Goal: Task Accomplishment & Management: Manage account settings

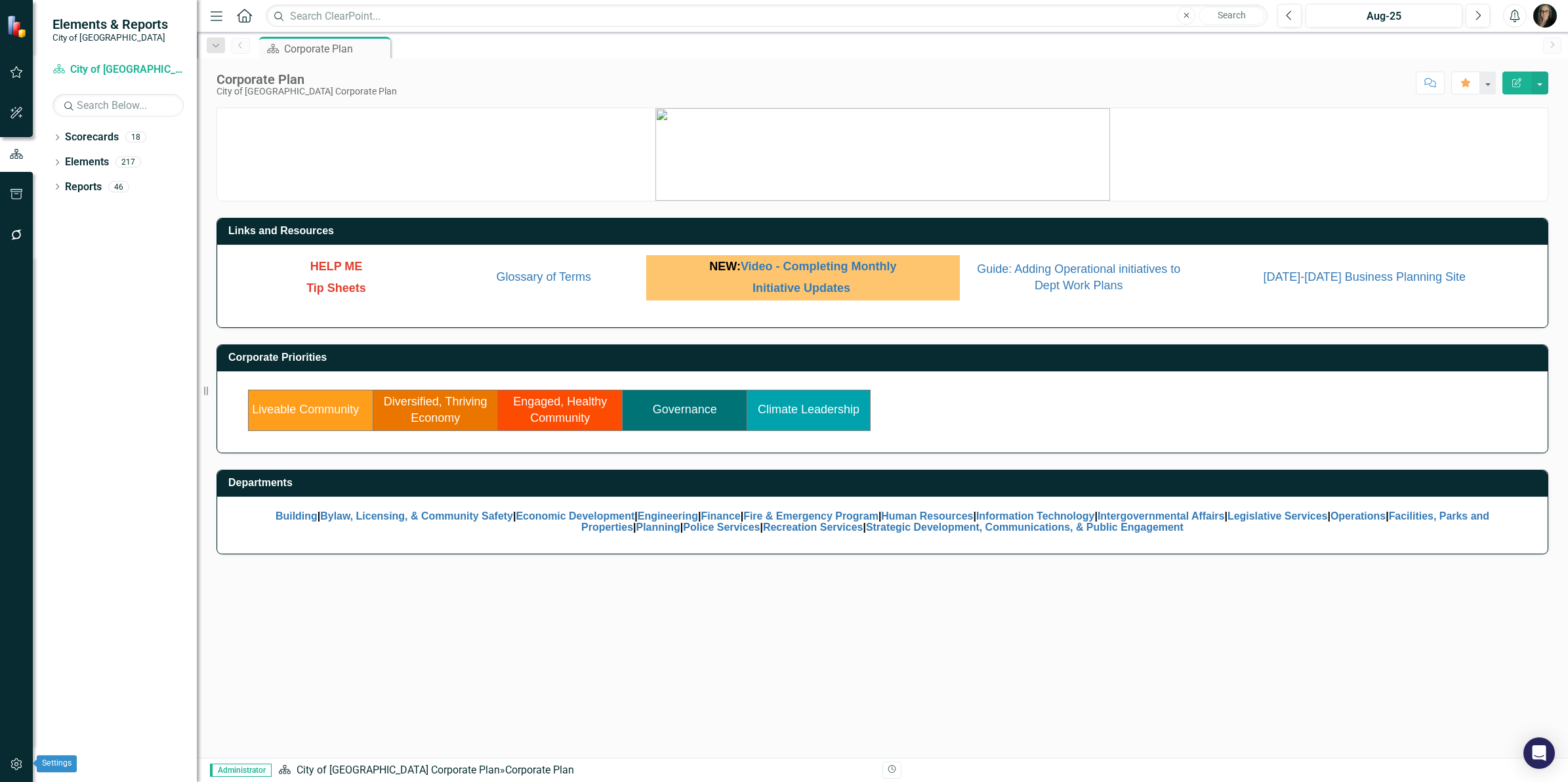
click at [14, 772] on button "button" at bounding box center [16, 765] width 29 height 28
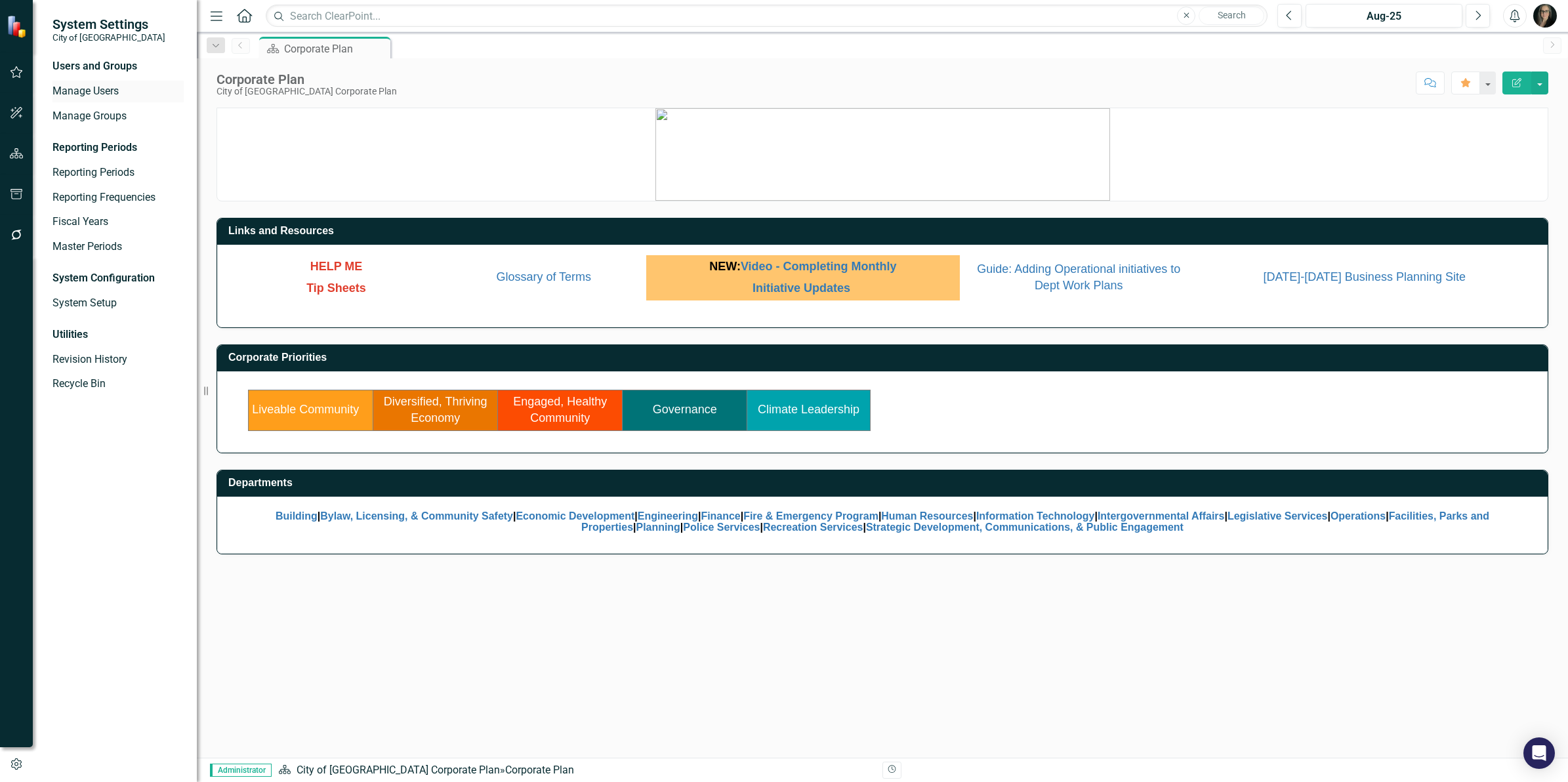
click at [103, 90] on link "Manage Users" at bounding box center [117, 91] width 131 height 15
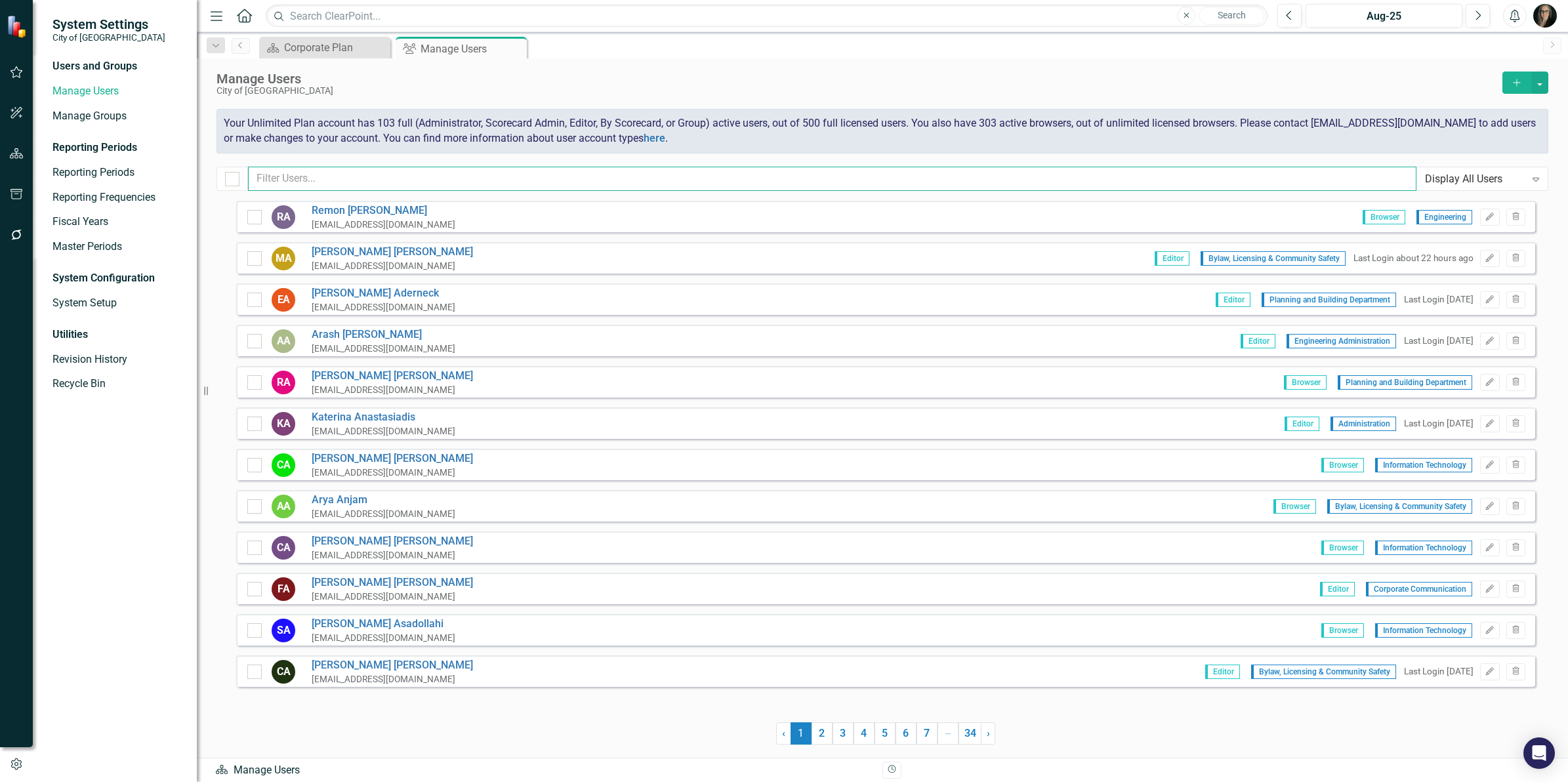
click at [804, 176] on input "text" at bounding box center [832, 179] width 1168 height 24
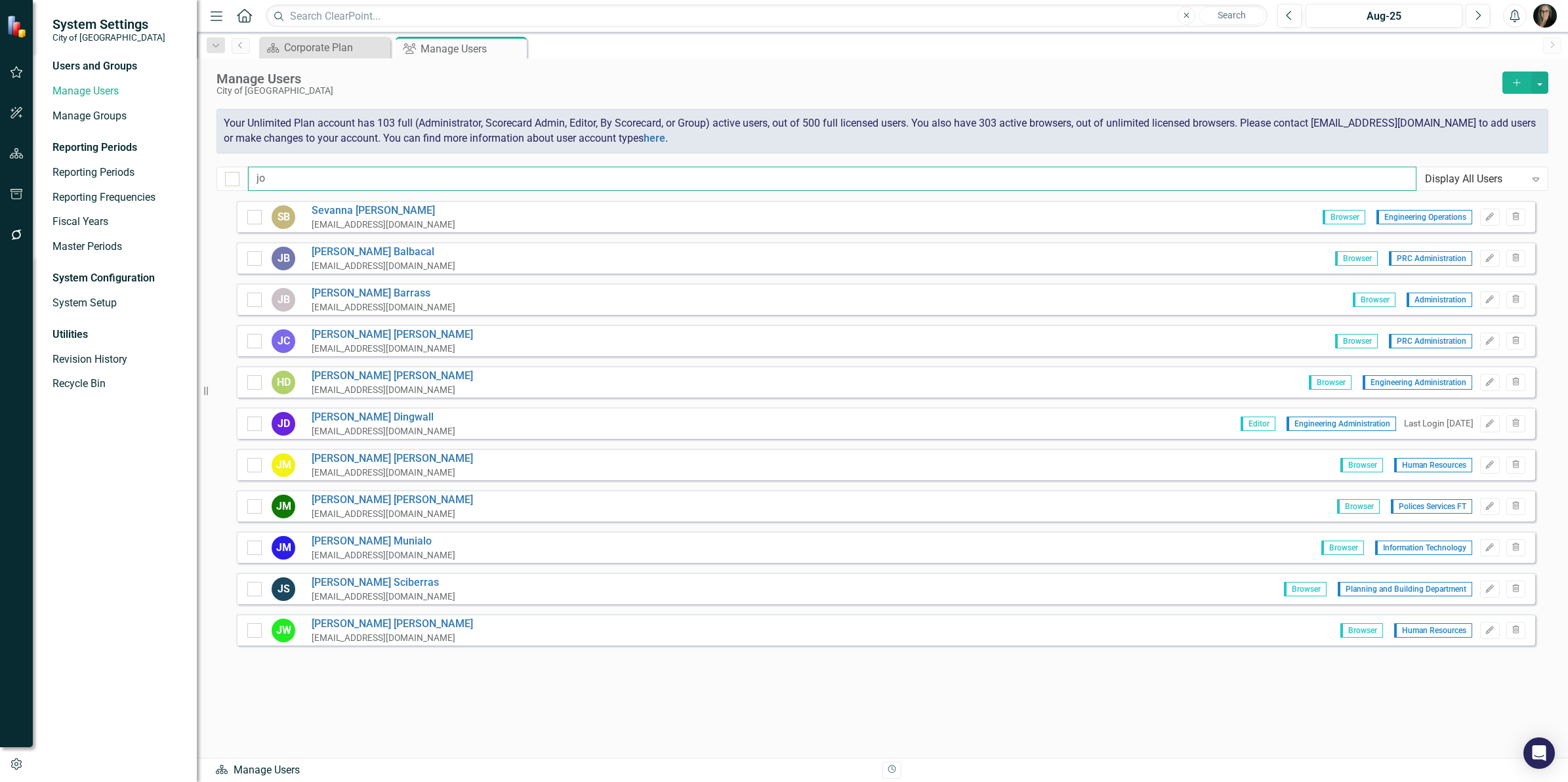
type input "j"
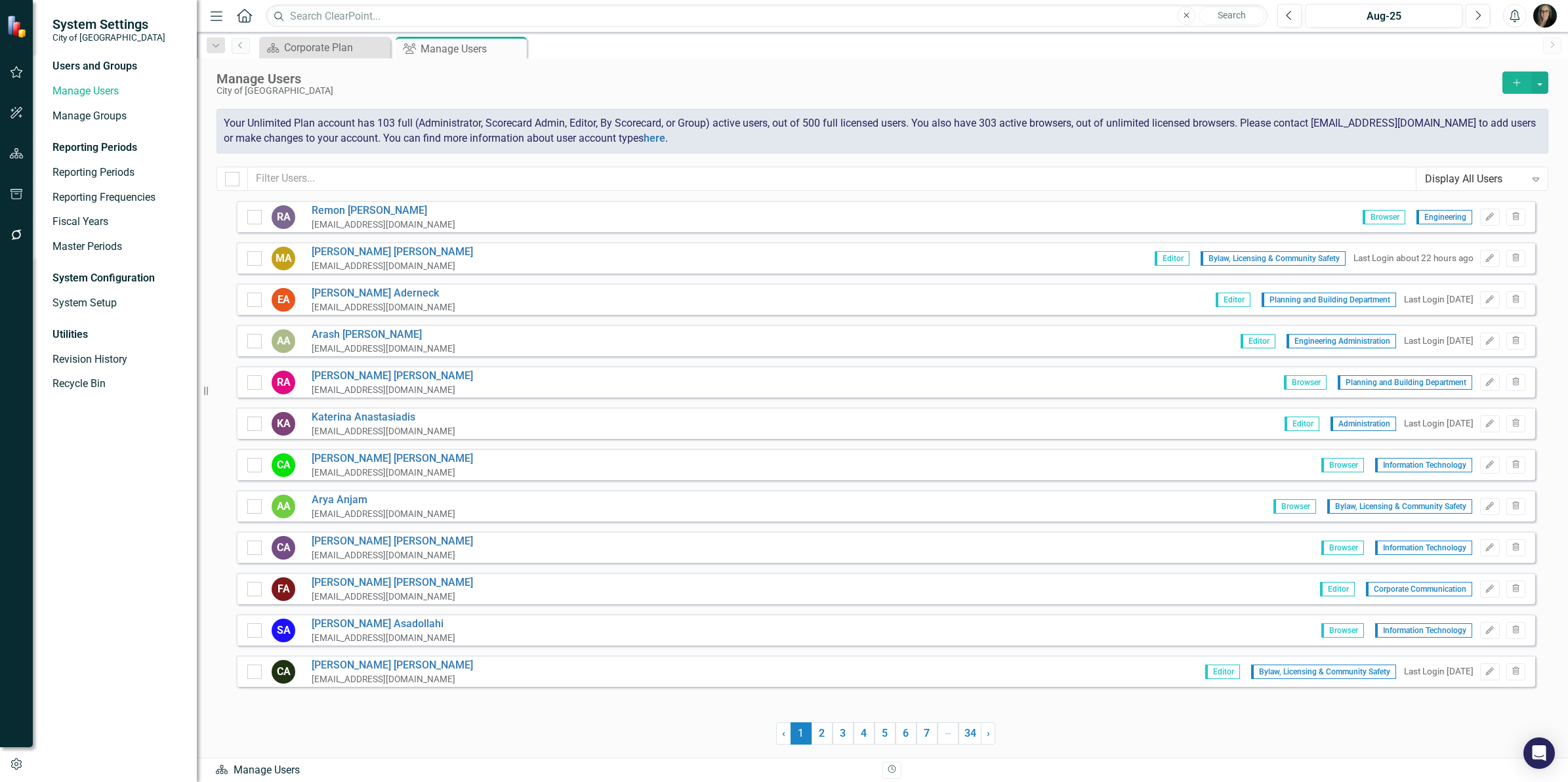
click at [1518, 84] on icon "Add" at bounding box center [1517, 82] width 11 height 9
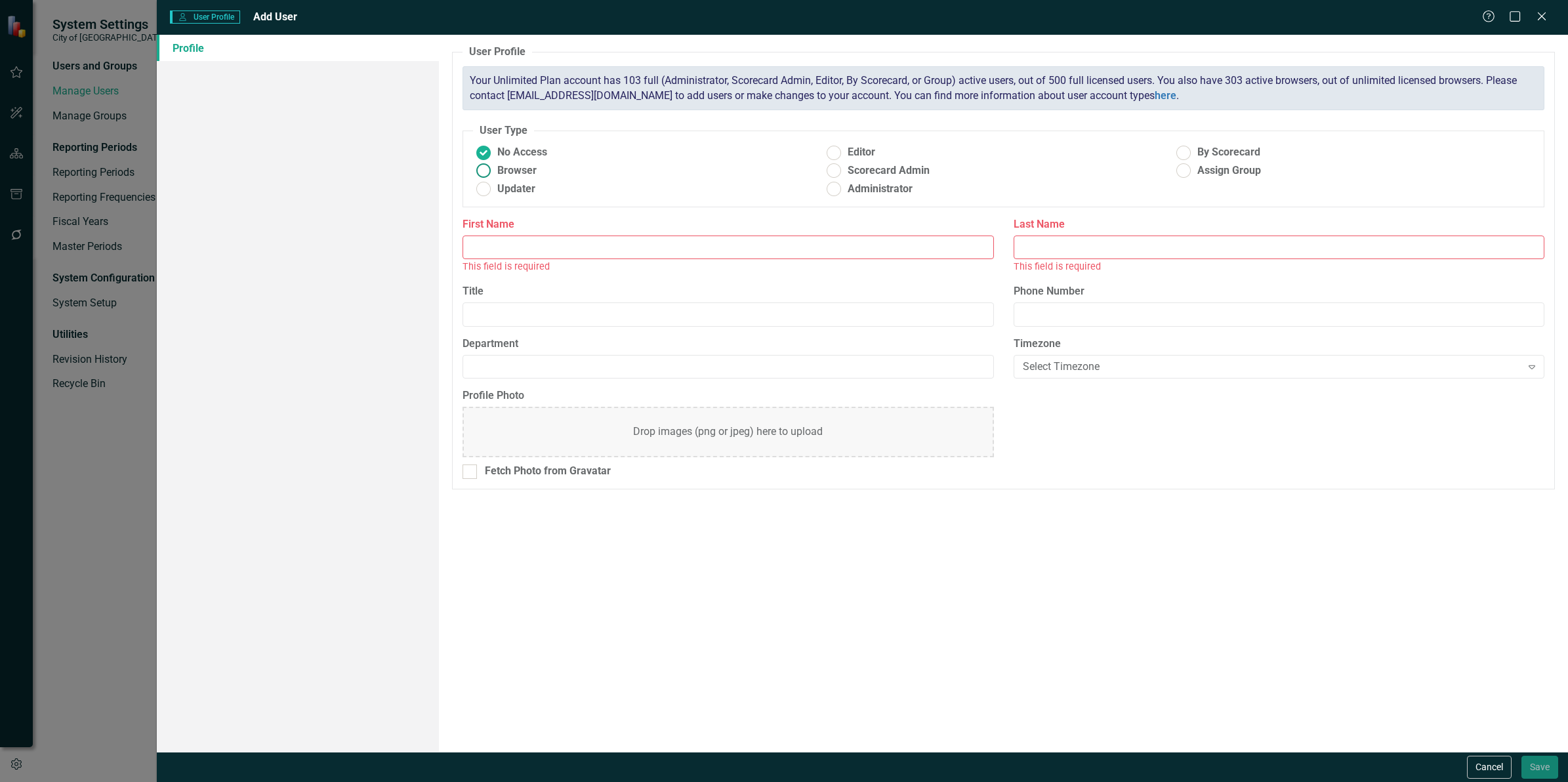
click at [529, 173] on span "Browser" at bounding box center [516, 171] width 39 height 15
click at [494, 173] on input "Browser" at bounding box center [483, 170] width 20 height 20
radio input "true"
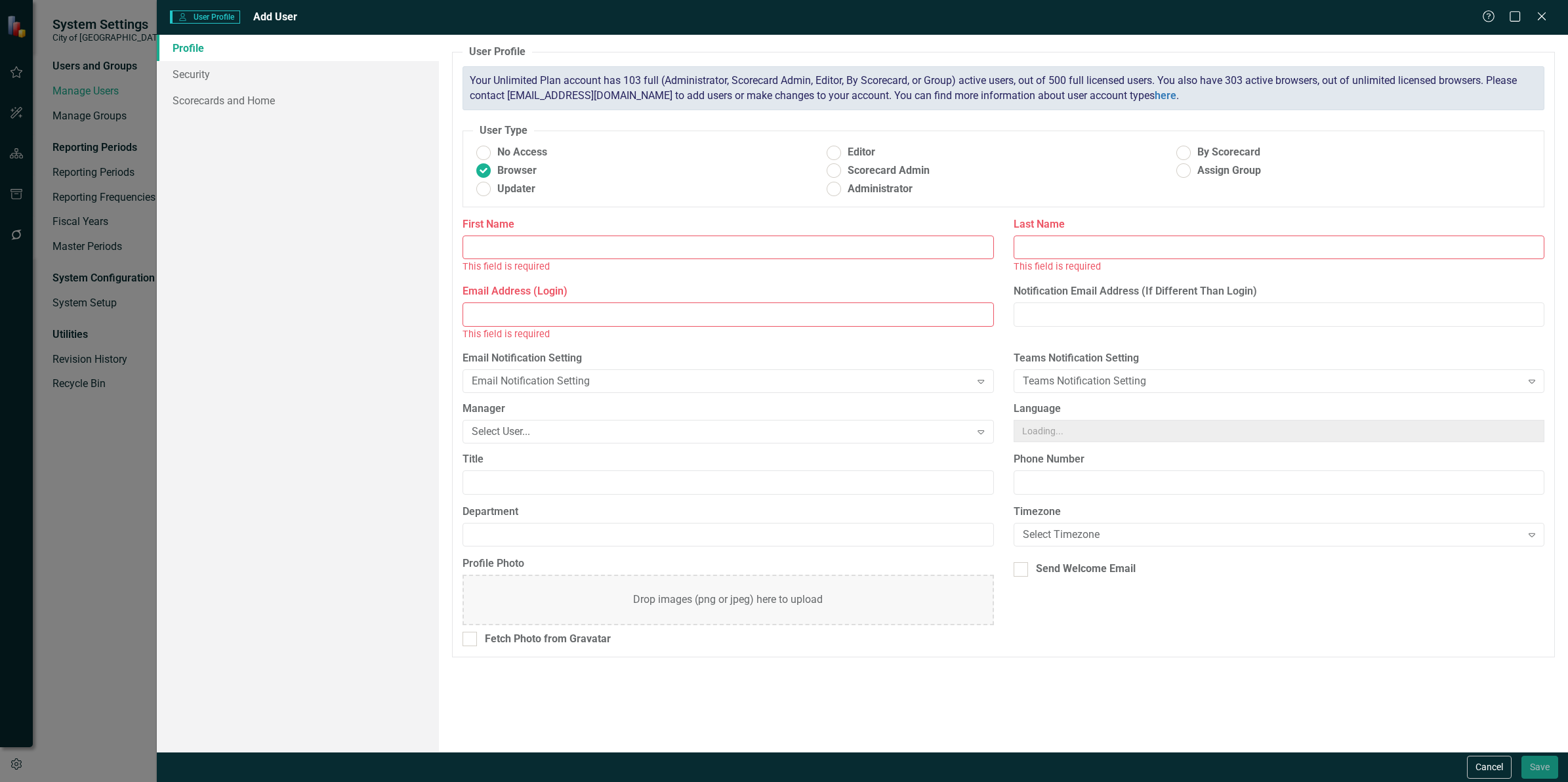
click at [512, 238] on input "First Name" at bounding box center [727, 248] width 530 height 24
click at [499, 248] on input "First Name" at bounding box center [727, 248] width 530 height 24
paste input "[PERSON_NAME]"
type input "[PERSON_NAME]"
click at [1016, 259] on div "Last Name This field is required" at bounding box center [1278, 246] width 530 height 57
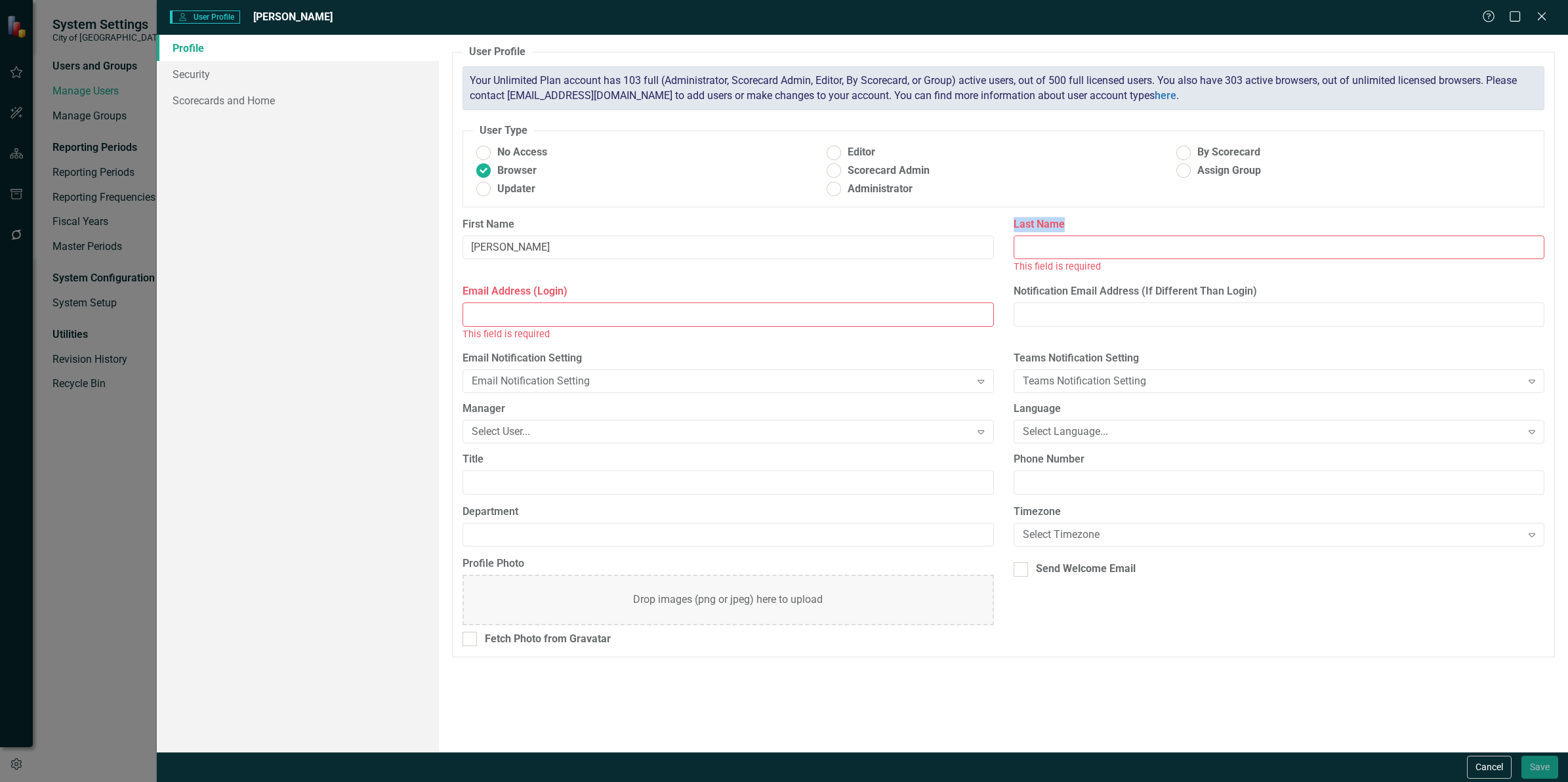
click at [1030, 251] on input "Last Name" at bounding box center [1278, 248] width 530 height 24
paste input "[PERSON_NAME]"
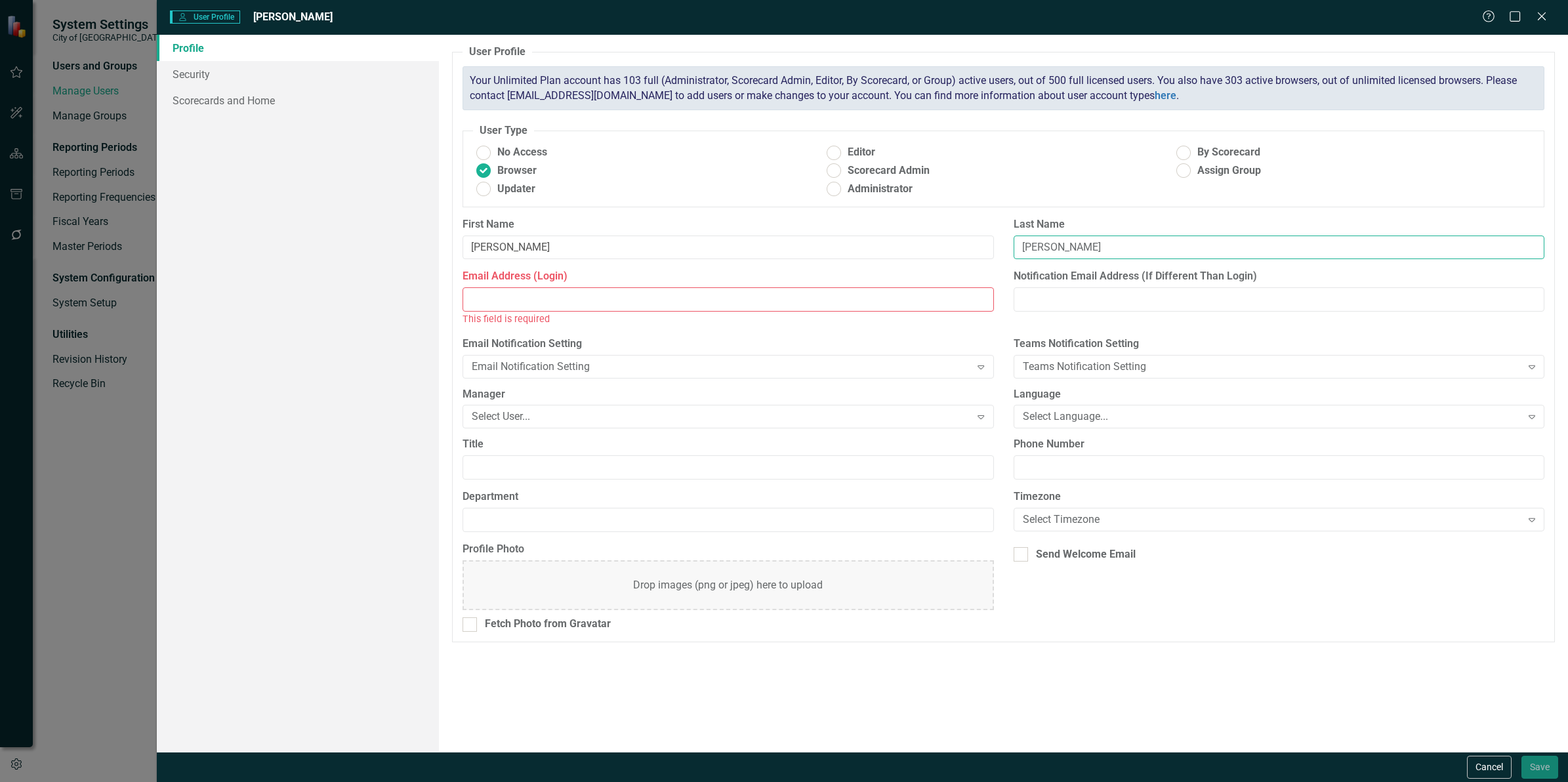
type input "[PERSON_NAME]"
click at [621, 310] on input "Email Address (Login)" at bounding box center [727, 300] width 530 height 24
paste input "[PERSON_NAME]"
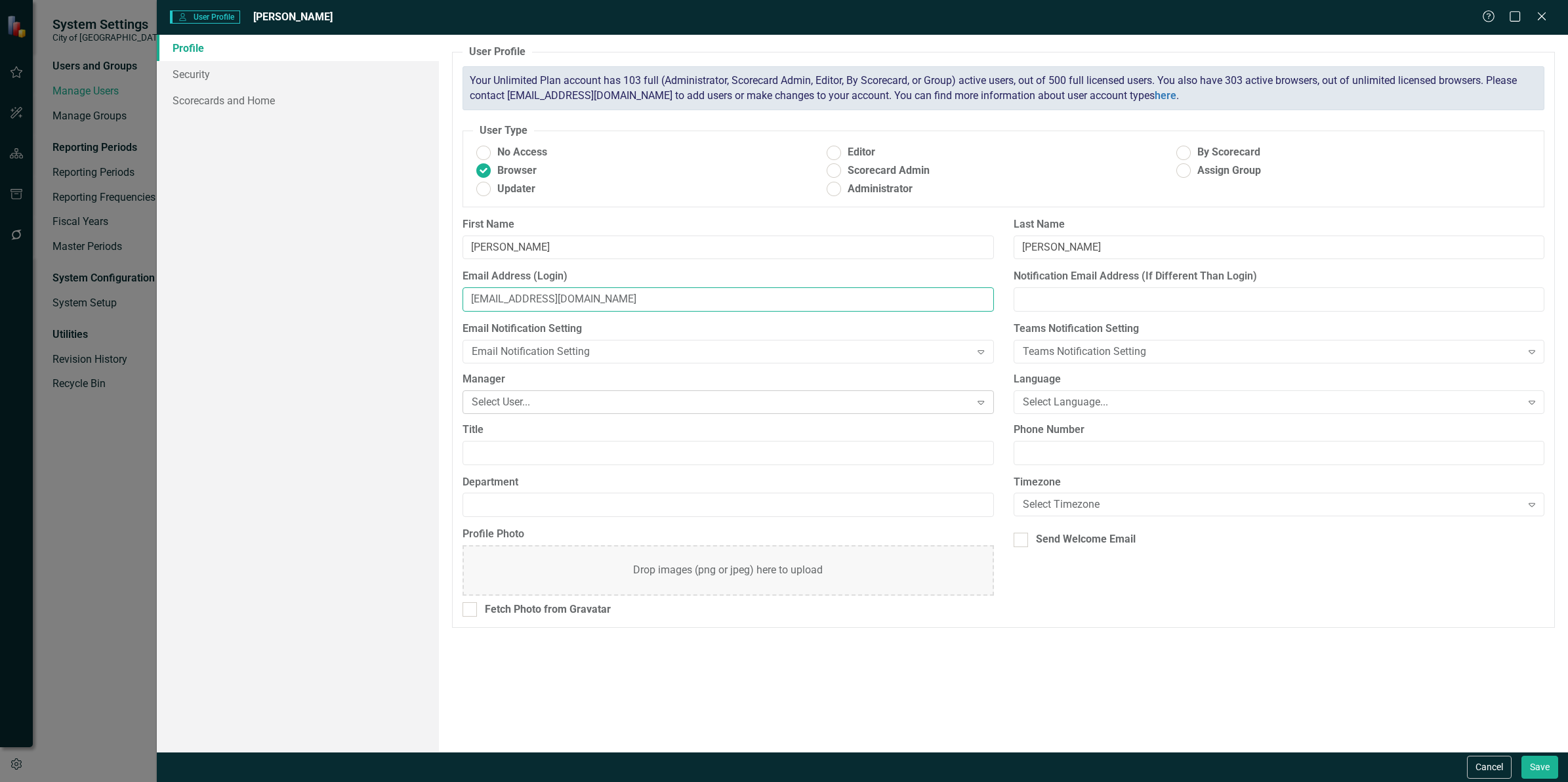
type input "[EMAIL_ADDRESS][DOMAIN_NAME]"
click at [552, 406] on div "Select User..." at bounding box center [721, 402] width 499 height 15
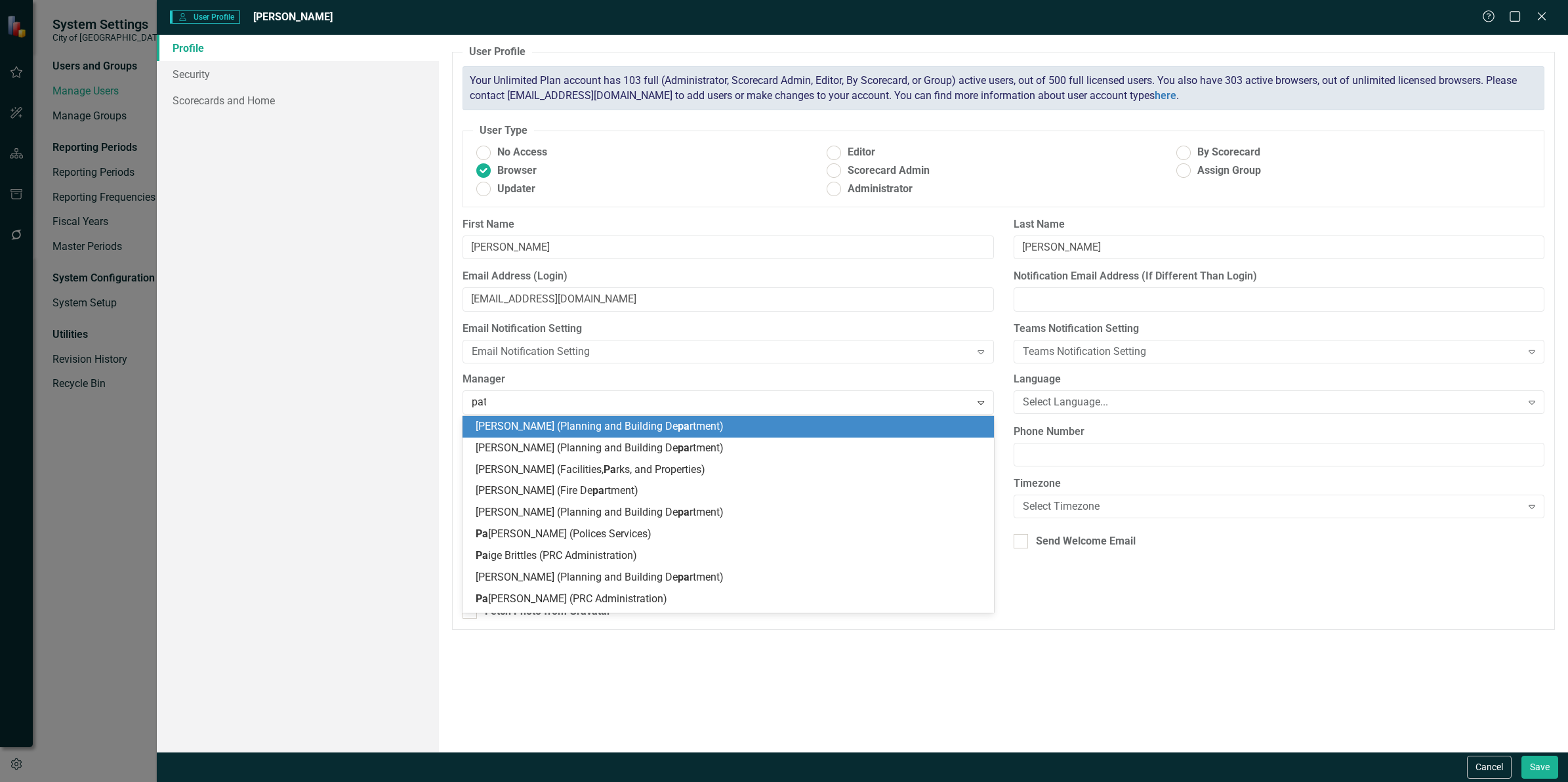
type input "patr"
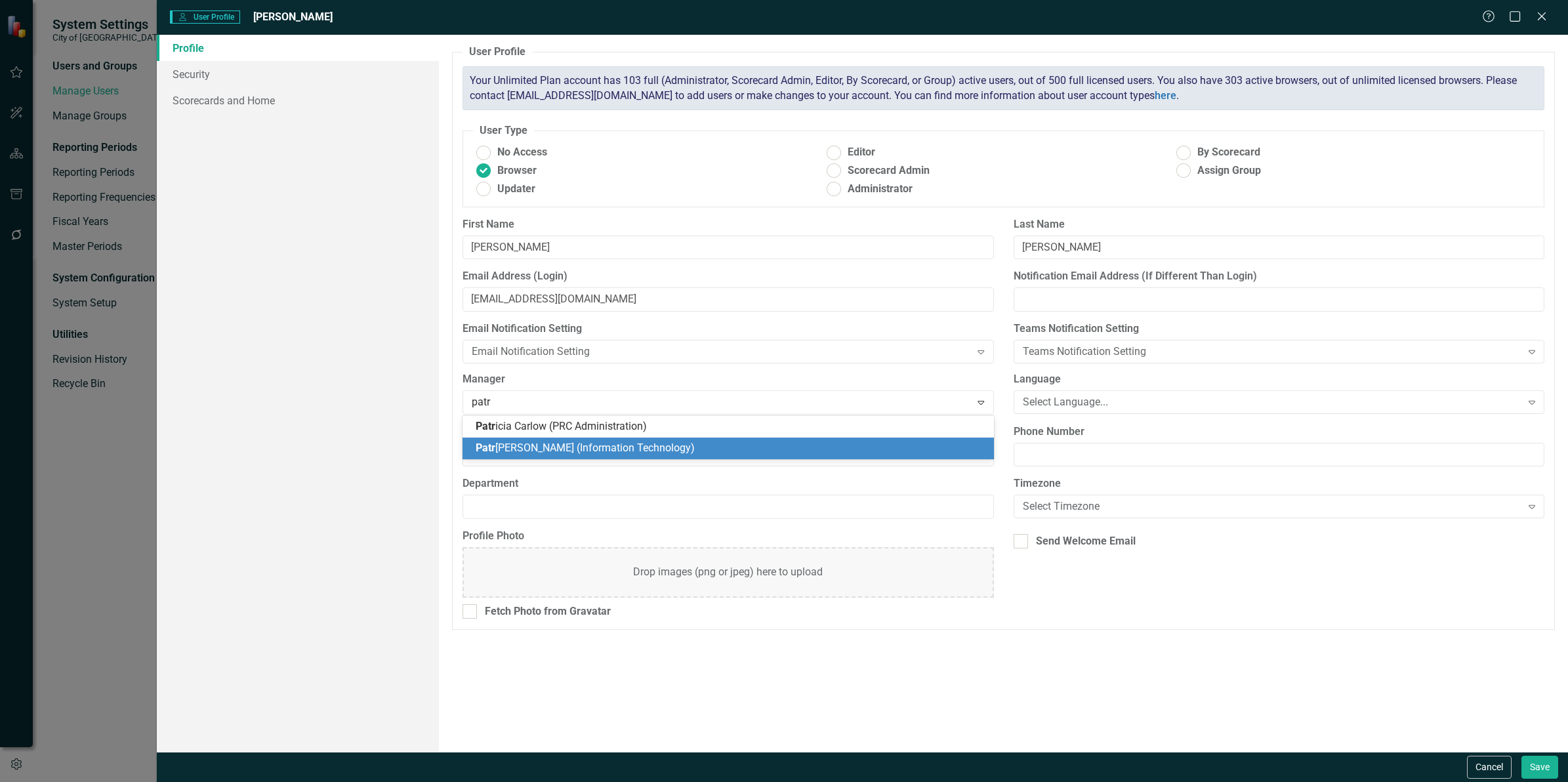
click at [555, 440] on div "Patr [PERSON_NAME] (Information Technology)" at bounding box center [727, 448] width 530 height 22
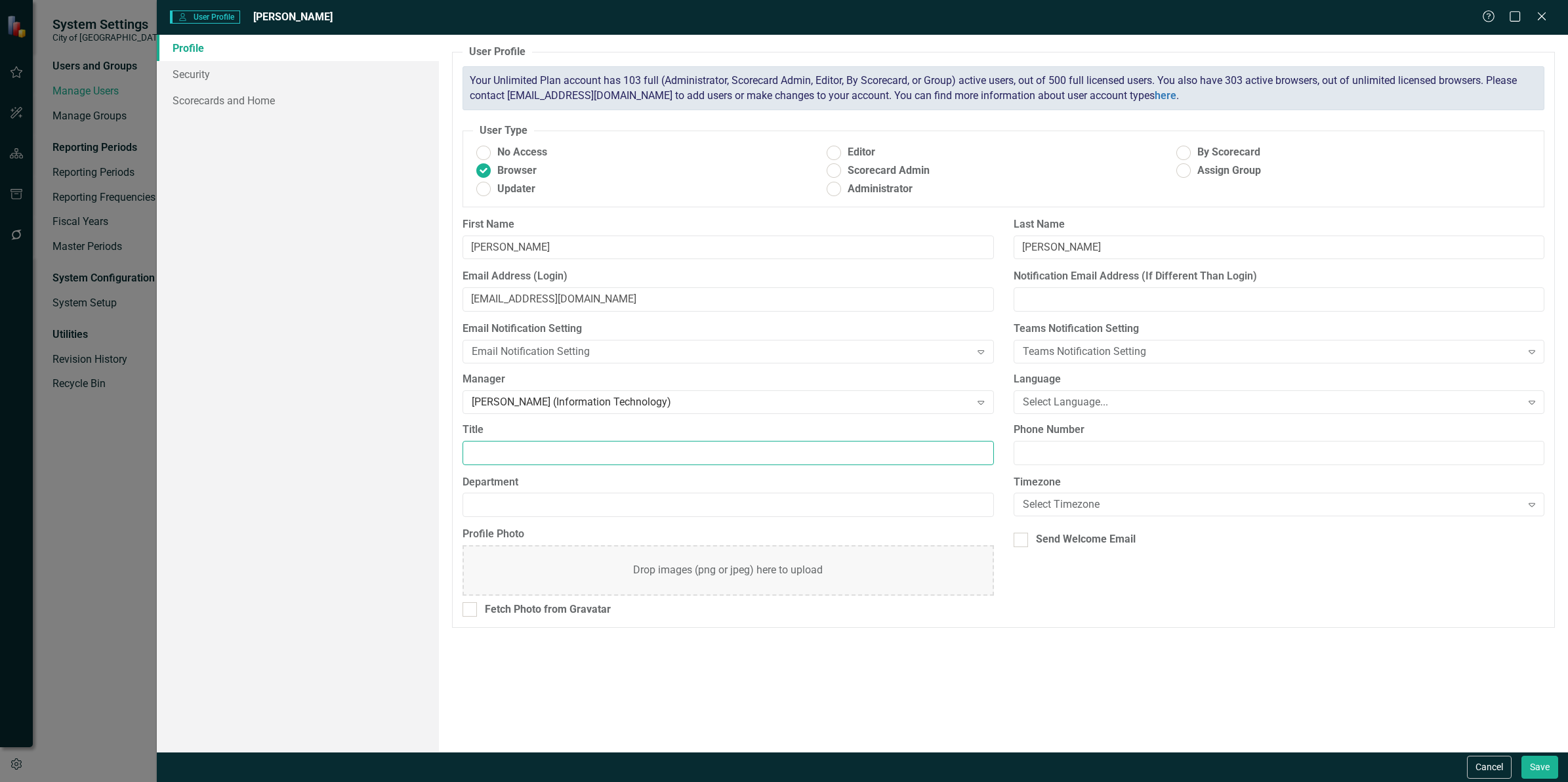
click at [542, 453] on input "Title" at bounding box center [727, 453] width 530 height 24
click at [558, 455] on input "Title" at bounding box center [727, 453] width 530 height 24
paste input "Manager Infrastructure and Security Services"
type input "Manager Infrastructure and Security Services"
click at [554, 503] on input "Department" at bounding box center [727, 505] width 530 height 24
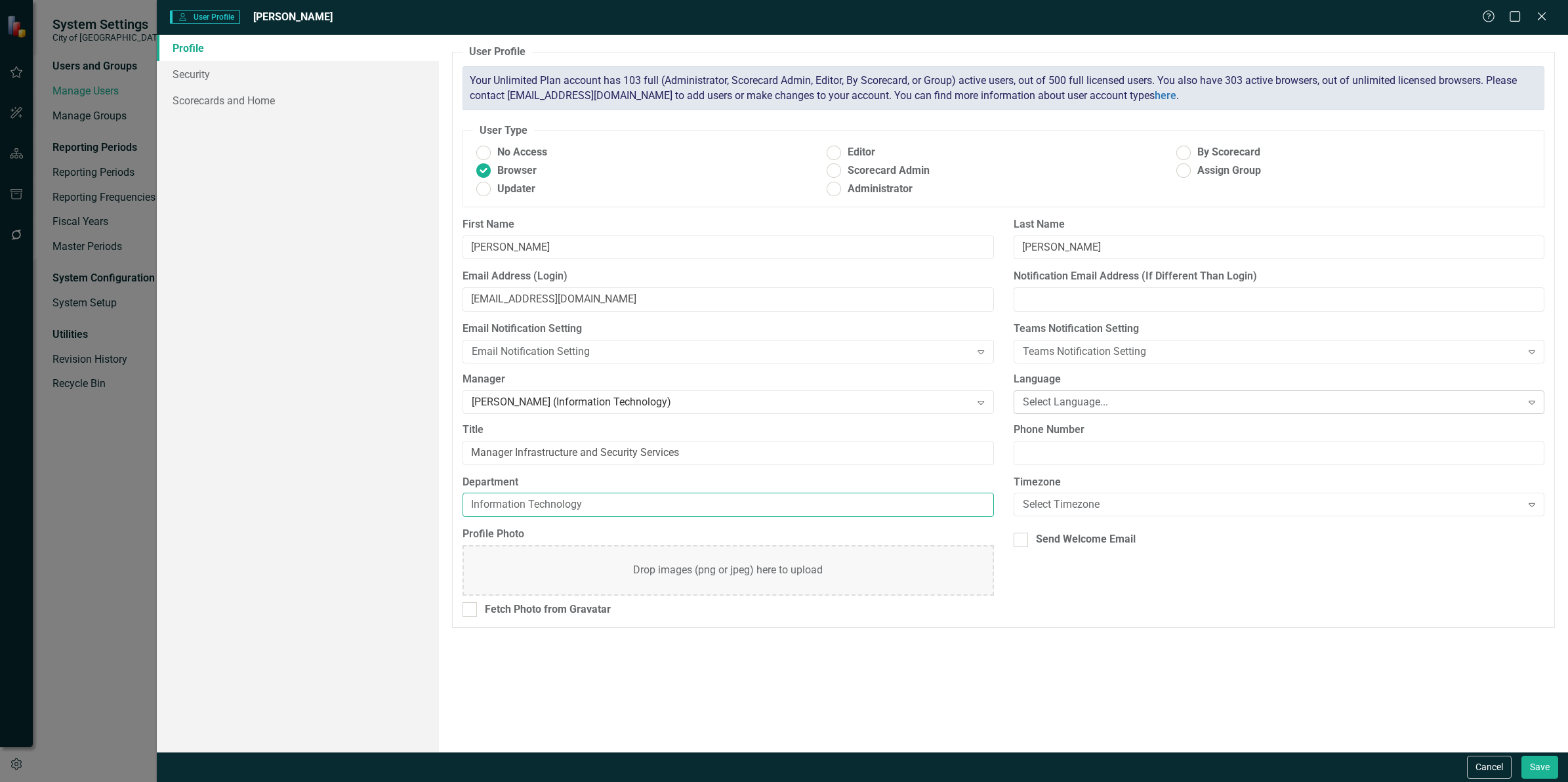
type input "Information Technology"
click at [1078, 393] on div "Select Language... Expand" at bounding box center [1278, 402] width 530 height 24
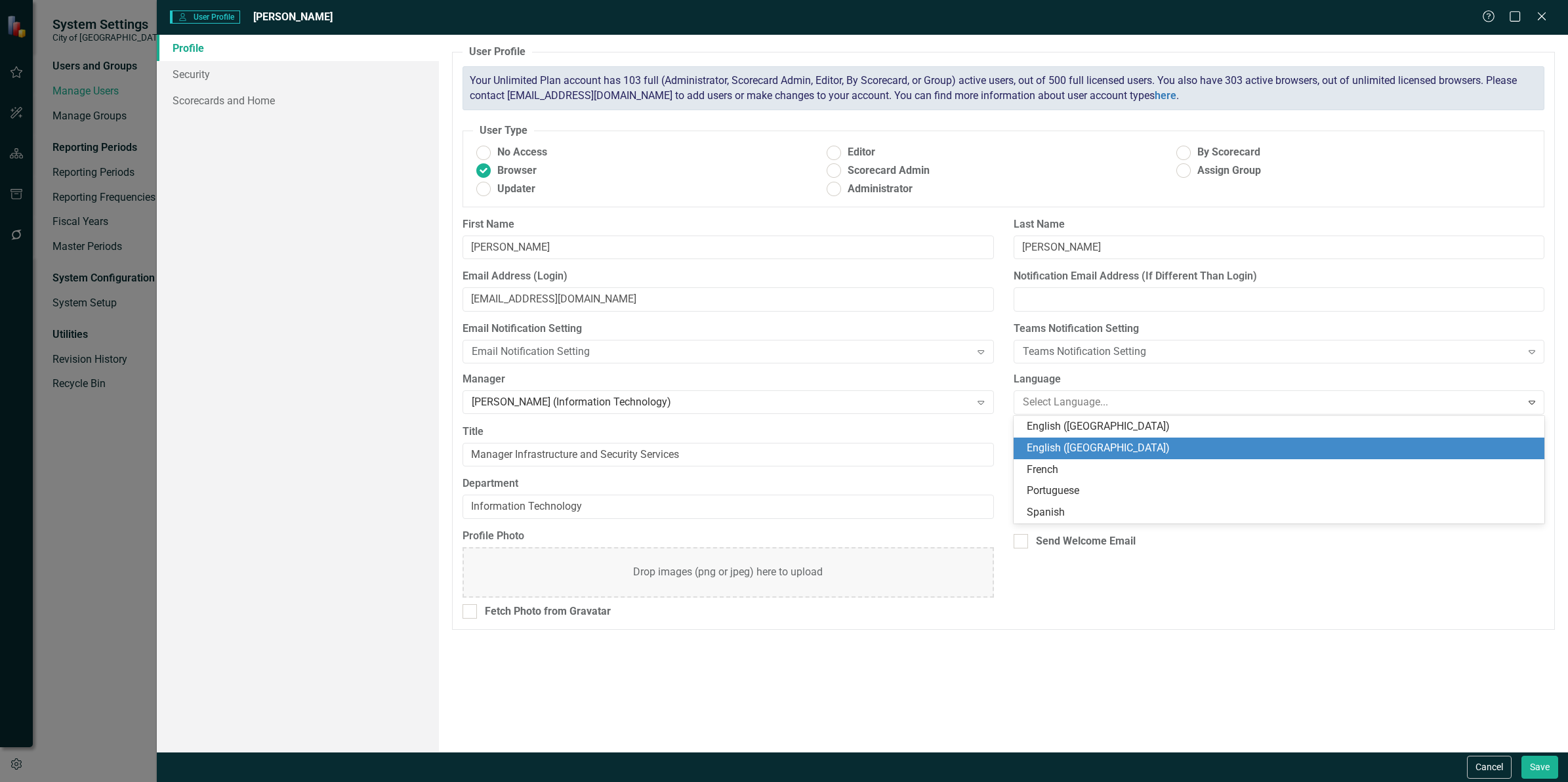
click at [1083, 448] on div "English ([GEOGRAPHIC_DATA])" at bounding box center [1281, 448] width 510 height 15
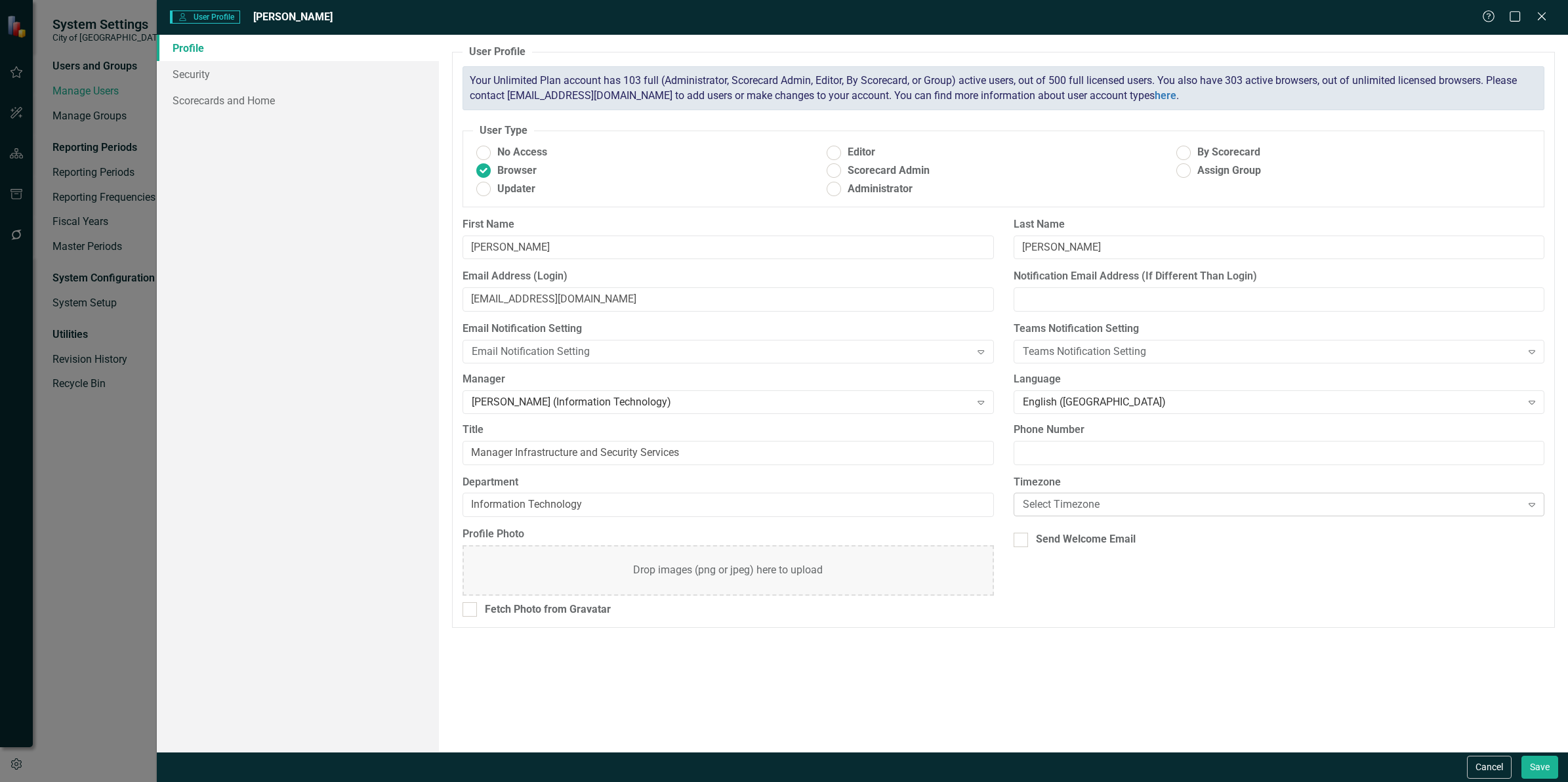
click at [1083, 503] on div "Select Timezone" at bounding box center [1272, 504] width 499 height 15
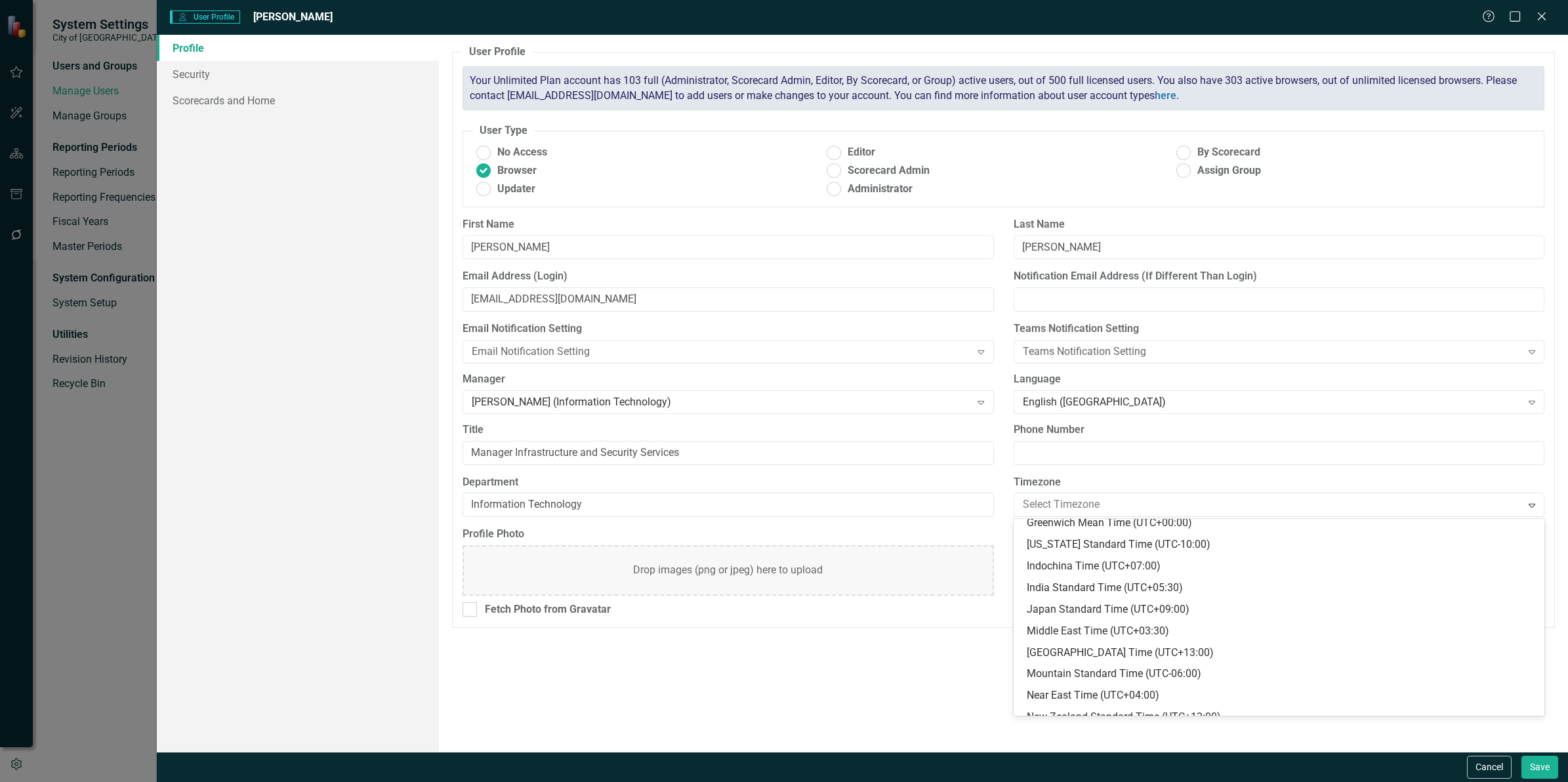
scroll to position [471, 0]
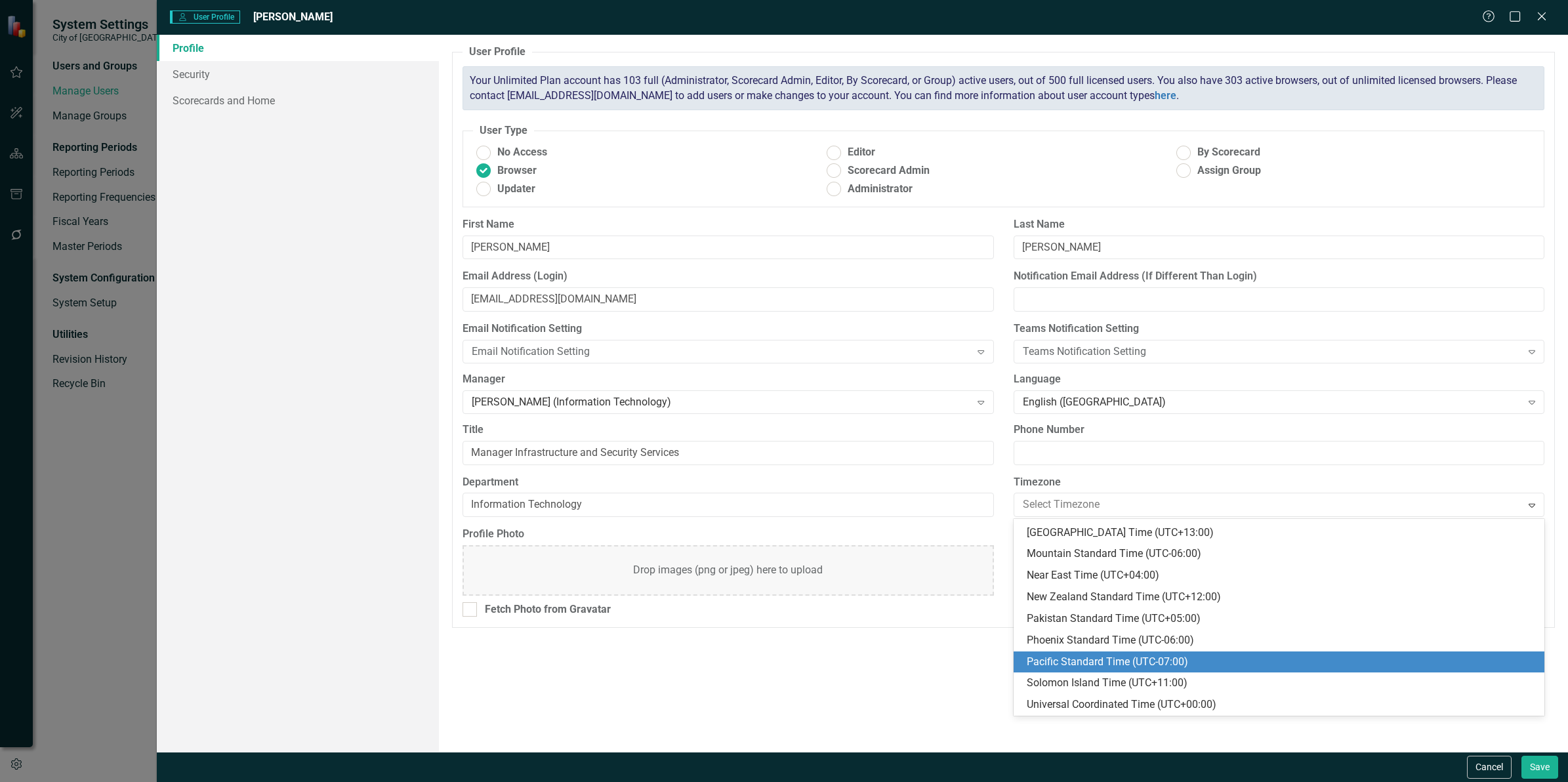
click at [1089, 660] on div "Pacific Standard Time (UTC-07:00)" at bounding box center [1281, 662] width 510 height 15
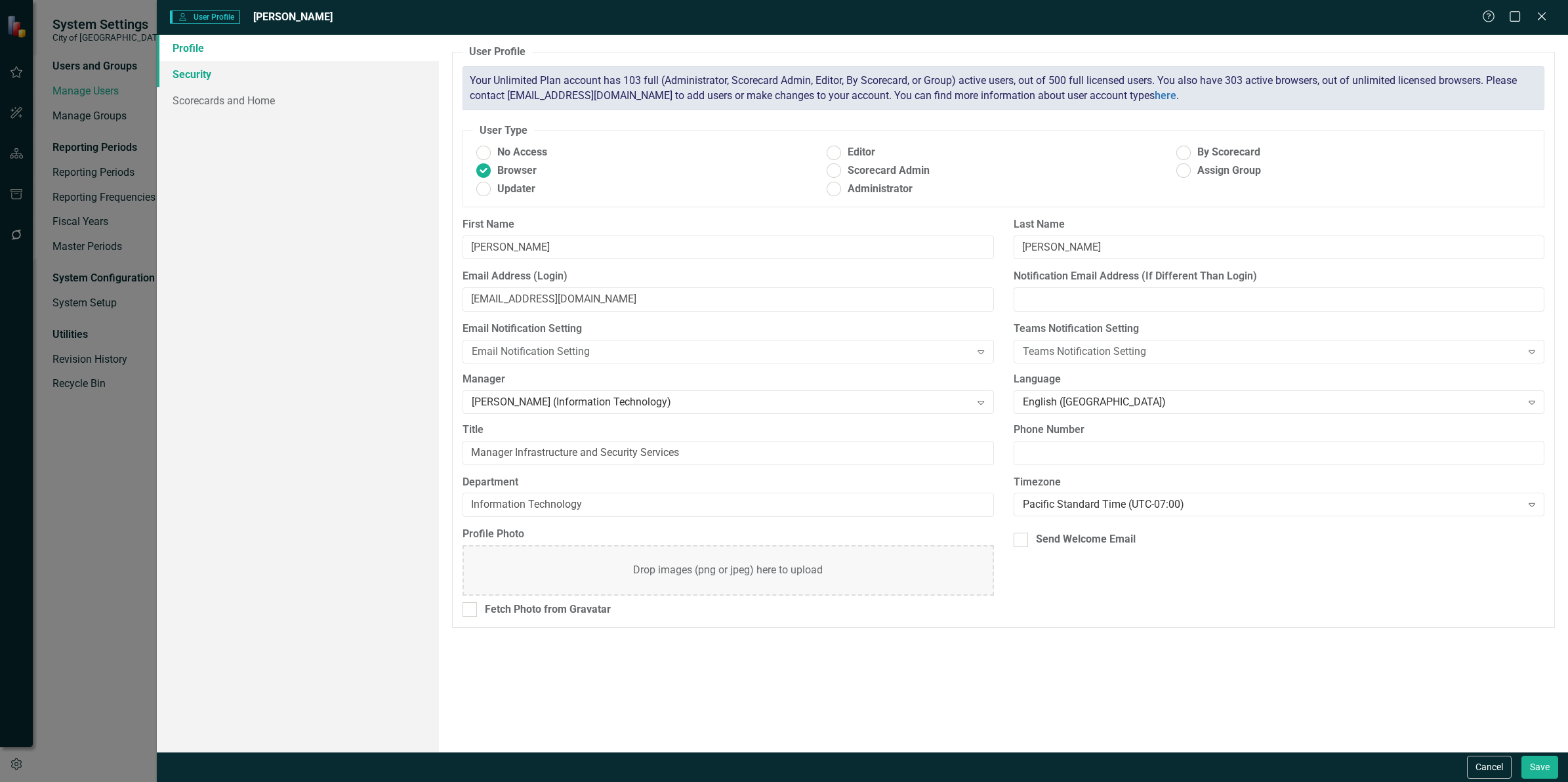
click at [214, 83] on link "Security" at bounding box center [297, 74] width 282 height 26
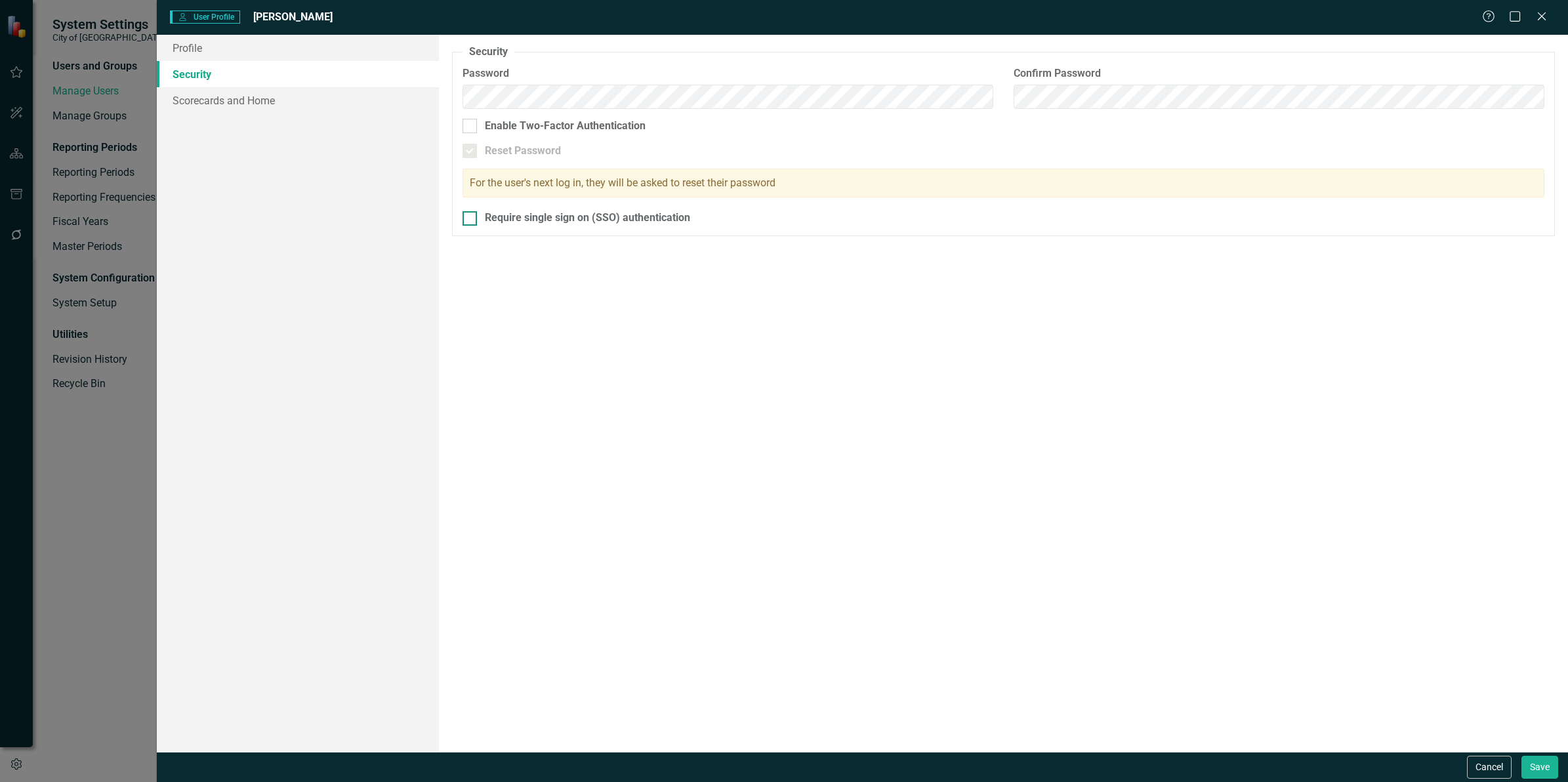
click at [516, 222] on div "Require single sign on (SSO) authentication" at bounding box center [587, 217] width 205 height 15
click at [471, 220] on input "Require single sign on (SSO) authentication" at bounding box center [467, 215] width 8 height 8
checkbox input "true"
click at [241, 103] on link "Scorecards and Home" at bounding box center [297, 100] width 282 height 26
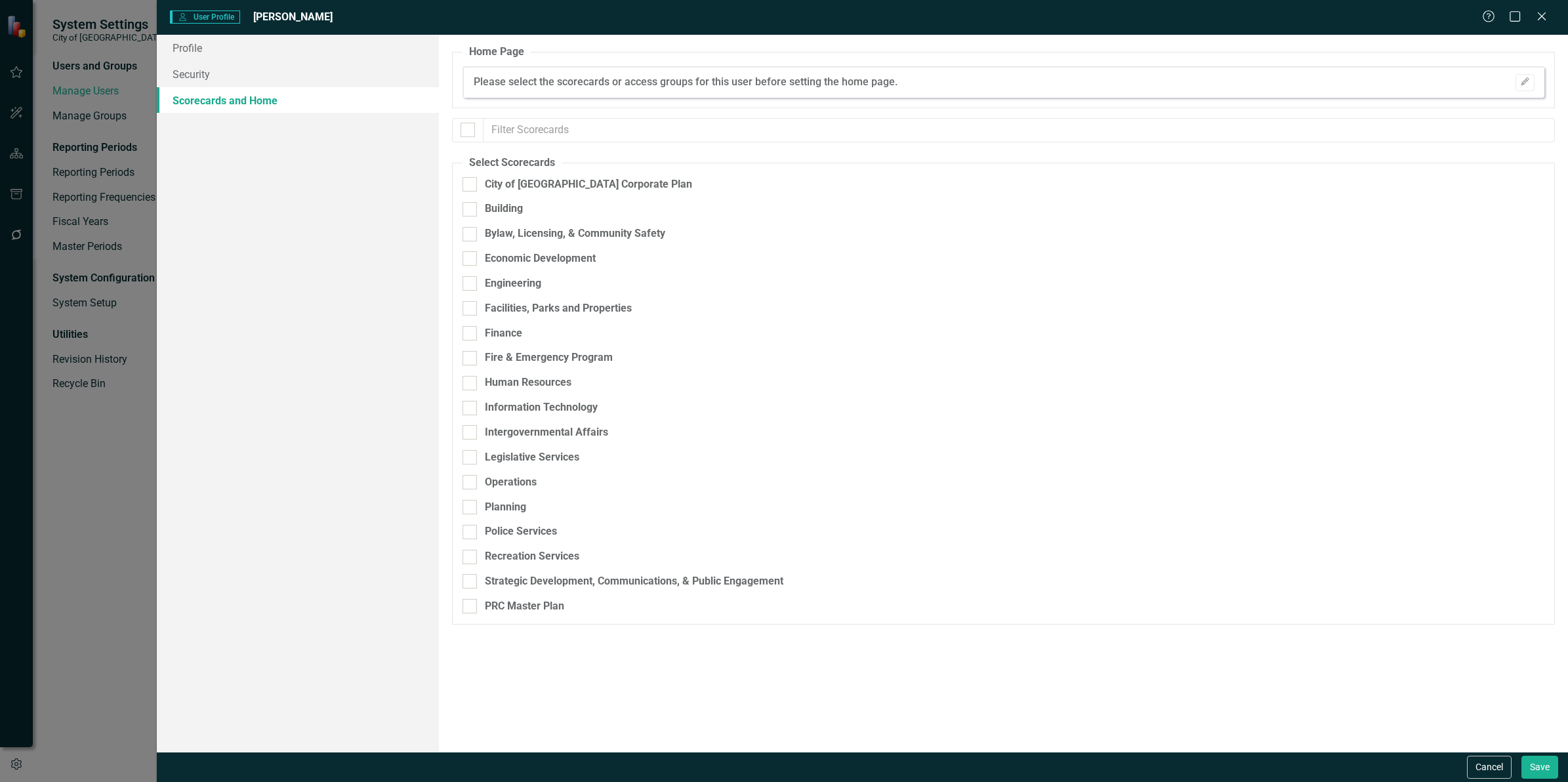
click at [471, 174] on fieldset "Select Scorecards City of [GEOGRAPHIC_DATA] Corporate Plan Building Bylaw, Lice…" at bounding box center [1004, 390] width 1103 height 469
click at [467, 136] on div at bounding box center [468, 130] width 15 height 15
click at [467, 131] on input "checkbox" at bounding box center [464, 127] width 8 height 8
checkbox input "true"
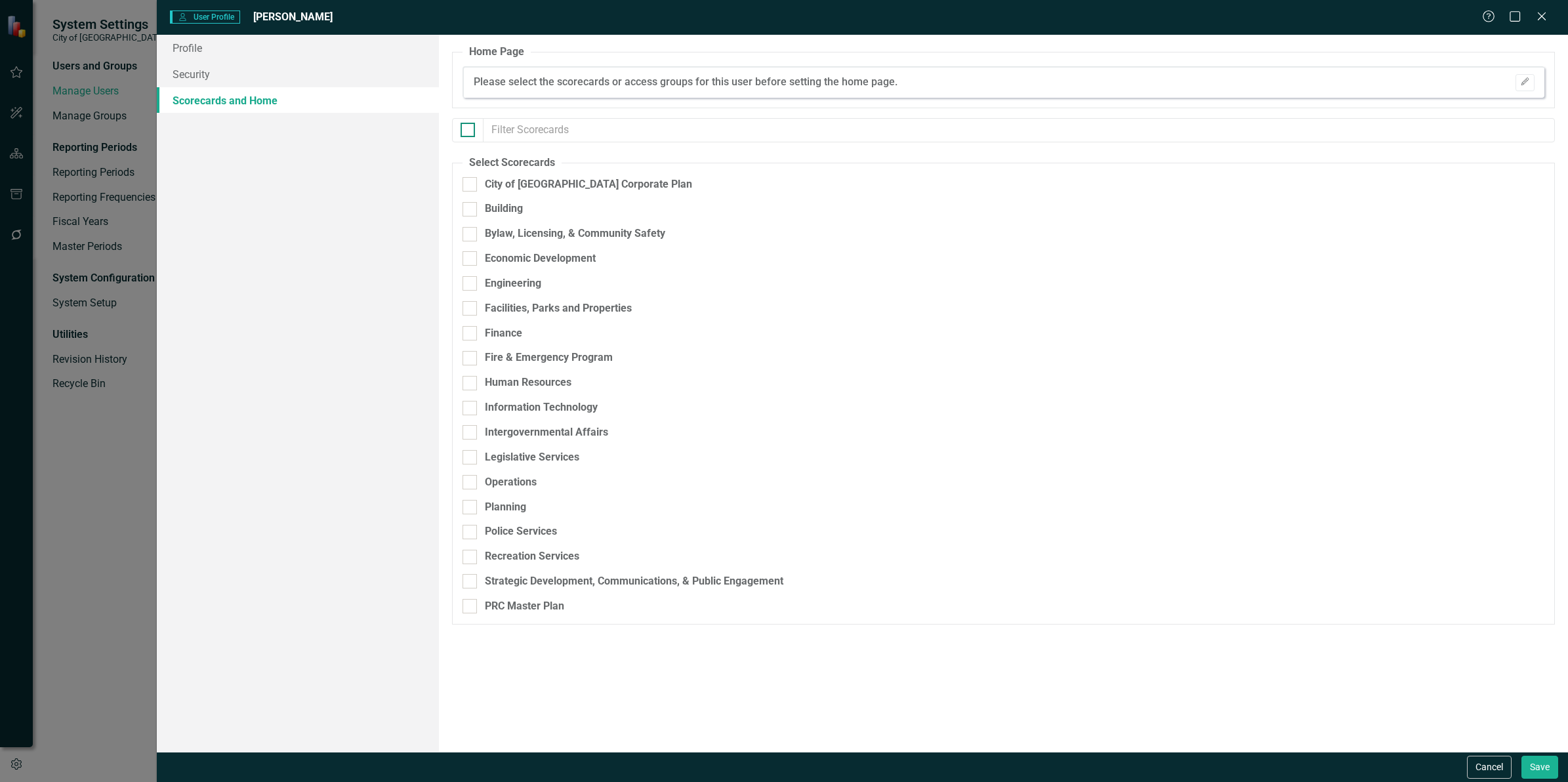
checkbox input "true"
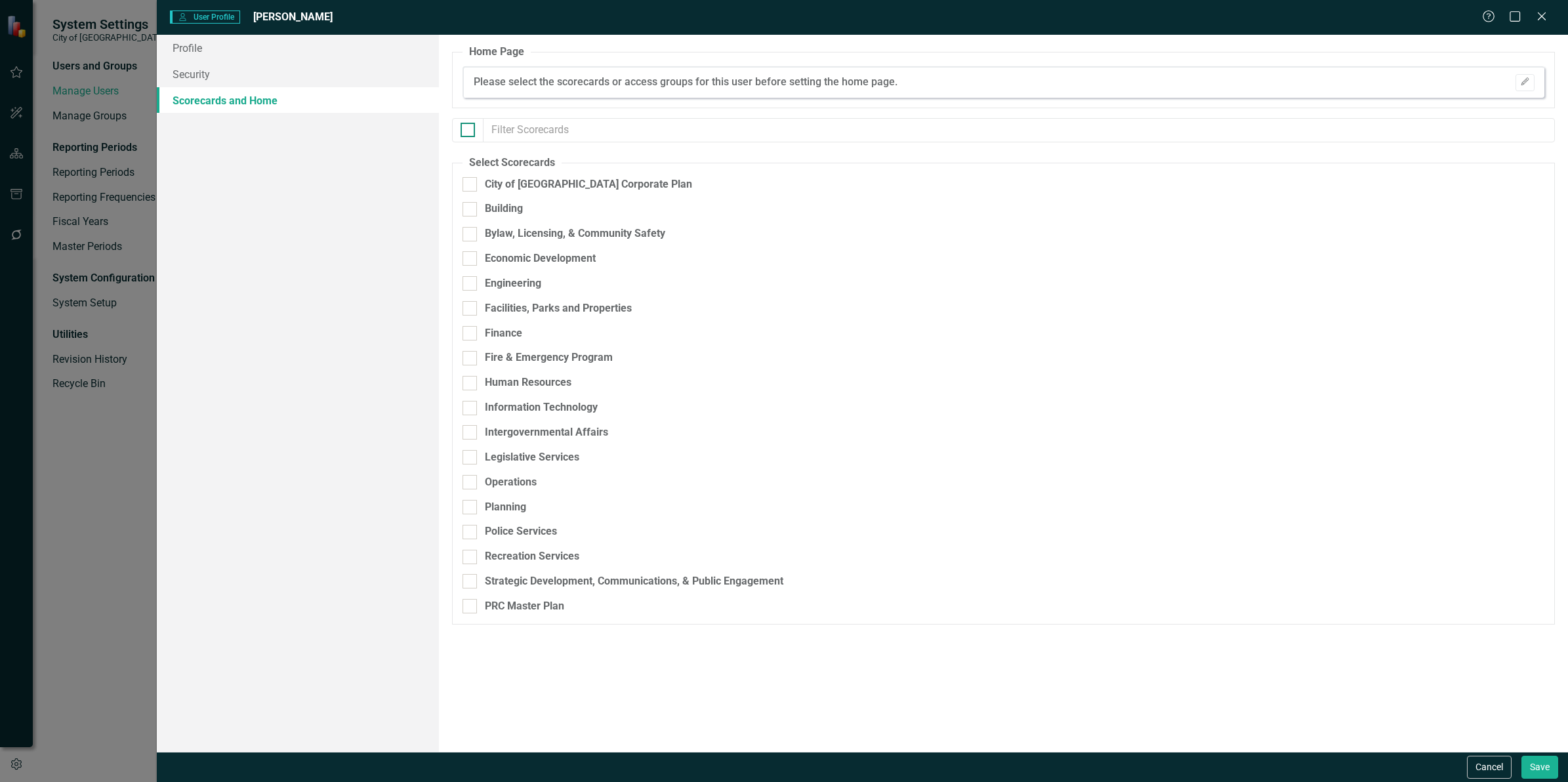
checkbox input "true"
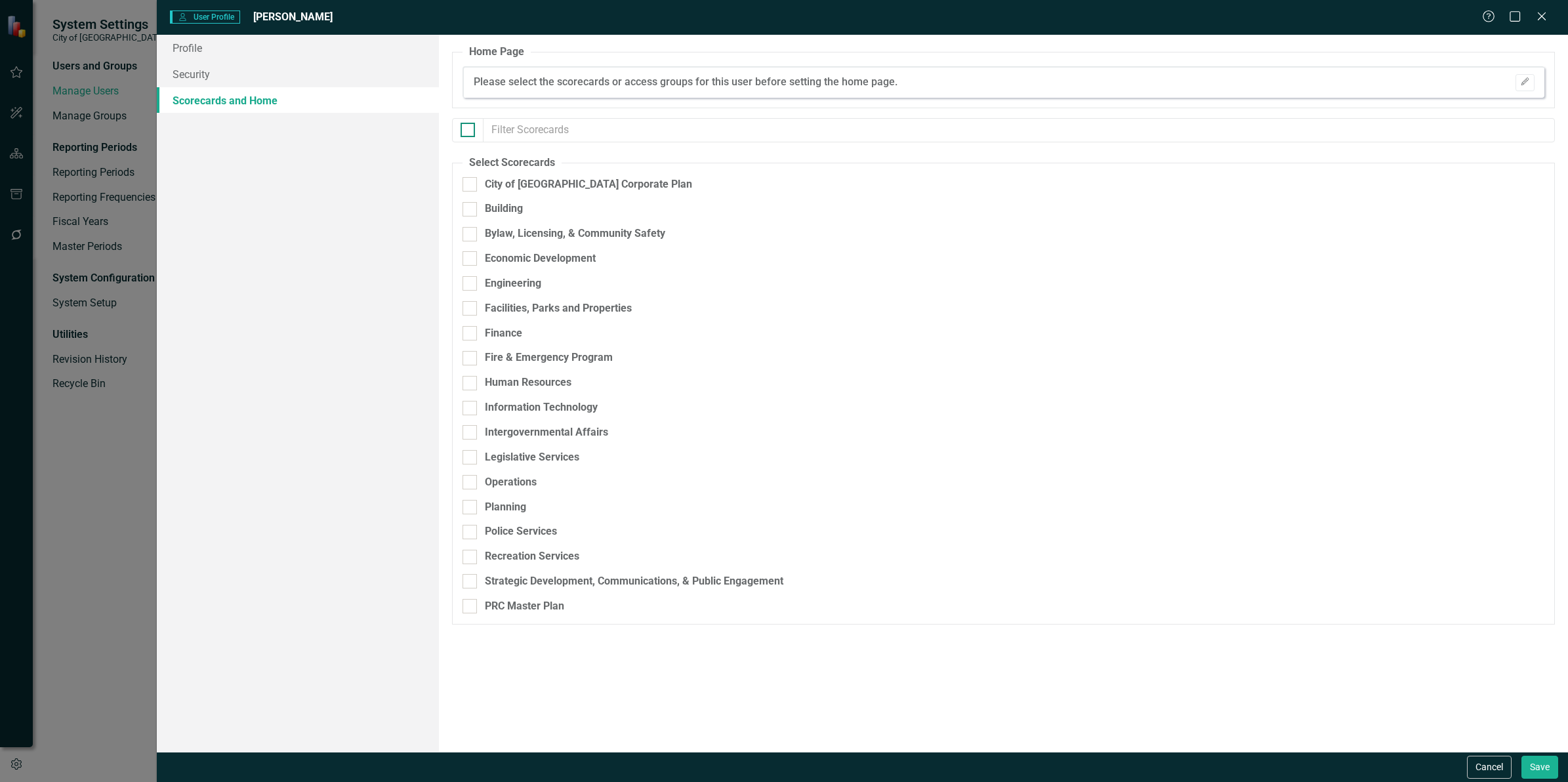
checkbox input "true"
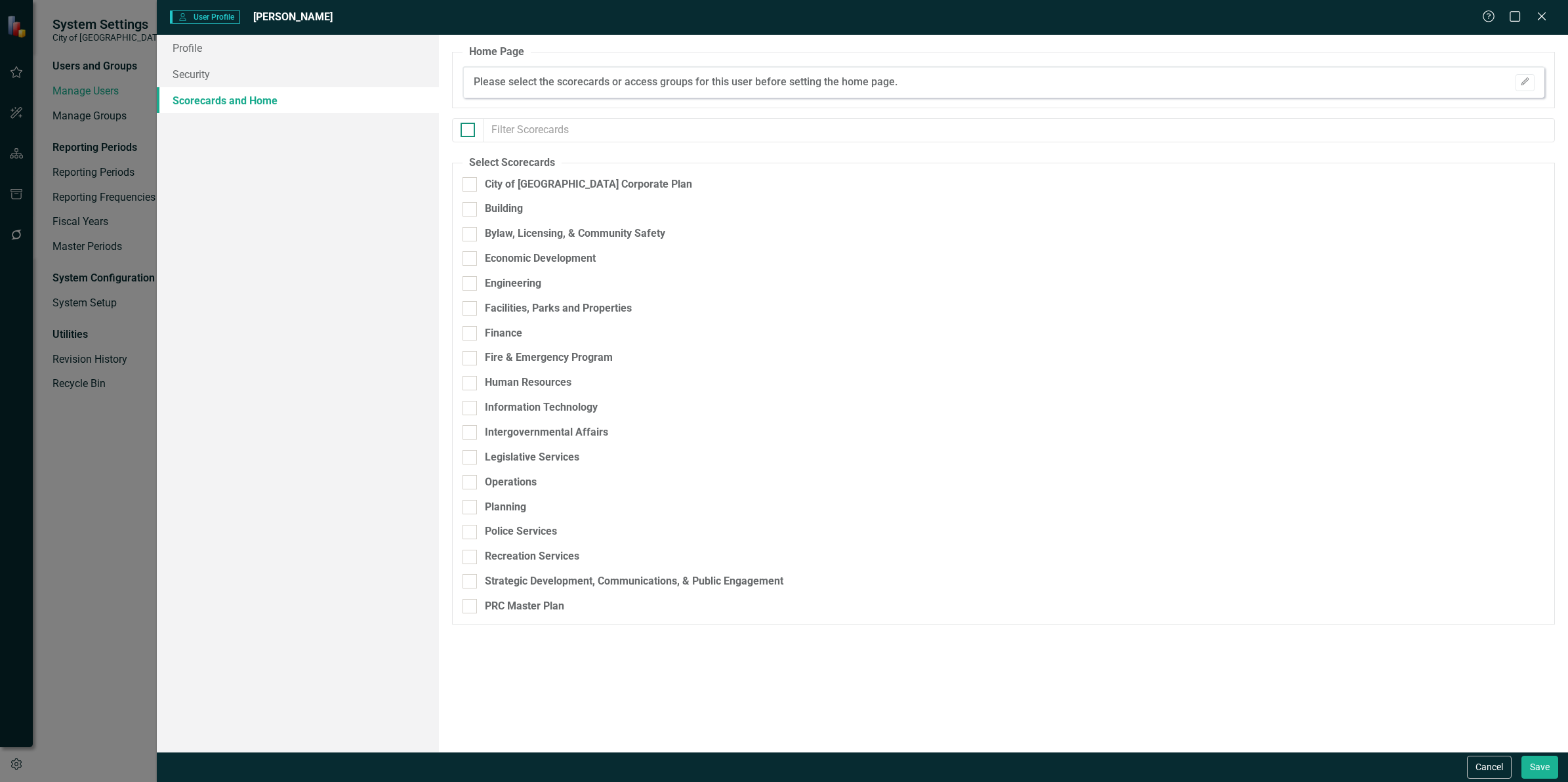
checkbox input "true"
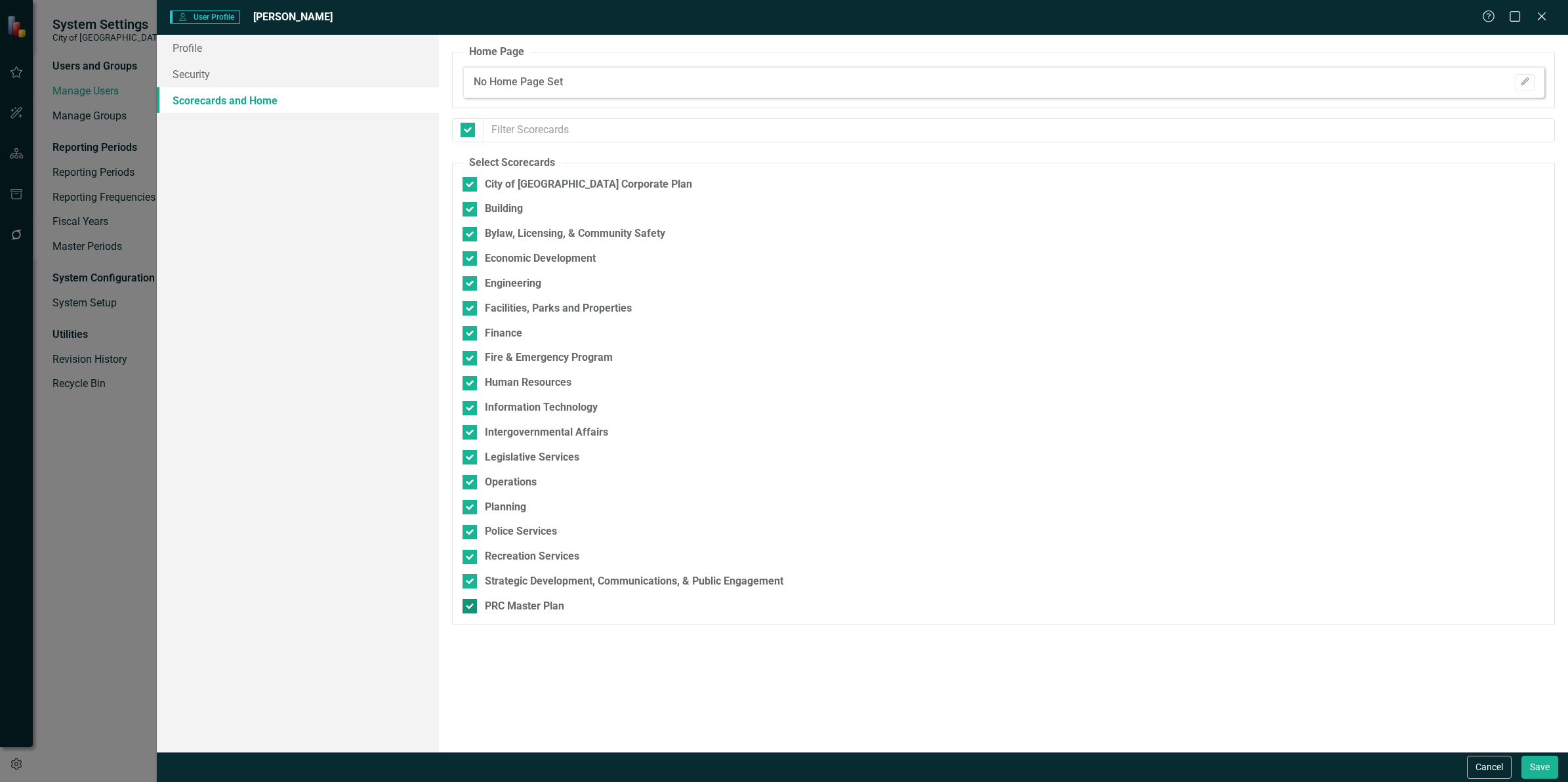
click at [470, 607] on input "PRC Master Plan" at bounding box center [467, 603] width 8 height 8
checkbox input "false"
click at [1544, 770] on button "Save" at bounding box center [1539, 767] width 37 height 23
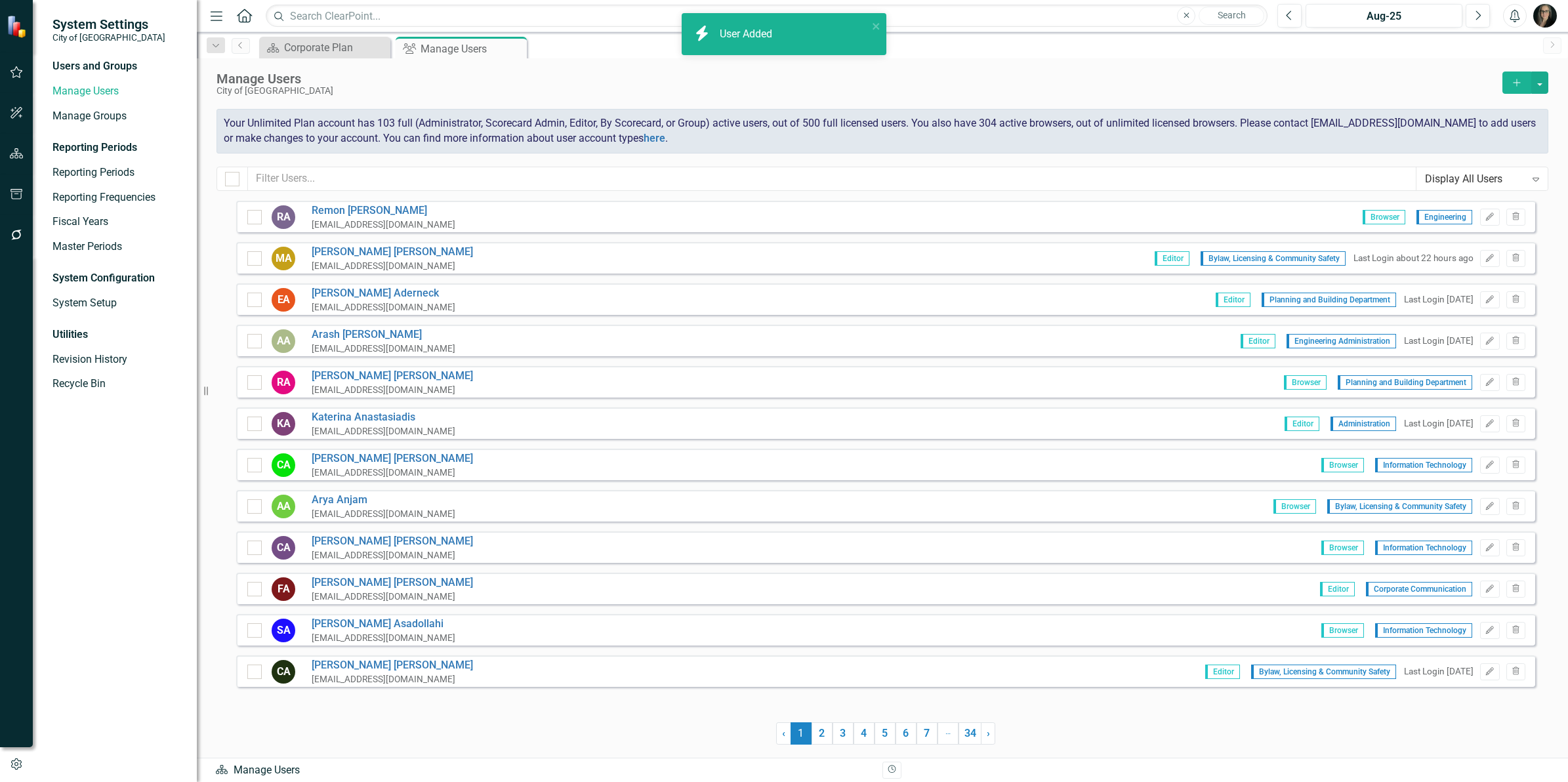
click at [1515, 87] on button "Add" at bounding box center [1516, 82] width 29 height 22
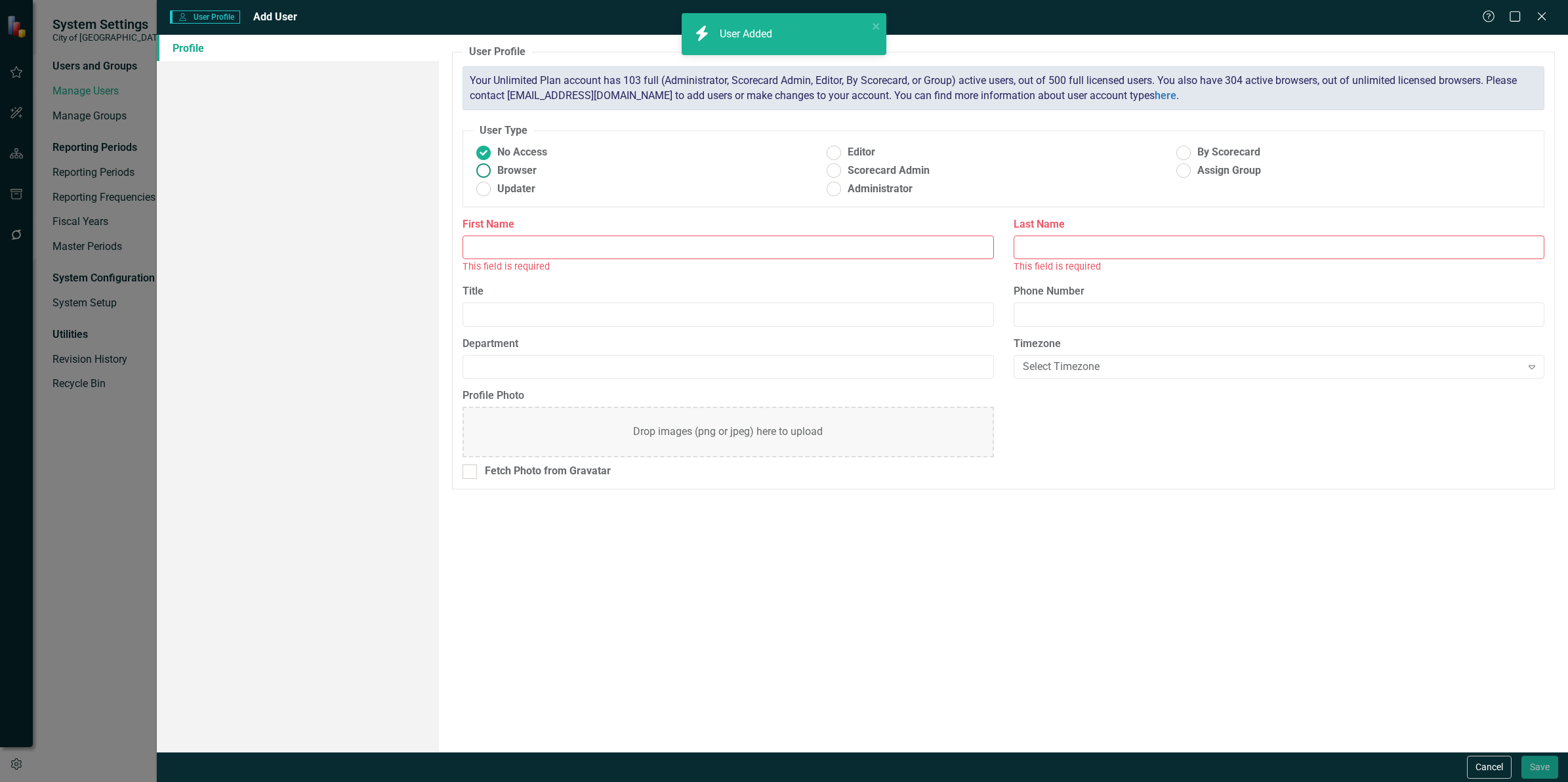
click at [517, 174] on span "Browser" at bounding box center [516, 171] width 39 height 15
click at [494, 174] on input "Browser" at bounding box center [483, 170] width 20 height 20
radio input "true"
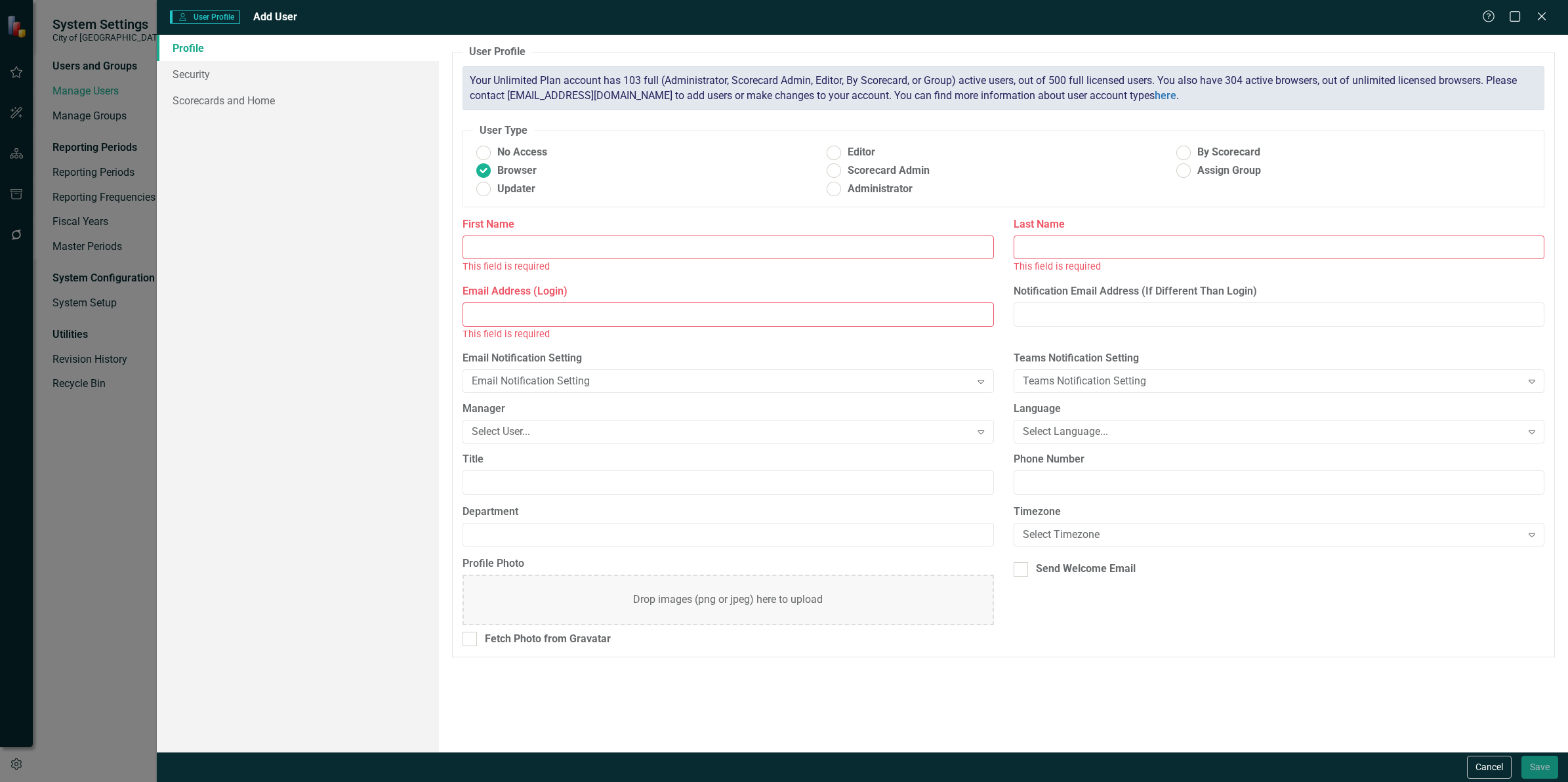
click at [507, 243] on input "First Name" at bounding box center [727, 248] width 530 height 24
type input "[PERSON_NAME]"
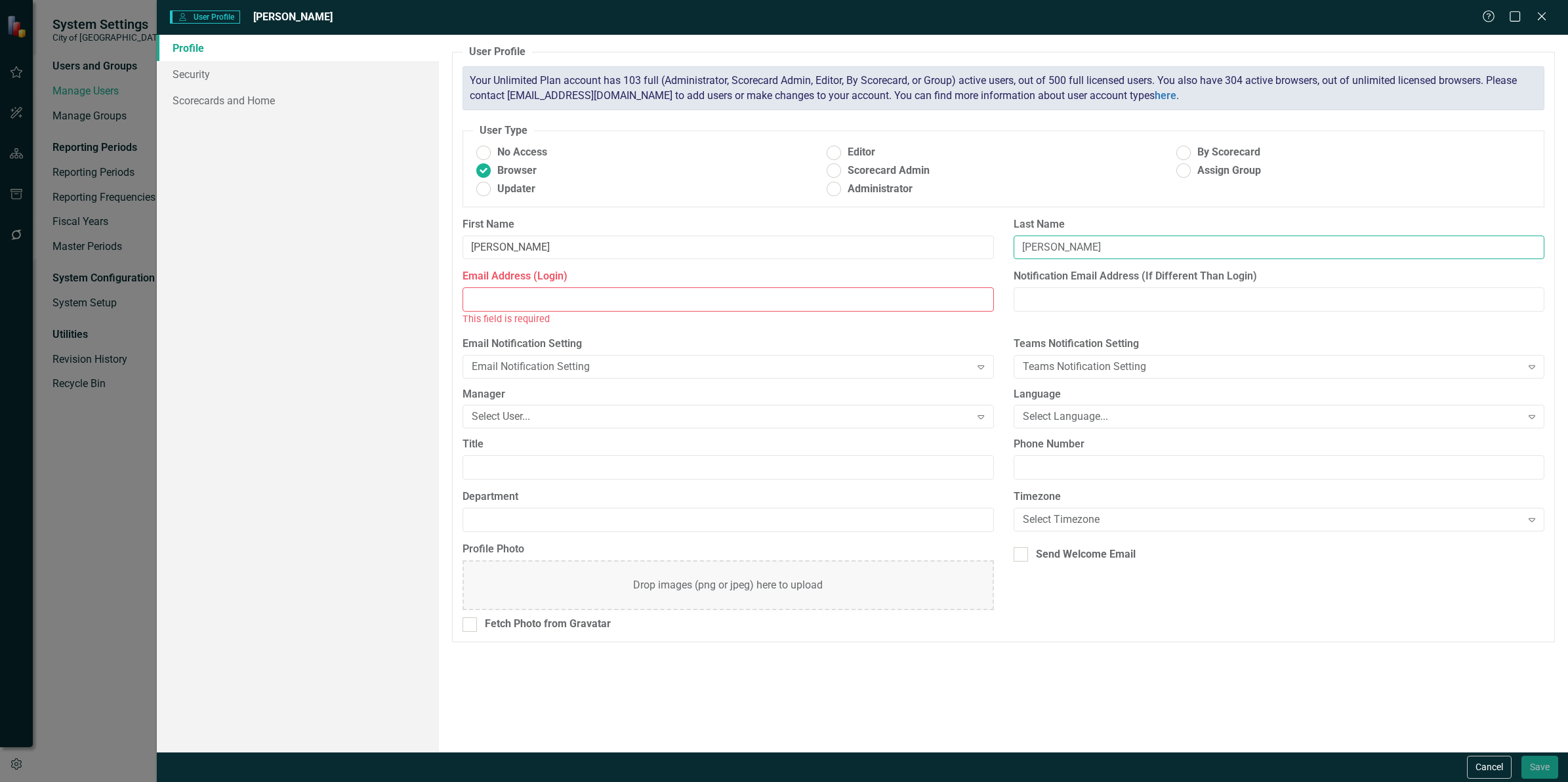
type input "[PERSON_NAME]"
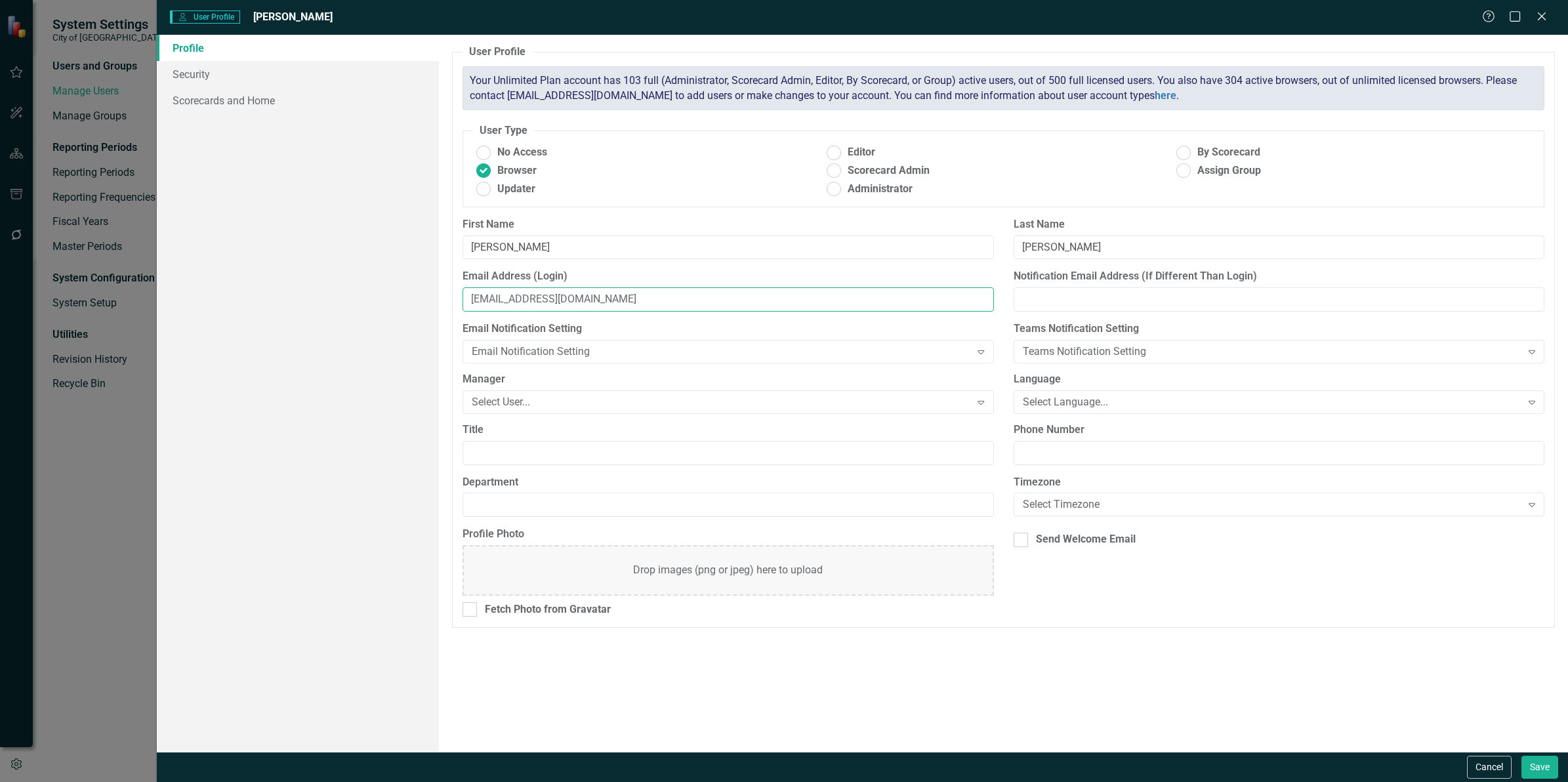
type input "[EMAIL_ADDRESS][DOMAIN_NAME]"
click at [521, 396] on div "Select User..." at bounding box center [721, 402] width 499 height 15
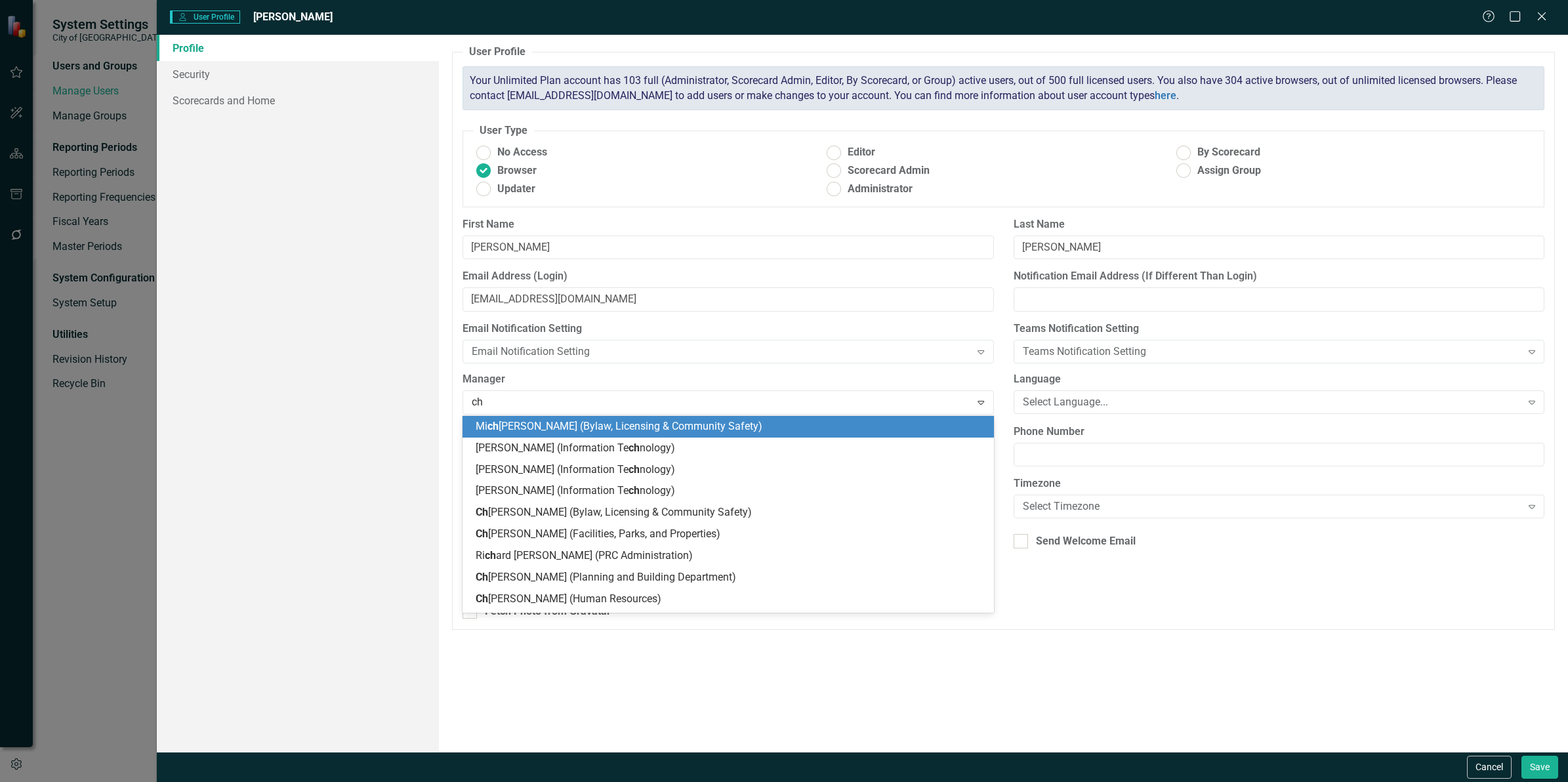
type input "c"
type input "[PERSON_NAME]"
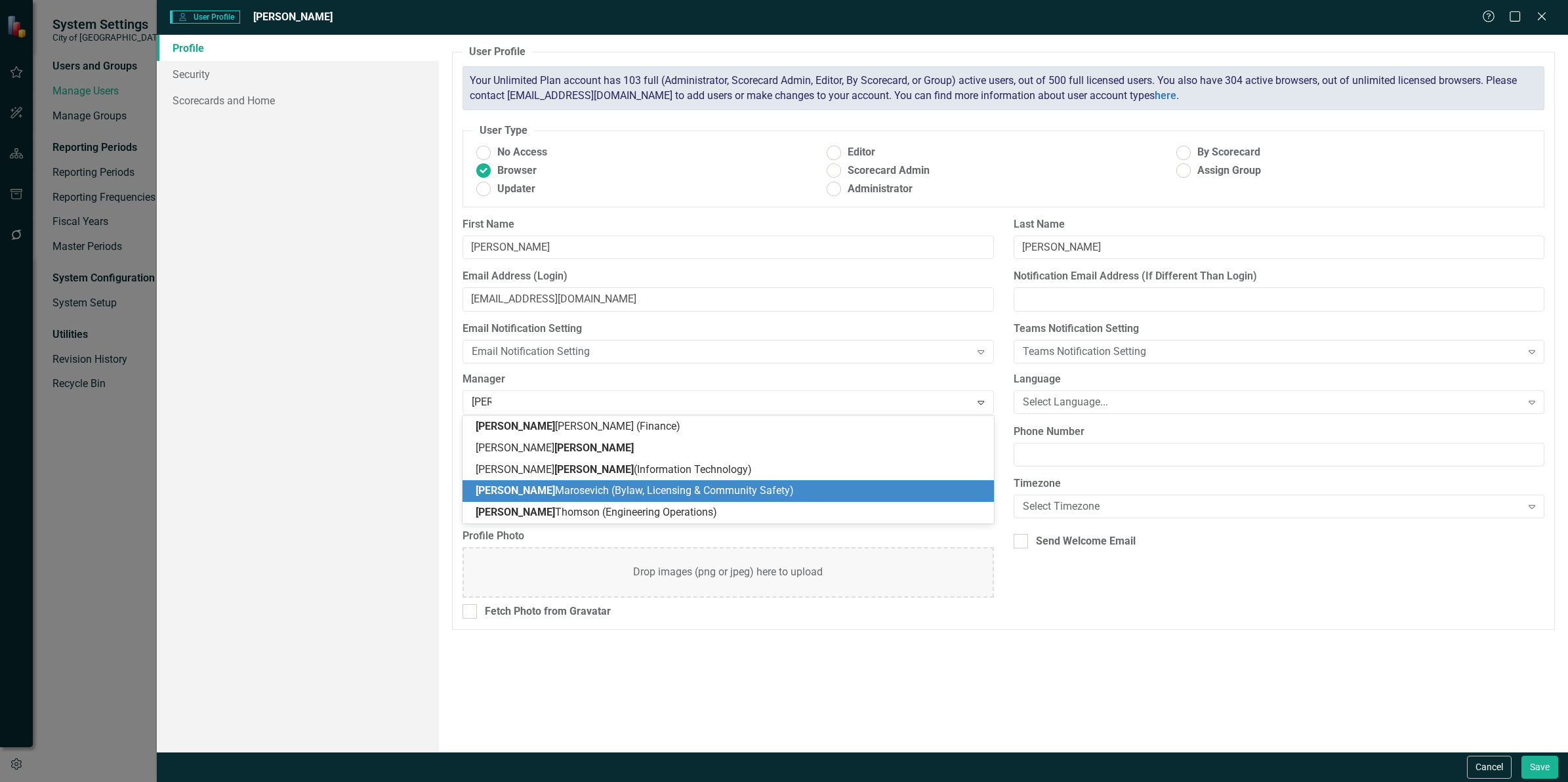
click at [551, 497] on div "[PERSON_NAME] (Bylaw, Licensing & Community Safety)" at bounding box center [731, 490] width 510 height 15
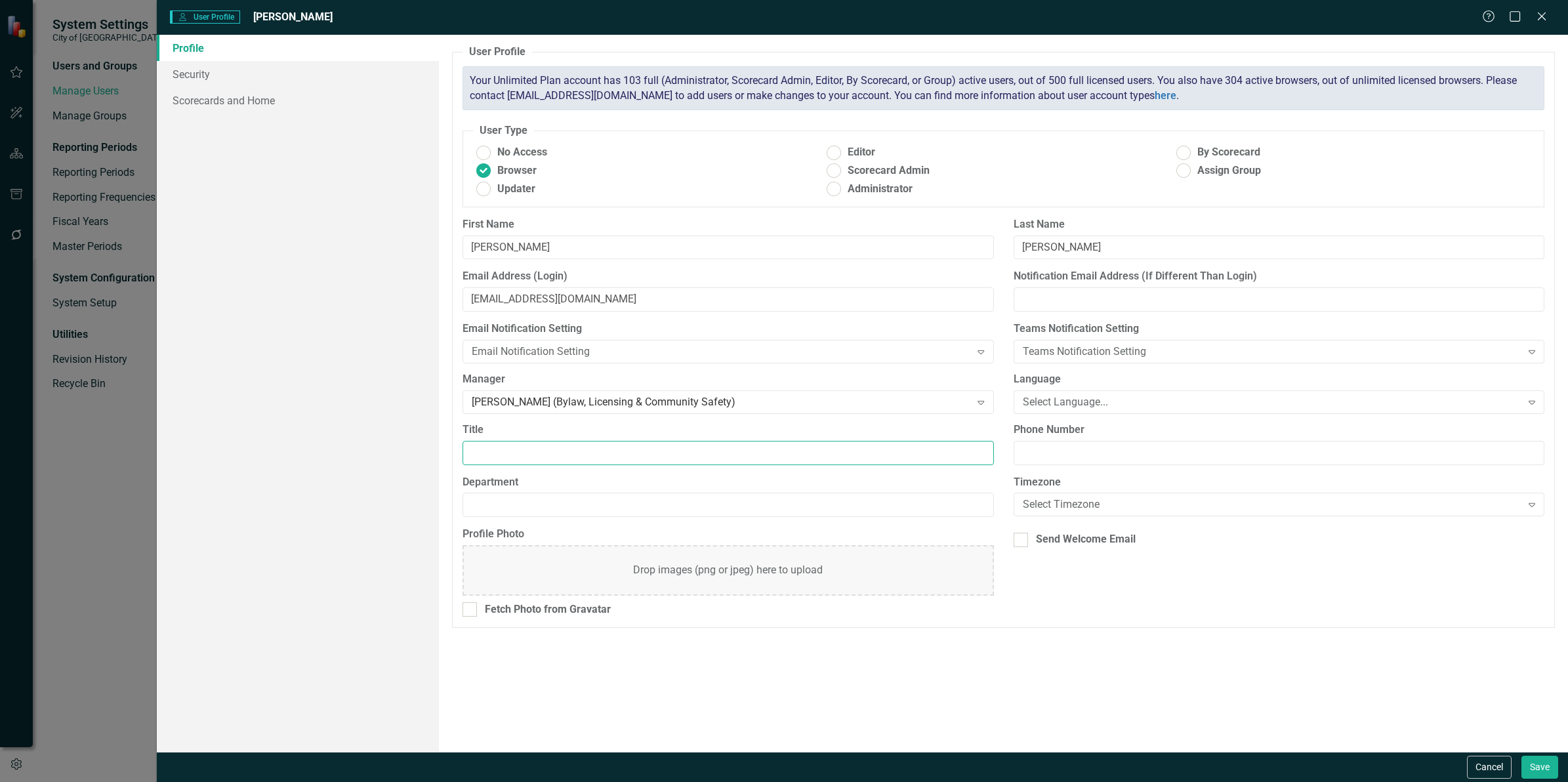
click at [539, 456] on input "Title" at bounding box center [727, 453] width 530 height 24
drag, startPoint x: 500, startPoint y: 446, endPoint x: 520, endPoint y: 450, distance: 20.4
click at [503, 446] on input "Title" at bounding box center [727, 453] width 530 height 24
paste input "Community Safety Officer"
type input "Community Safety Officer"
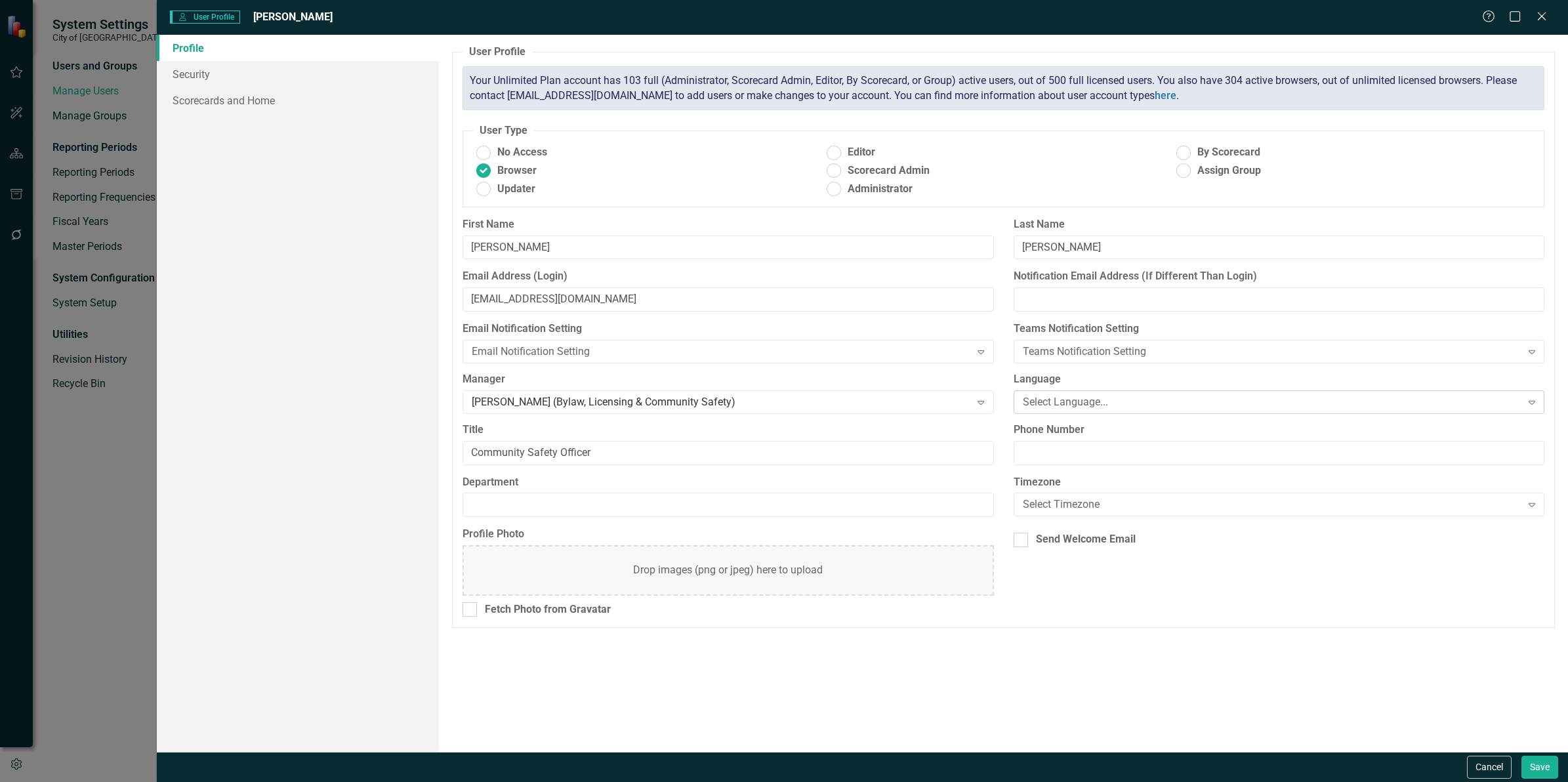
click at [1093, 408] on div "Select Language..." at bounding box center [1272, 402] width 499 height 15
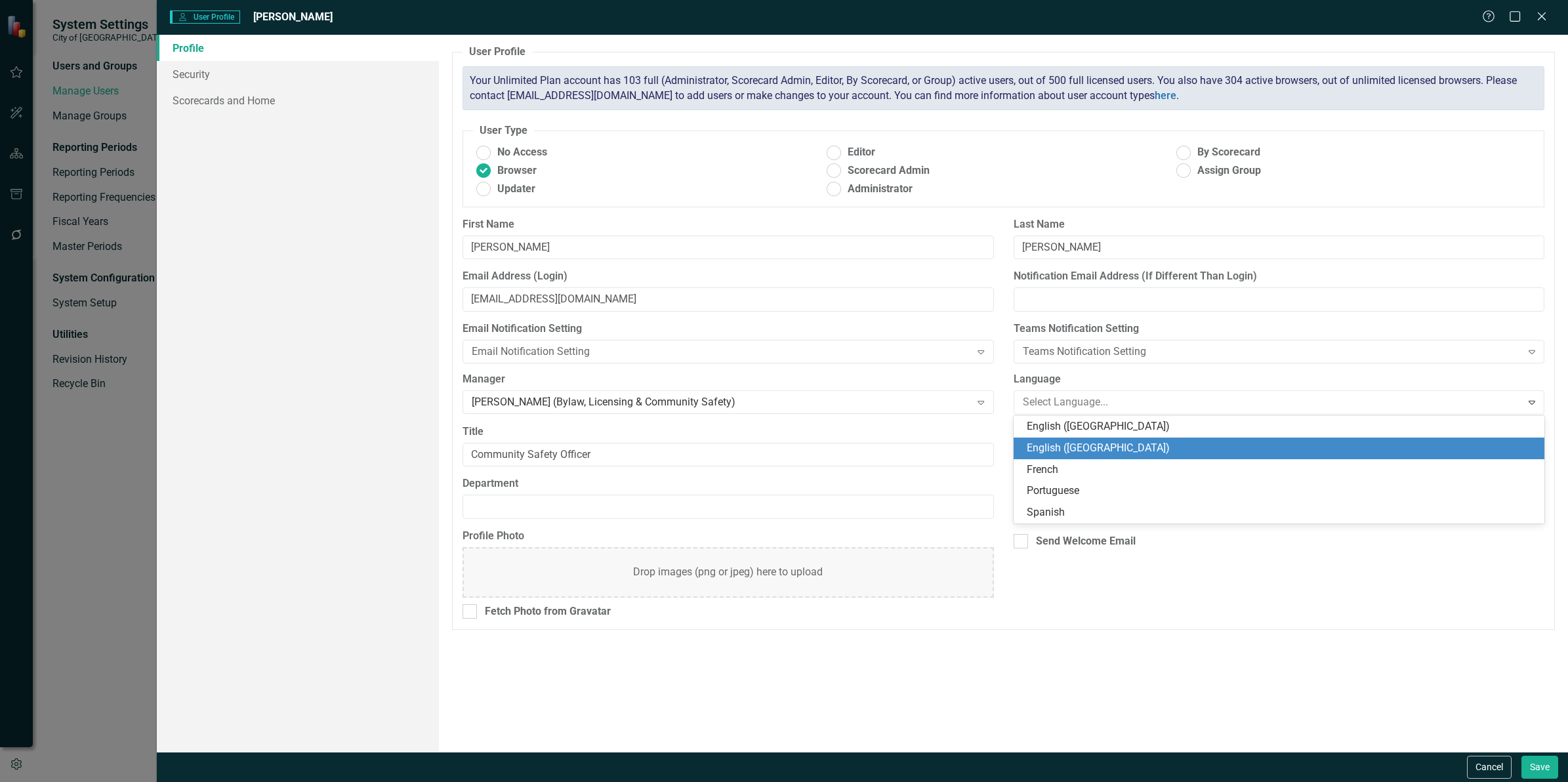
click at [1087, 438] on div "English ([GEOGRAPHIC_DATA])" at bounding box center [1278, 448] width 530 height 22
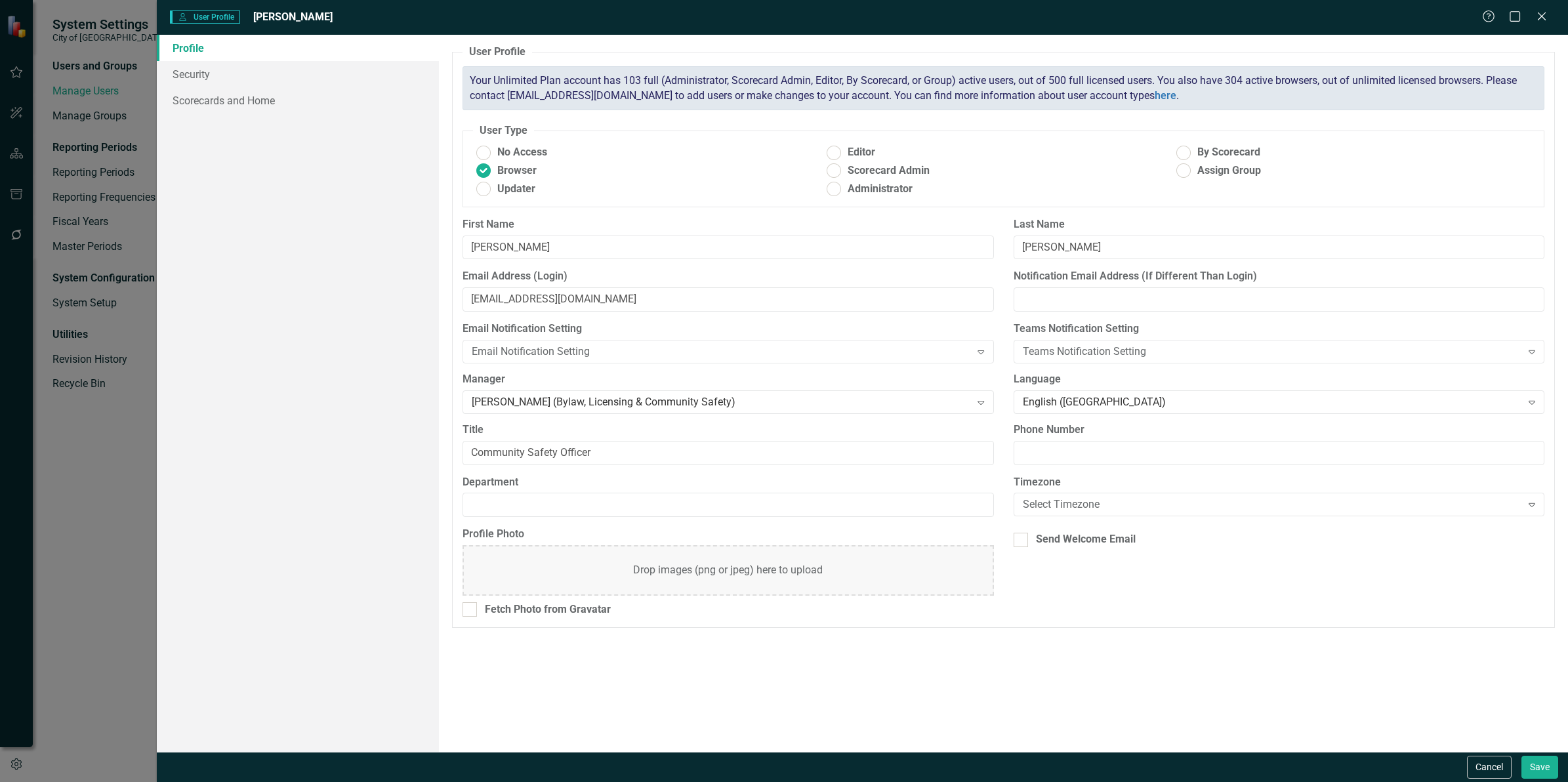
click at [572, 493] on div "Department" at bounding box center [727, 496] width 530 height 42
click at [569, 500] on input "Department" at bounding box center [727, 505] width 530 height 24
click at [538, 505] on input "Department" at bounding box center [727, 505] width 530 height 24
paste input "Bylaws & Licensing Services"
type input "Bylaws & Licensing Services"
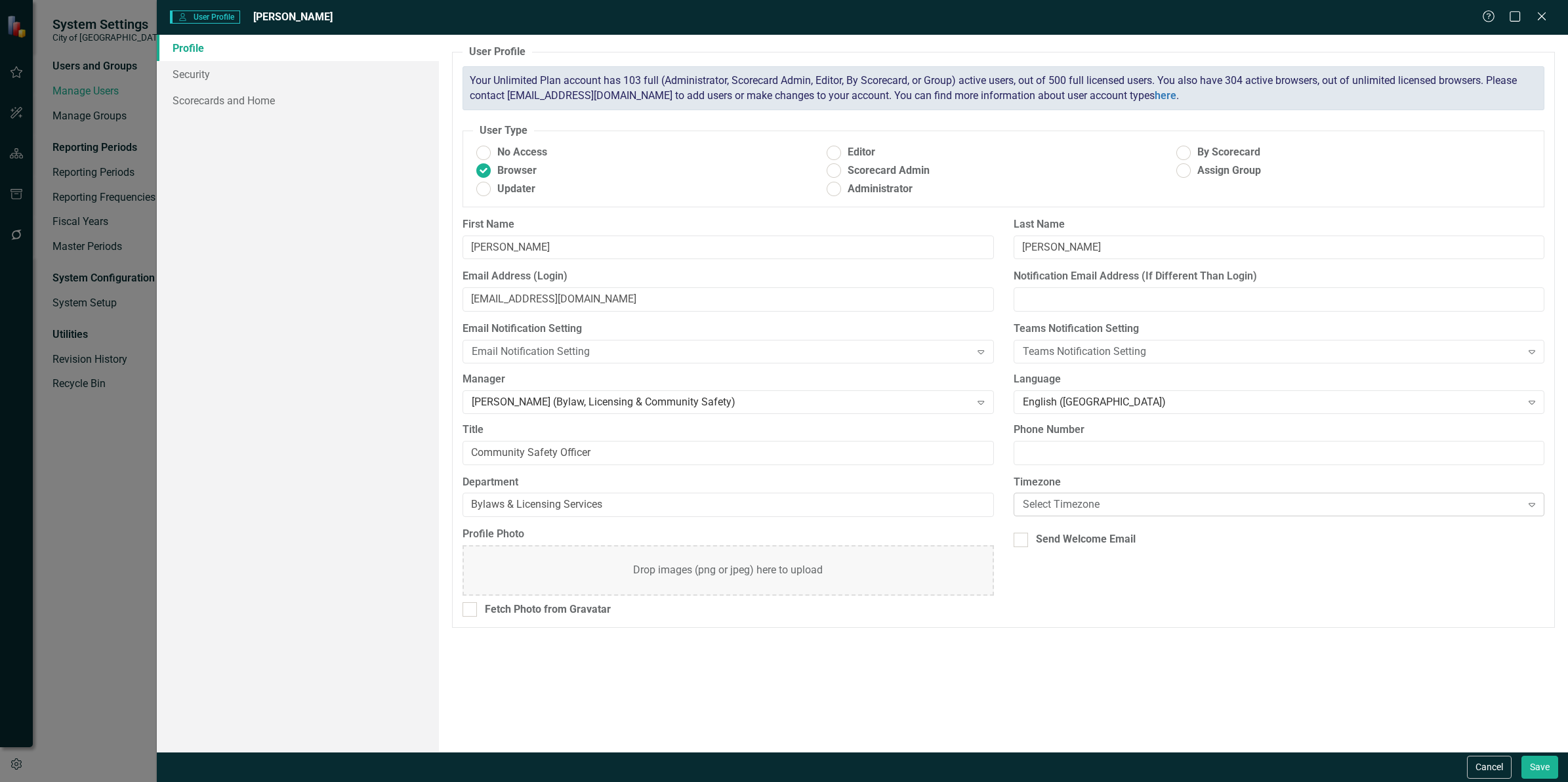
click at [1060, 500] on div "Select Timezone" at bounding box center [1272, 504] width 499 height 15
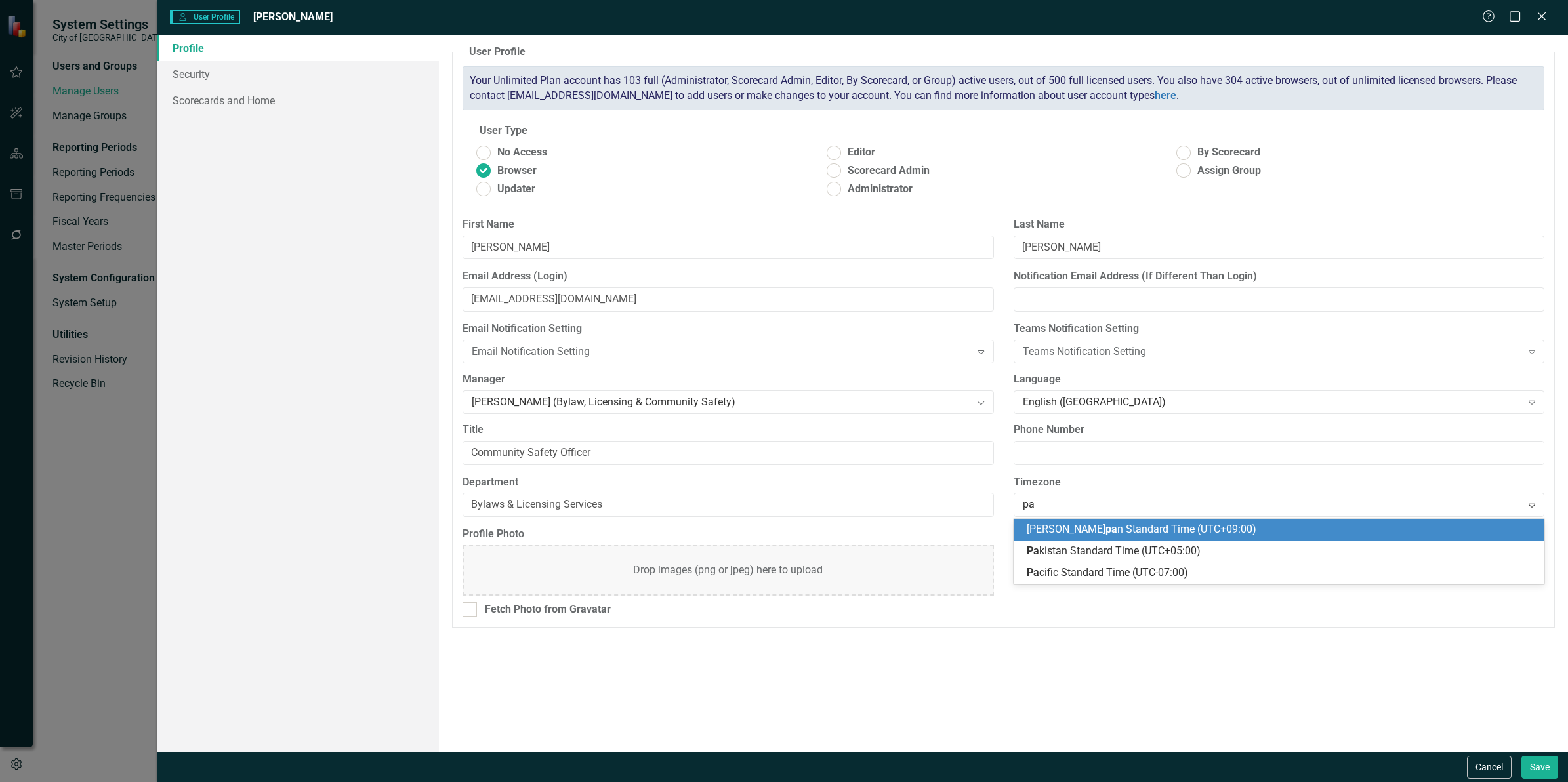
type input "pac"
click at [1089, 539] on div "Pac ific Standard Time (UTC-07:00)" at bounding box center [1278, 529] width 530 height 22
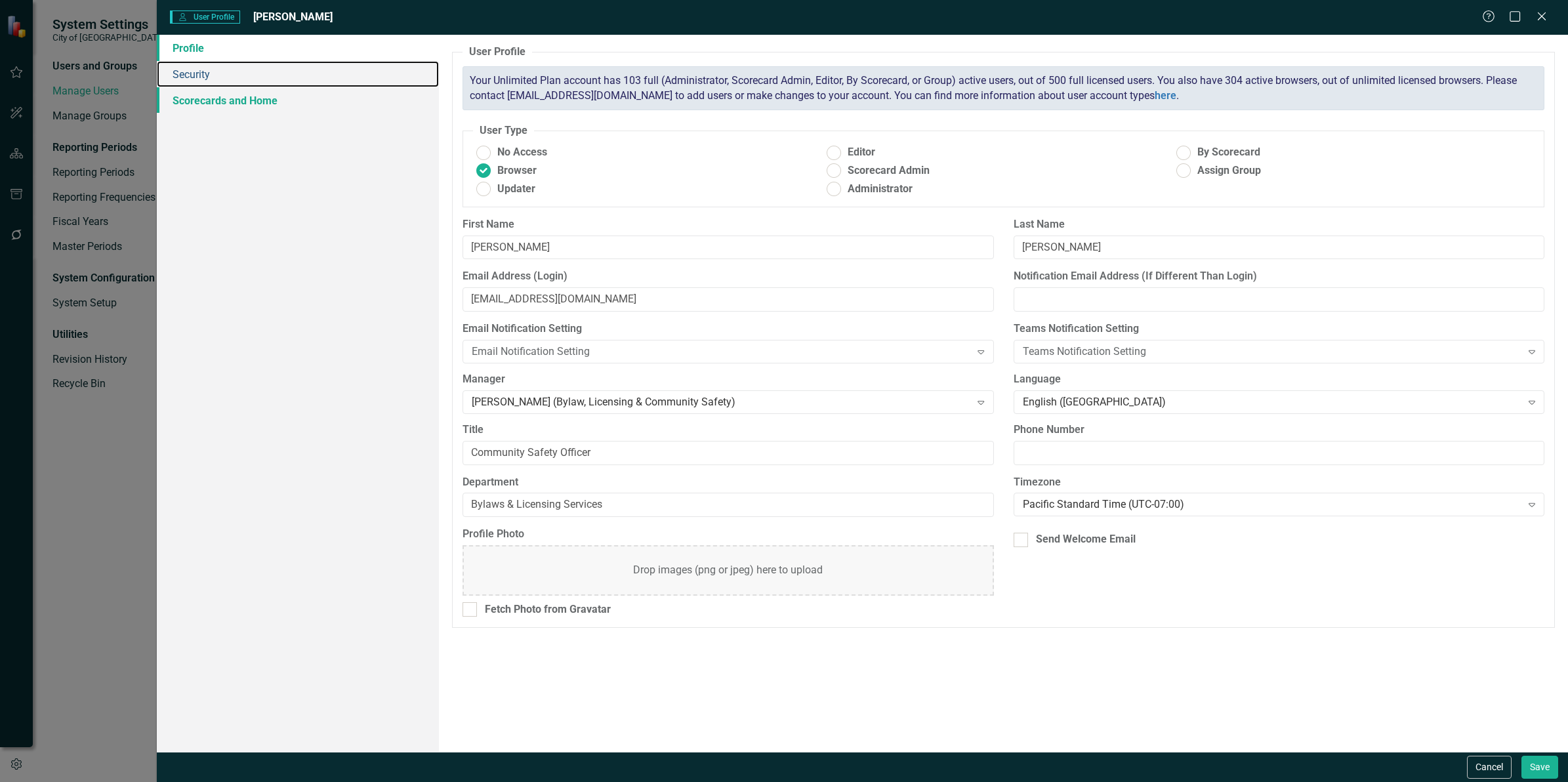
drag, startPoint x: 200, startPoint y: 86, endPoint x: 207, endPoint y: 90, distance: 8.1
click at [200, 86] on link "Security" at bounding box center [297, 74] width 282 height 26
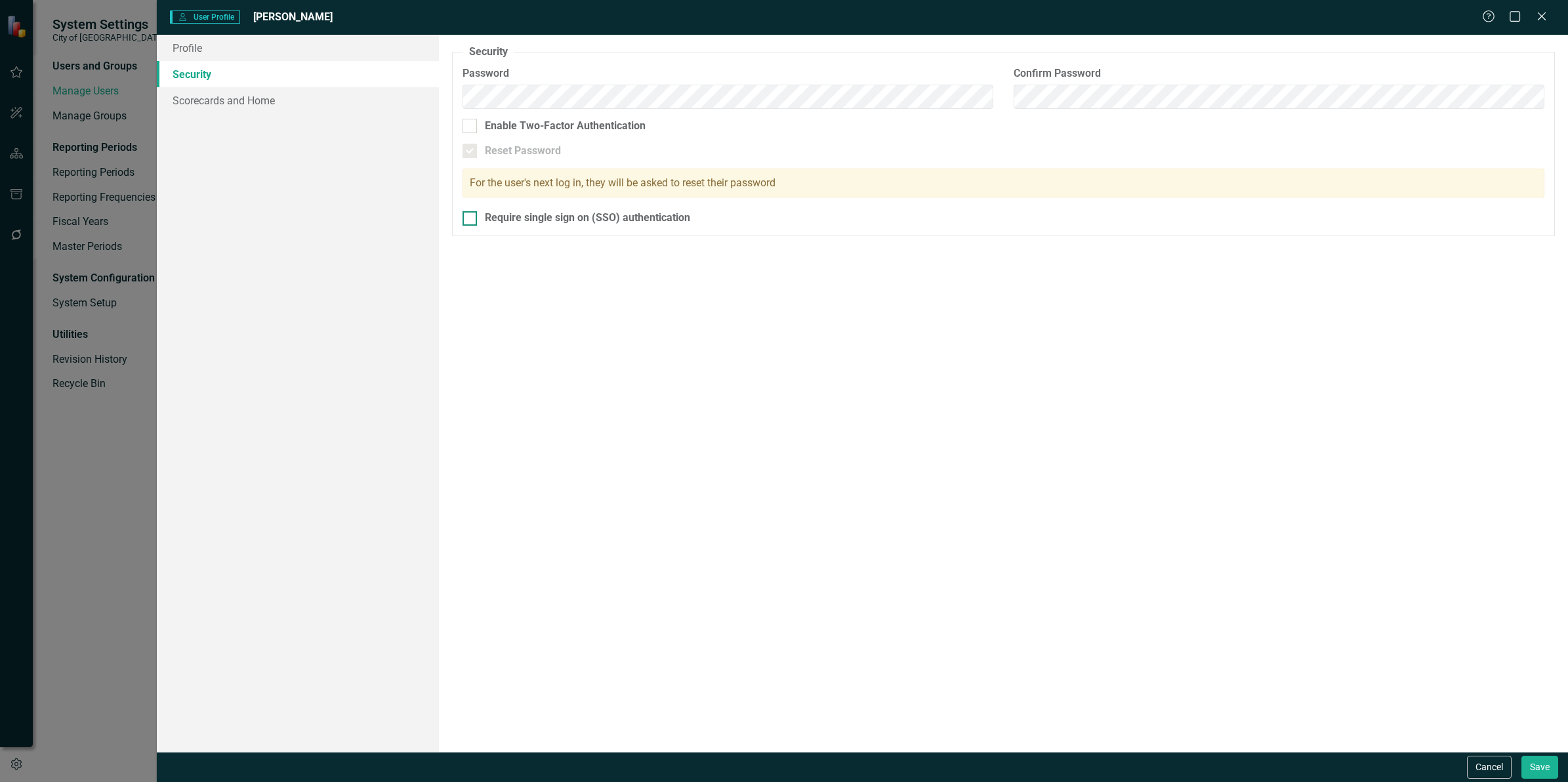
click at [464, 214] on fieldset "Security As an administrator, you can use this page to set the user's password,…" at bounding box center [1004, 140] width 1103 height 191
click at [464, 214] on input "Require single sign on (SSO) authentication" at bounding box center [467, 215] width 8 height 8
checkbox input "true"
click at [256, 94] on link "Scorecards and Home" at bounding box center [297, 100] width 282 height 26
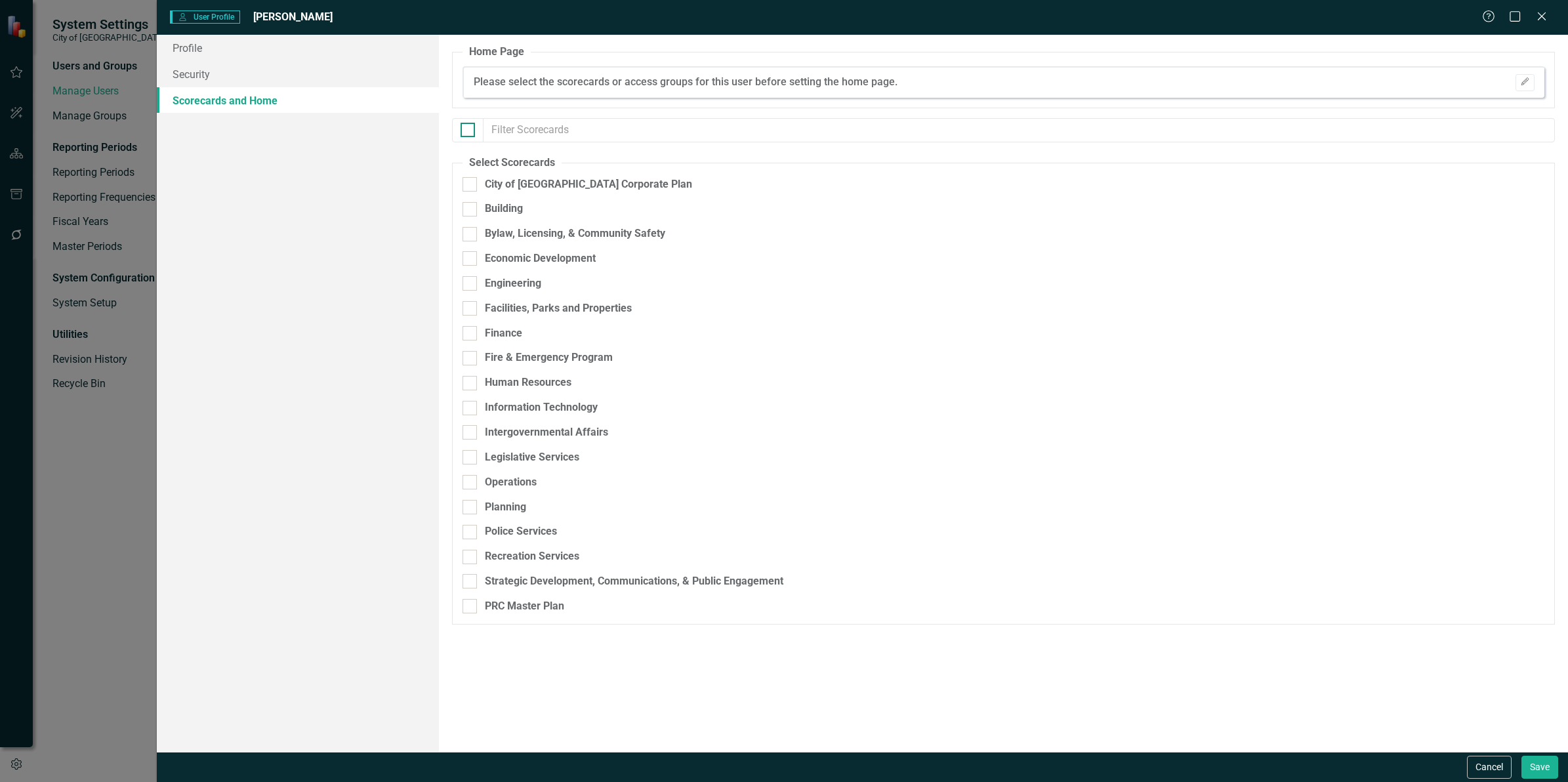
click at [470, 134] on div at bounding box center [468, 130] width 32 height 24
click at [468, 131] on input "checkbox" at bounding box center [464, 127] width 8 height 8
checkbox input "true"
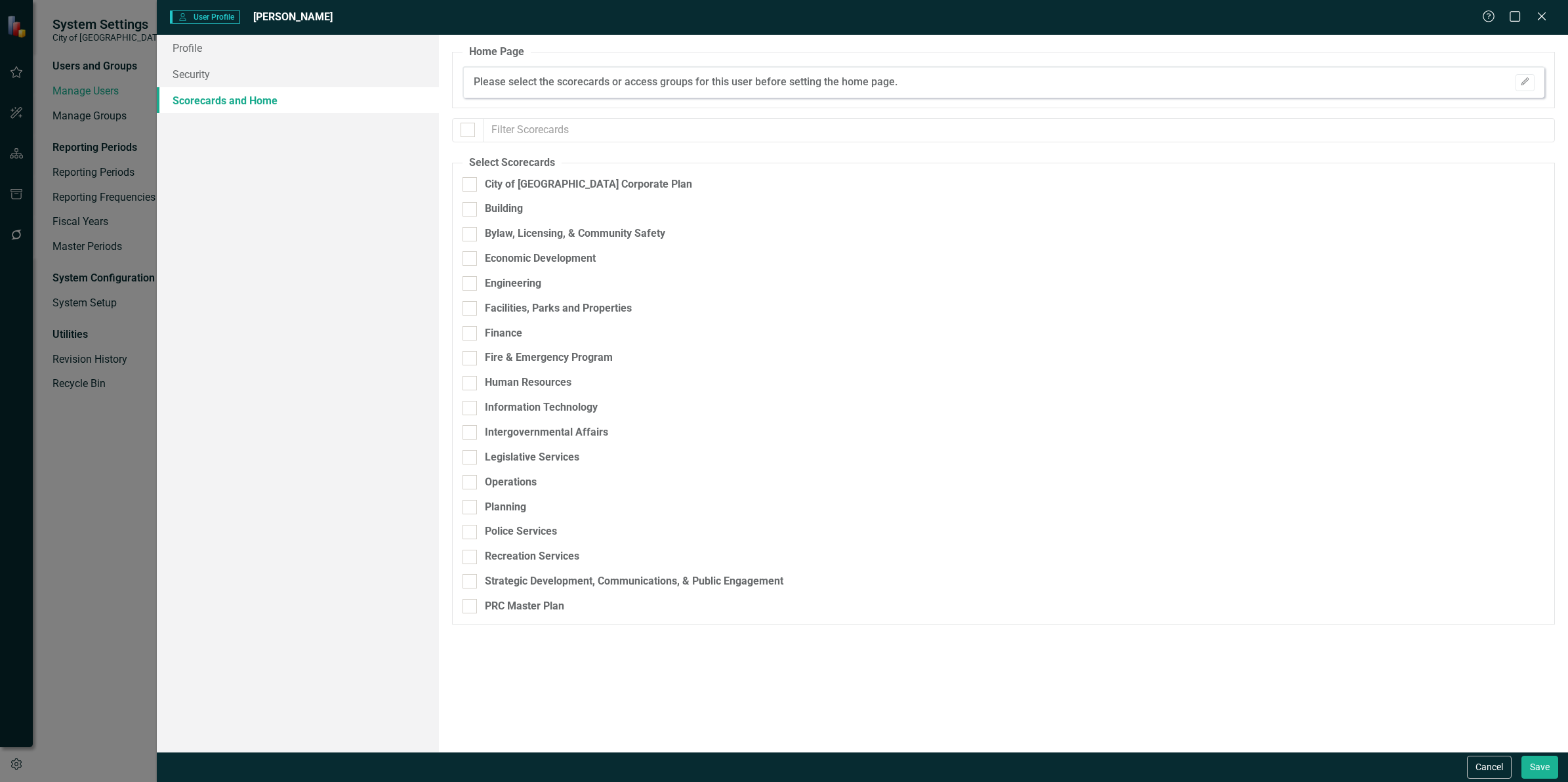
checkbox input "true"
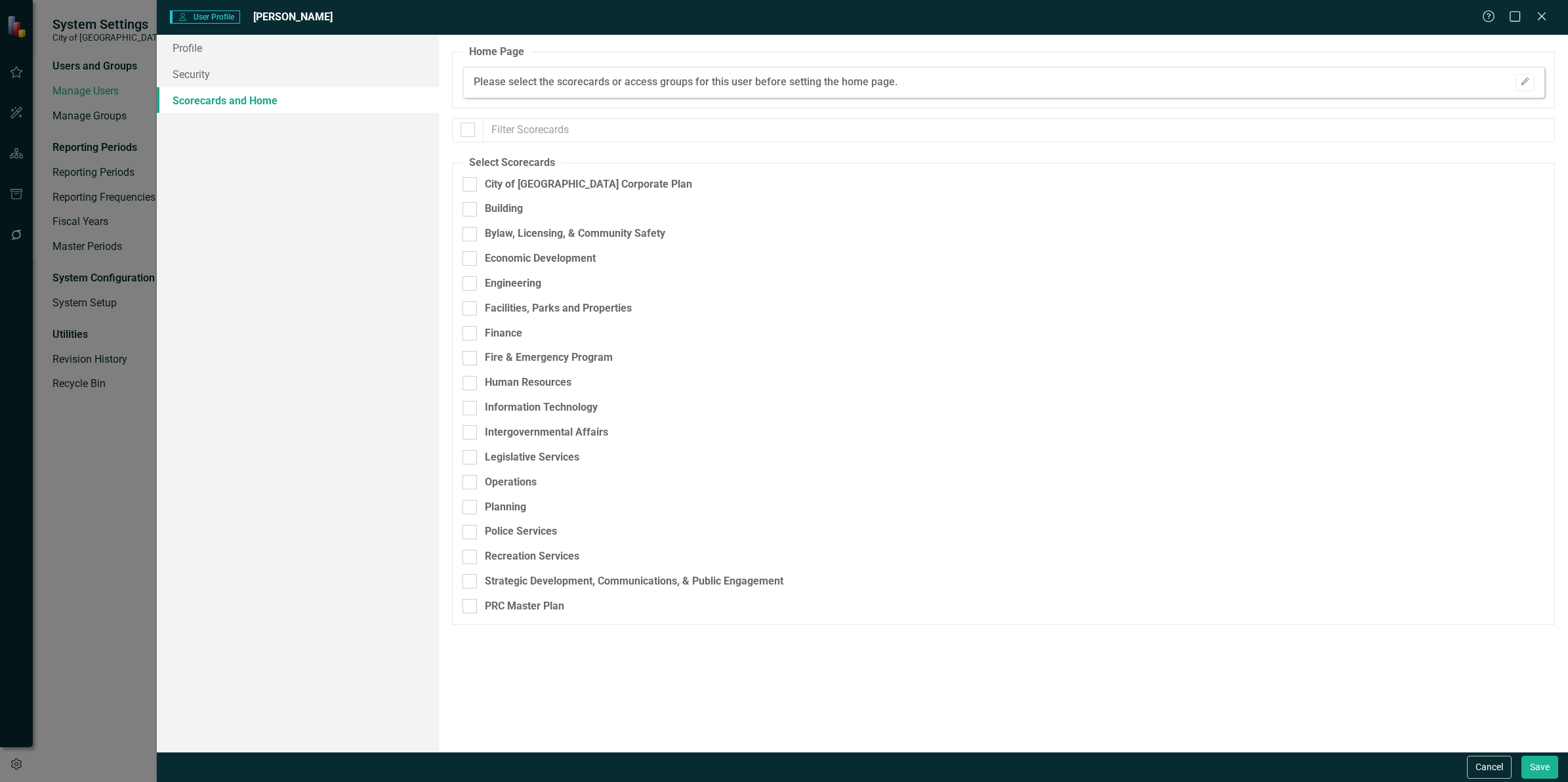
checkbox input "true"
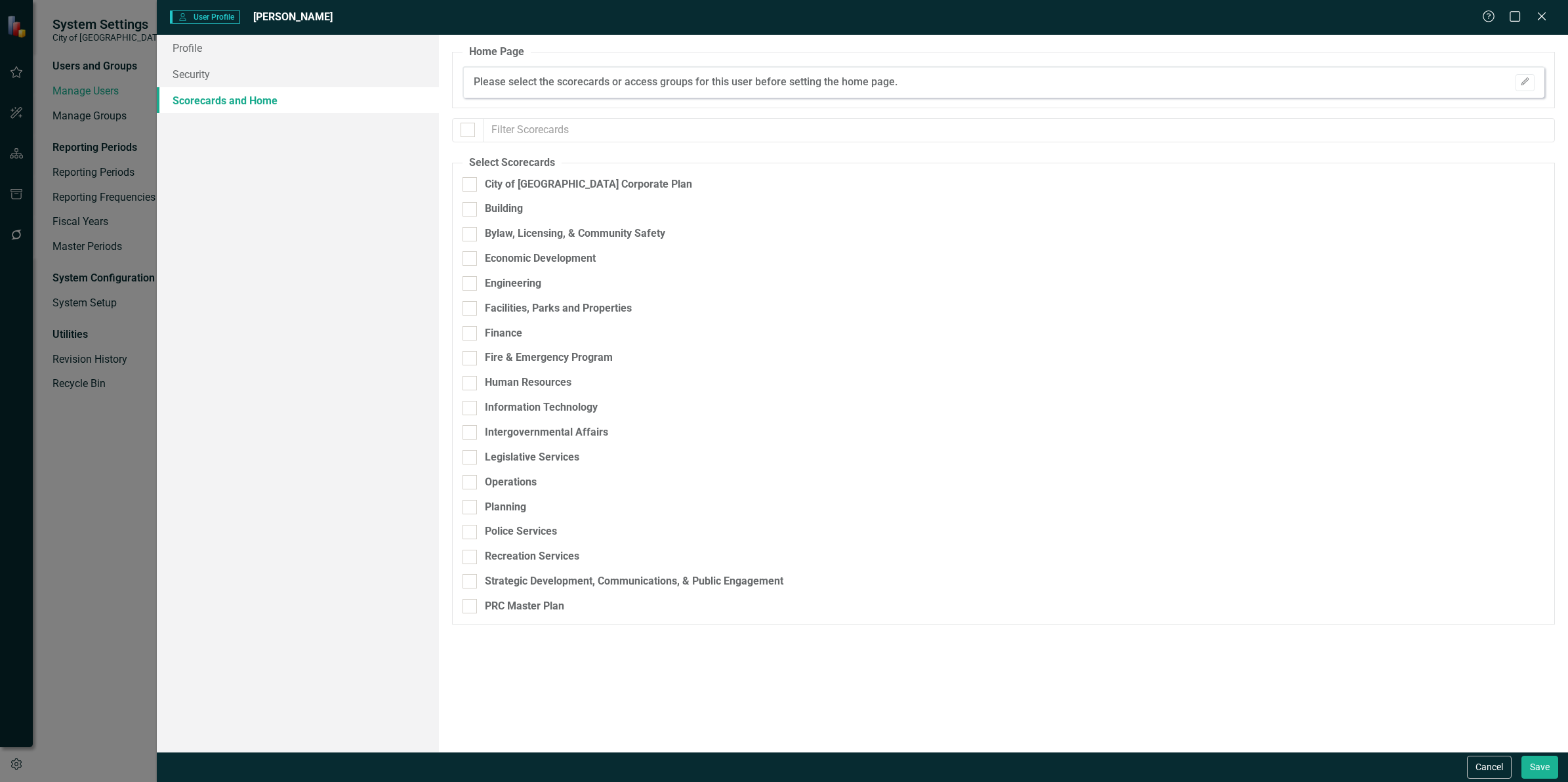
checkbox input "true"
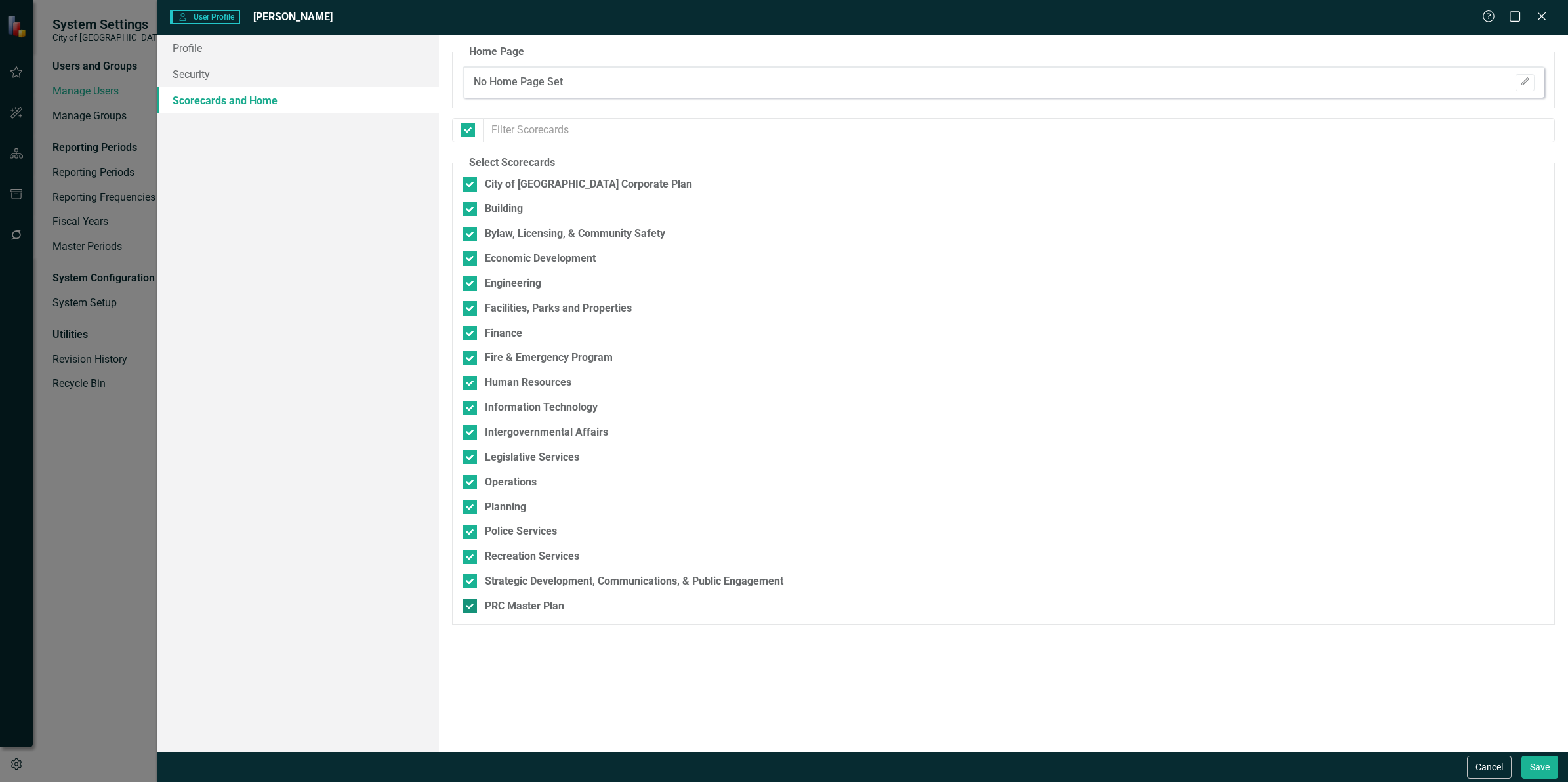
click at [463, 610] on div at bounding box center [470, 606] width 15 height 15
click at [463, 608] on input "PRC Master Plan" at bounding box center [467, 603] width 8 height 8
checkbox input "false"
click at [1526, 770] on button "Save" at bounding box center [1539, 767] width 37 height 23
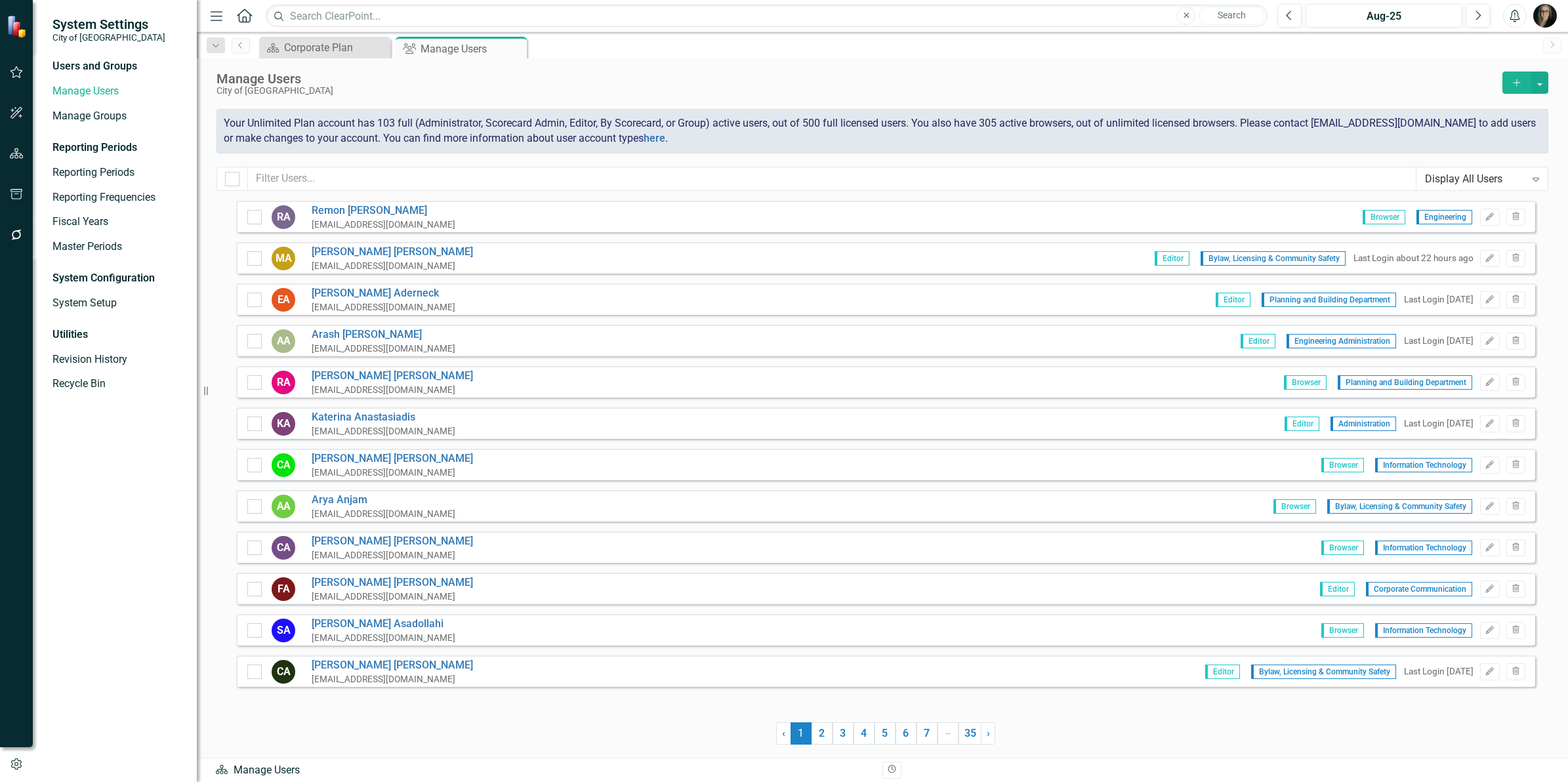
click at [1511, 82] on icon "Add" at bounding box center [1517, 82] width 11 height 9
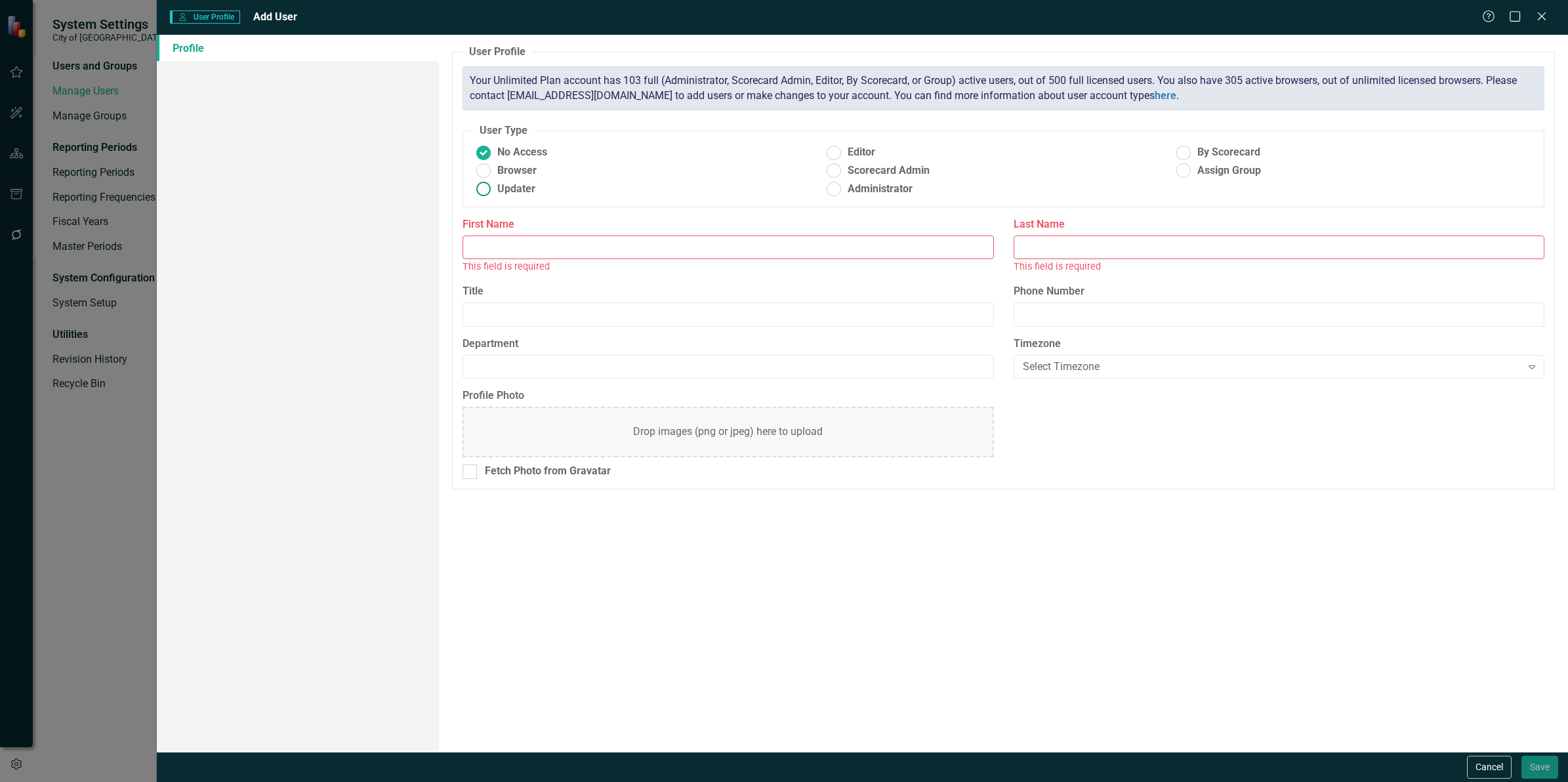
click at [483, 178] on ins at bounding box center [483, 170] width 20 height 20
click at [483, 178] on input "Browser" at bounding box center [483, 170] width 20 height 20
radio input "true"
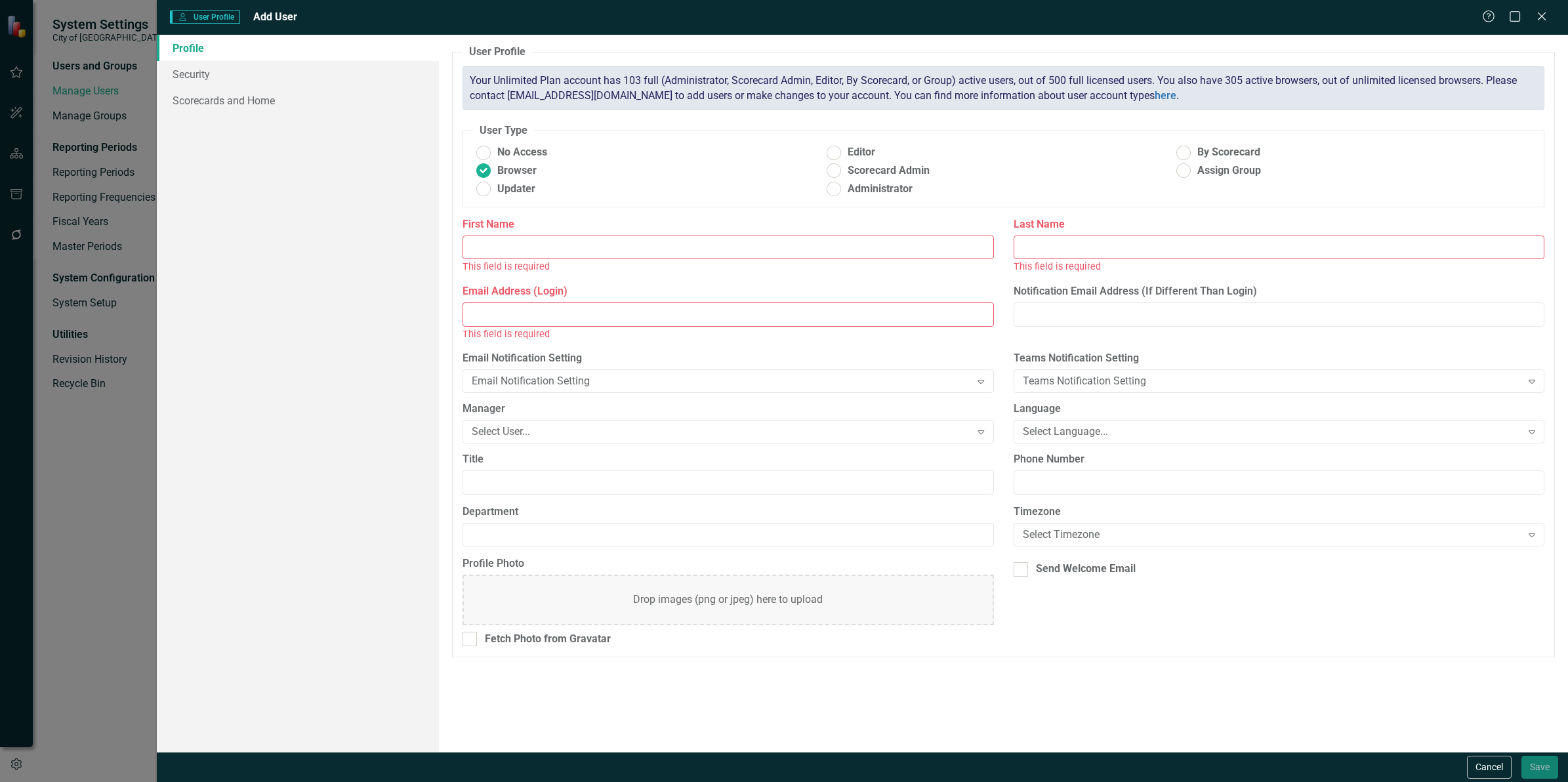
click at [490, 251] on input "First Name" at bounding box center [727, 248] width 530 height 24
click at [503, 244] on input "First Name" at bounding box center [727, 248] width 530 height 24
type input "[PERSON_NAME]"
click at [1048, 239] on input "Last Name" at bounding box center [1278, 248] width 530 height 24
paste input "Berdej"
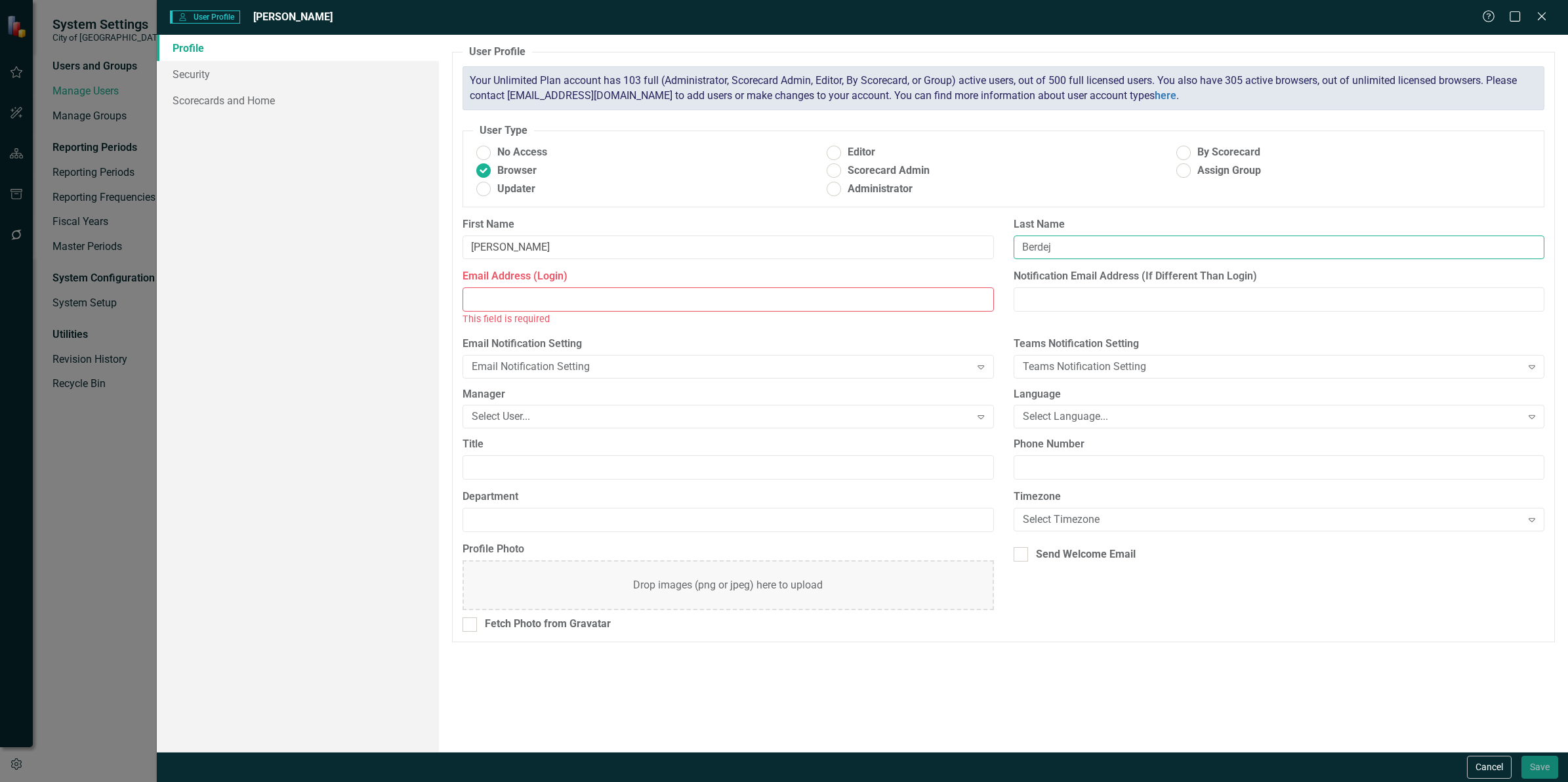
type input "Berdej"
click at [630, 307] on input "Email Address (Login)" at bounding box center [727, 300] width 530 height 24
paste input "Berdej"
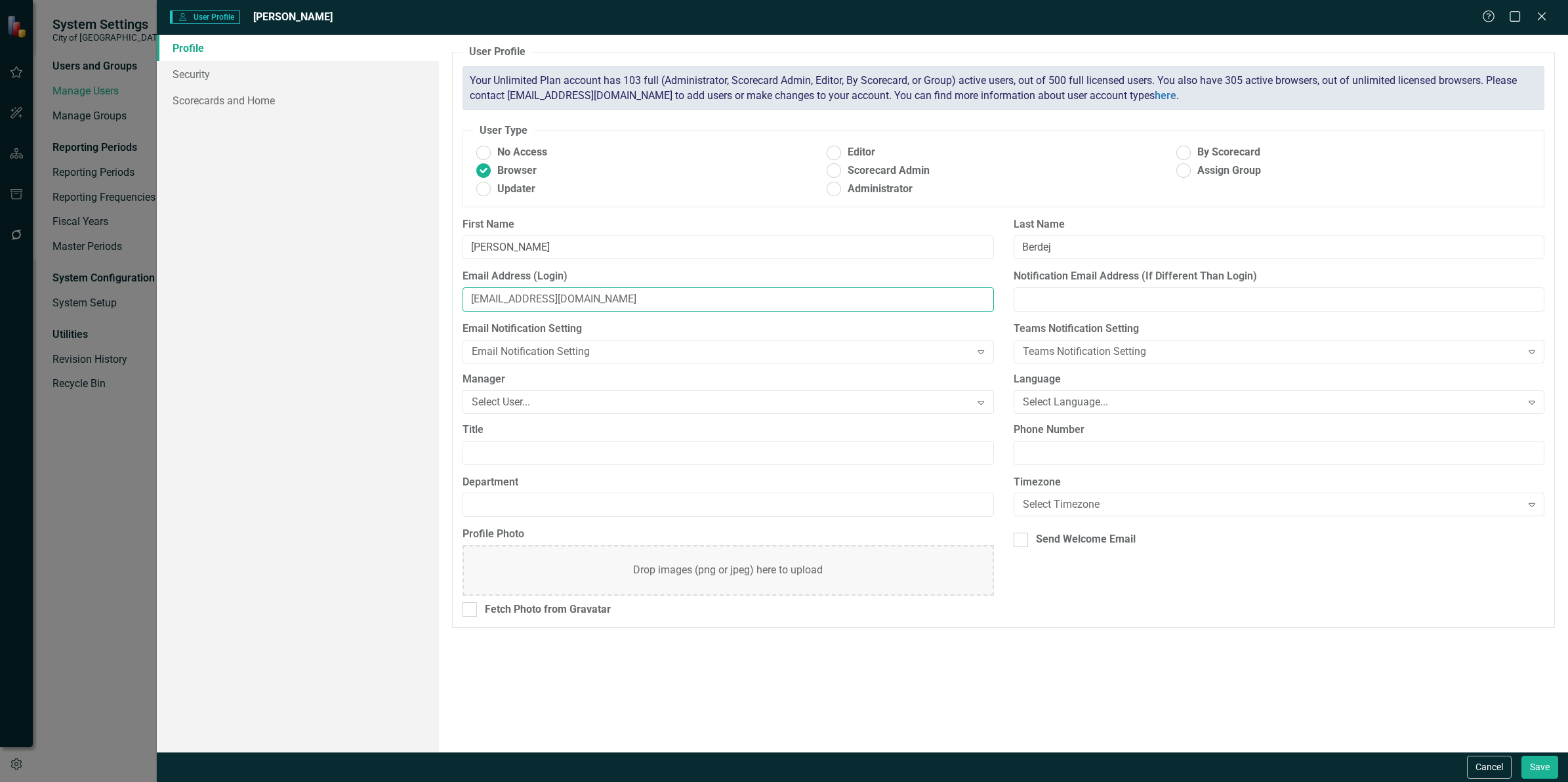
type input "[EMAIL_ADDRESS][DOMAIN_NAME]"
drag, startPoint x: 513, startPoint y: 388, endPoint x: 516, endPoint y: 393, distance: 5.8
click at [516, 393] on div "Manager Select User... Expand" at bounding box center [727, 393] width 530 height 41
drag, startPoint x: 516, startPoint y: 393, endPoint x: 520, endPoint y: 400, distance: 8.1
click at [520, 400] on div "Select User..." at bounding box center [721, 402] width 499 height 15
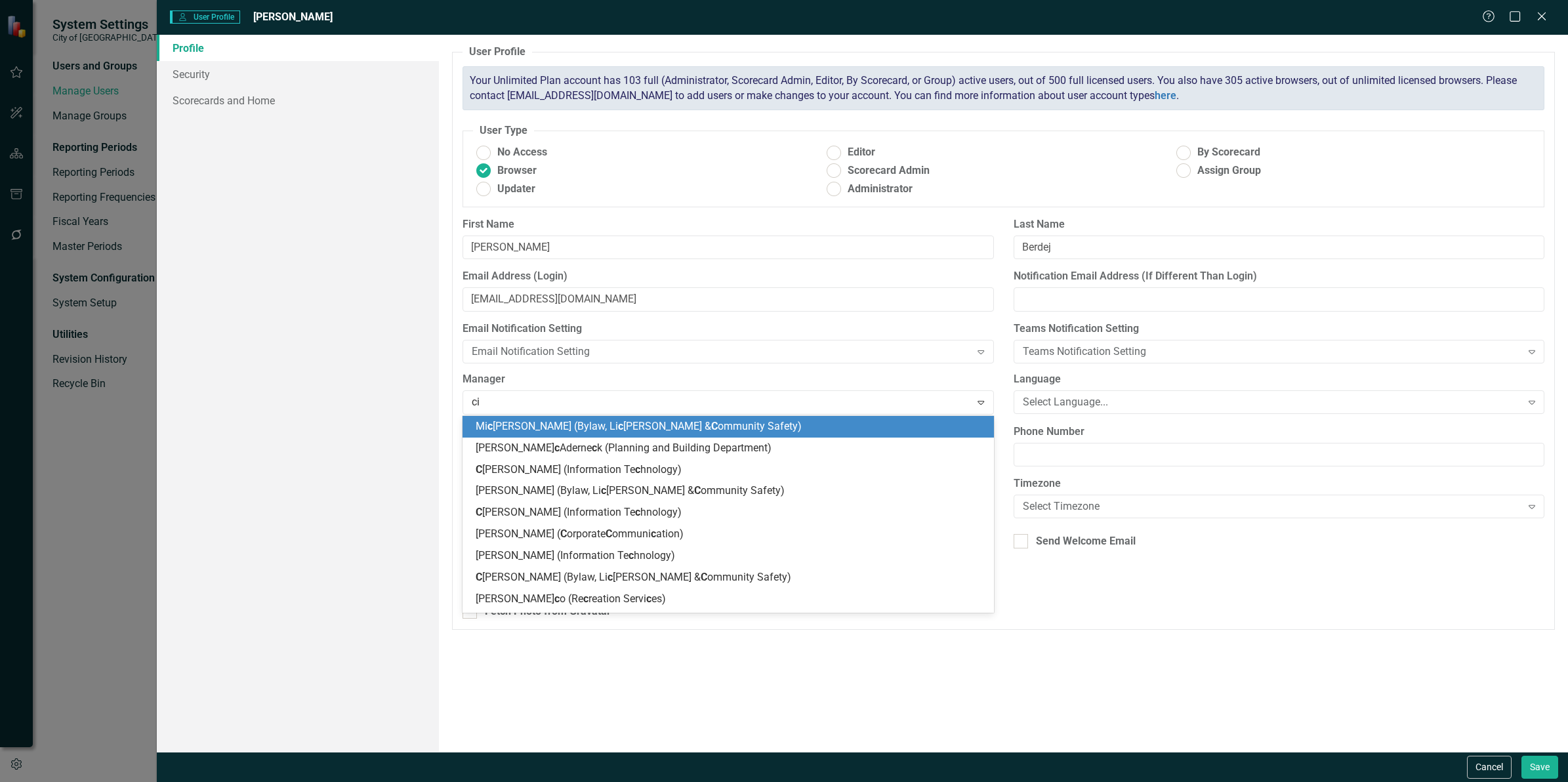
type input "cid"
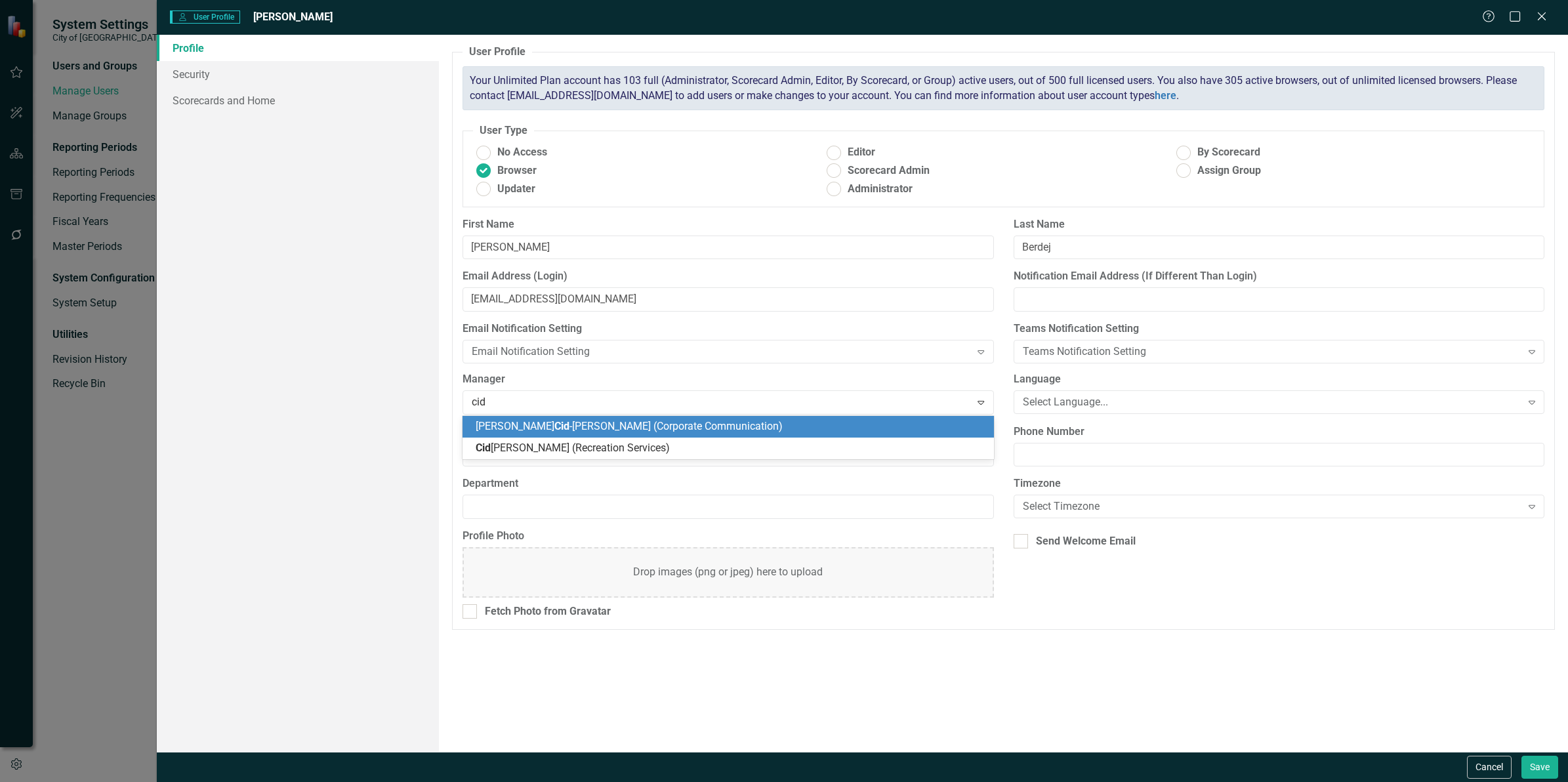
click at [564, 443] on span "[PERSON_NAME] (Recreation Services)" at bounding box center [573, 447] width 194 height 12
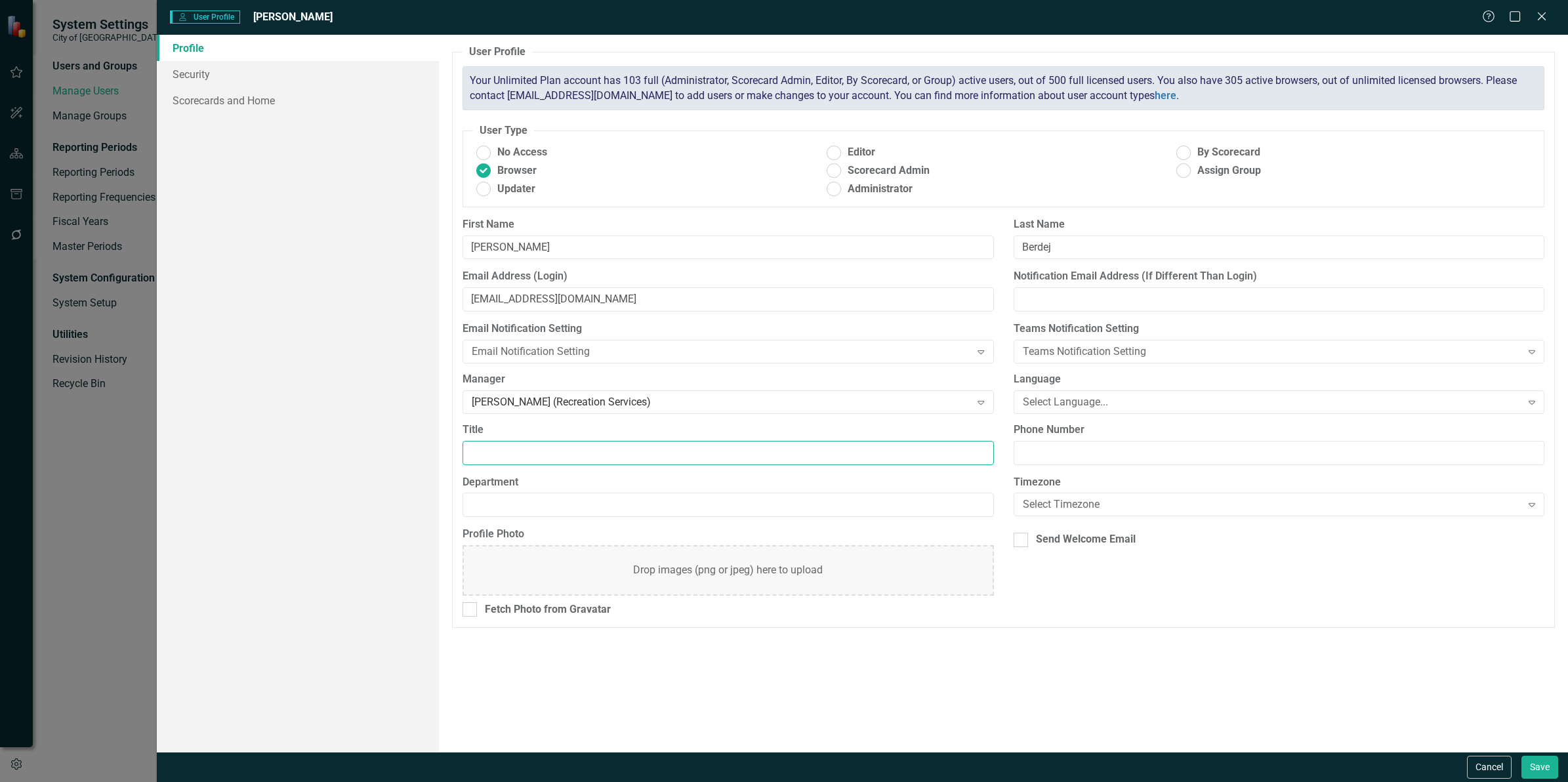
click at [545, 456] on input "Title" at bounding box center [727, 453] width 530 height 24
click at [566, 455] on input "Title" at bounding box center [727, 453] width 530 height 24
paste input "Recreation Manager, Program and Community Services"
type input "Recreation Manager, Program and Community Services"
click at [1068, 402] on div "Select Language..." at bounding box center [1272, 402] width 499 height 15
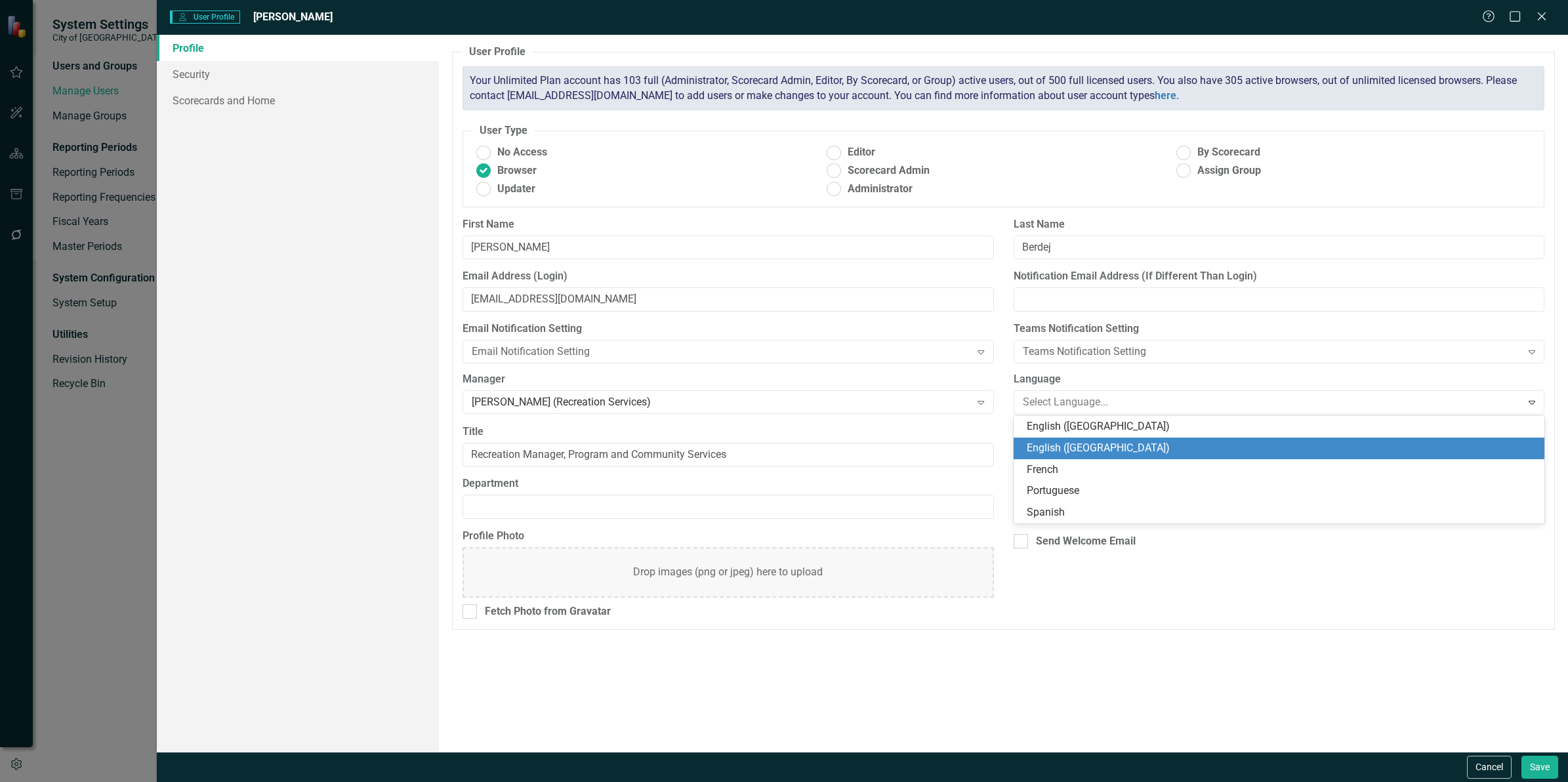
click at [1070, 441] on div "English ([GEOGRAPHIC_DATA])" at bounding box center [1281, 448] width 510 height 15
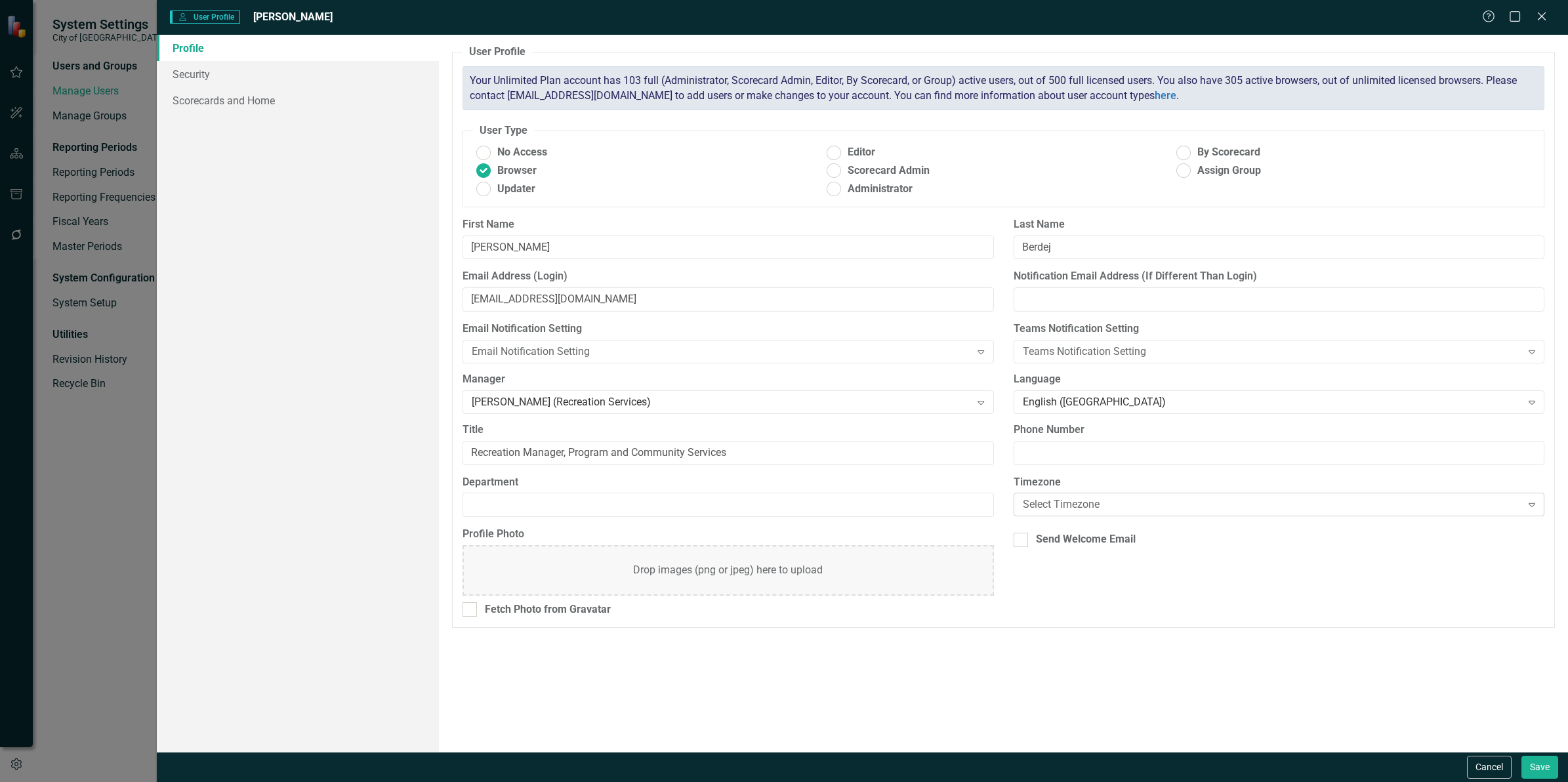
click at [1073, 503] on div "Select Timezone" at bounding box center [1272, 504] width 499 height 15
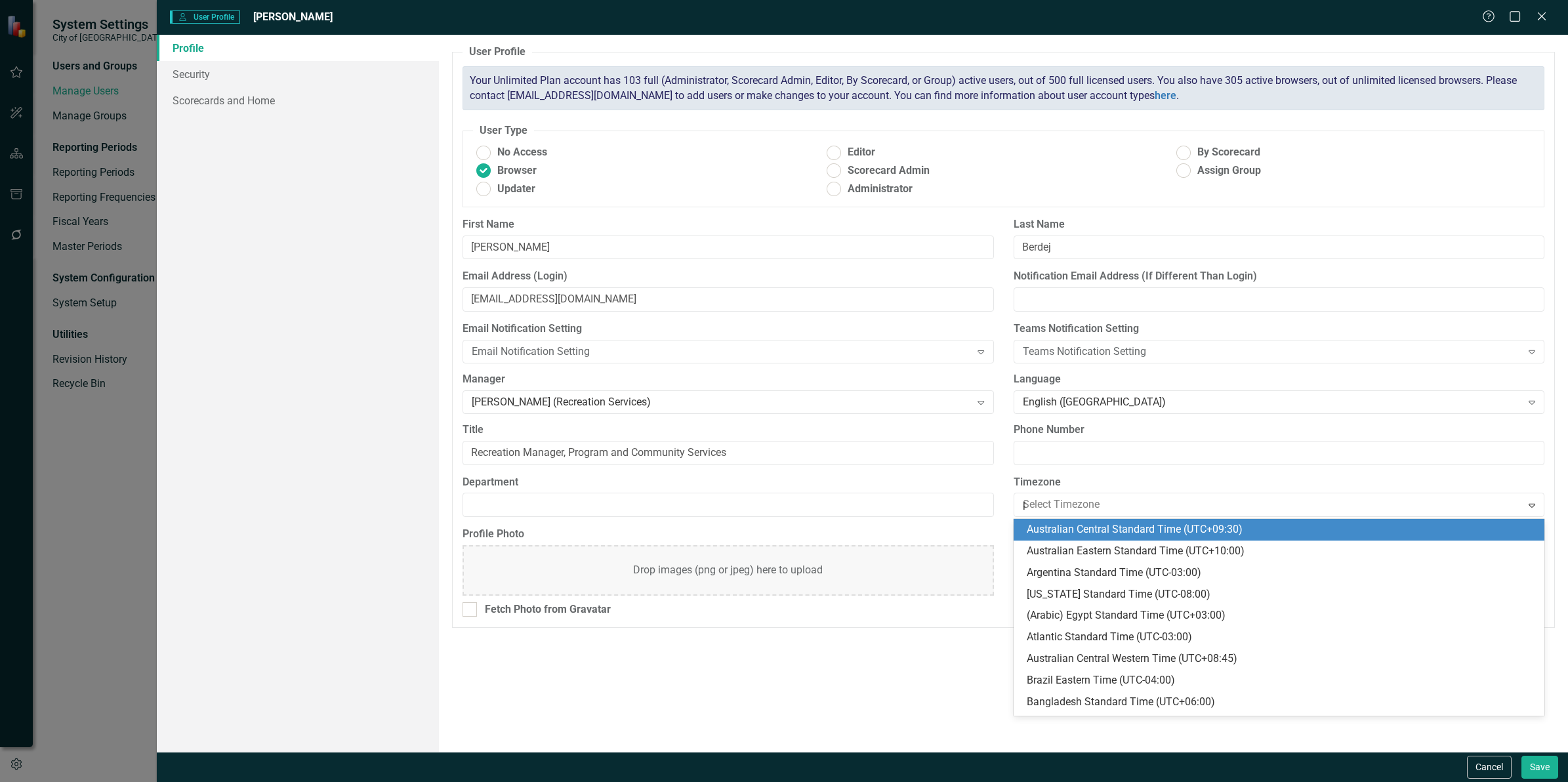
type input "pac"
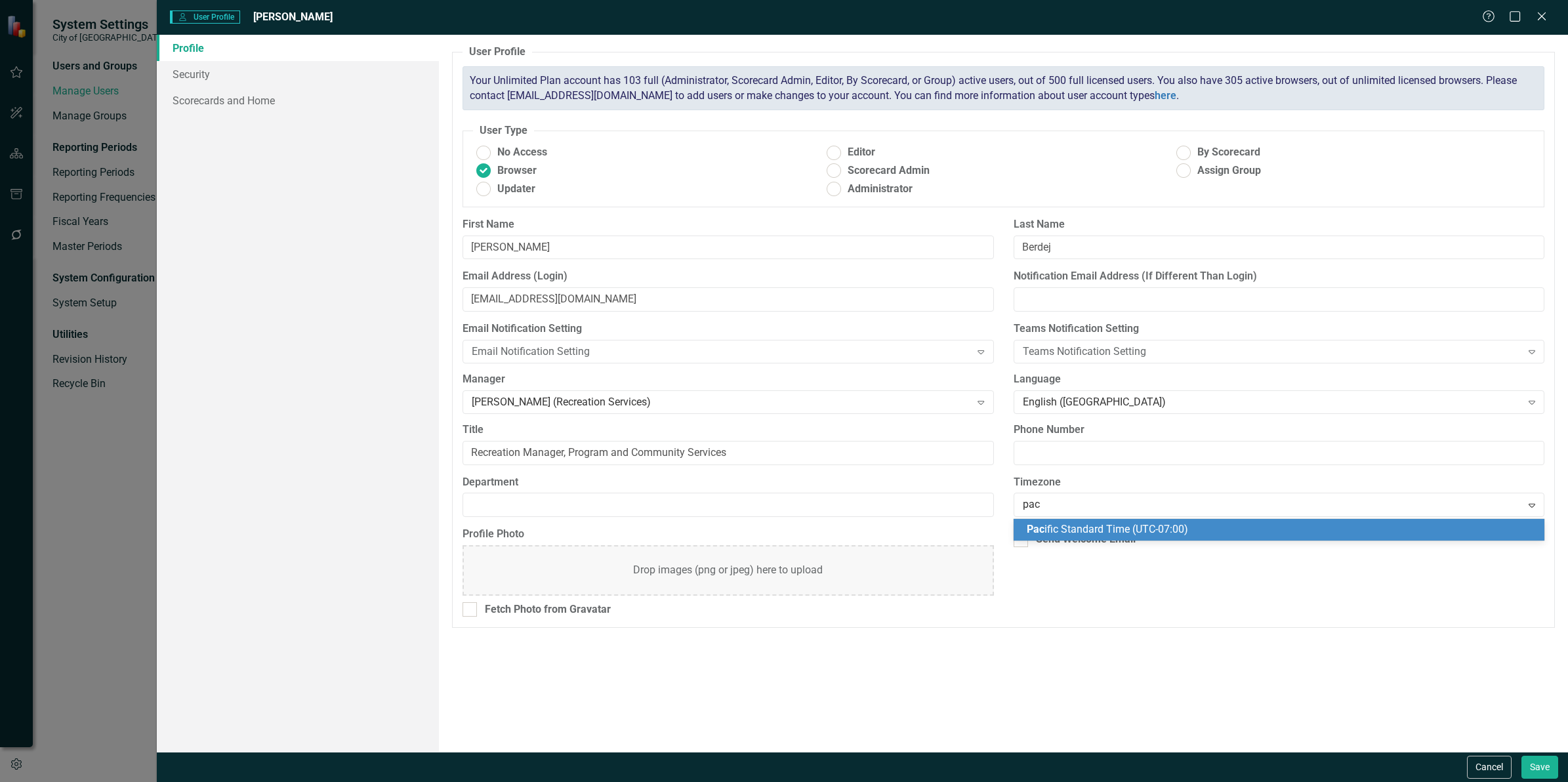
click at [1068, 522] on div "Pac ific Standard Time (UTC-07:00)" at bounding box center [1281, 529] width 510 height 15
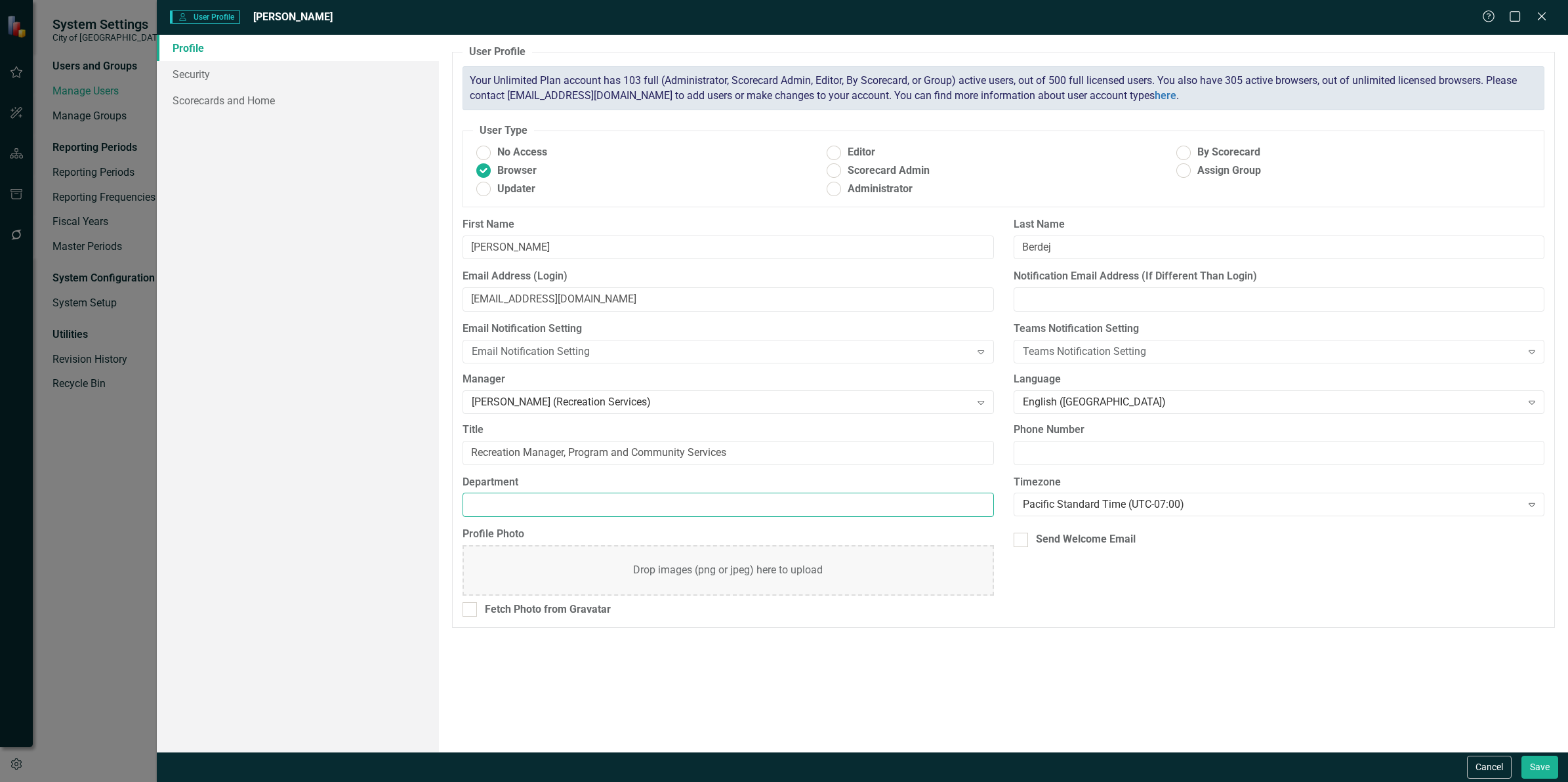
click at [500, 503] on input "Department" at bounding box center [727, 505] width 530 height 24
type input "Recreation Services"
click at [200, 71] on link "Security" at bounding box center [297, 74] width 282 height 26
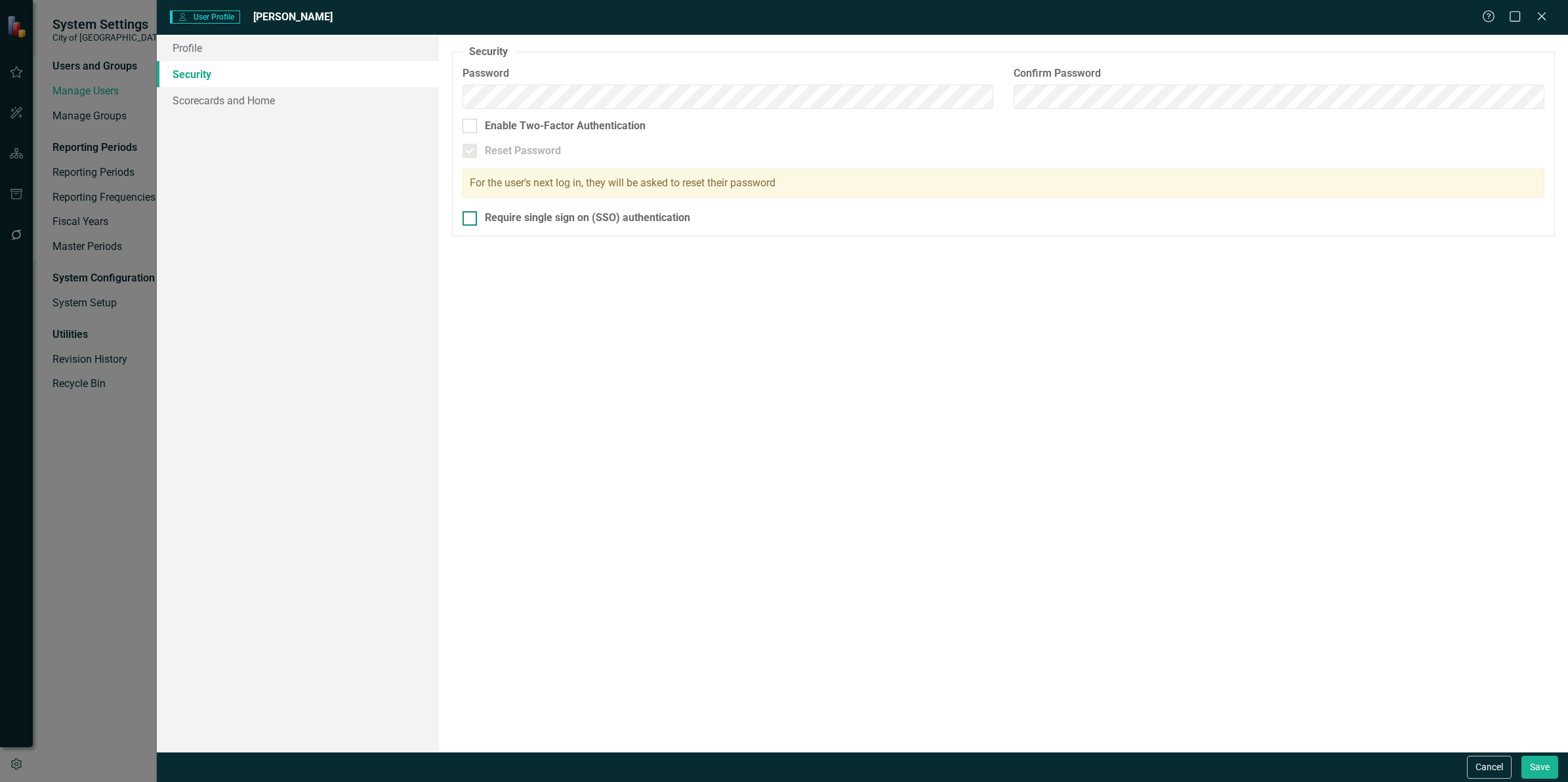
click at [483, 221] on div "Require single sign on (SSO) authentication" at bounding box center [1004, 217] width 1082 height 15
click at [471, 220] on input "Require single sign on (SSO) authentication" at bounding box center [467, 215] width 8 height 8
checkbox input "true"
click at [262, 99] on link "Scorecards and Home" at bounding box center [297, 100] width 282 height 26
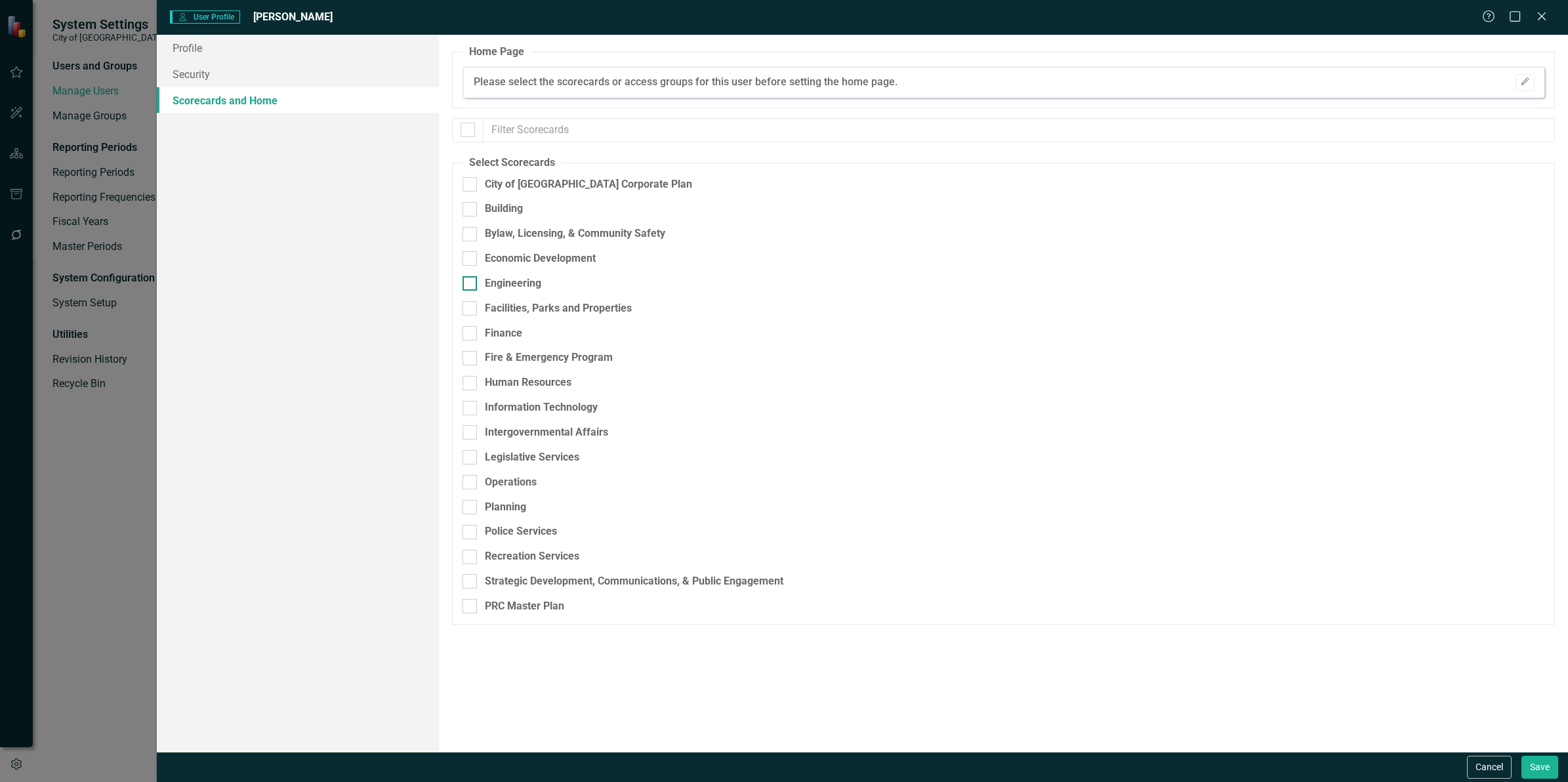
drag, startPoint x: 463, startPoint y: 130, endPoint x: 485, endPoint y: 279, distance: 150.6
click at [463, 130] on input "checkbox" at bounding box center [464, 127] width 8 height 8
checkbox input "true"
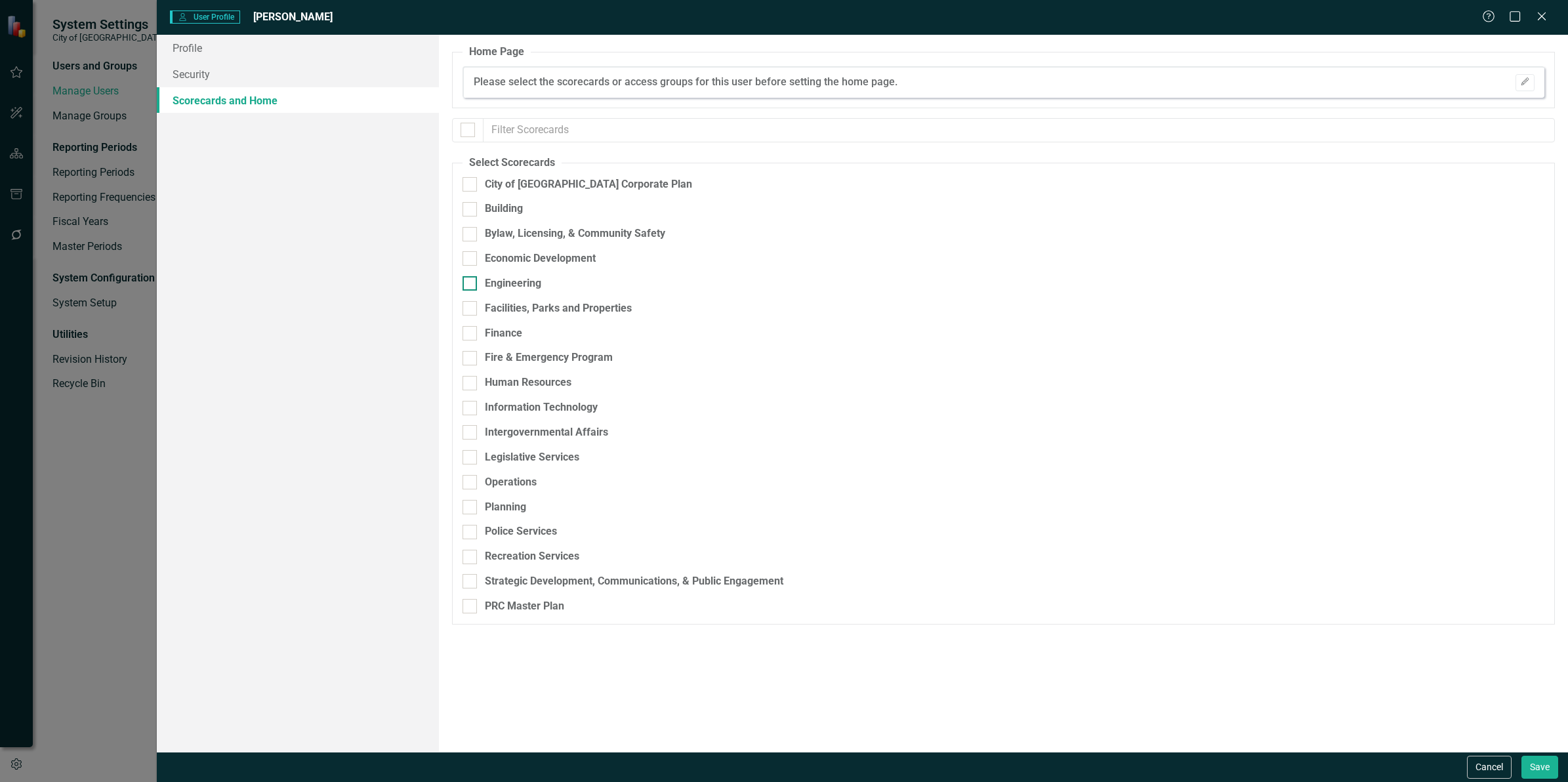
checkbox input "true"
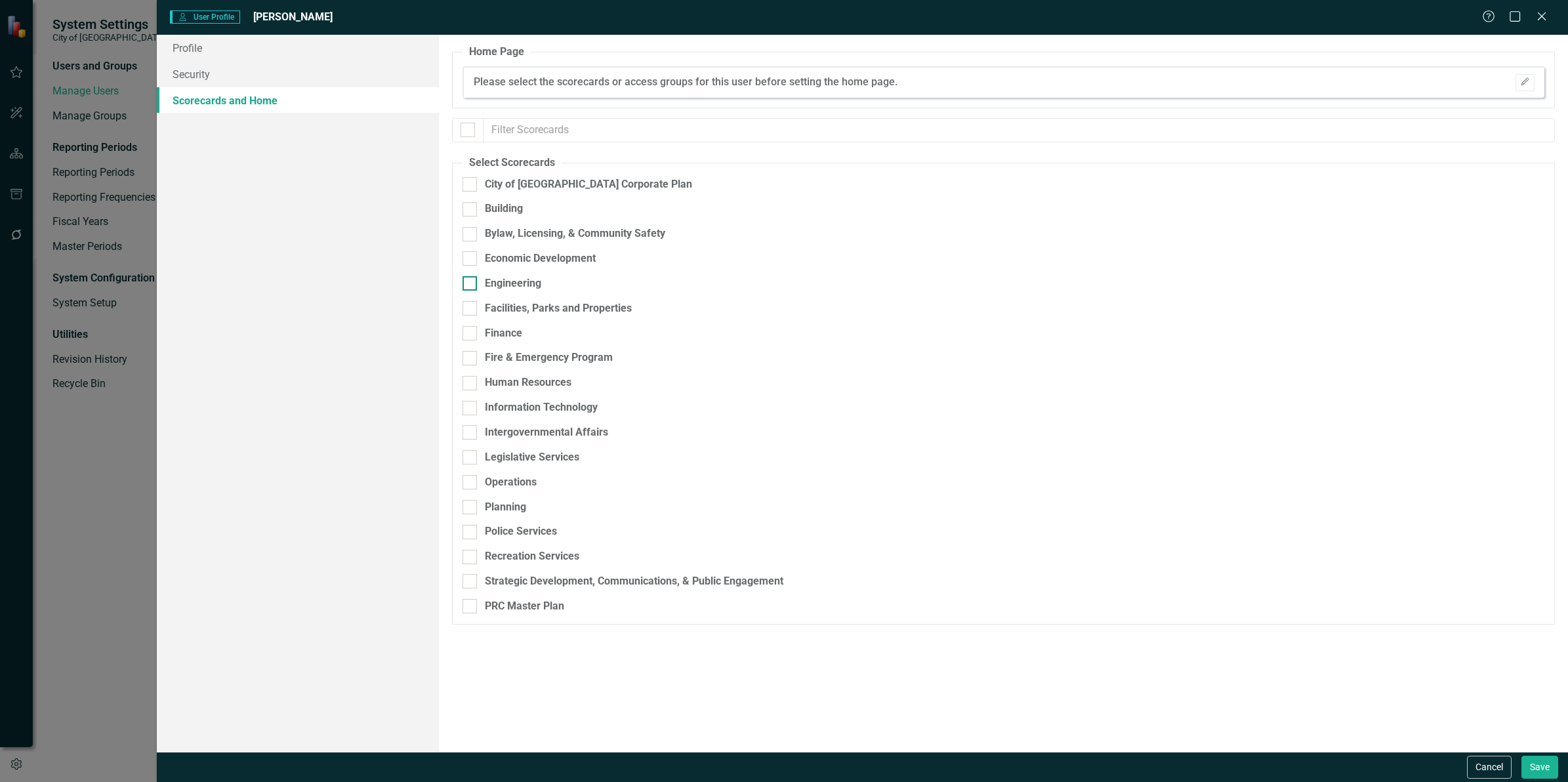
checkbox input "true"
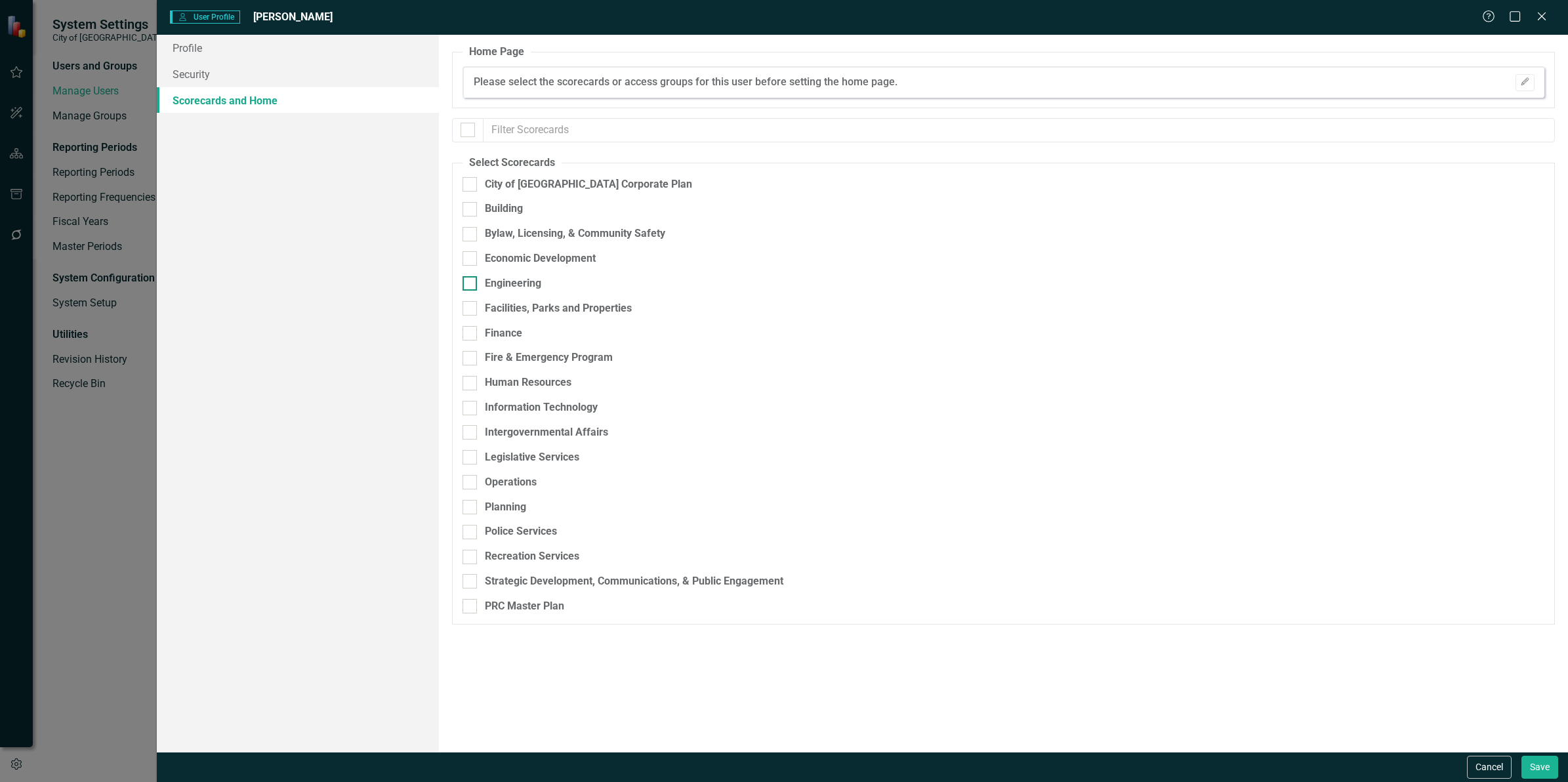
checkbox input "true"
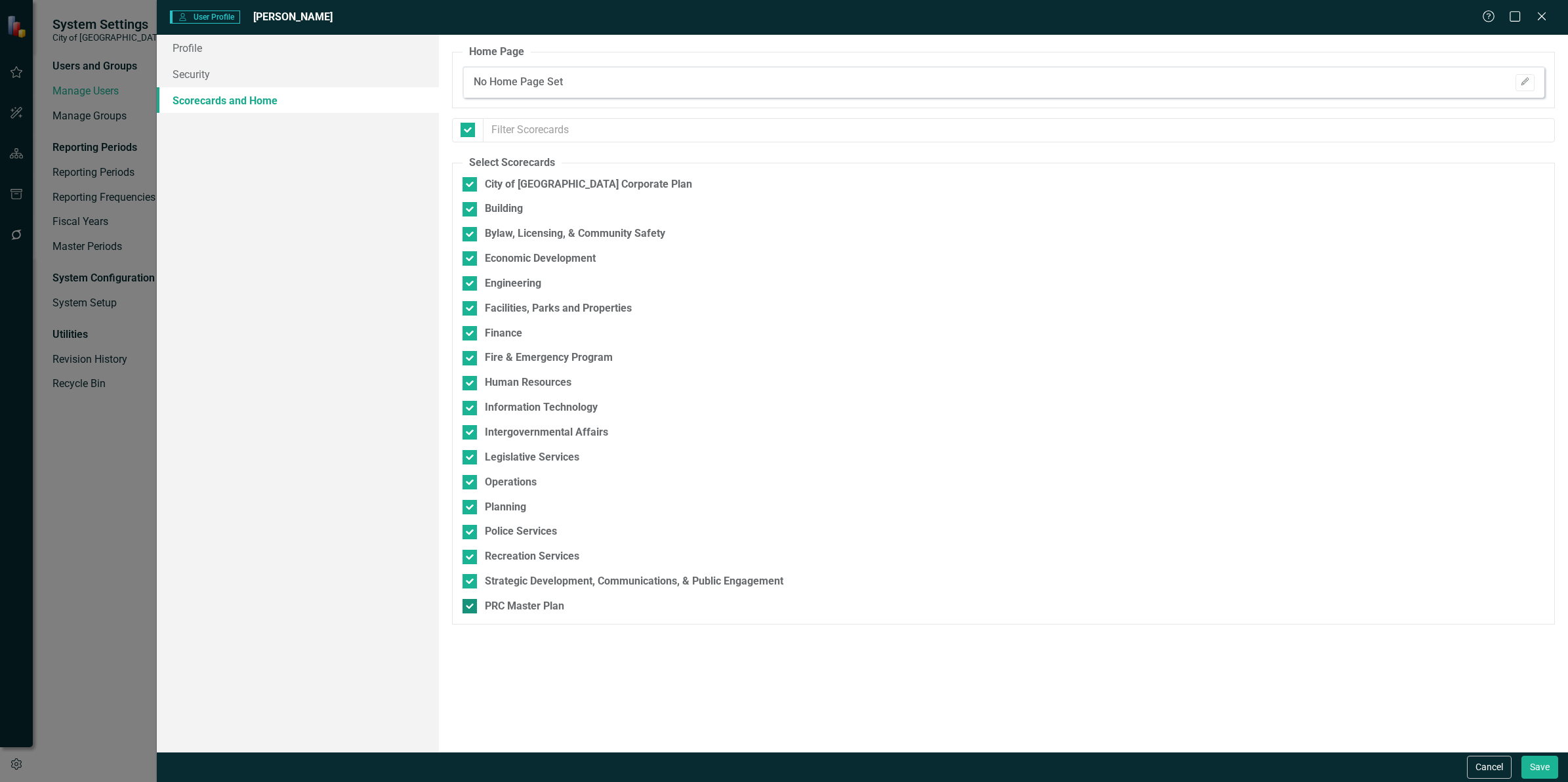
click at [474, 608] on div at bounding box center [470, 606] width 15 height 15
click at [471, 608] on input "PRC Master Plan" at bounding box center [467, 603] width 8 height 8
checkbox input "false"
click at [1539, 773] on button "Save" at bounding box center [1539, 767] width 37 height 23
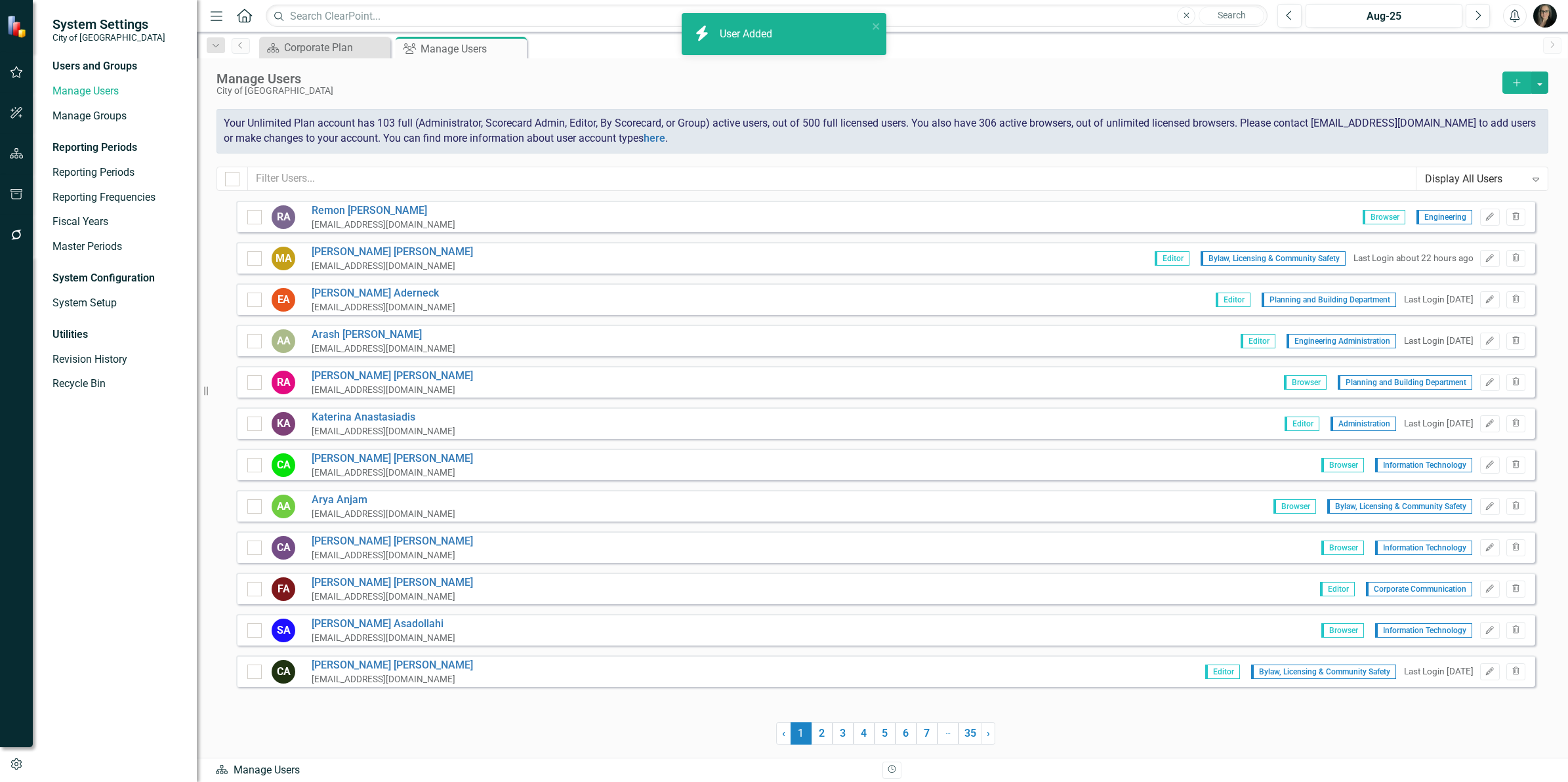
click at [563, 84] on div "Manage Users" at bounding box center [856, 79] width 1279 height 15
click at [516, 50] on icon at bounding box center [514, 49] width 7 height 7
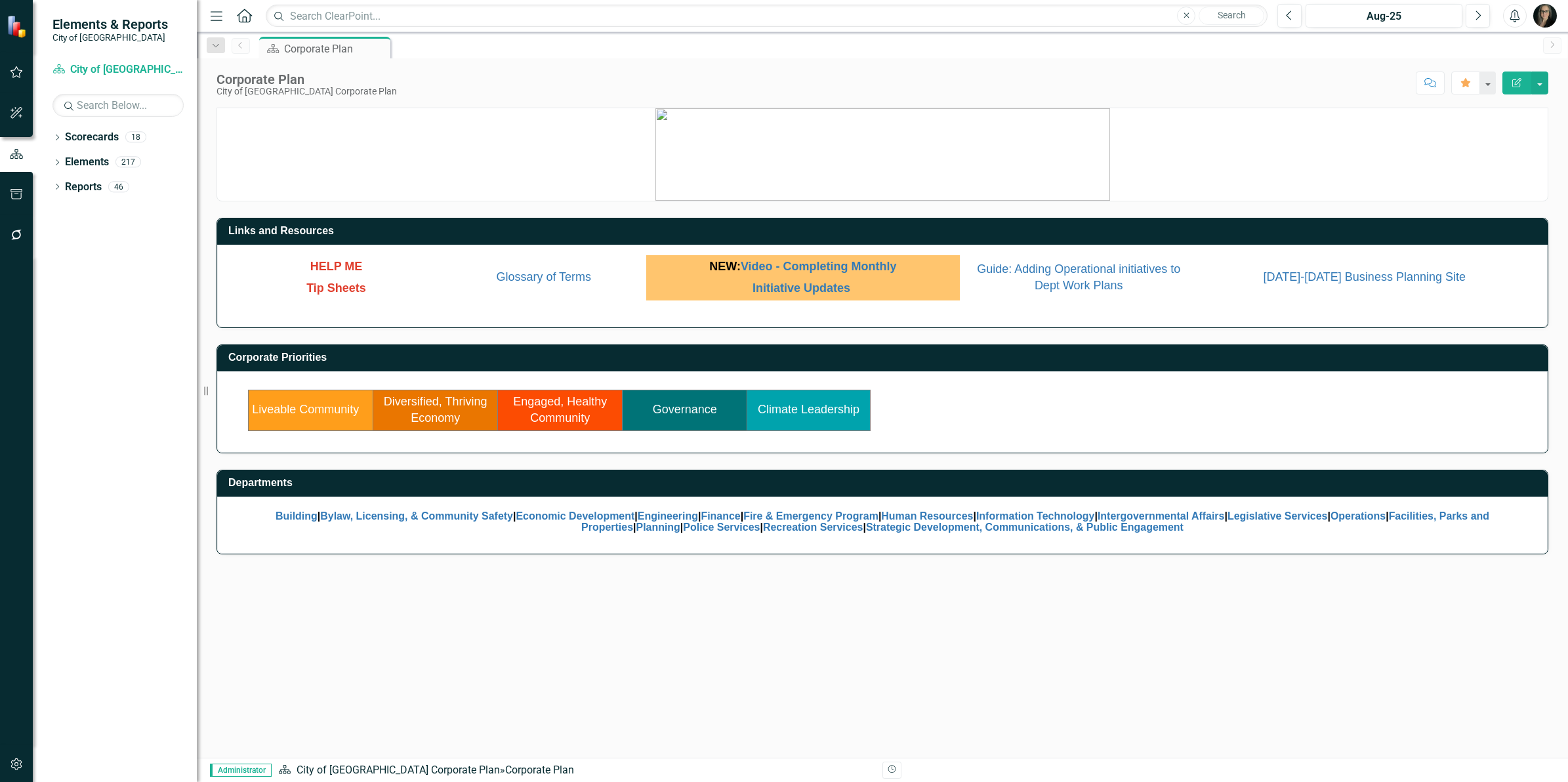
click at [397, 145] on p at bounding box center [882, 155] width 1330 height 93
click at [665, 409] on link "Governance" at bounding box center [684, 409] width 64 height 13
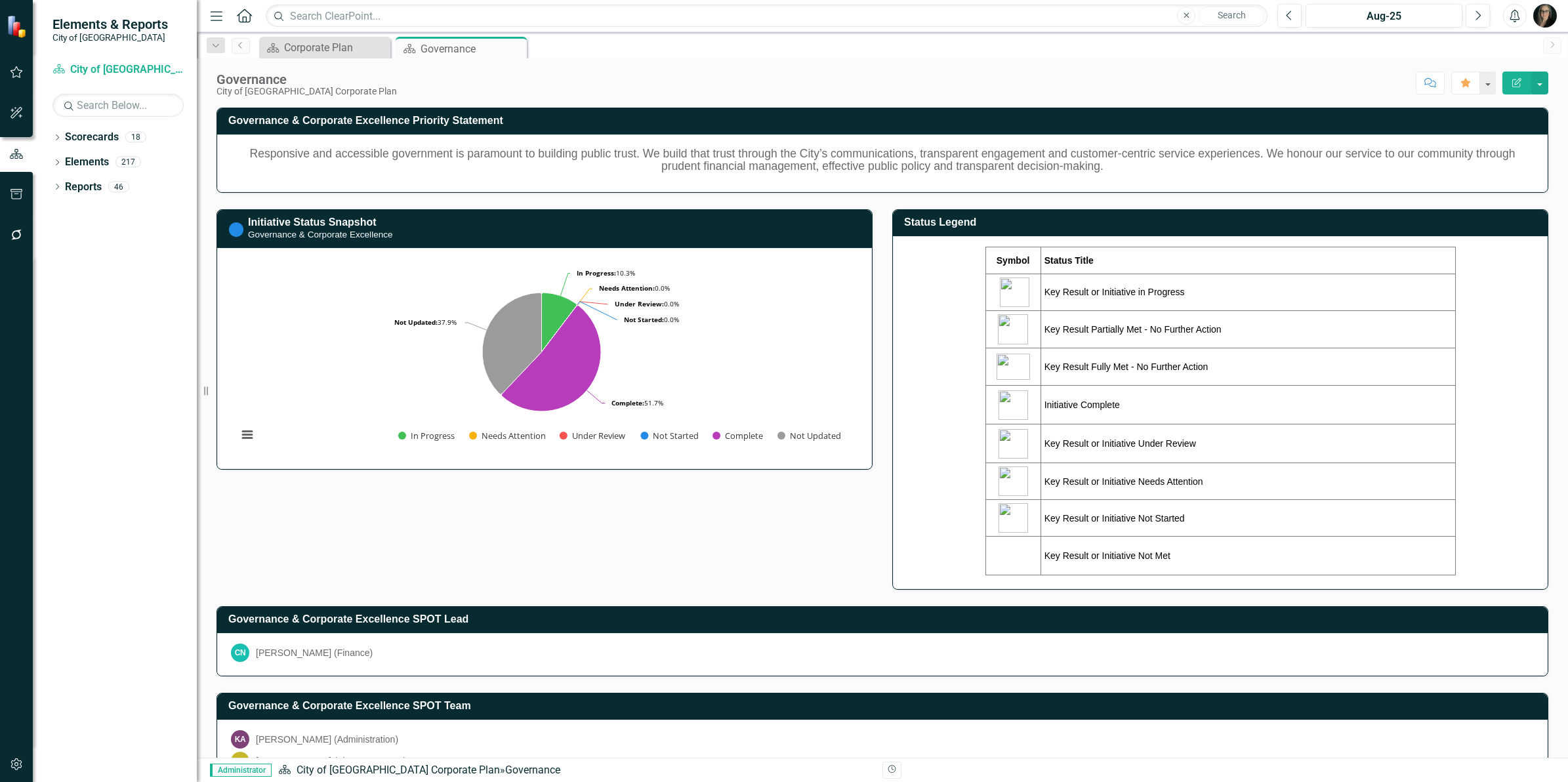
click at [754, 516] on div "Governance & Corporate Excellence Priority Statement Responsive and accessible …" at bounding box center [882, 494] width 1351 height 805
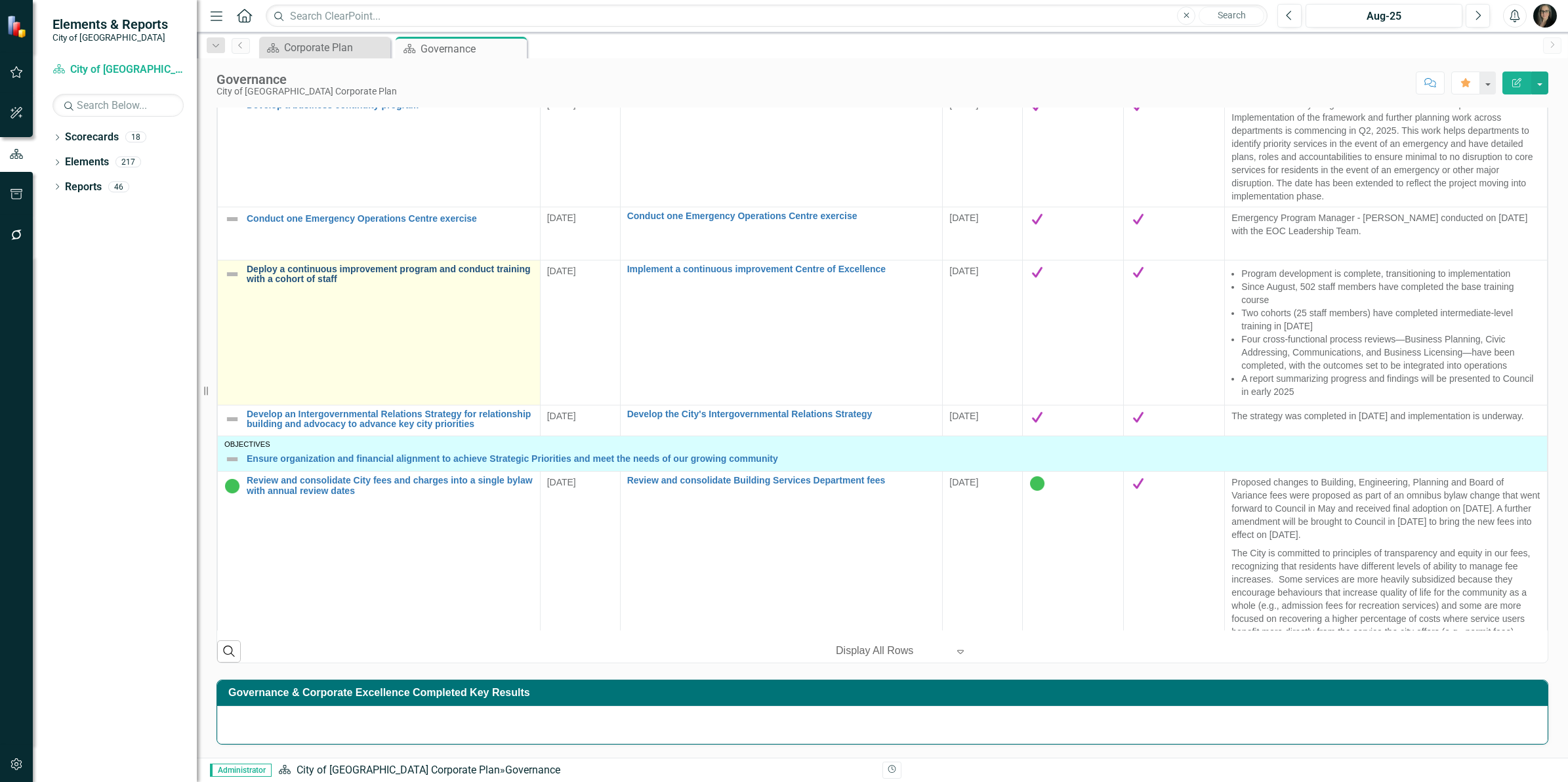
scroll to position [902, 0]
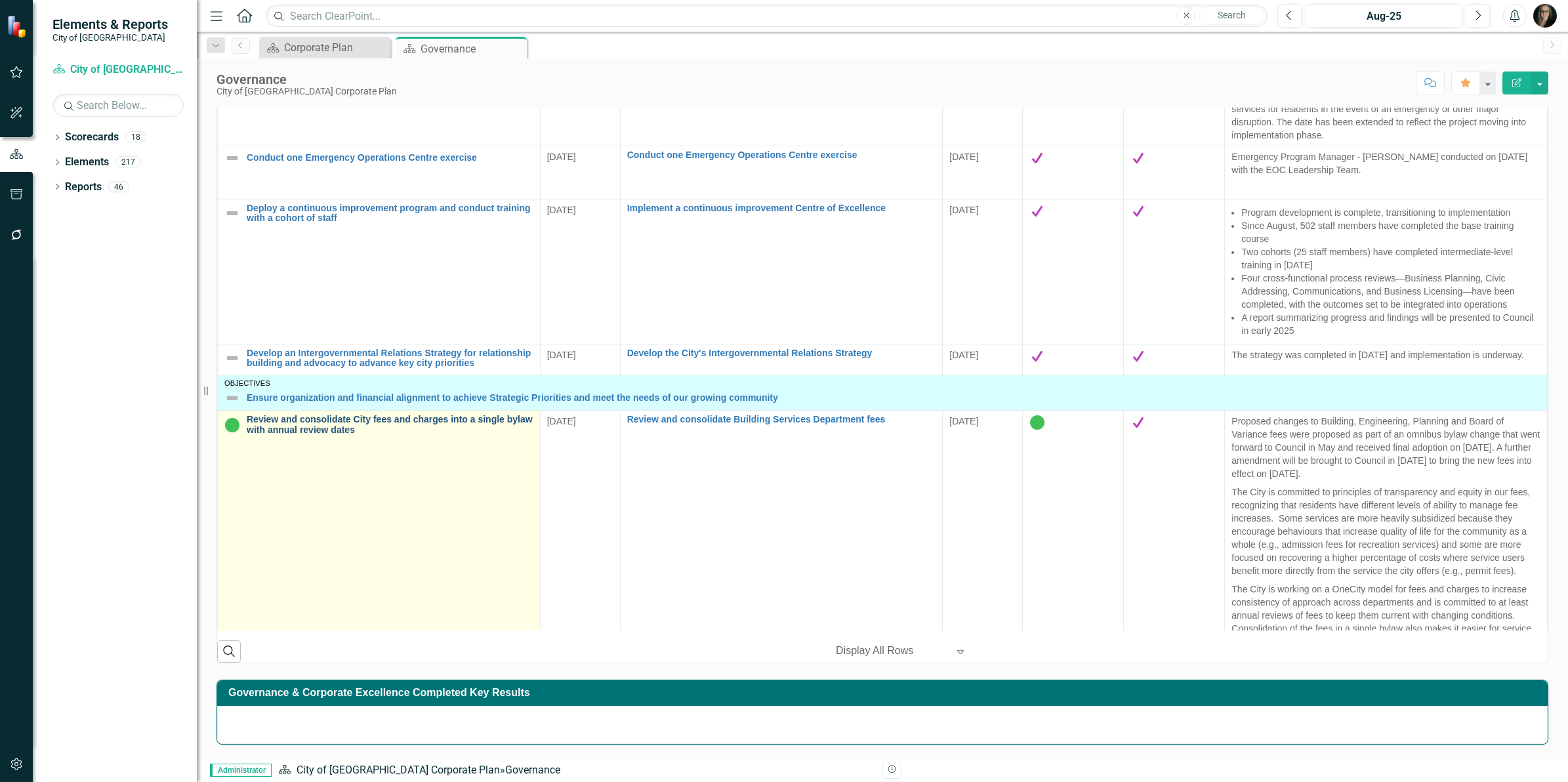
click at [315, 435] on link "Review and consolidate City fees and charges into a single bylaw with annual re…" at bounding box center [390, 424] width 287 height 20
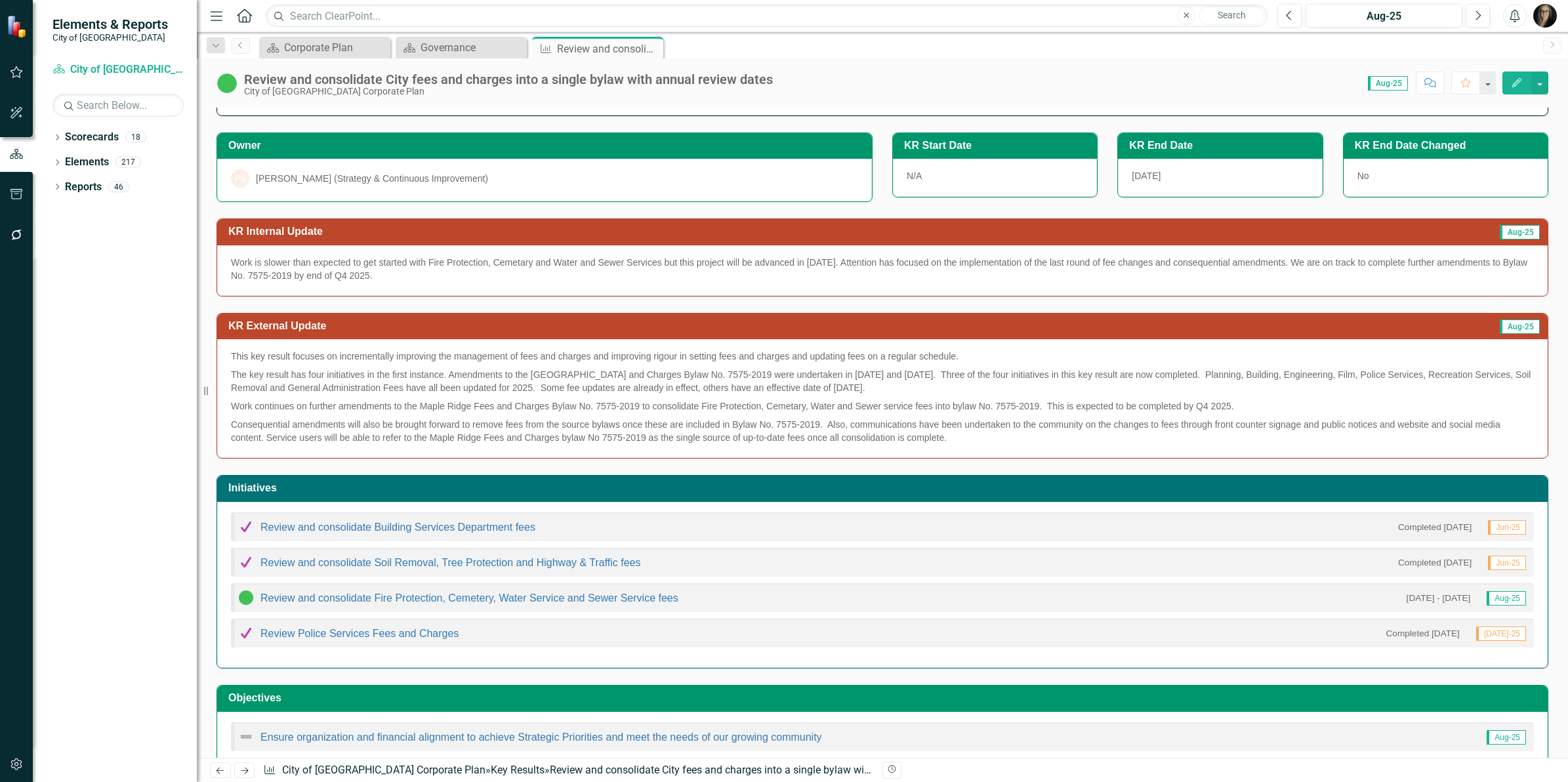
scroll to position [140, 0]
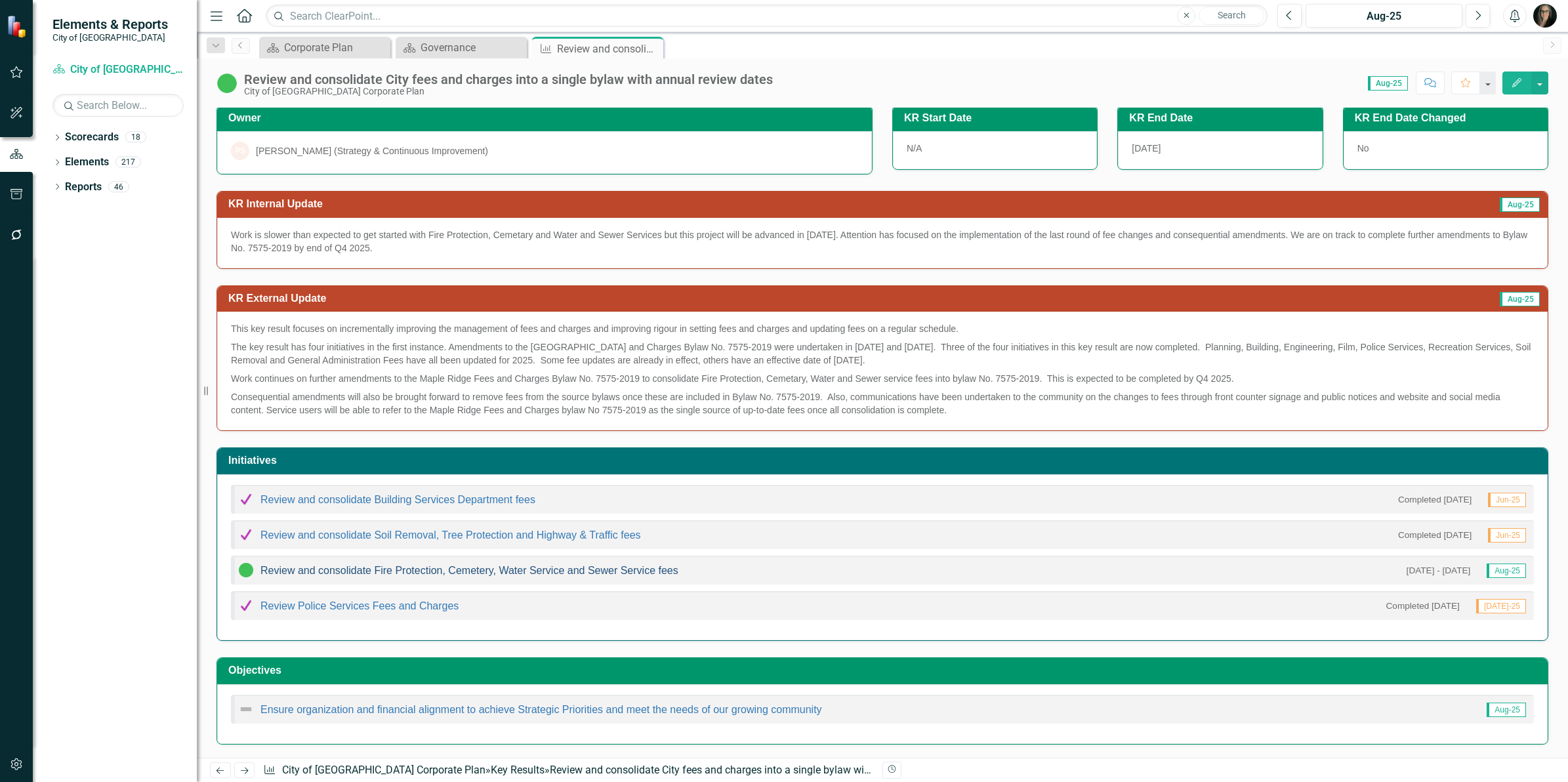
click at [450, 571] on link "Review and consolidate Fire Protection, Cemetery, Water Service and Sewer Servi…" at bounding box center [469, 570] width 418 height 11
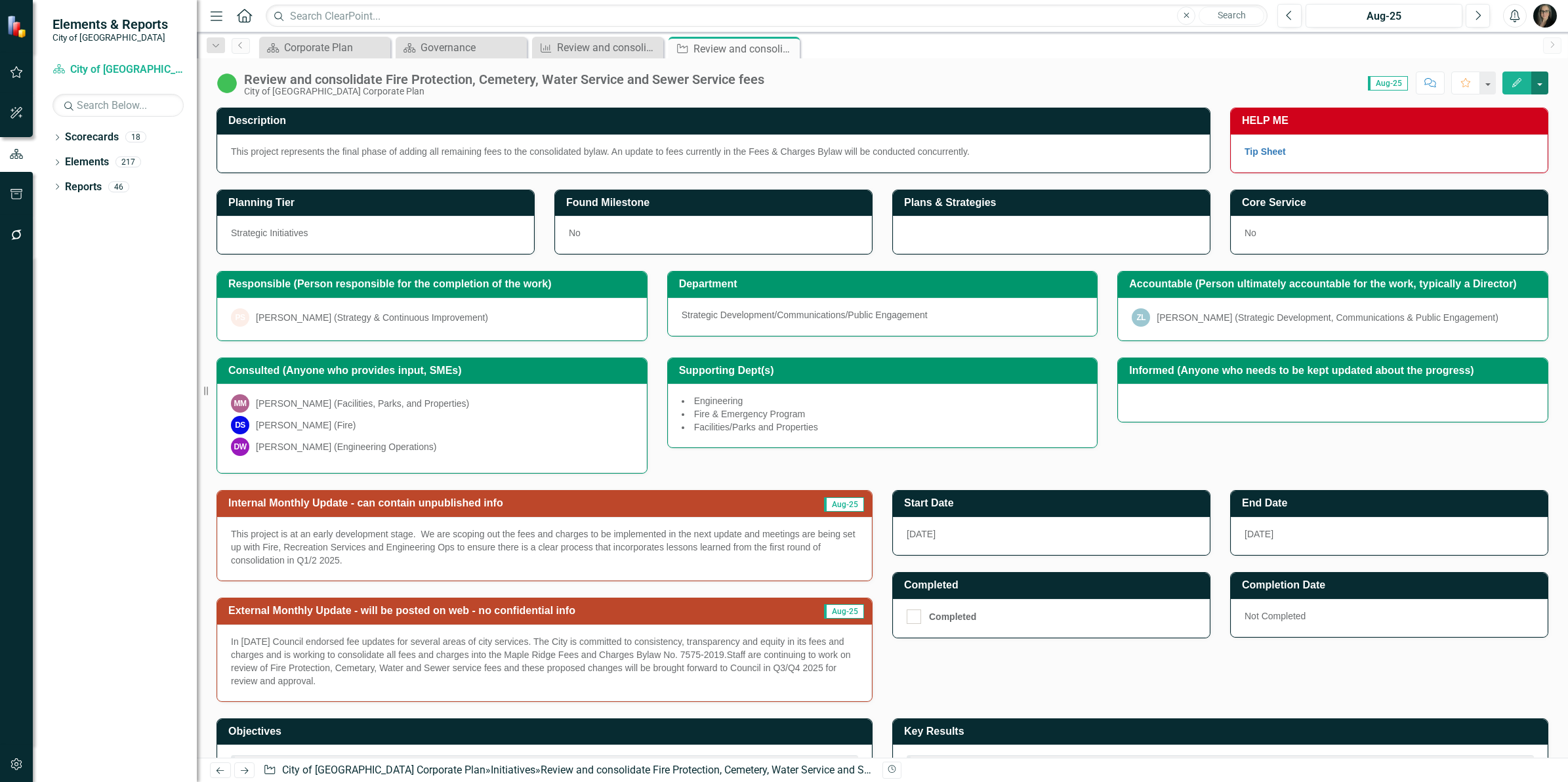
click at [1539, 90] on button "button" at bounding box center [1539, 83] width 17 height 23
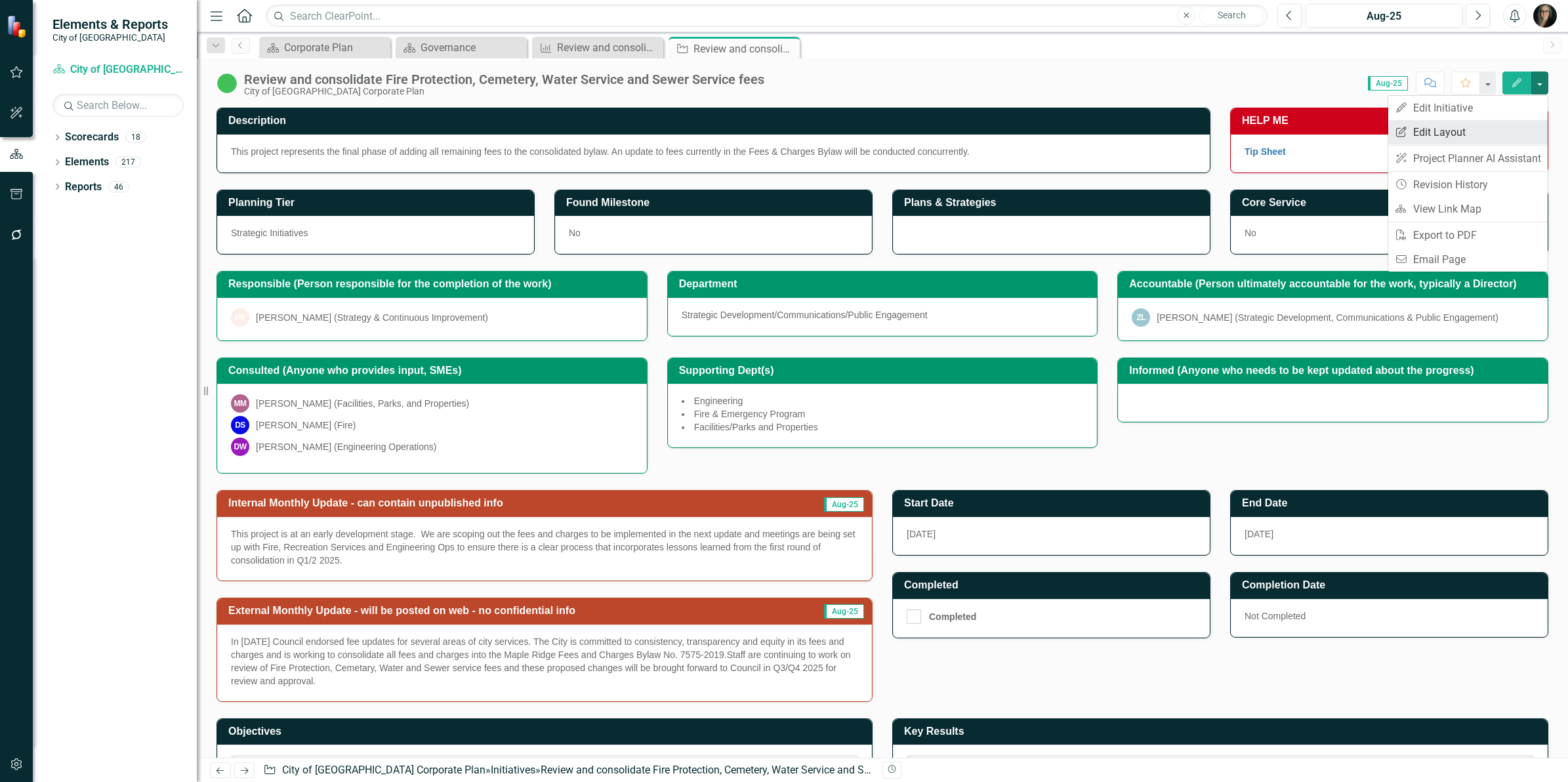
click at [1474, 126] on link "Edit Report Edit Layout" at bounding box center [1468, 132] width 160 height 24
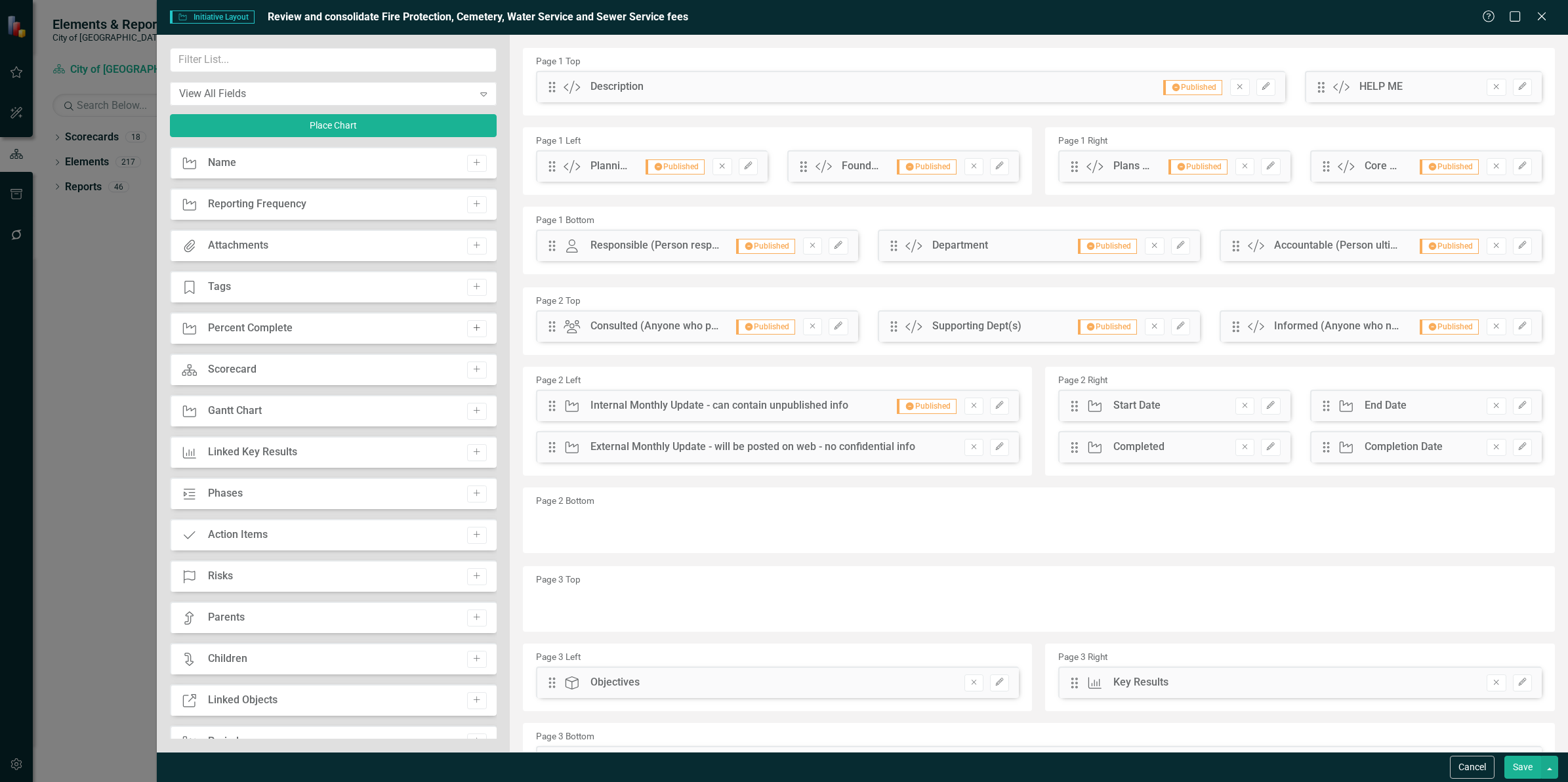
click at [472, 328] on icon "Add" at bounding box center [477, 328] width 10 height 8
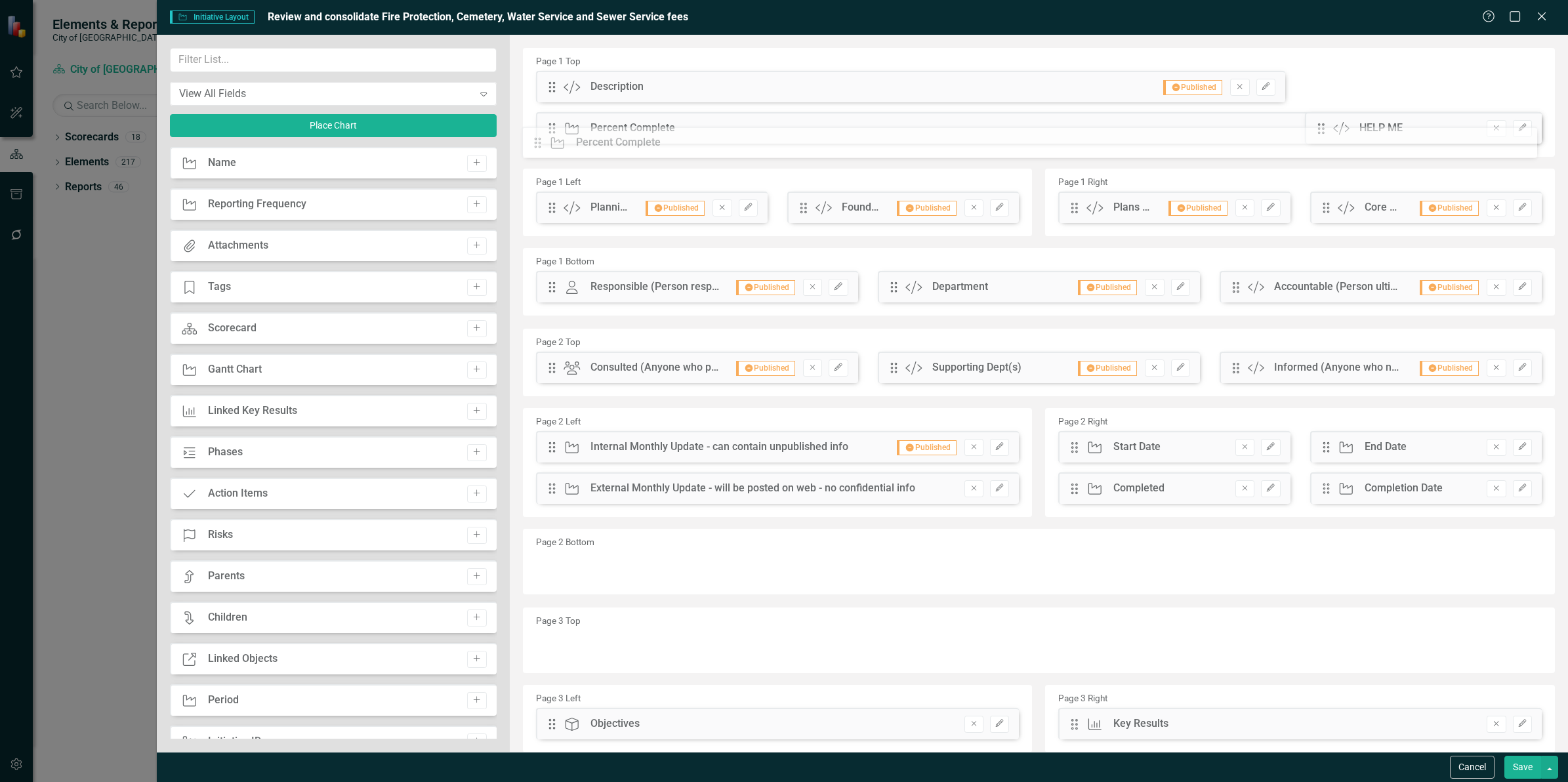
drag, startPoint x: 552, startPoint y: 87, endPoint x: 547, endPoint y: 143, distance: 56.2
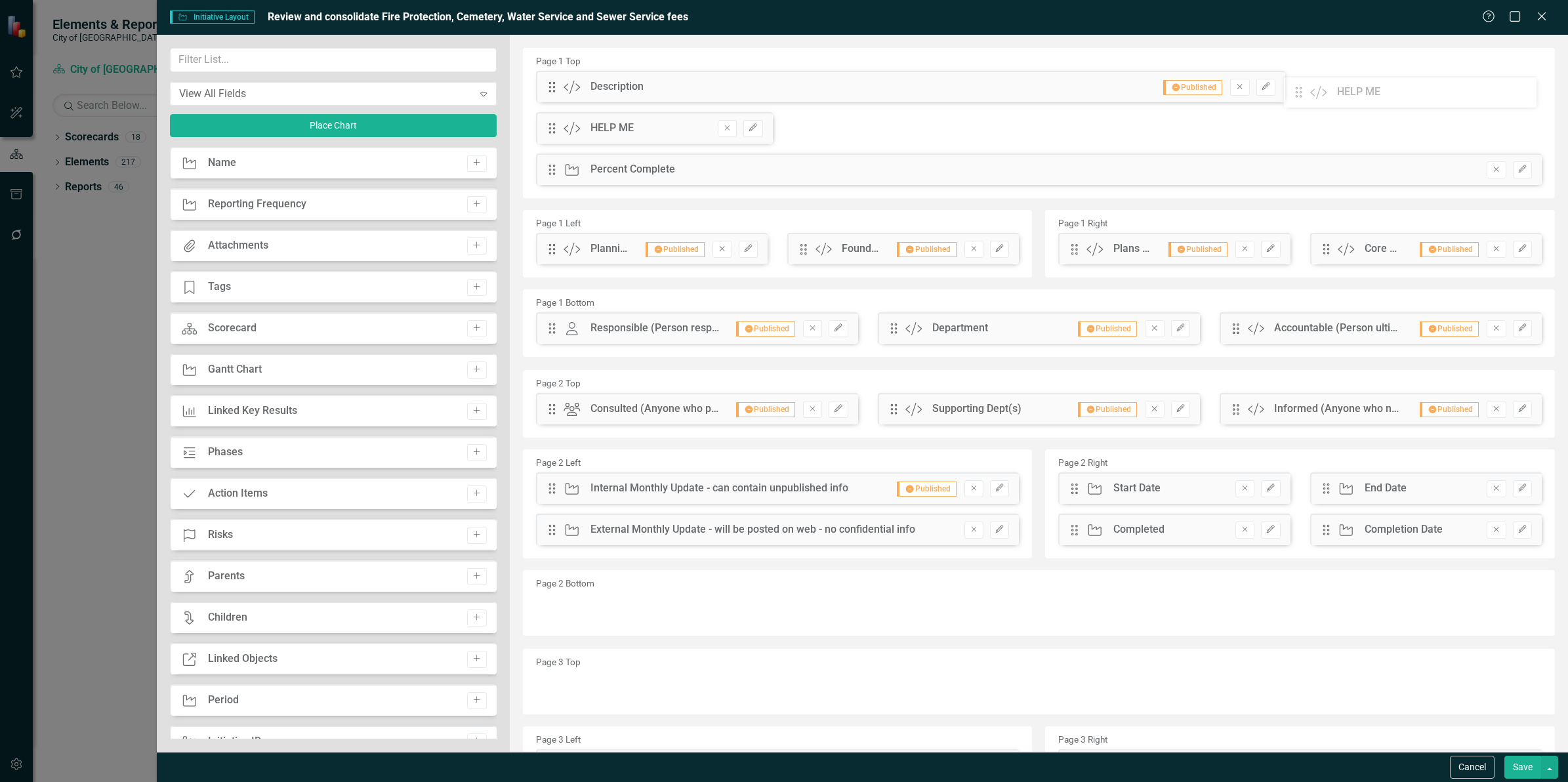
drag, startPoint x: 547, startPoint y: 170, endPoint x: 1302, endPoint y: 93, distance: 758.9
click at [1302, 93] on div "The fields (or pods) that are available for you to include on the detail page a…" at bounding box center [1039, 472] width 1058 height 876
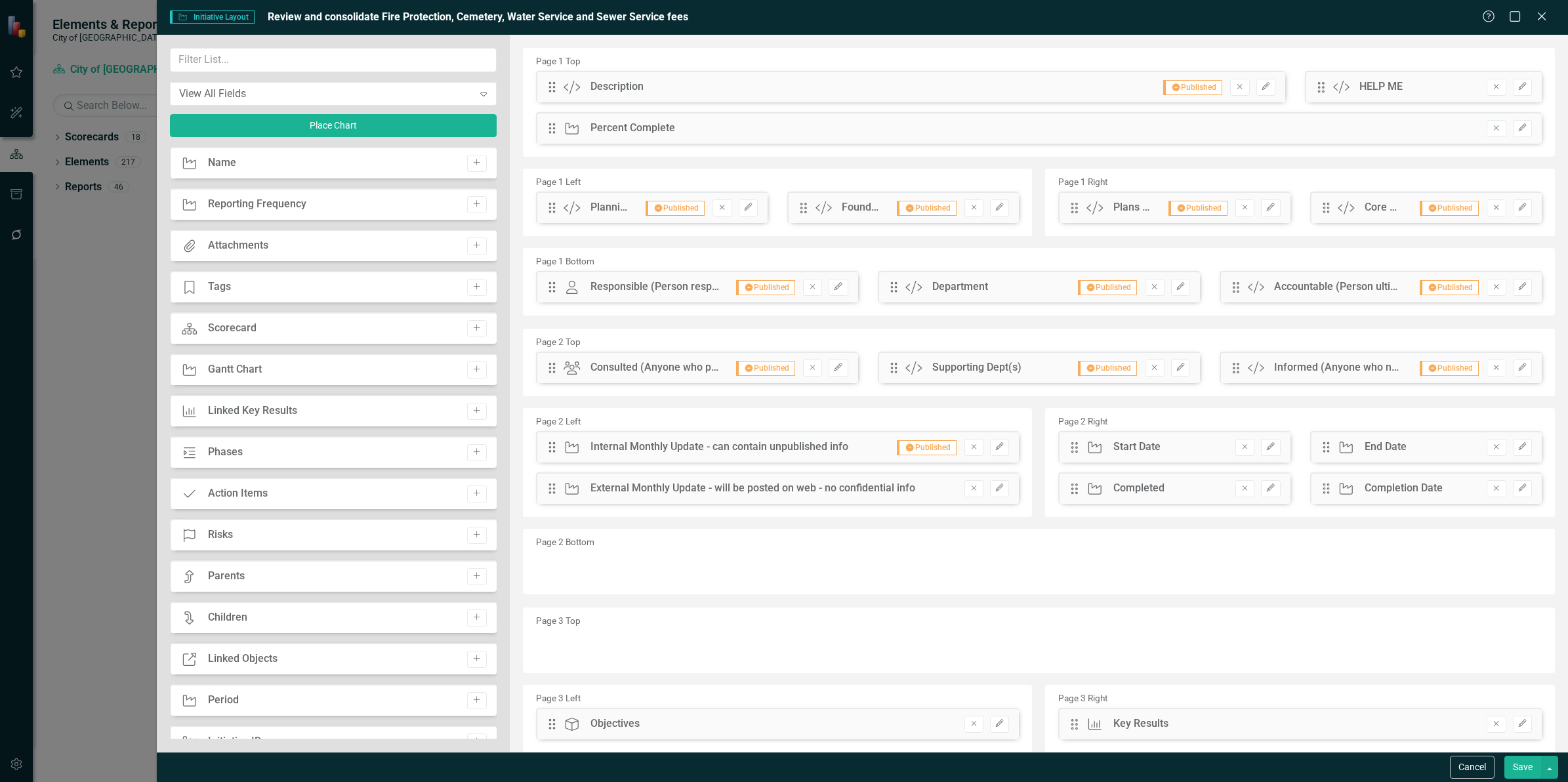
click at [1520, 764] on button "Save" at bounding box center [1522, 767] width 37 height 23
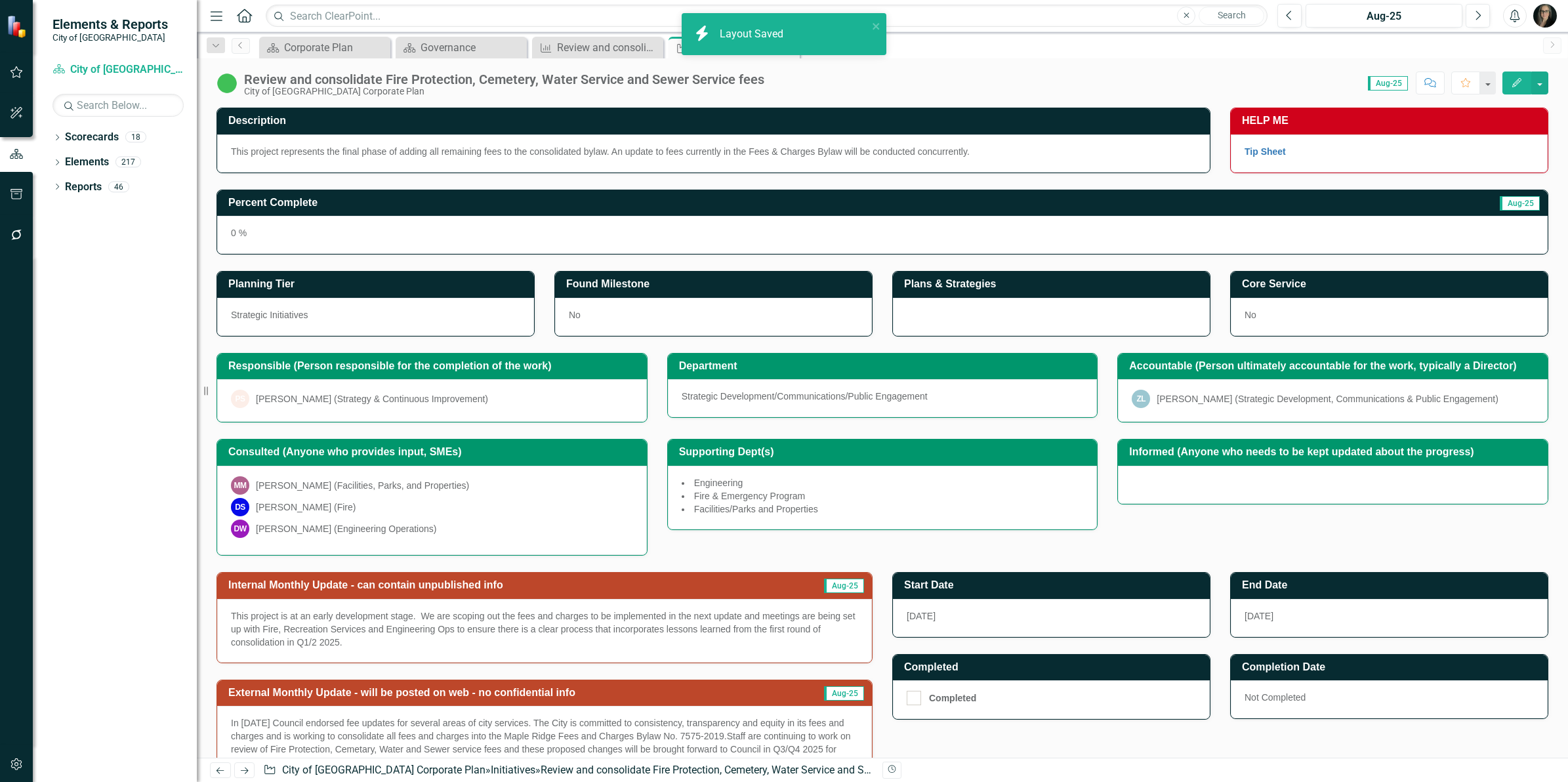
click at [288, 201] on h3 "Percent Complete" at bounding box center [677, 203] width 898 height 11
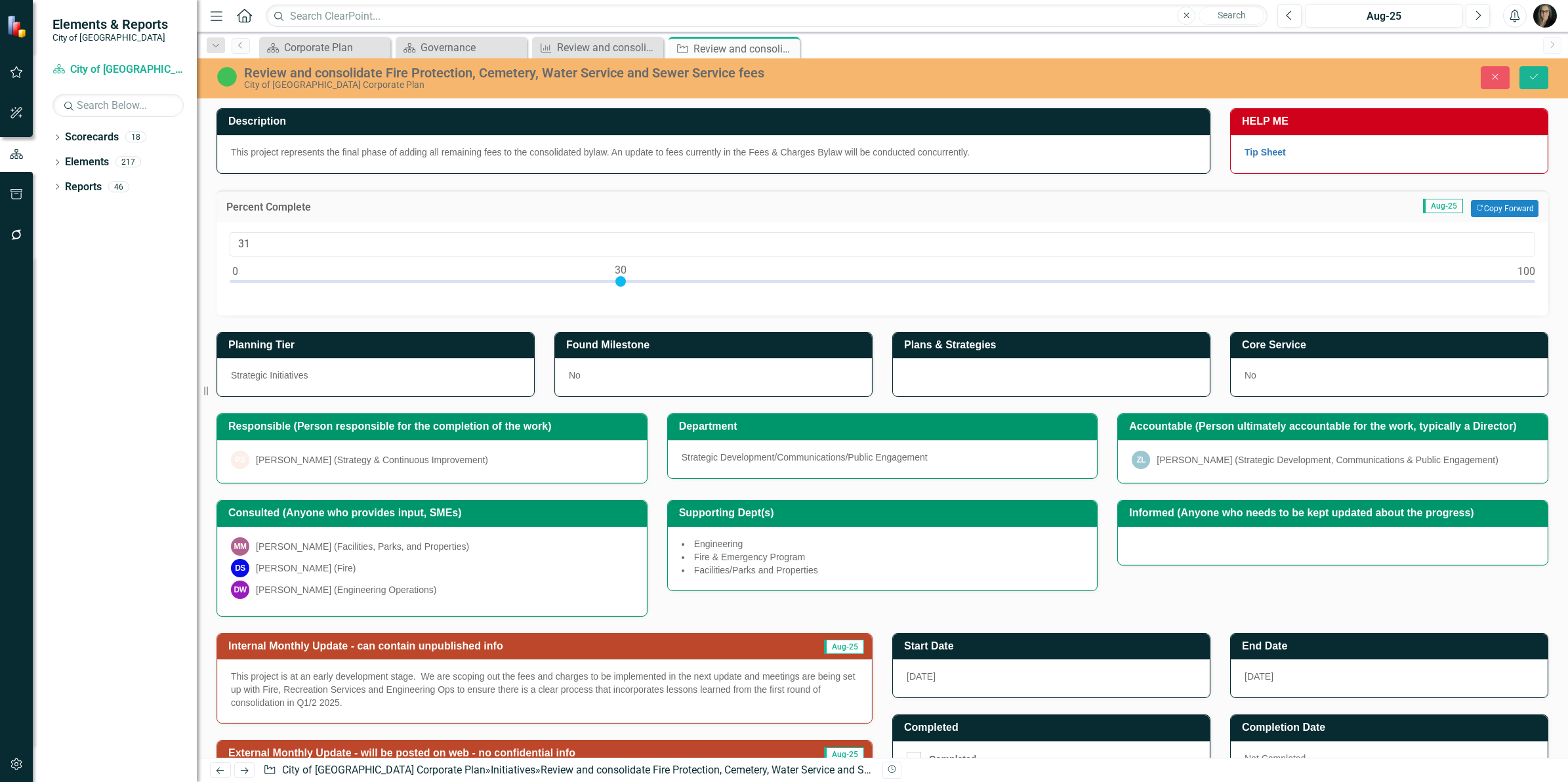
drag, startPoint x: 339, startPoint y: 286, endPoint x: 639, endPoint y: 282, distance: 300.0
click at [639, 282] on div at bounding box center [882, 284] width 1305 height 16
type input "35"
drag, startPoint x: 661, startPoint y: 279, endPoint x: 683, endPoint y: 279, distance: 22.0
click at [683, 279] on div at bounding box center [684, 281] width 11 height 11
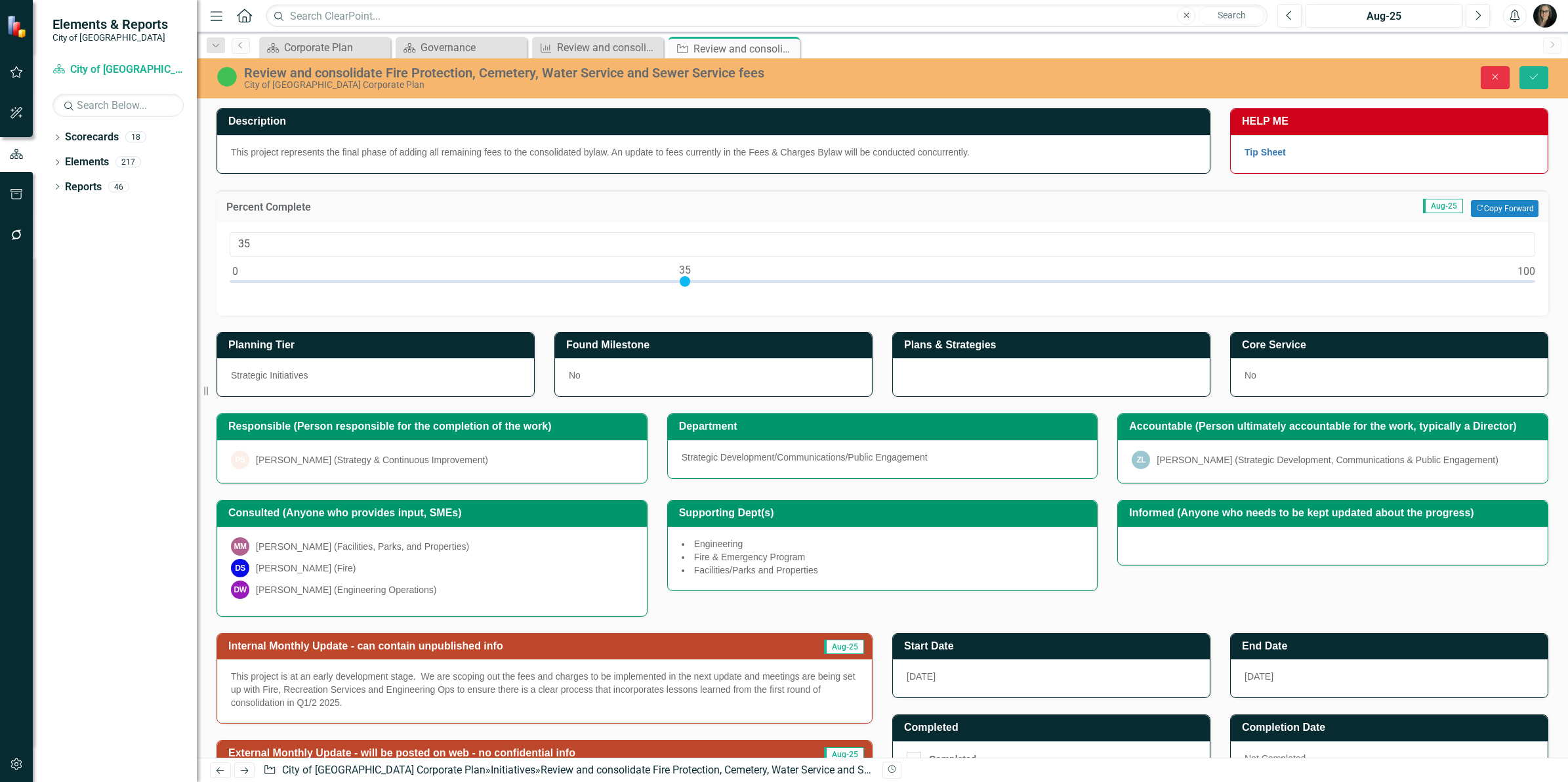
click at [1490, 76] on icon "Close" at bounding box center [1495, 77] width 11 height 9
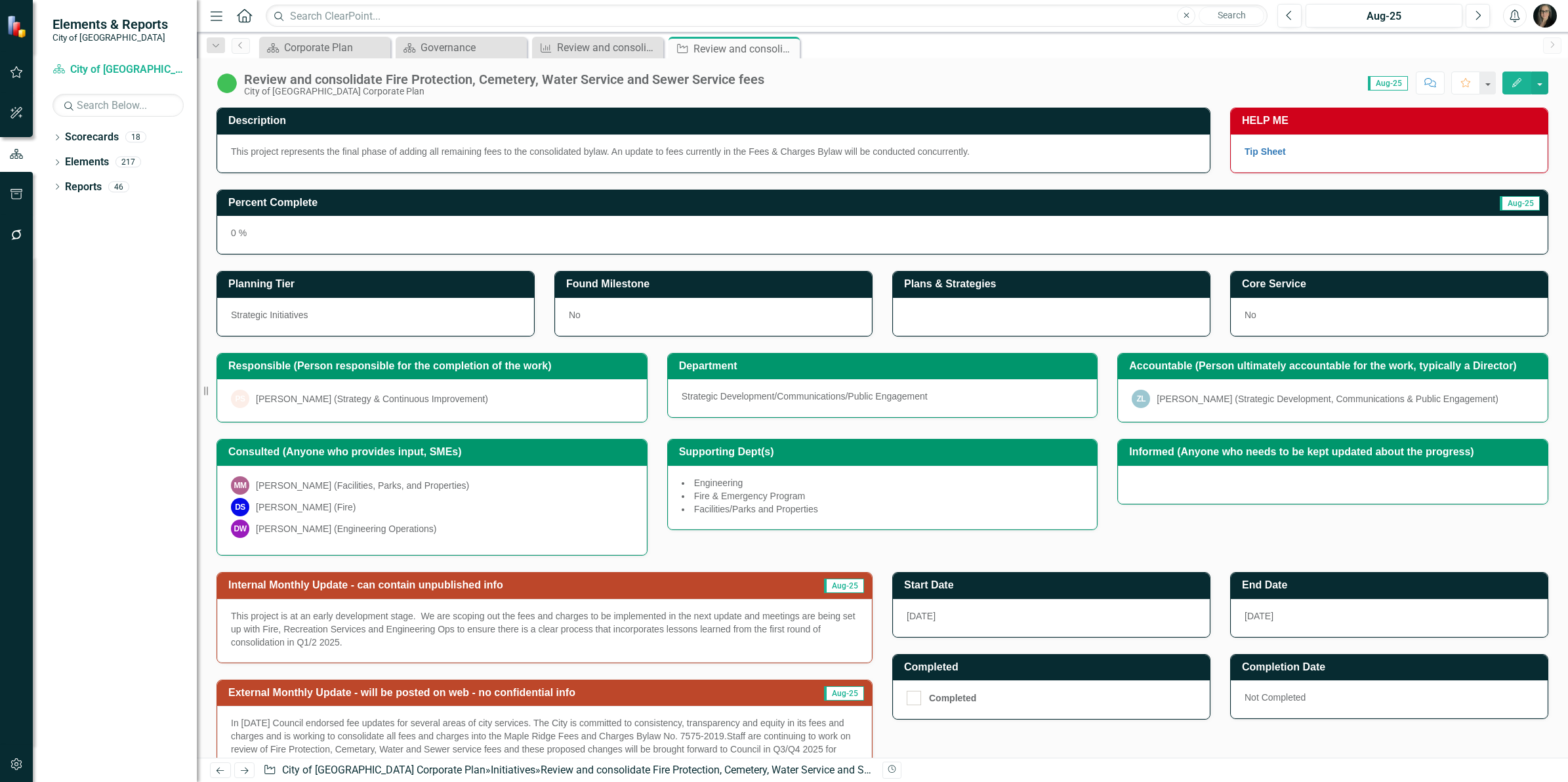
click at [538, 265] on div "Planning Tier Strategic Initiatives" at bounding box center [376, 295] width 338 height 82
click at [217, 182] on div "Percent Complete Aug-25 0 %" at bounding box center [882, 214] width 1351 height 82
drag, startPoint x: 197, startPoint y: 392, endPoint x: 171, endPoint y: 394, distance: 26.1
click at [171, 394] on div "Elements & Reports City of [GEOGRAPHIC_DATA] Scorecard City of [GEOGRAPHIC_DATA…" at bounding box center [99, 391] width 197 height 782
click at [221, 18] on icon "Menu" at bounding box center [216, 15] width 17 height 14
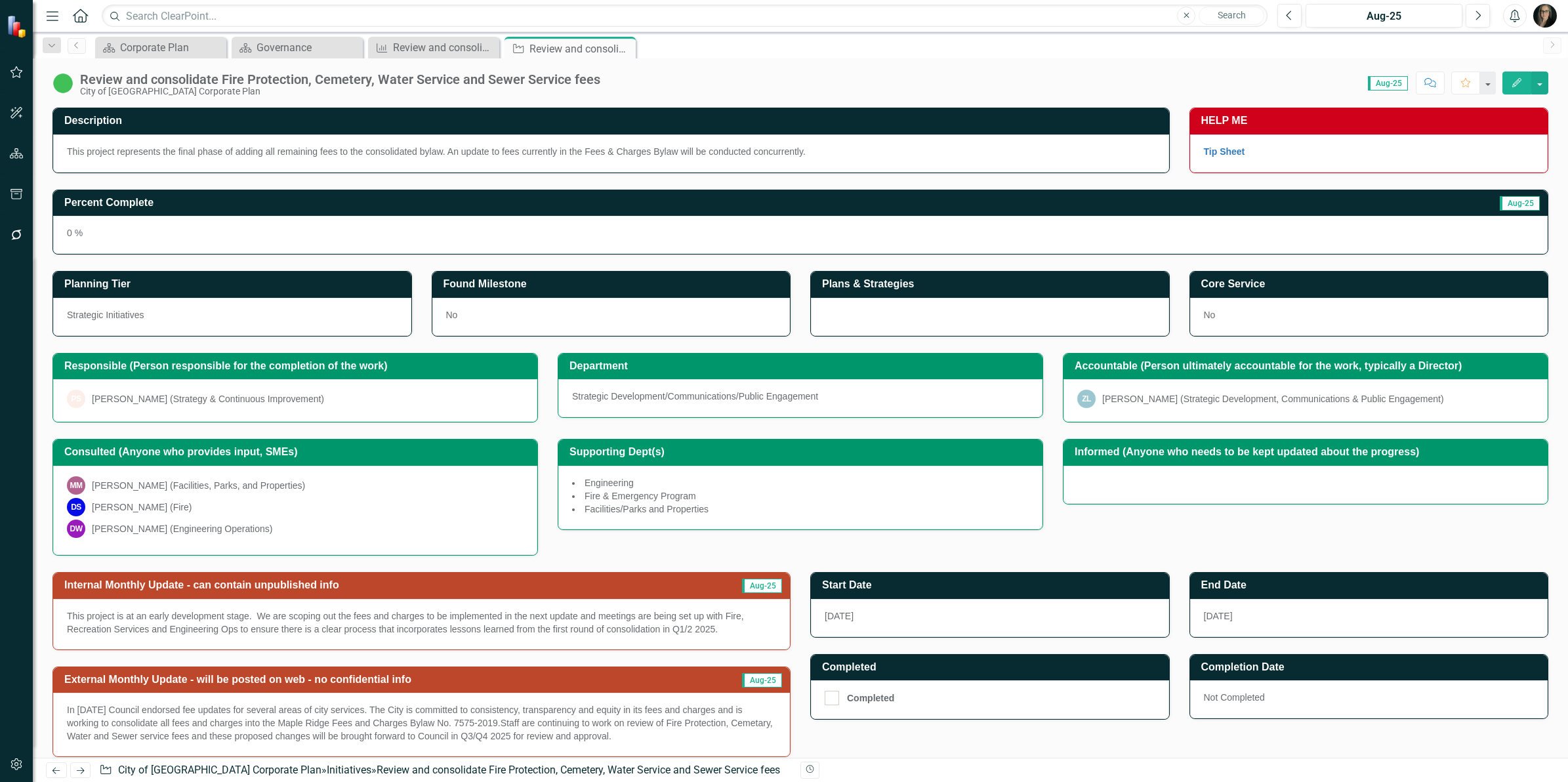
click at [608, 556] on div "Consulted (Anyone who provides input, SMEs) MM [PERSON_NAME] (Facilities, Parks…" at bounding box center [800, 489] width 1515 height 133
click at [781, 95] on div "Review and consolidate Fire Protection, Cemetery, Water Service and Sewer Servi…" at bounding box center [800, 78] width 1535 height 39
click at [793, 325] on div "Found Milestone No" at bounding box center [611, 295] width 379 height 82
click at [686, 56] on div "Scorecard Corporate Plan Close Scorecard Governance Close Key Result Review and…" at bounding box center [815, 47] width 1443 height 21
click at [539, 361] on div "Responsible (Person responsible for the completion of the work) PS [PERSON_NAME…" at bounding box center [295, 380] width 505 height 86
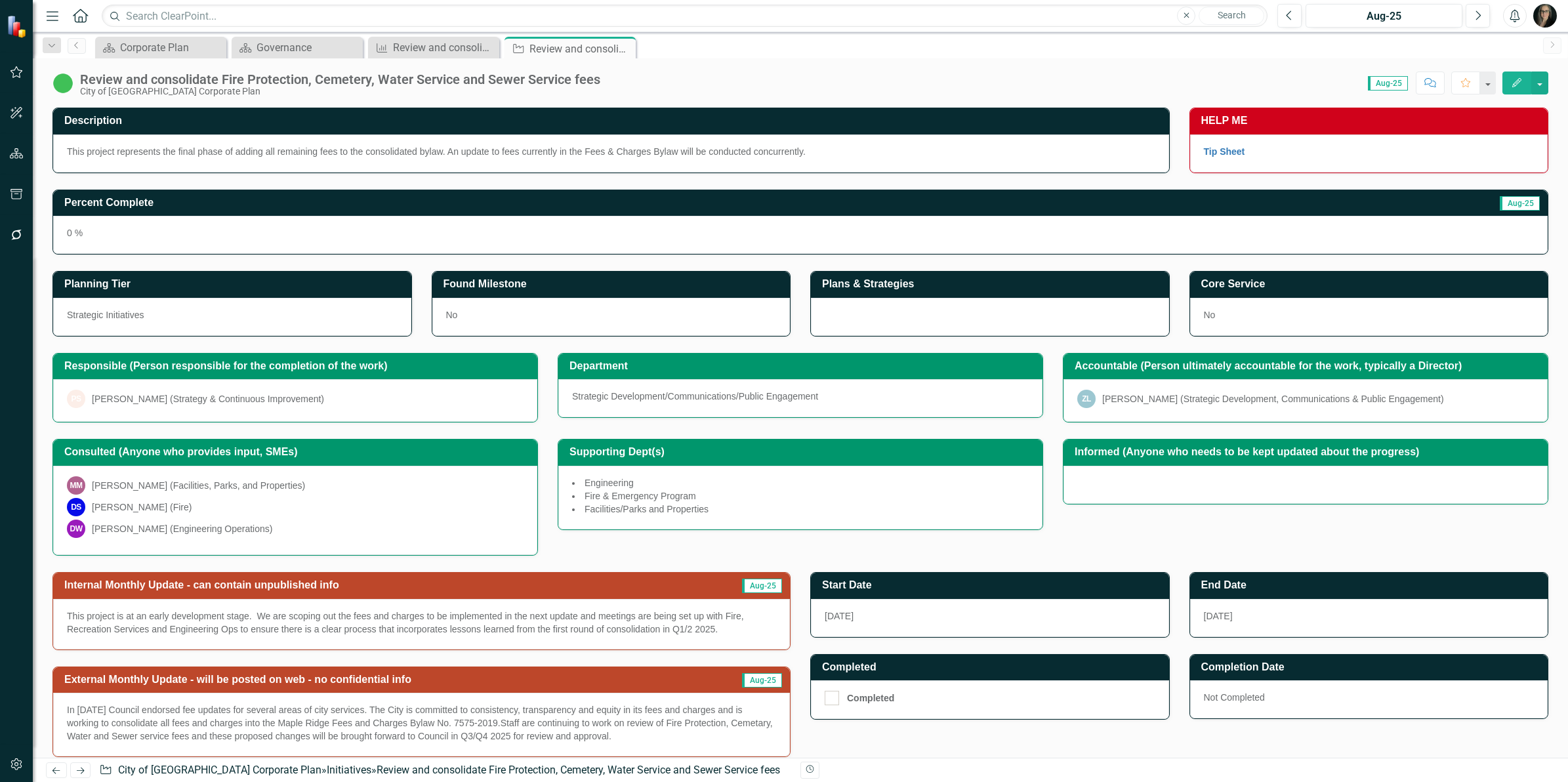
click at [1150, 549] on div "Consulted (Anyone who provides input, SMEs) MM [PERSON_NAME] (Facilities, Parks…" at bounding box center [800, 489] width 1515 height 133
click at [1140, 534] on div "Consulted (Anyone who provides input, SMEs) MM [PERSON_NAME] (Facilities, Parks…" at bounding box center [800, 489] width 1515 height 133
click at [1170, 545] on div "Consulted (Anyone who provides input, SMEs) MM [PERSON_NAME] (Facilities, Parks…" at bounding box center [800, 489] width 1515 height 133
click at [402, 47] on div "Review and consolidate City fees and charges into a single bylaw with annual re…" at bounding box center [436, 47] width 86 height 16
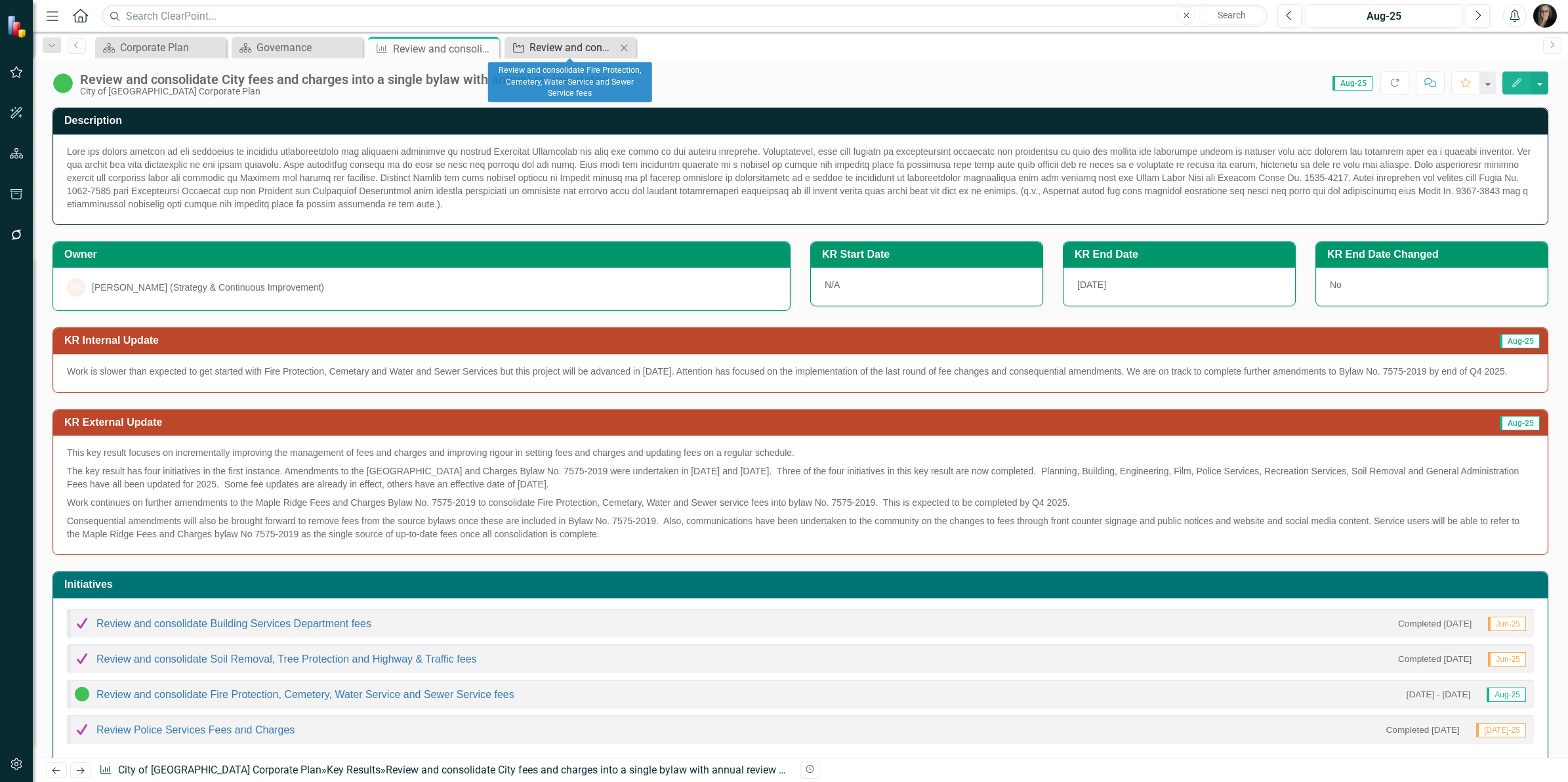
click at [534, 44] on div "Review and consolidate Fire Protection, Cemetery, Water Service and Sewer Servi…" at bounding box center [573, 47] width 86 height 16
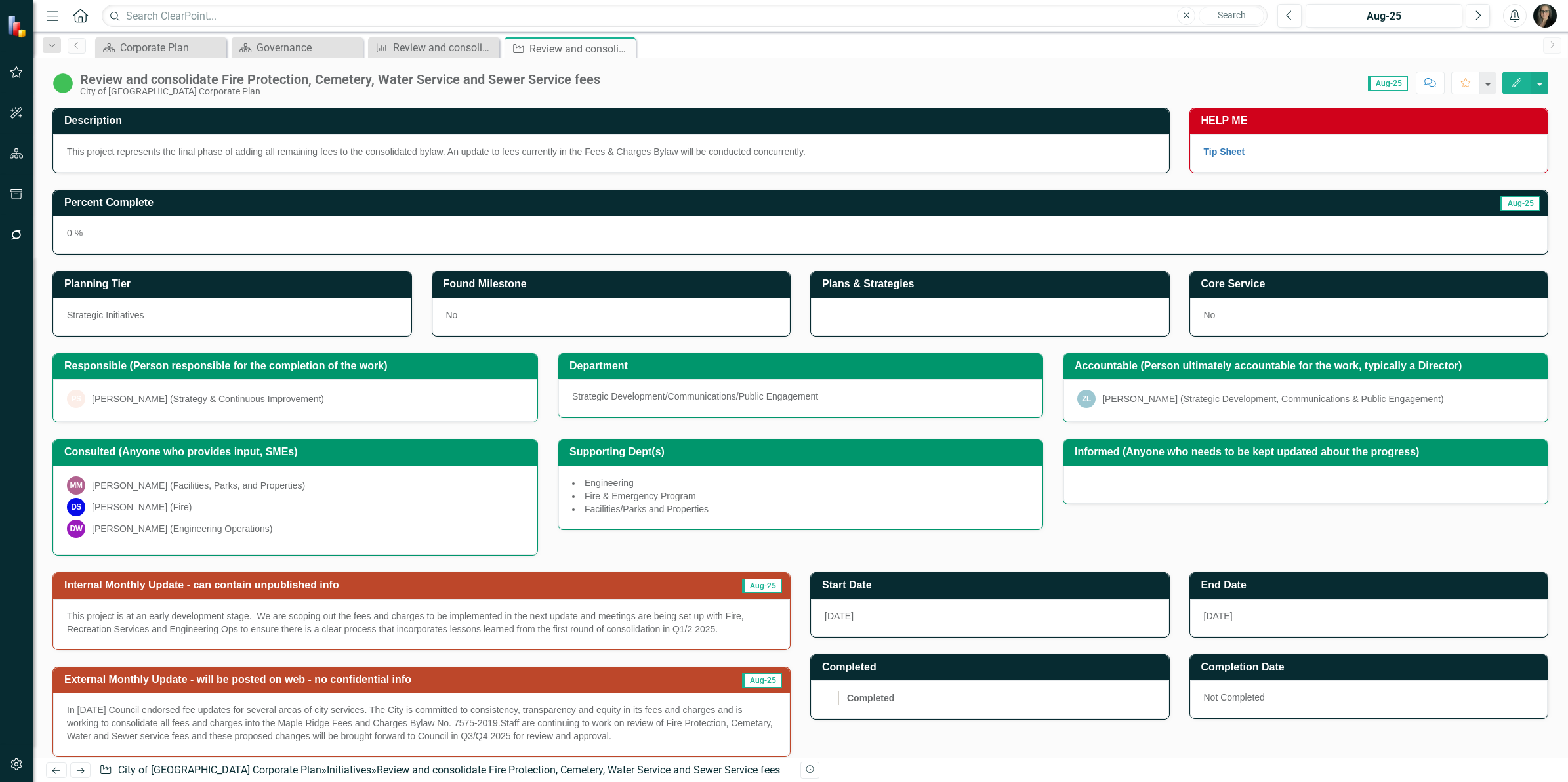
click at [51, 16] on icon "Menu" at bounding box center [52, 15] width 17 height 14
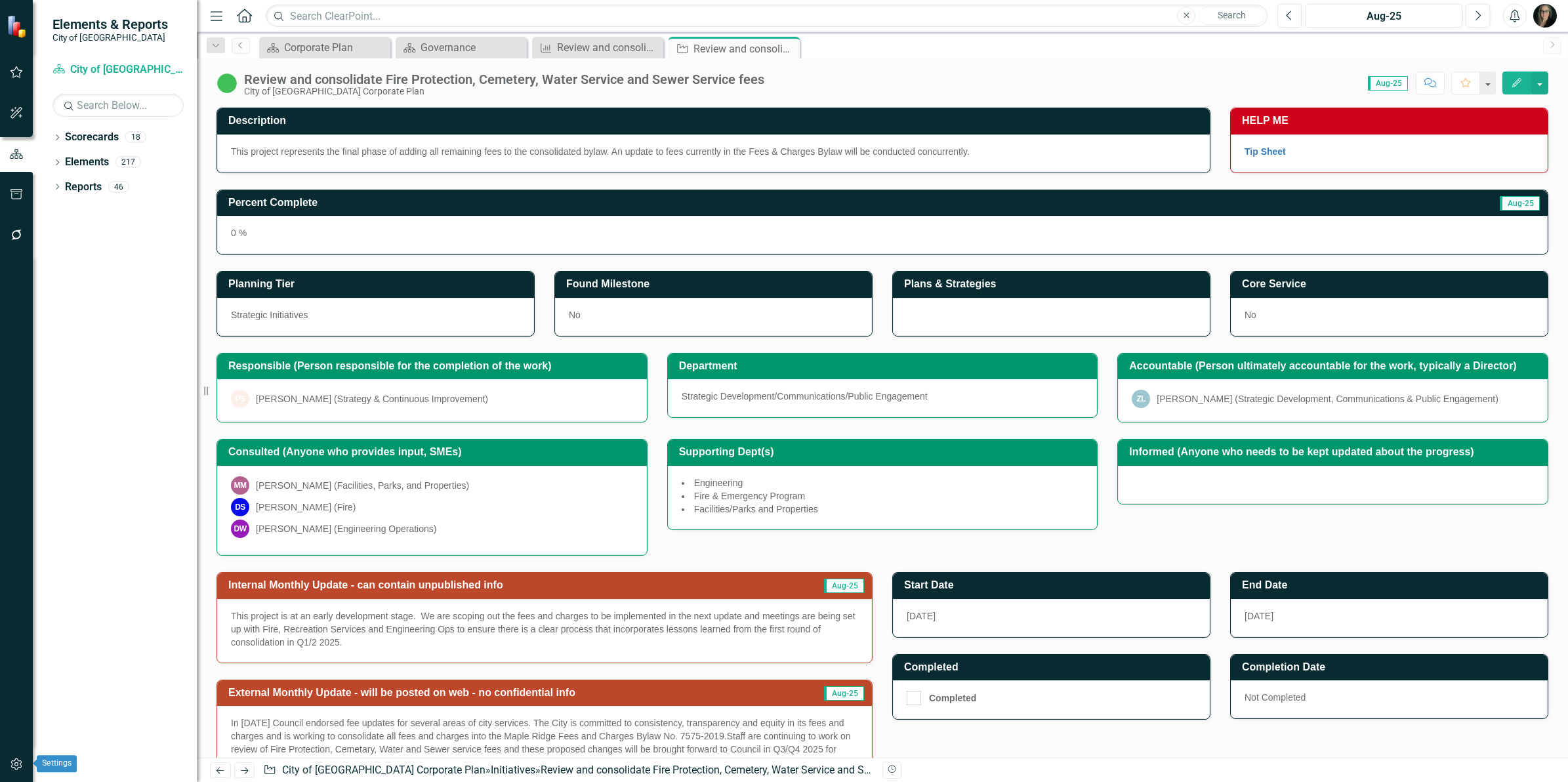
click at [18, 763] on icon "button" at bounding box center [16, 764] width 11 height 11
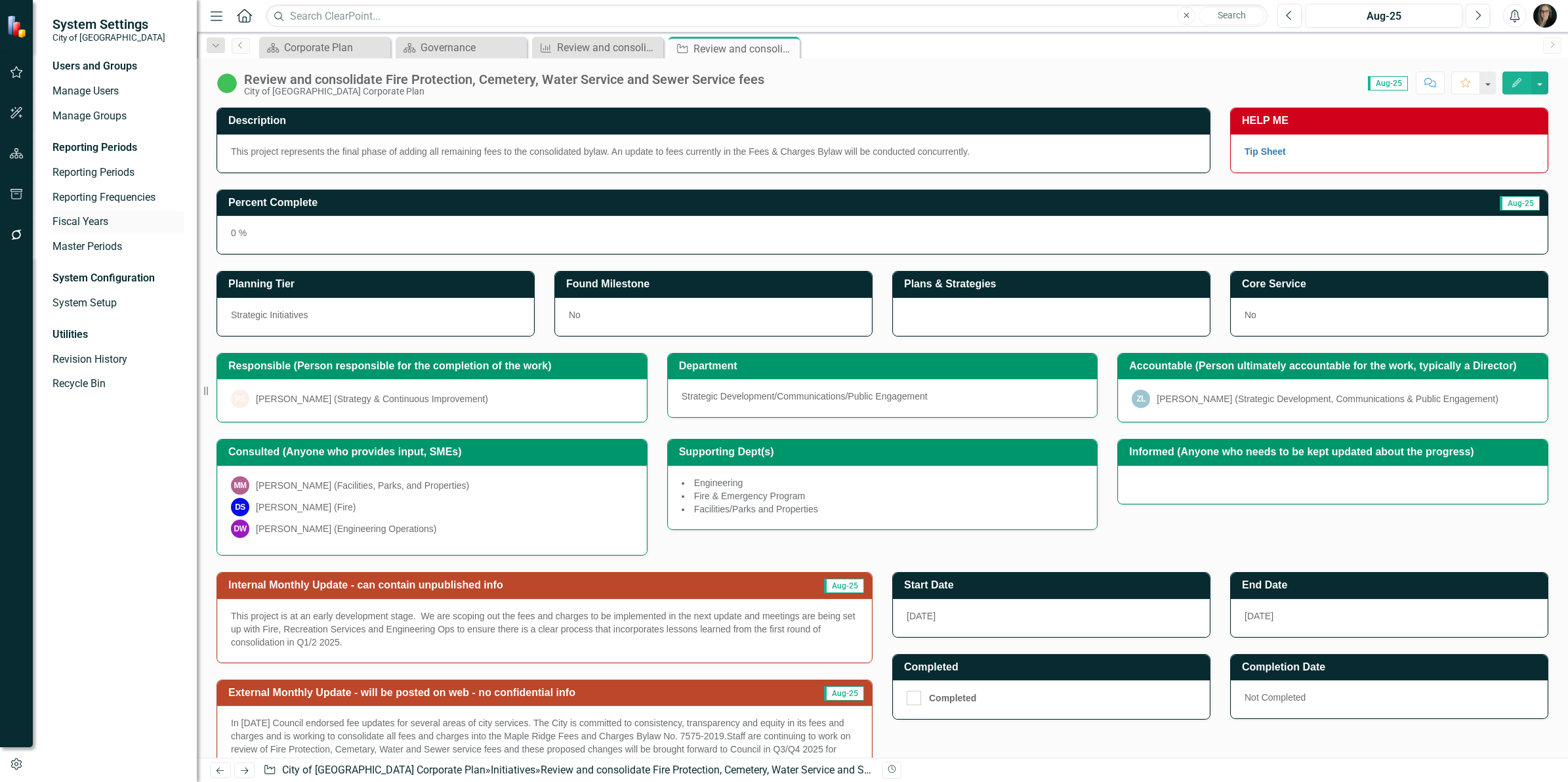
click at [109, 220] on link "Fiscal Years" at bounding box center [117, 222] width 131 height 15
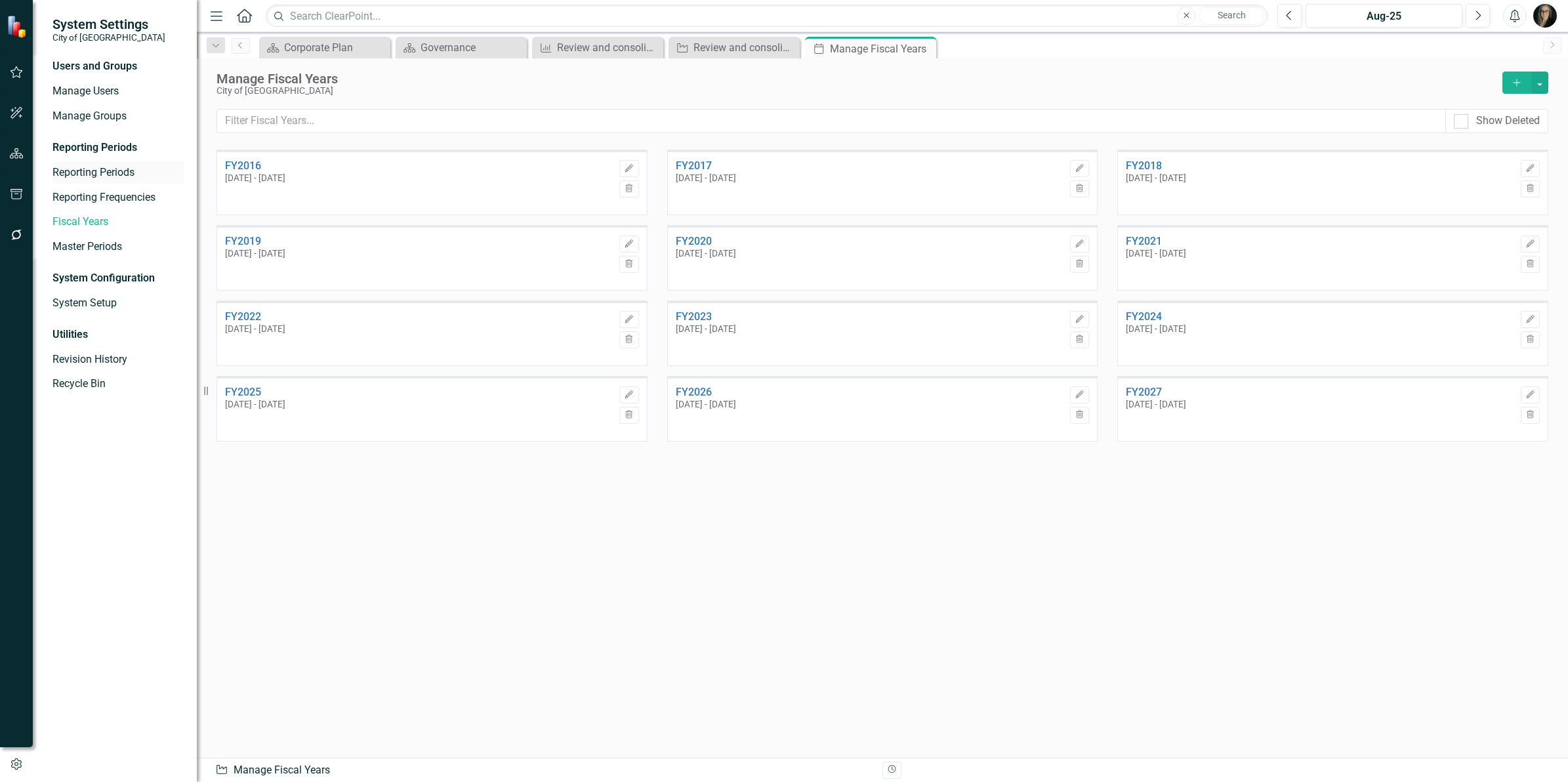
click at [109, 174] on link "Reporting Periods" at bounding box center [117, 173] width 131 height 15
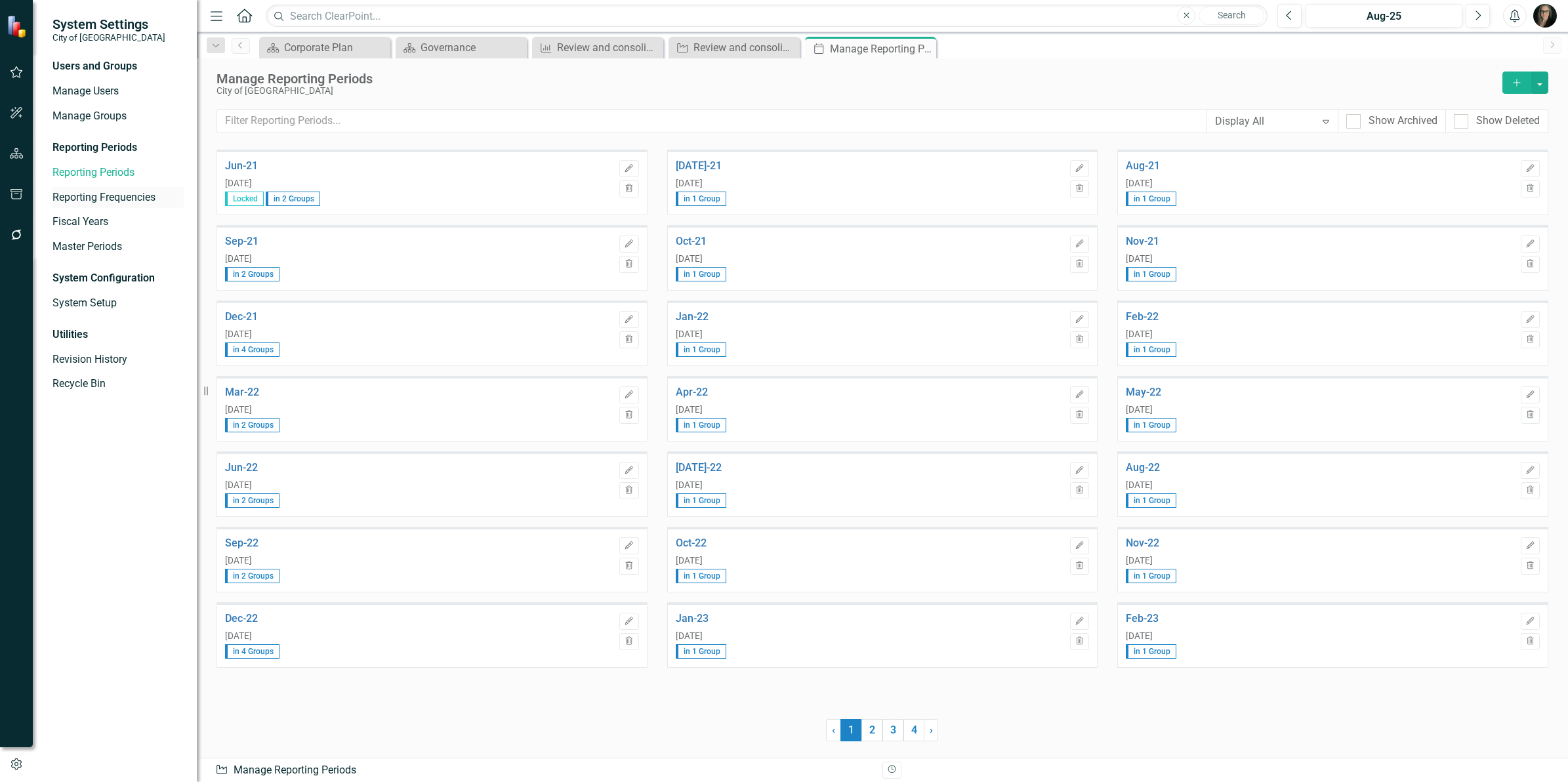
click at [105, 195] on link "Reporting Frequencies" at bounding box center [117, 198] width 131 height 15
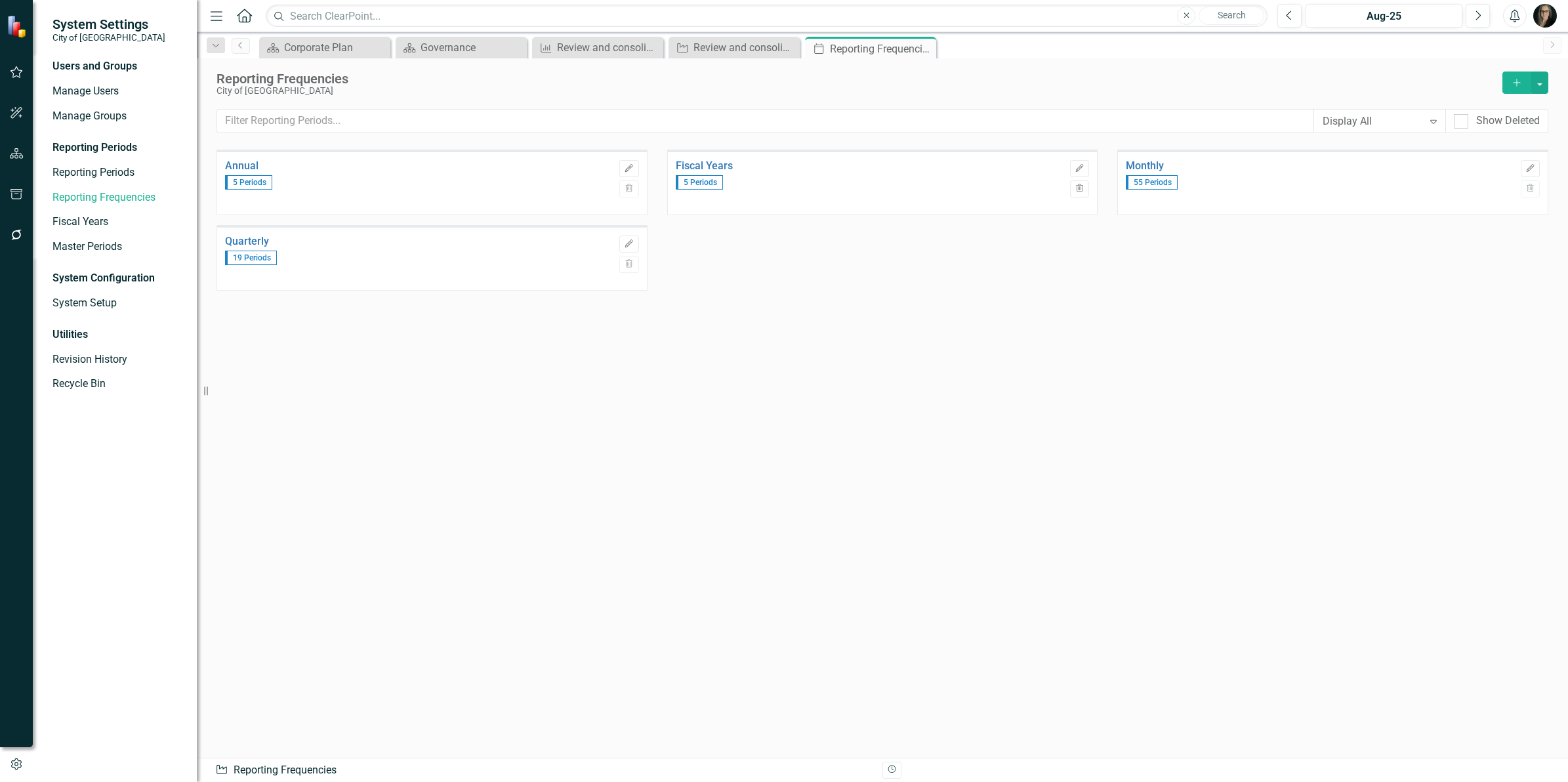
click at [857, 275] on div "Annual 5 Periods Edit Trash Fiscal Years 5 Periods Edit Trash Monthly 55 Period…" at bounding box center [882, 225] width 1351 height 151
click at [742, 260] on div "Annual 5 Periods Edit Trash Fiscal Years 5 Periods Edit Trash Monthly 55 Period…" at bounding box center [882, 225] width 1351 height 151
drag, startPoint x: 761, startPoint y: 253, endPoint x: 767, endPoint y: 254, distance: 6.1
click at [762, 253] on div "Annual 5 Periods Edit Trash Fiscal Years 5 Periods Edit Trash Monthly 55 Period…" at bounding box center [882, 225] width 1351 height 151
click at [544, 115] on input "text" at bounding box center [766, 121] width 1096 height 24
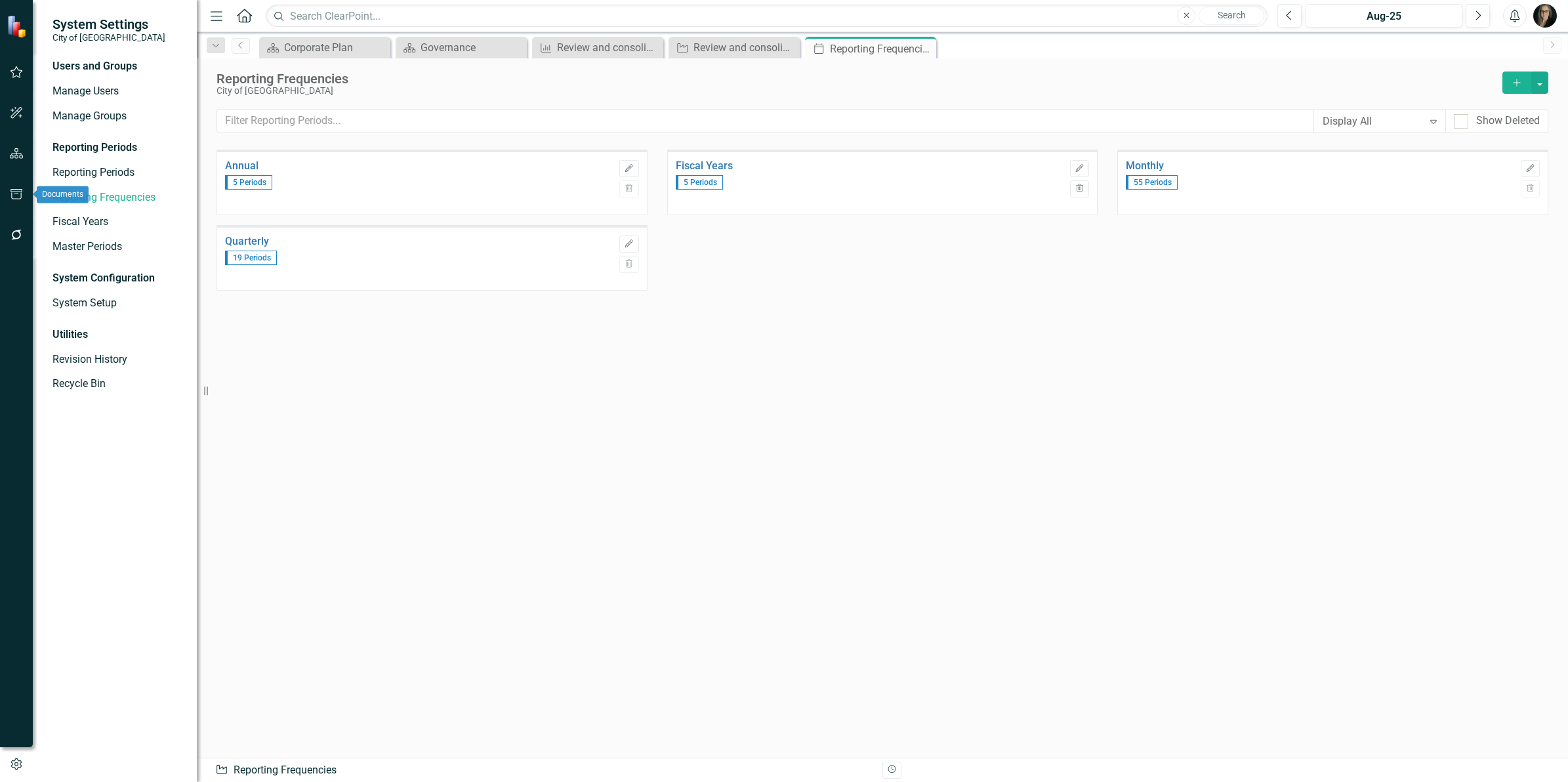
click at [18, 152] on icon "button" at bounding box center [16, 153] width 14 height 11
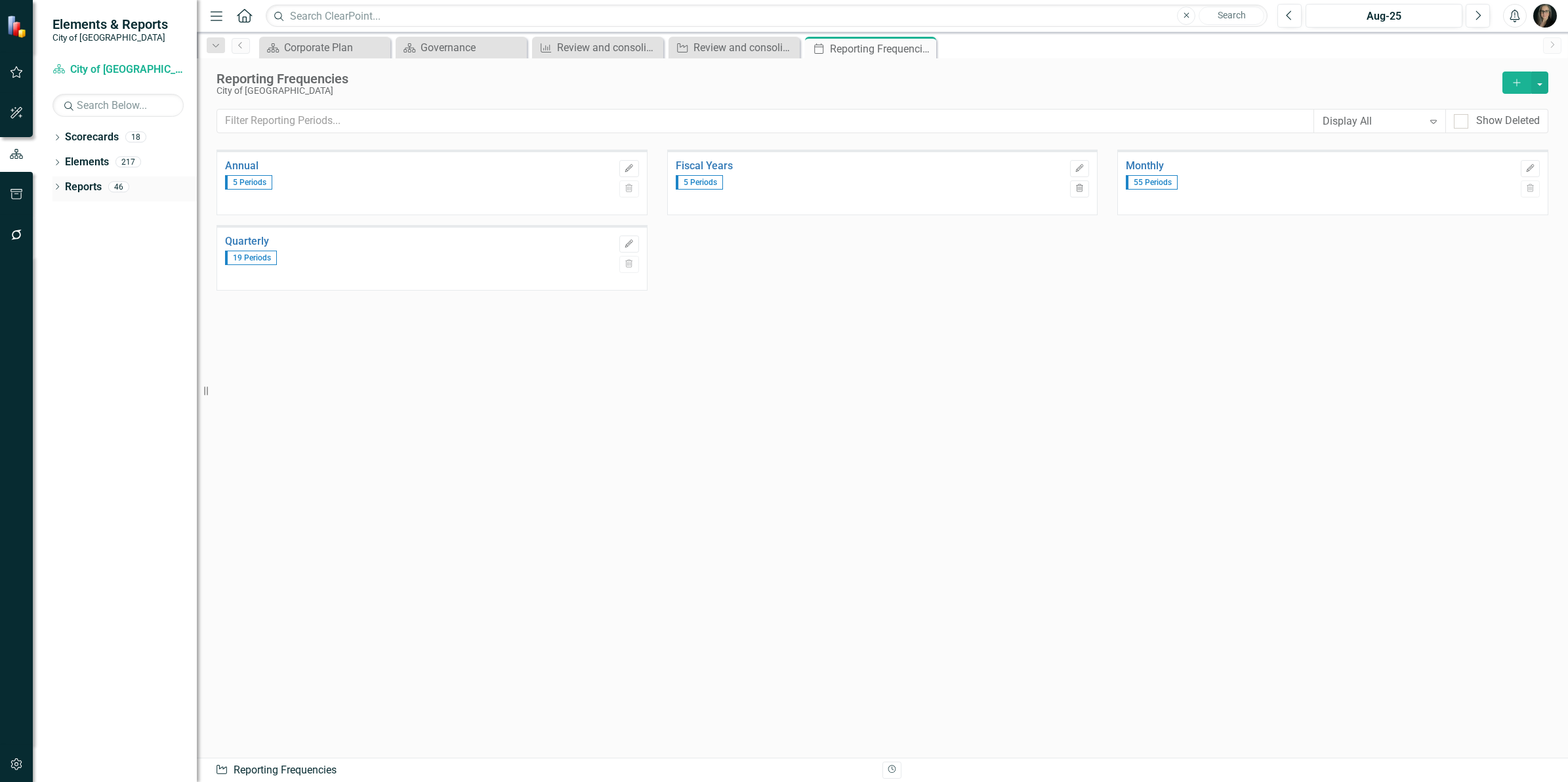
click at [58, 184] on icon "Dropdown" at bounding box center [56, 187] width 9 height 7
click at [66, 264] on icon "Dropdown" at bounding box center [63, 261] width 9 height 7
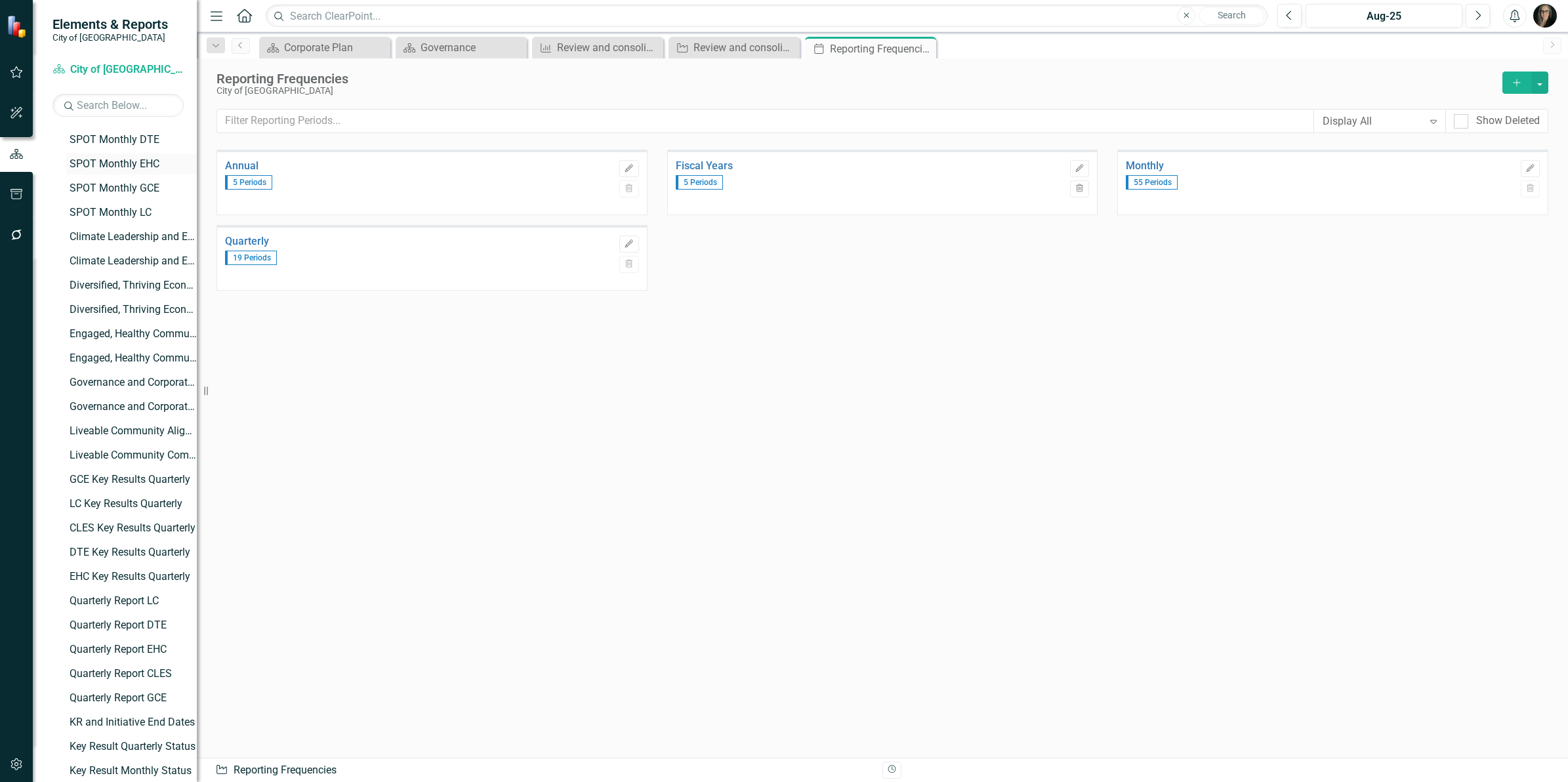
scroll to position [246, 0]
click at [116, 471] on div "GCE Key Results Quarterly" at bounding box center [133, 472] width 127 height 11
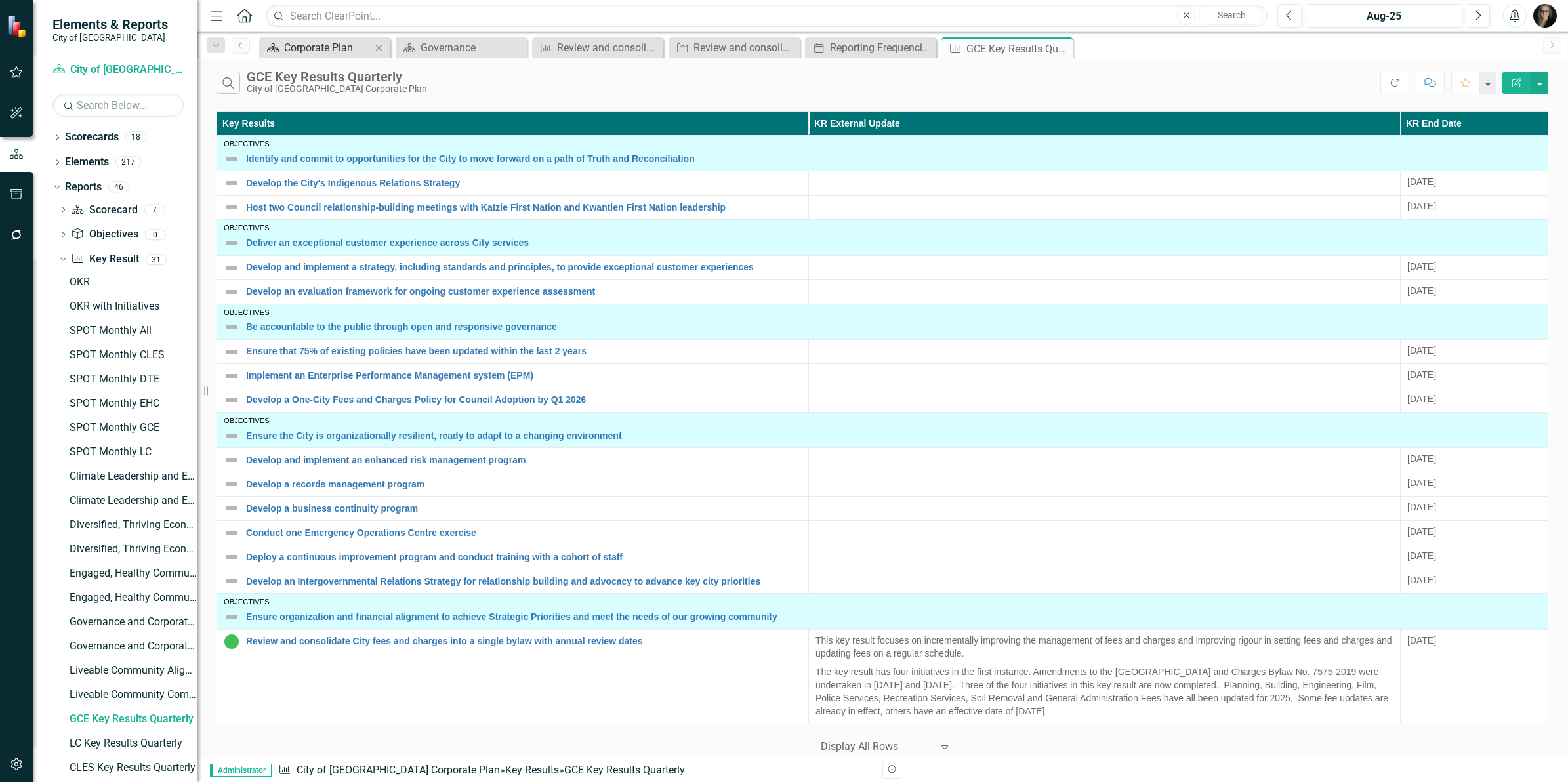
click at [322, 41] on div "Corporate Plan" at bounding box center [327, 47] width 86 height 16
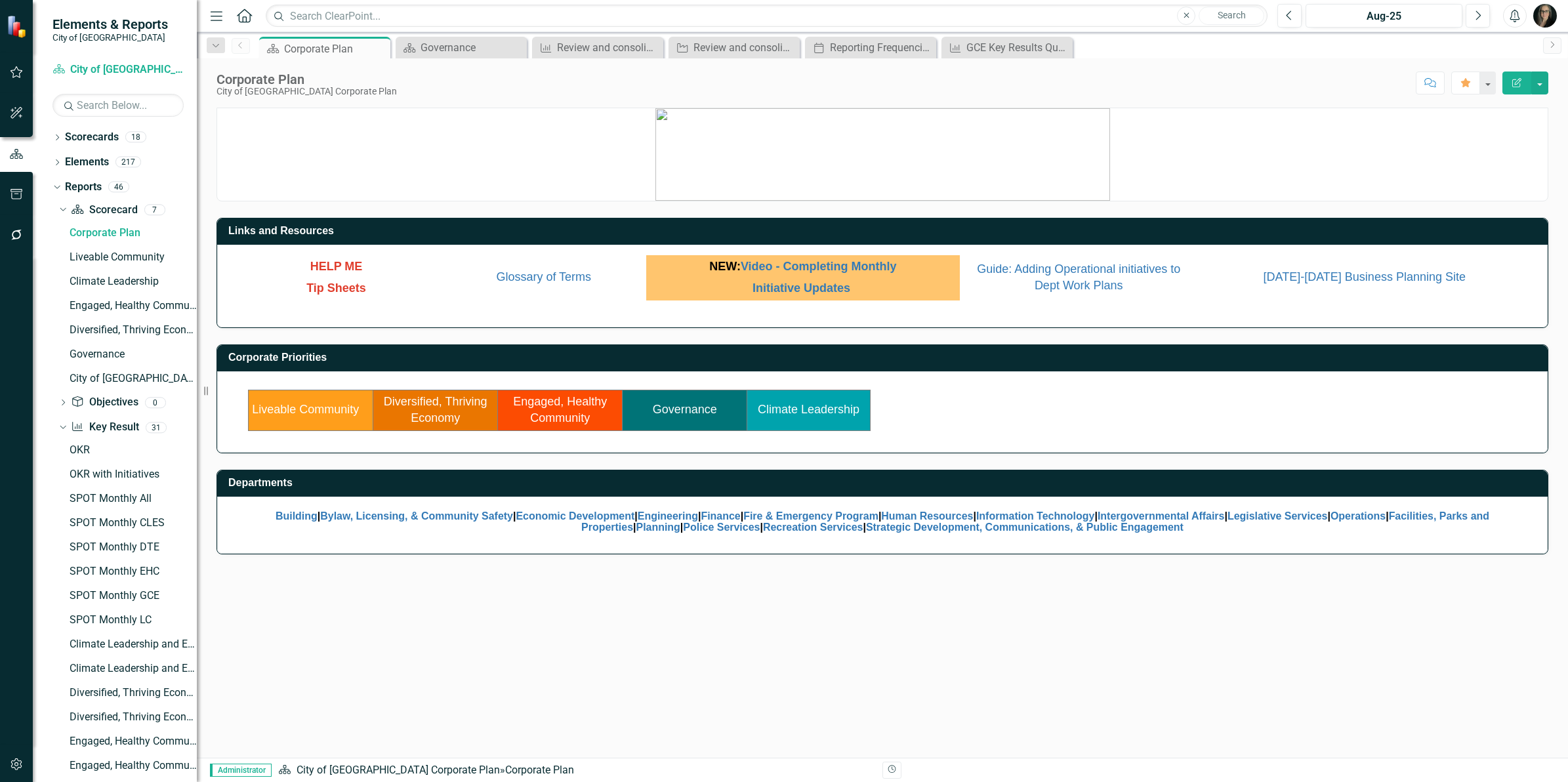
click at [556, 410] on td "Engaged, Healthy Community" at bounding box center [560, 410] width 125 height 41
click at [561, 418] on link "Engaged, Healthy Community" at bounding box center [560, 410] width 94 height 30
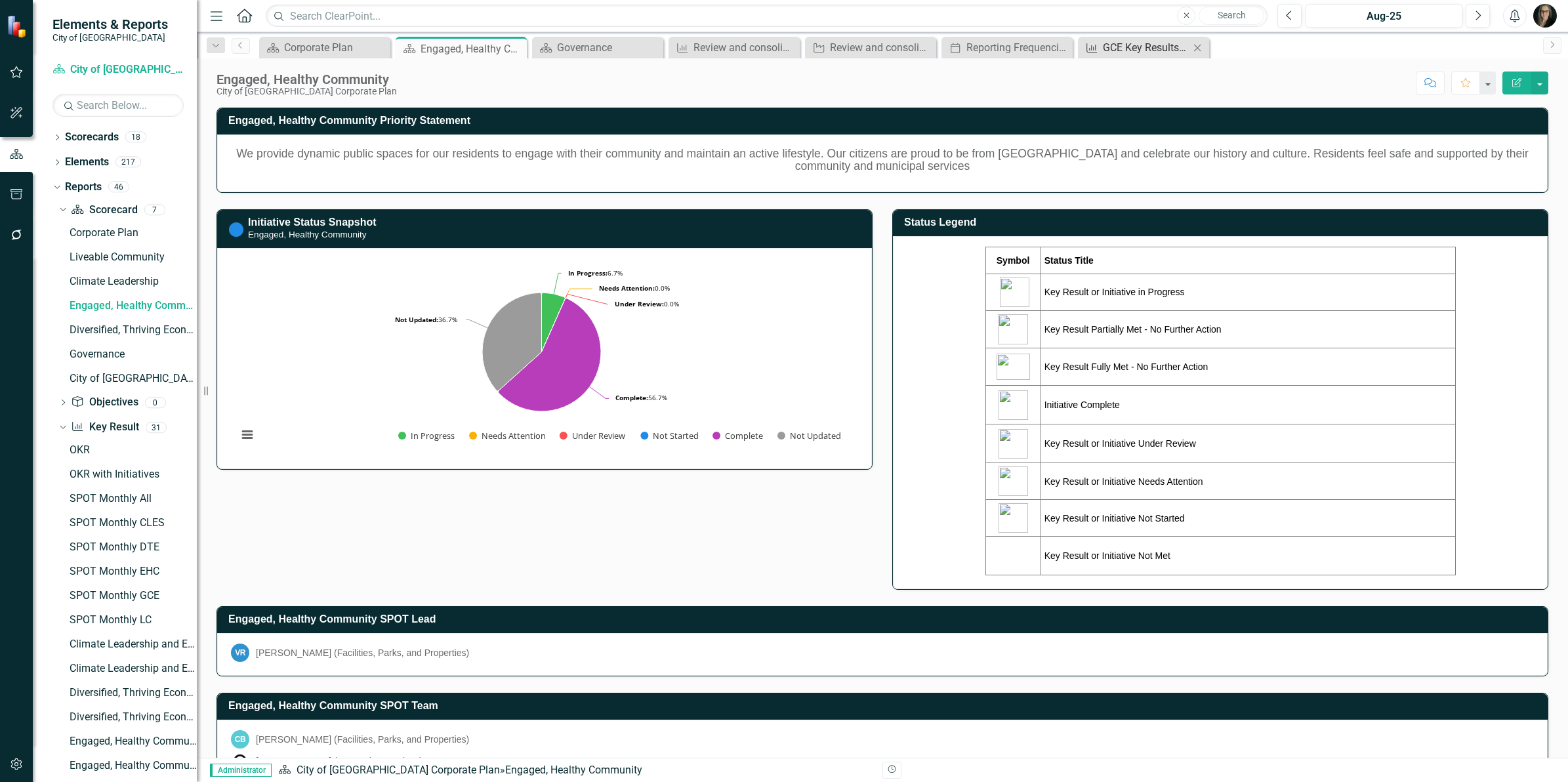
click at [1120, 49] on div "GCE Key Results Quarterly" at bounding box center [1146, 47] width 86 height 16
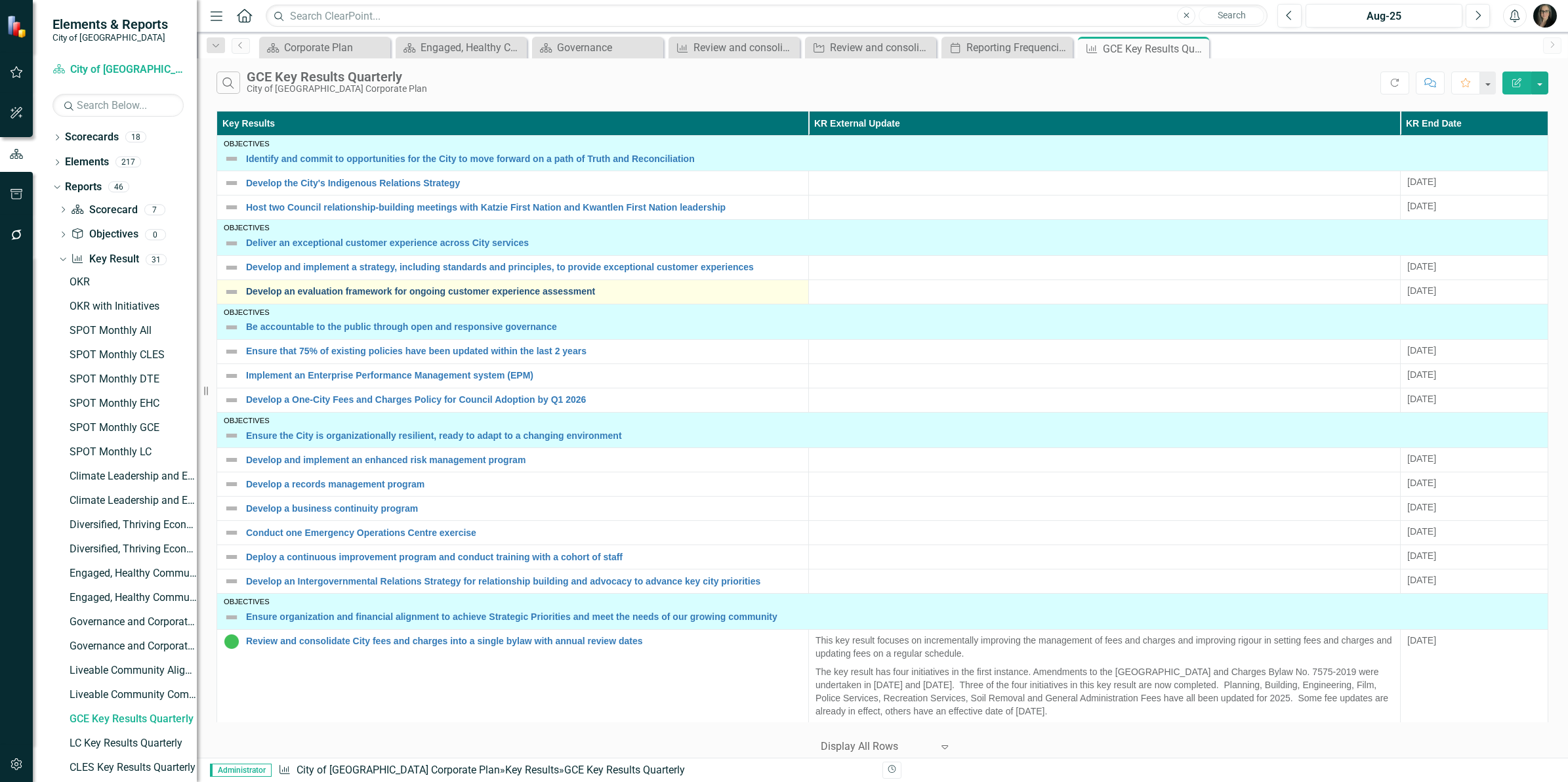
click at [512, 295] on link "Develop an evaluation framework for ongoing customer experience assessment" at bounding box center [524, 292] width 556 height 10
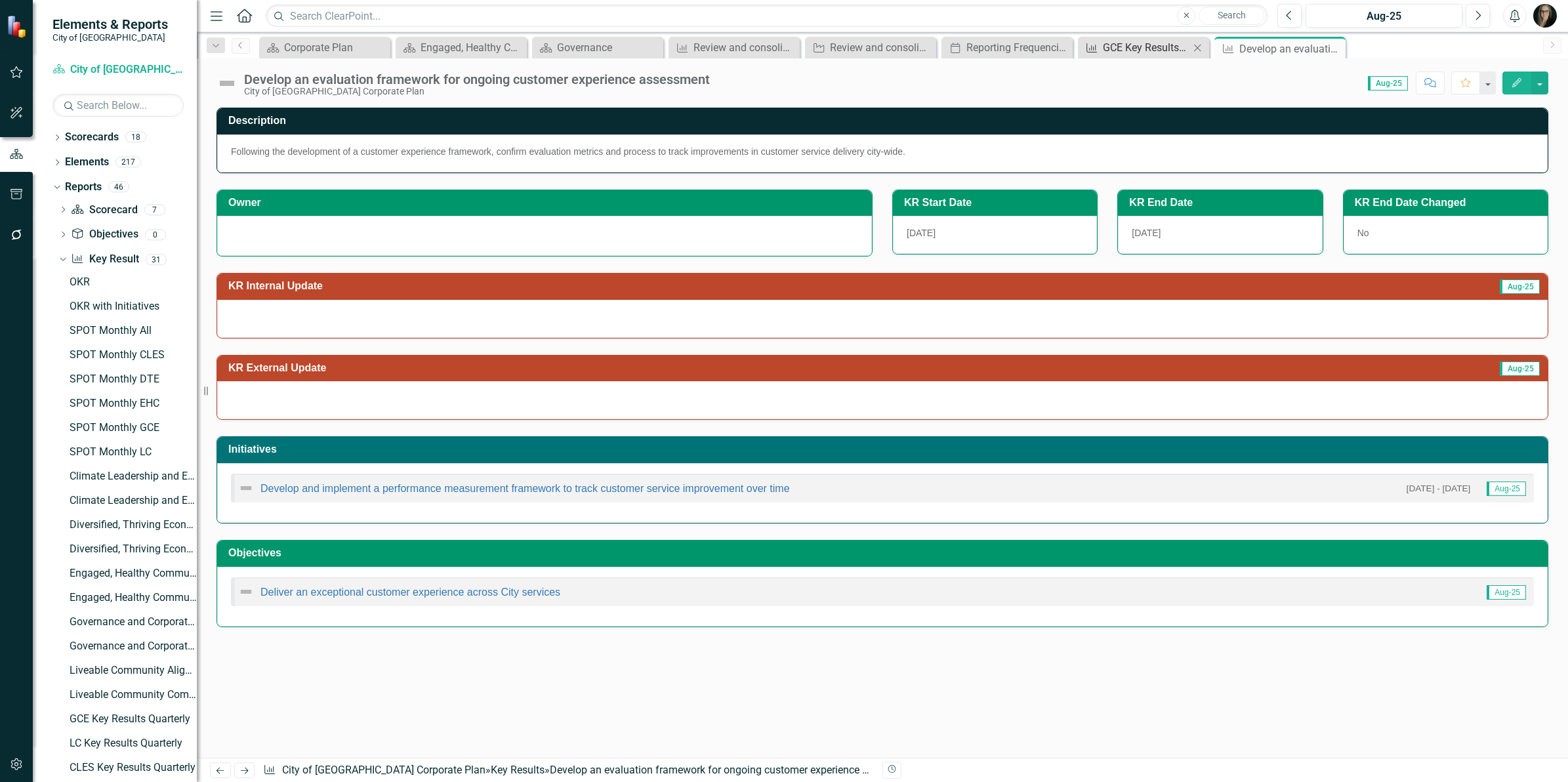
click at [1122, 45] on div "GCE Key Results Quarterly" at bounding box center [1146, 47] width 86 height 16
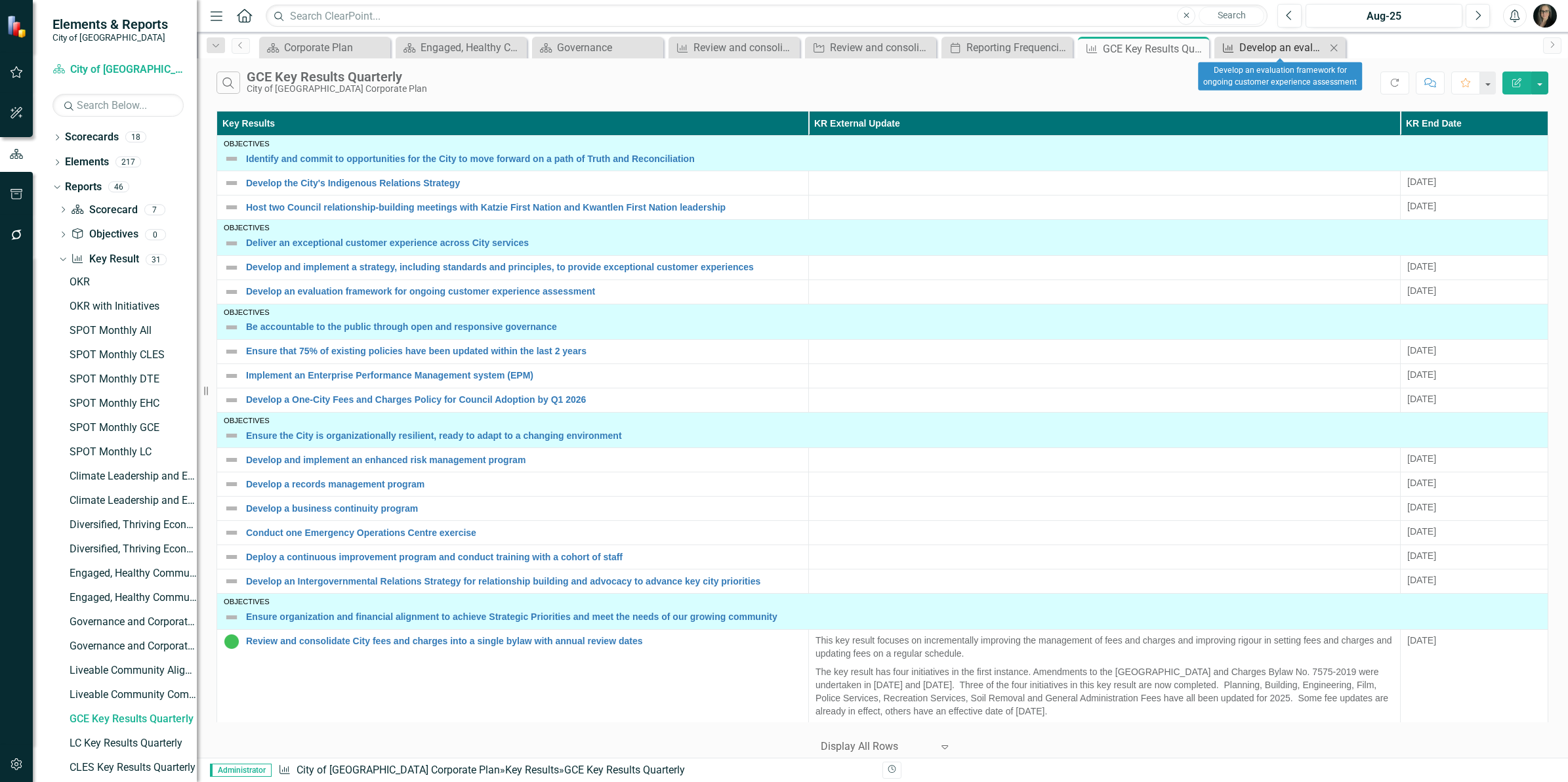
click at [1274, 47] on div "Develop an evaluation framework for ongoing customer experience assessment" at bounding box center [1282, 47] width 86 height 16
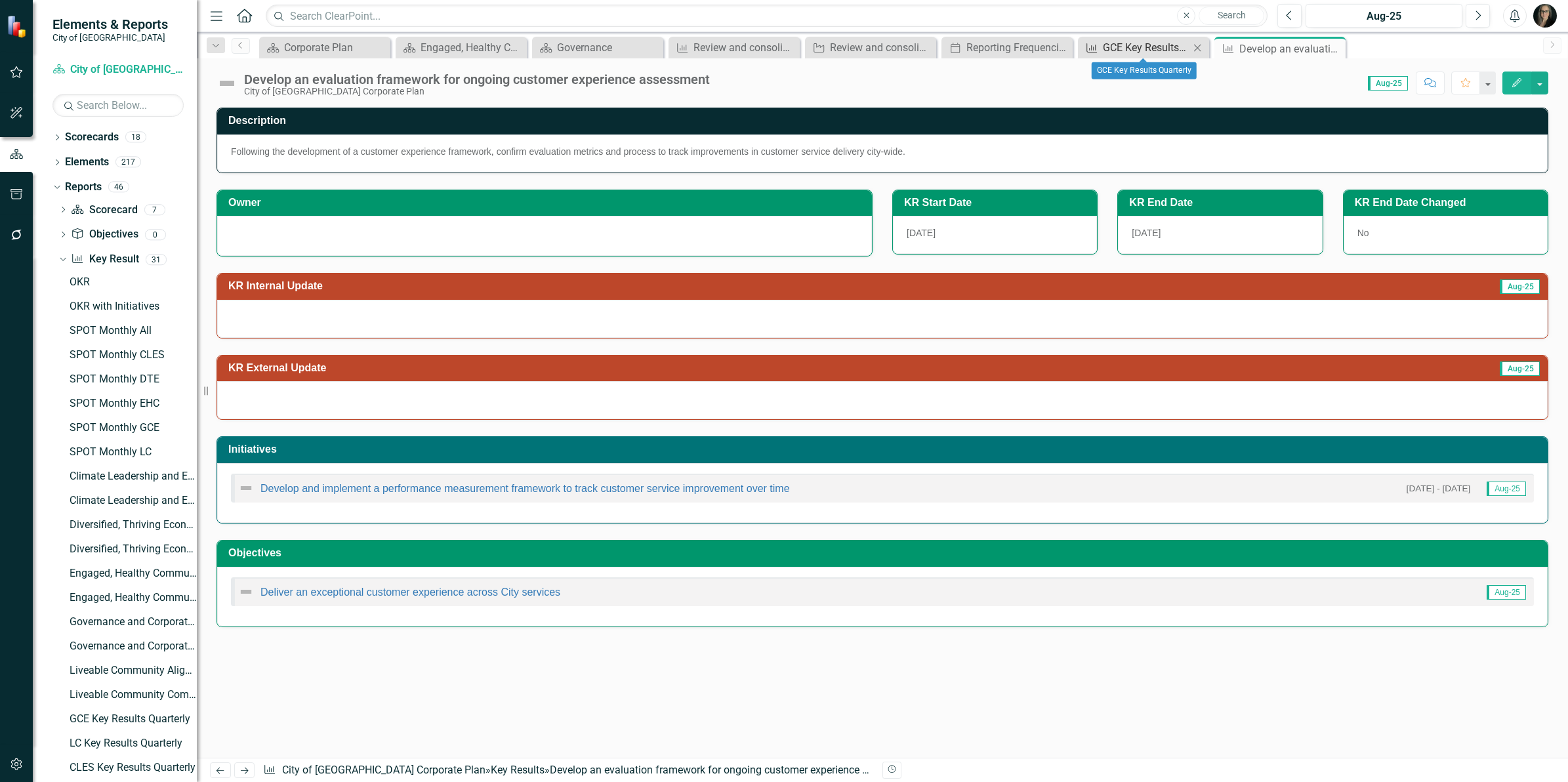
click at [1127, 48] on div "GCE Key Results Quarterly" at bounding box center [1146, 47] width 86 height 16
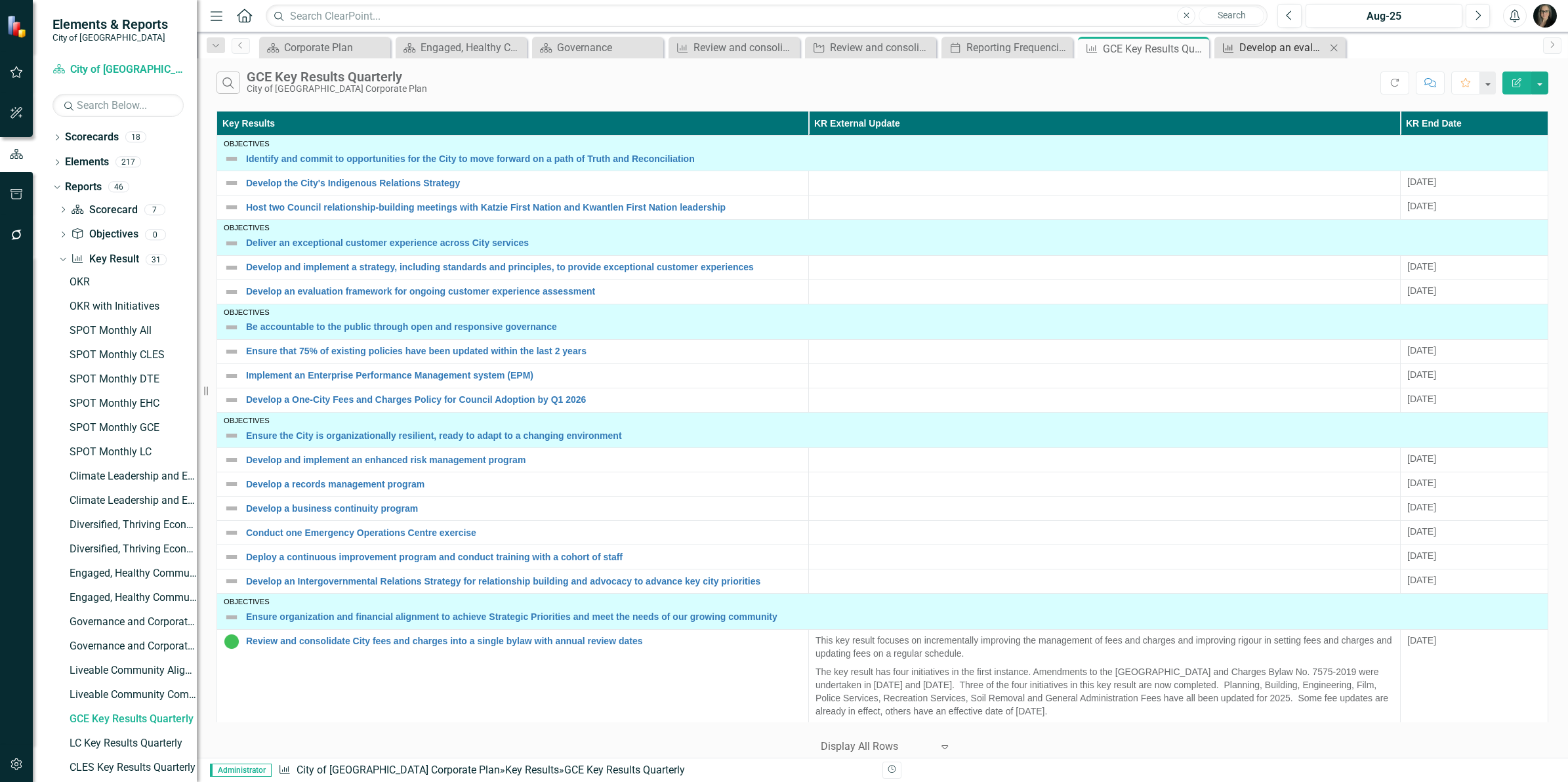
click at [1279, 45] on div "Develop an evaluation framework for ongoing customer experience assessment" at bounding box center [1282, 47] width 86 height 16
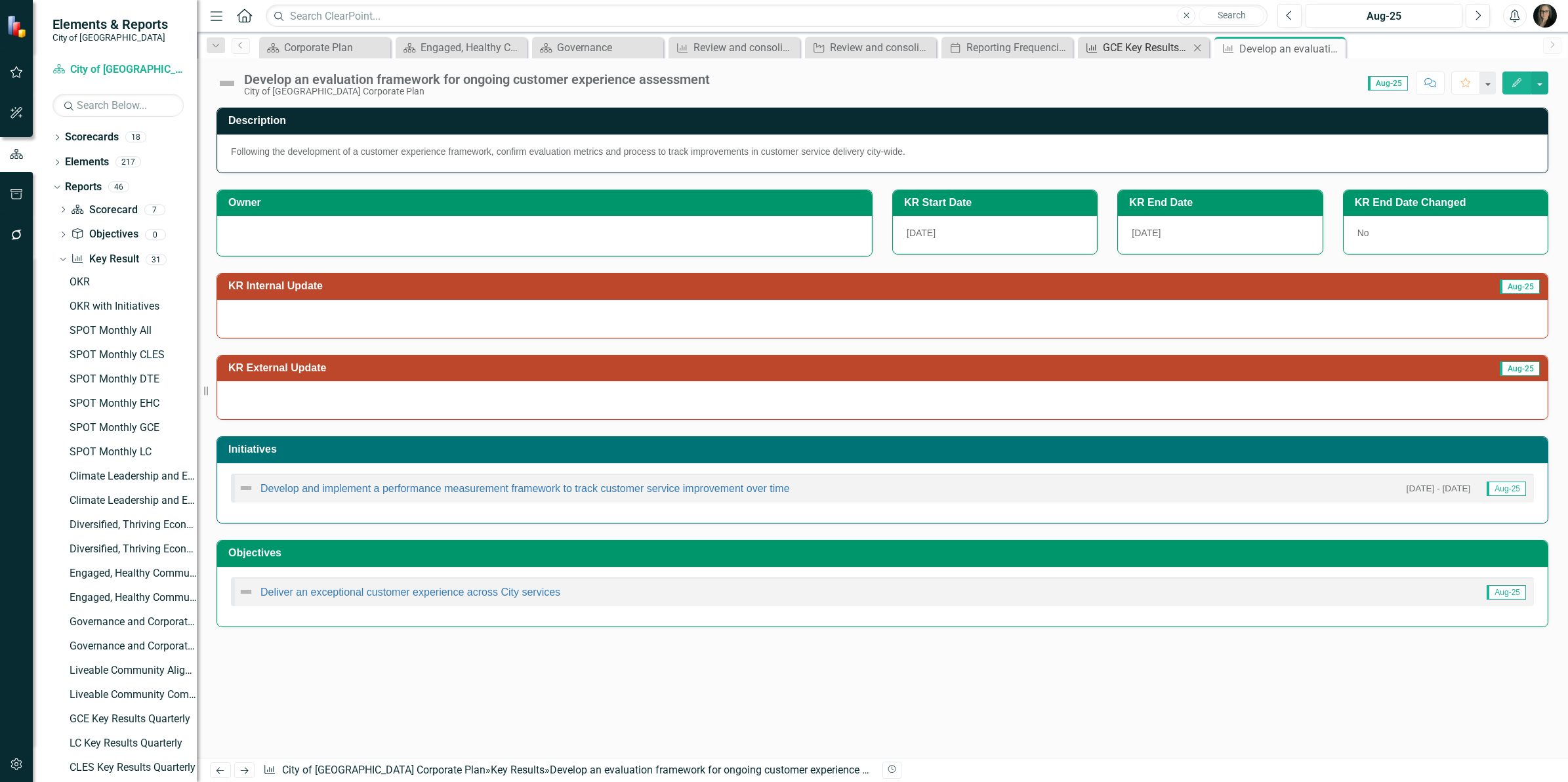
click at [1128, 50] on div "GCE Key Results Quarterly" at bounding box center [1146, 47] width 86 height 16
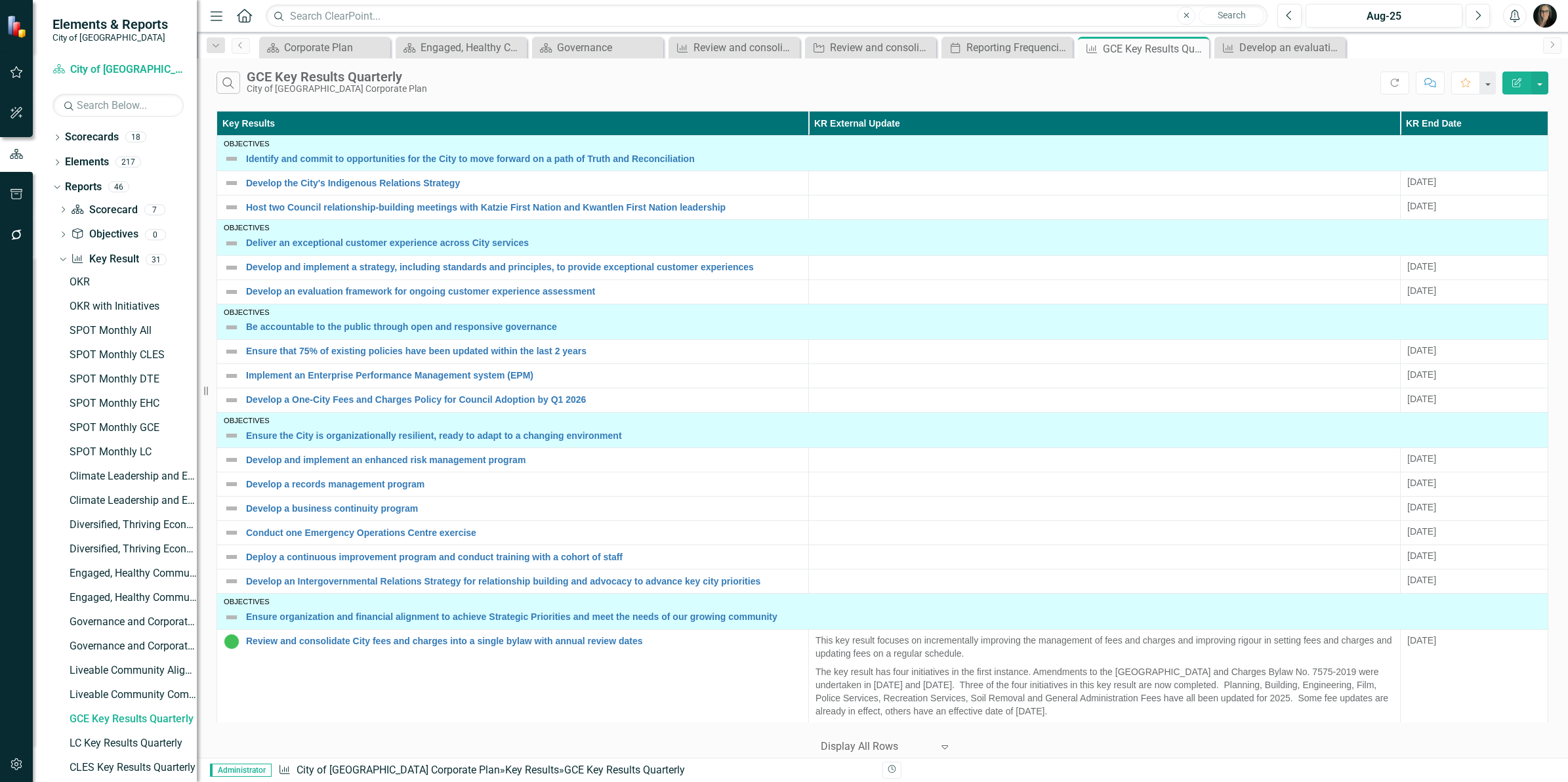
click at [483, 109] on div "Key Results KR External Update KR End Date Objectives Identify and commit to op…" at bounding box center [882, 433] width 1371 height 650
click at [314, 45] on div "Corporate Plan" at bounding box center [327, 47] width 86 height 16
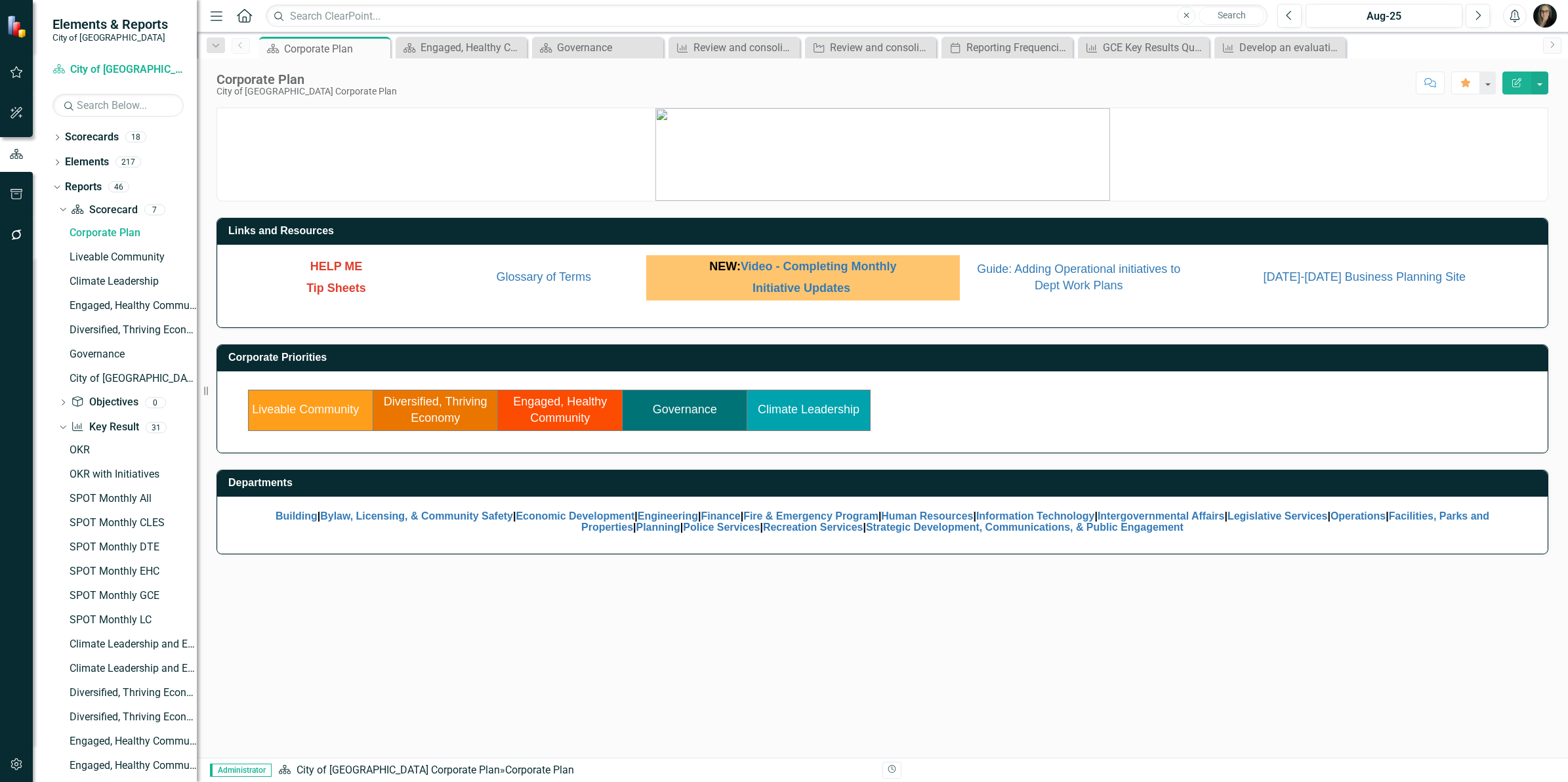
click at [302, 415] on link "Liveable Community" at bounding box center [305, 409] width 107 height 13
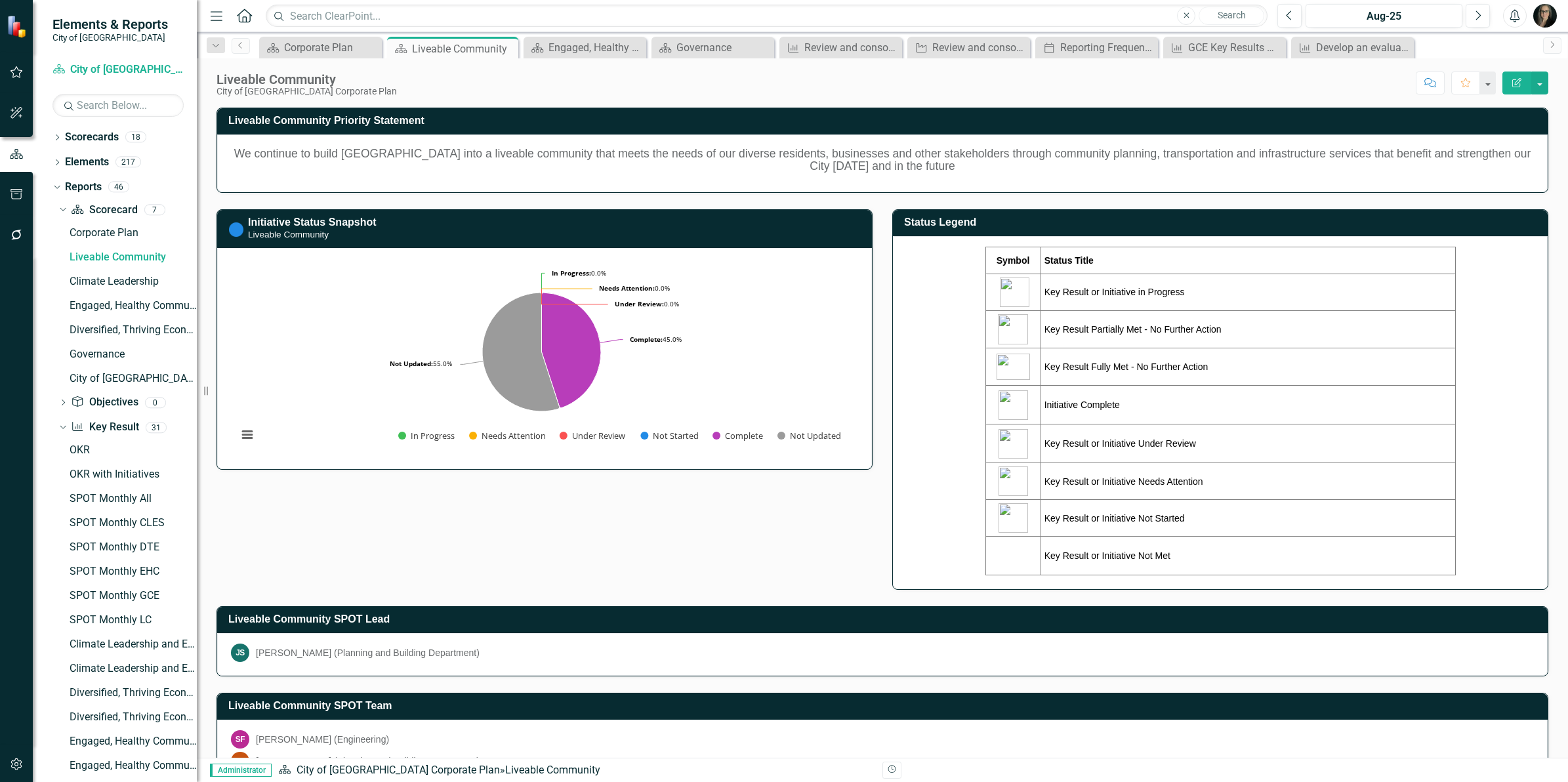
drag, startPoint x: 1038, startPoint y: 409, endPoint x: 1109, endPoint y: 403, distance: 71.3
click at [1109, 403] on td "Initiative Complete" at bounding box center [1247, 406] width 415 height 39
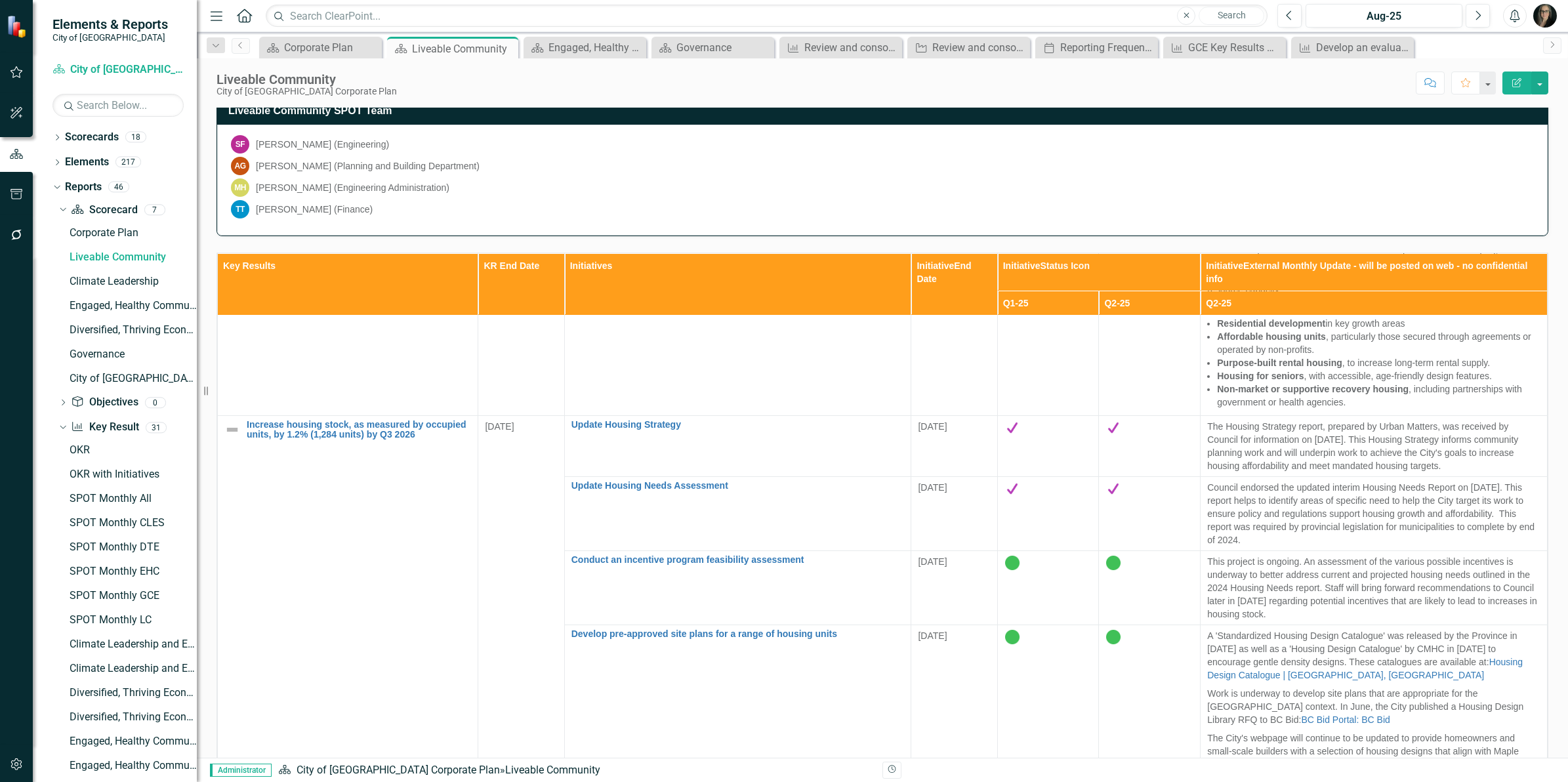
scroll to position [656, 0]
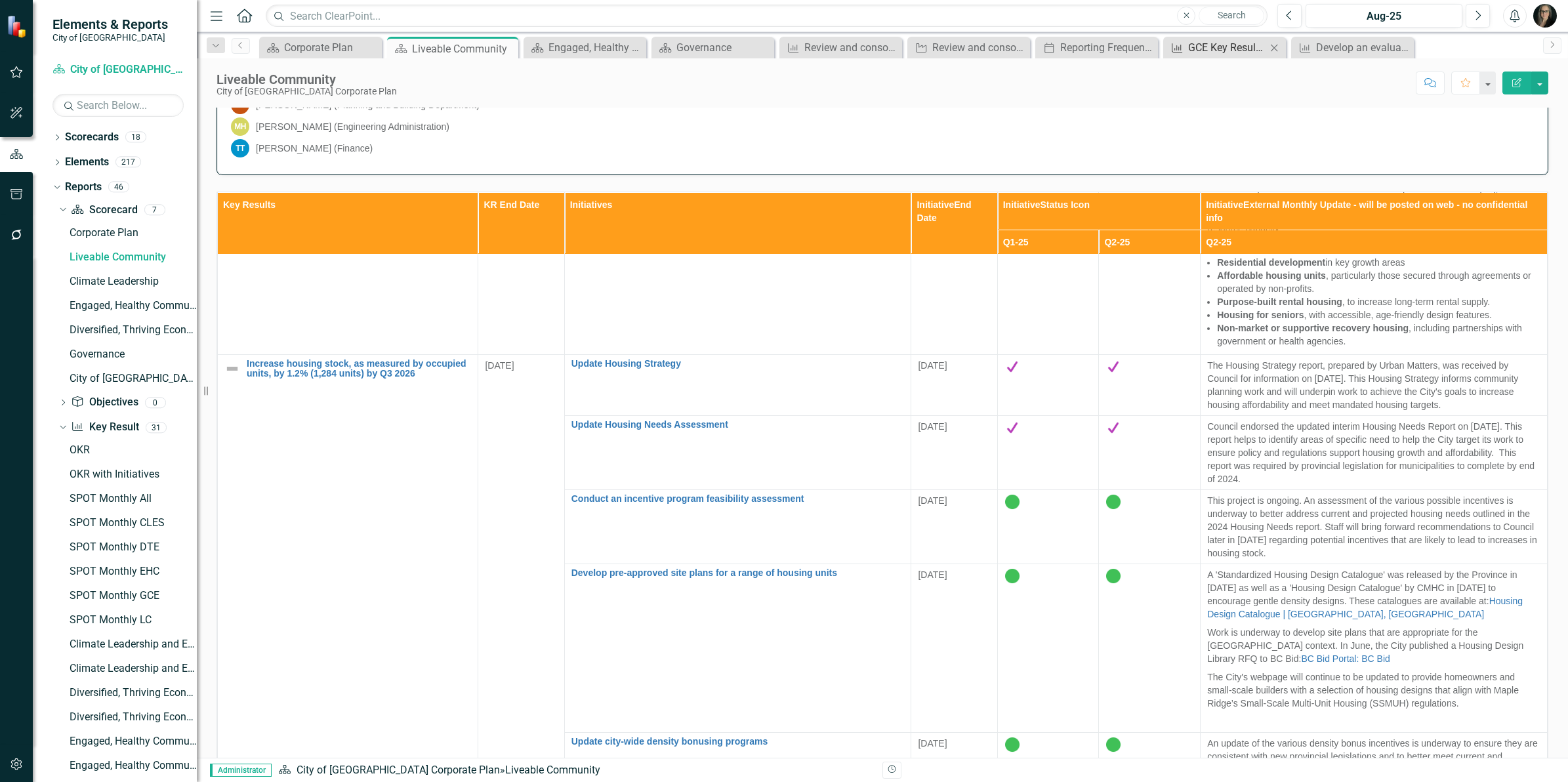
click at [1218, 44] on div "GCE Key Results Quarterly" at bounding box center [1227, 47] width 78 height 16
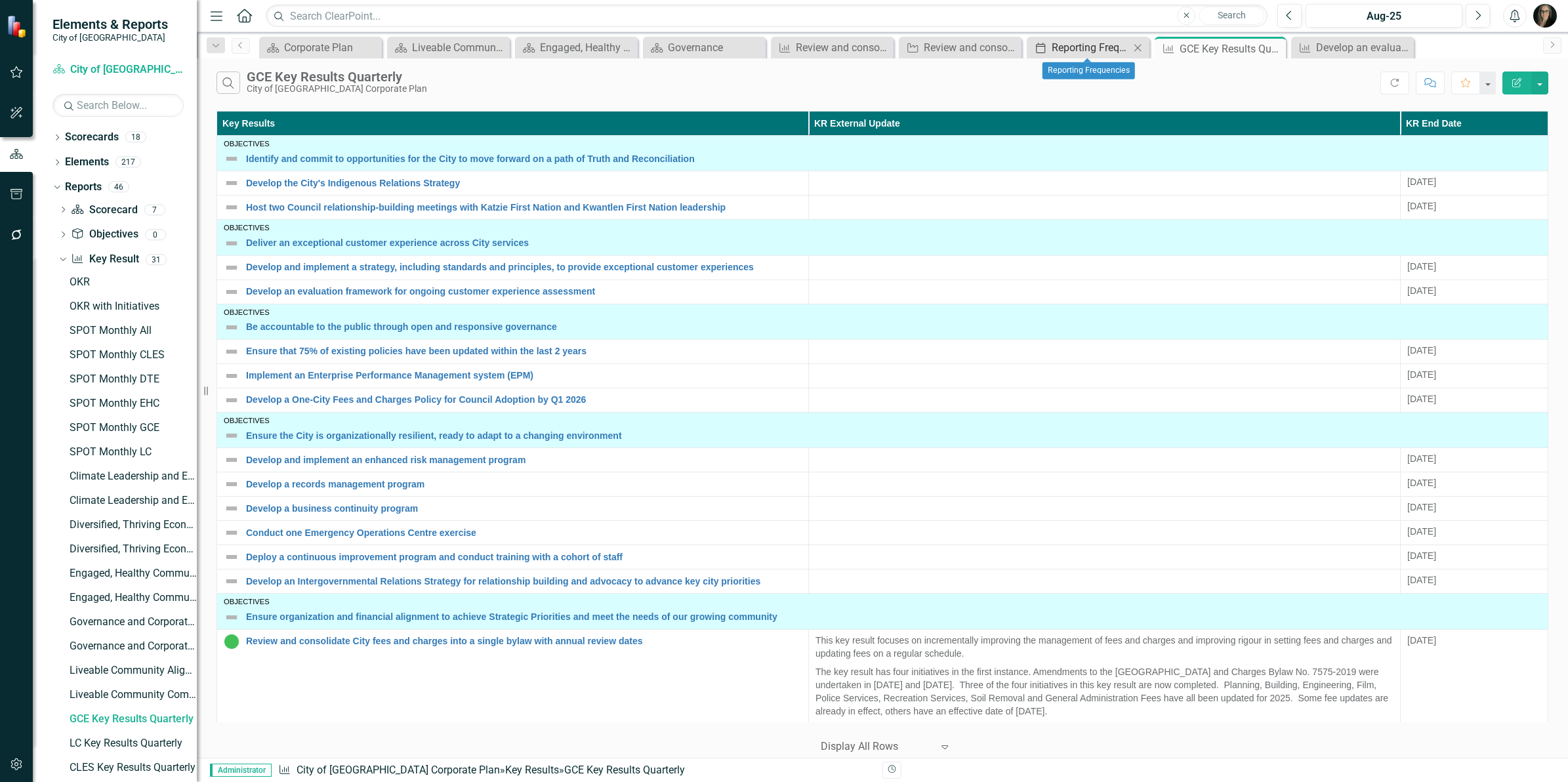
click at [1064, 46] on div "Reporting Frequencies" at bounding box center [1091, 47] width 78 height 16
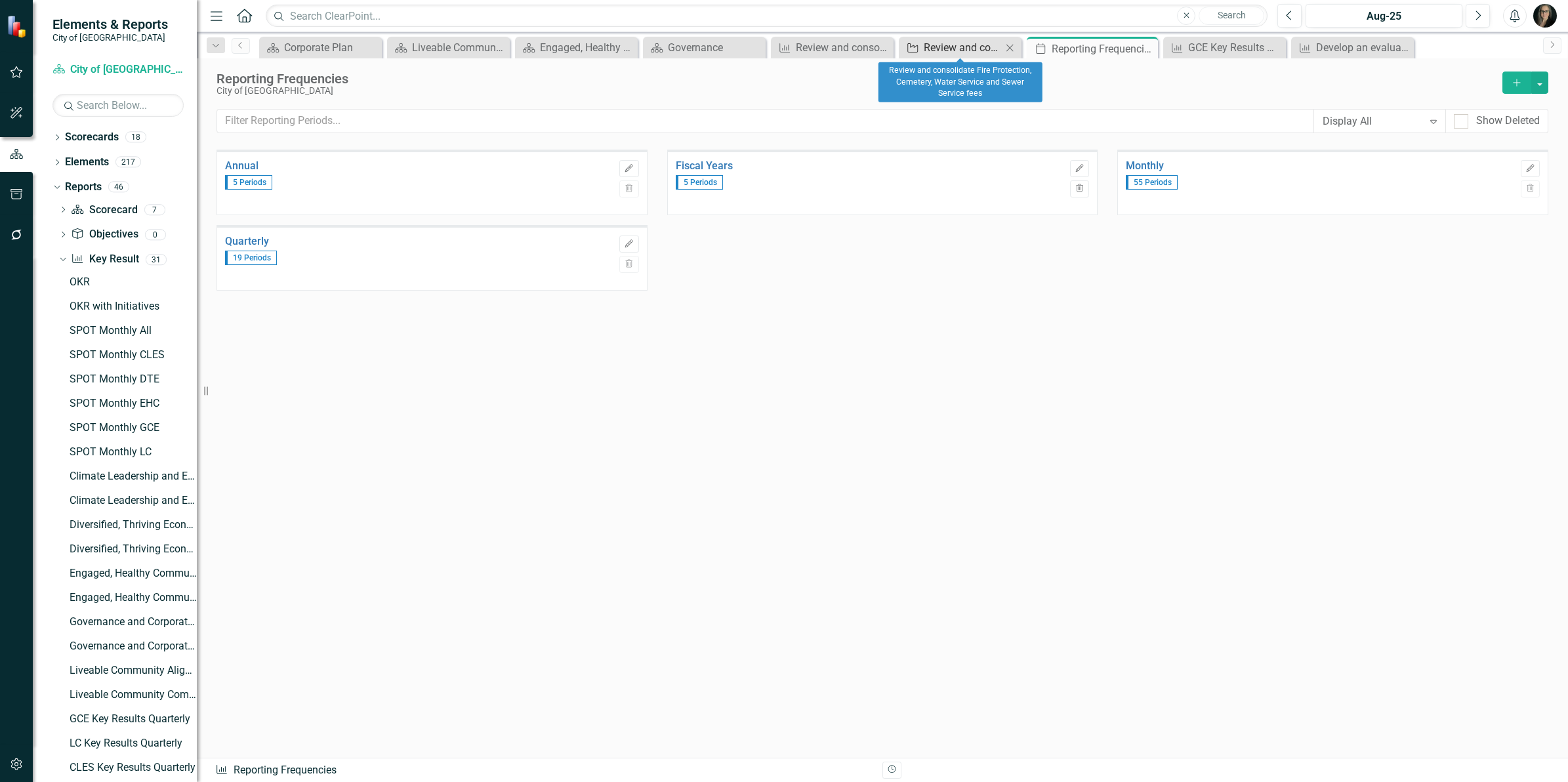
click at [929, 46] on div "Review and consolidate Fire Protection, Cemetery, Water Service and Sewer Servi…" at bounding box center [963, 47] width 78 height 16
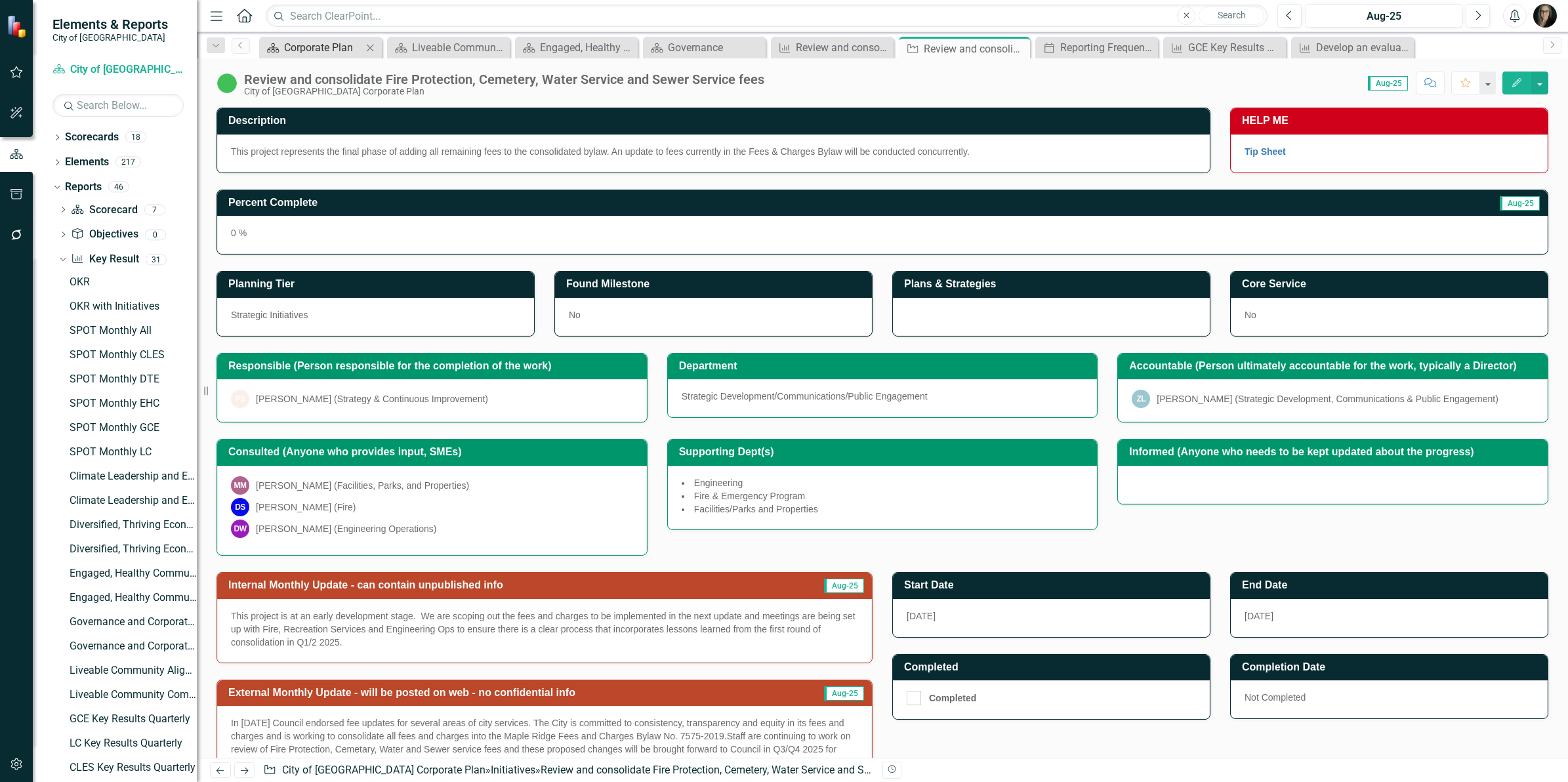
click at [327, 46] on div "Corporate Plan" at bounding box center [323, 47] width 78 height 16
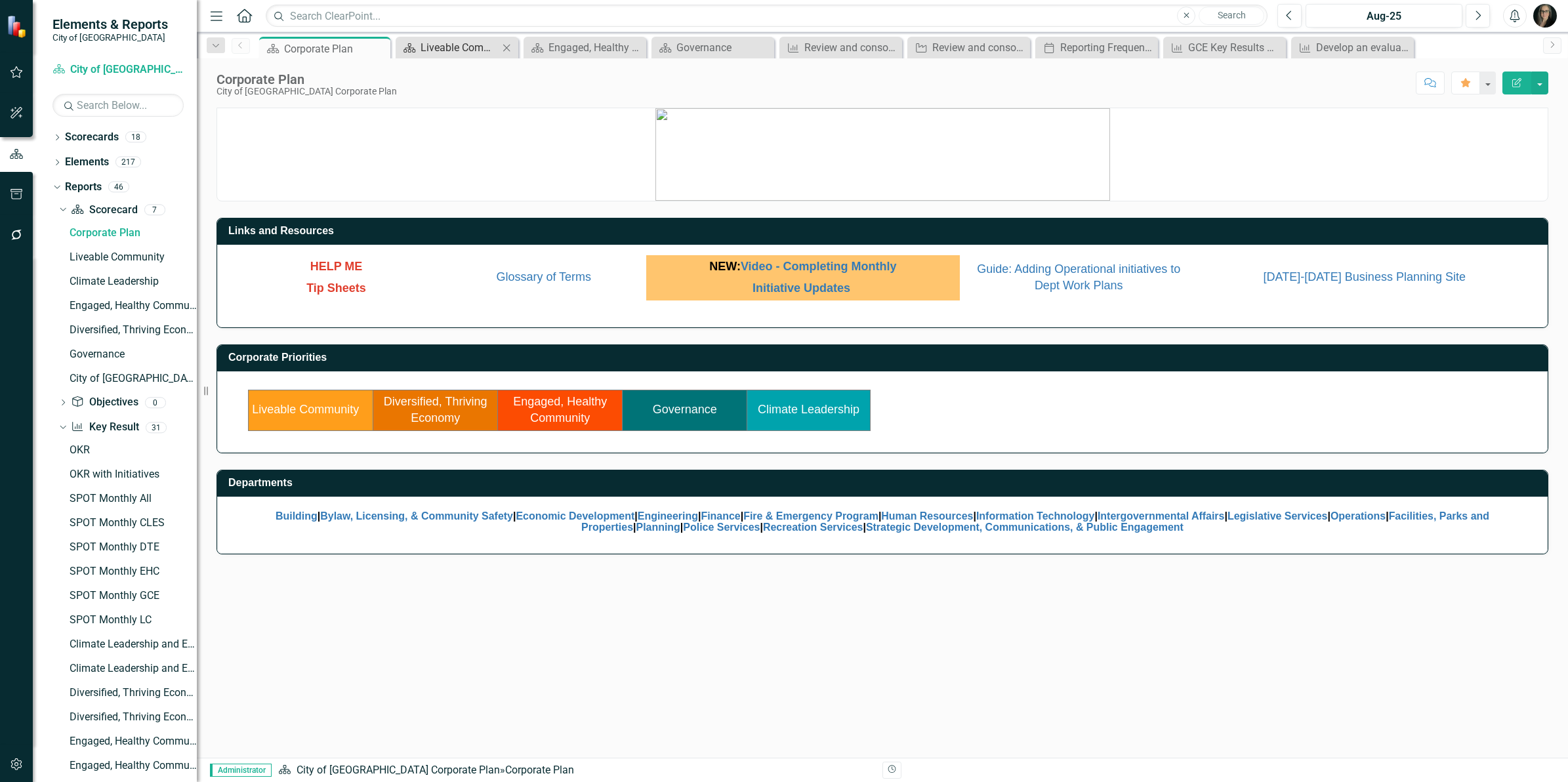
click at [460, 51] on div "Liveable Community" at bounding box center [459, 47] width 78 height 16
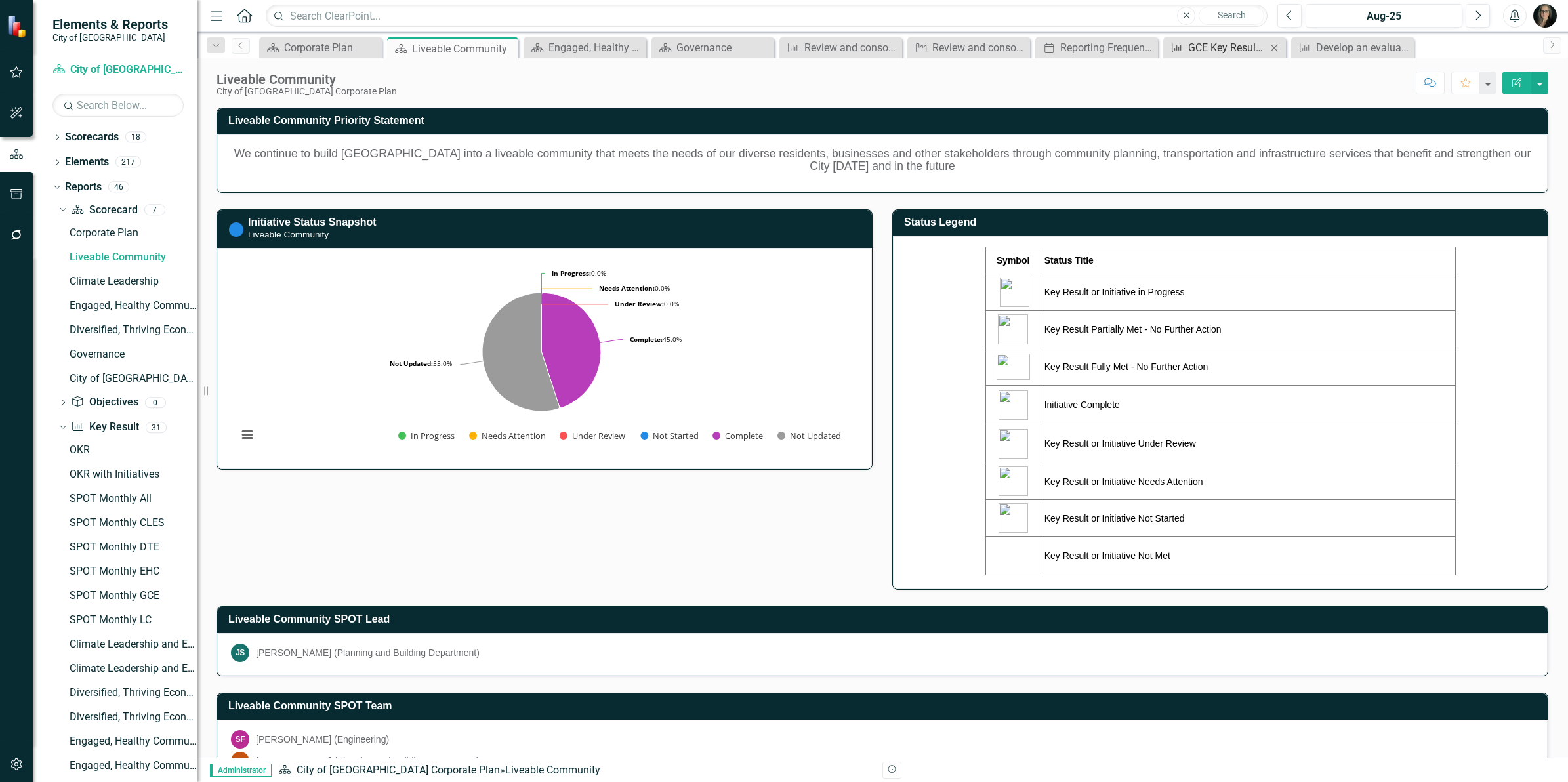
click at [1245, 40] on div "GCE Key Results Quarterly" at bounding box center [1227, 47] width 78 height 16
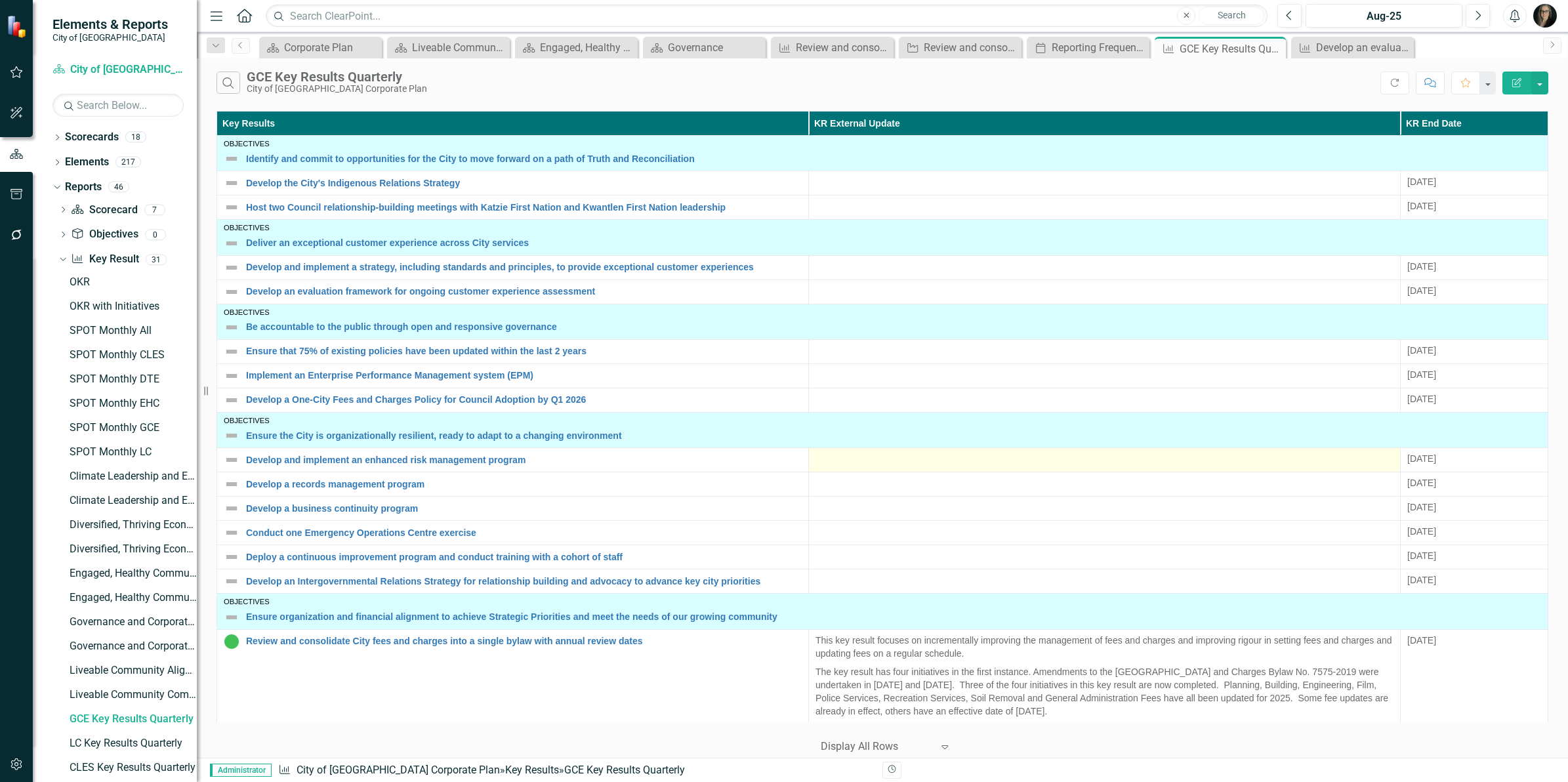
scroll to position [164, 0]
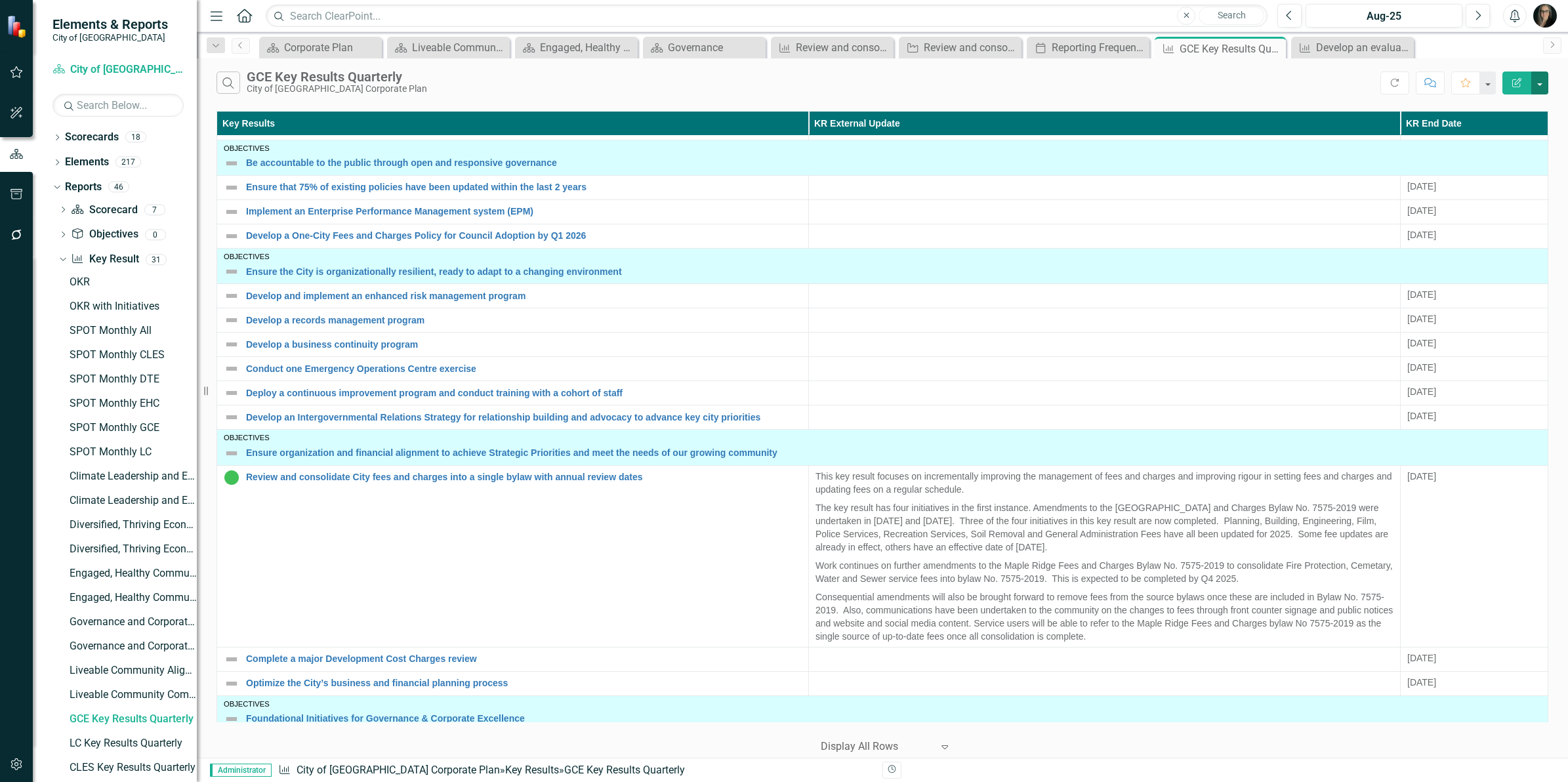
click at [1537, 86] on button "button" at bounding box center [1539, 83] width 17 height 23
click at [1460, 109] on icon "Edit Report" at bounding box center [1456, 108] width 13 height 11
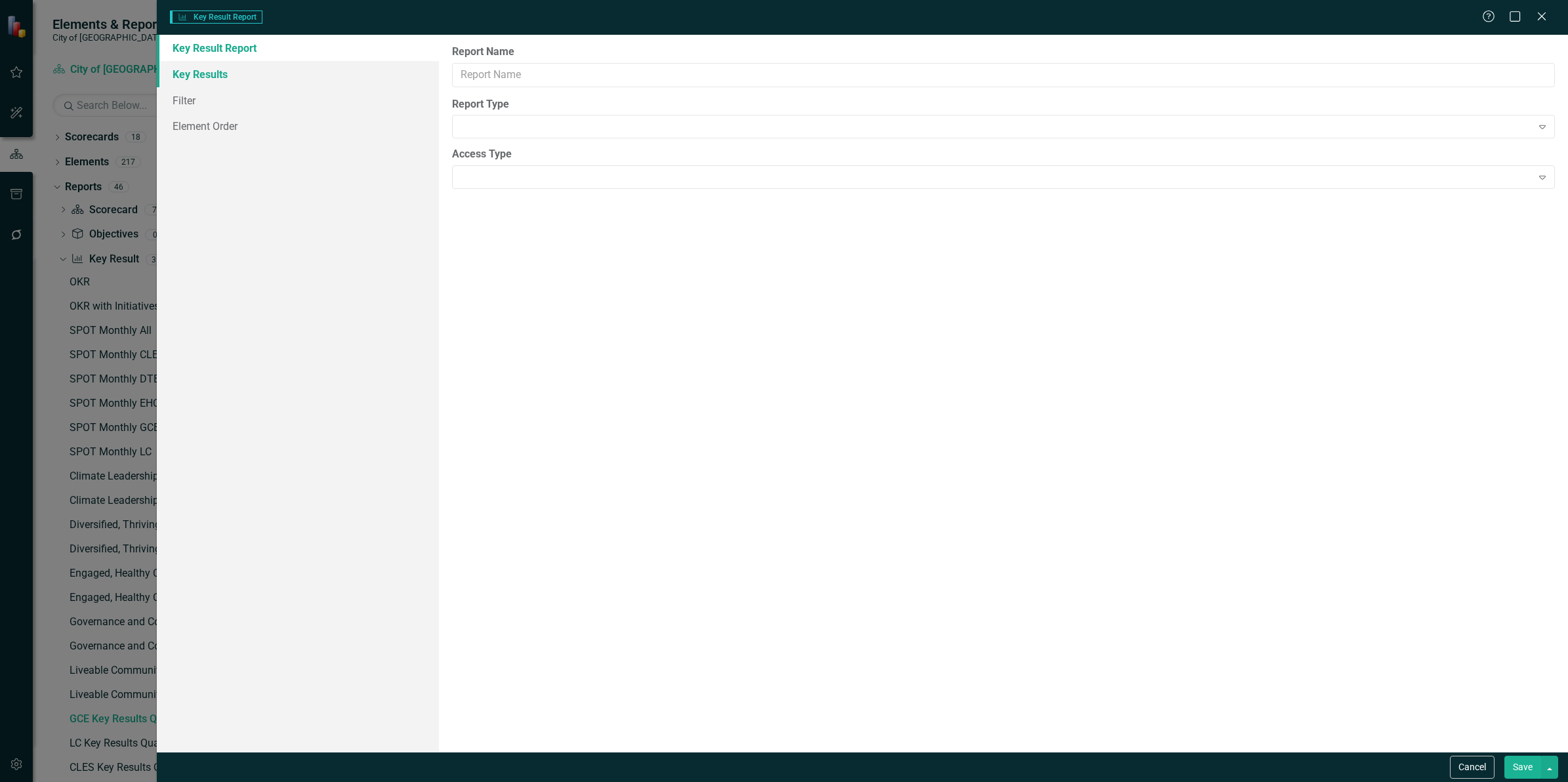
type input "GCE Key Results Quarterly"
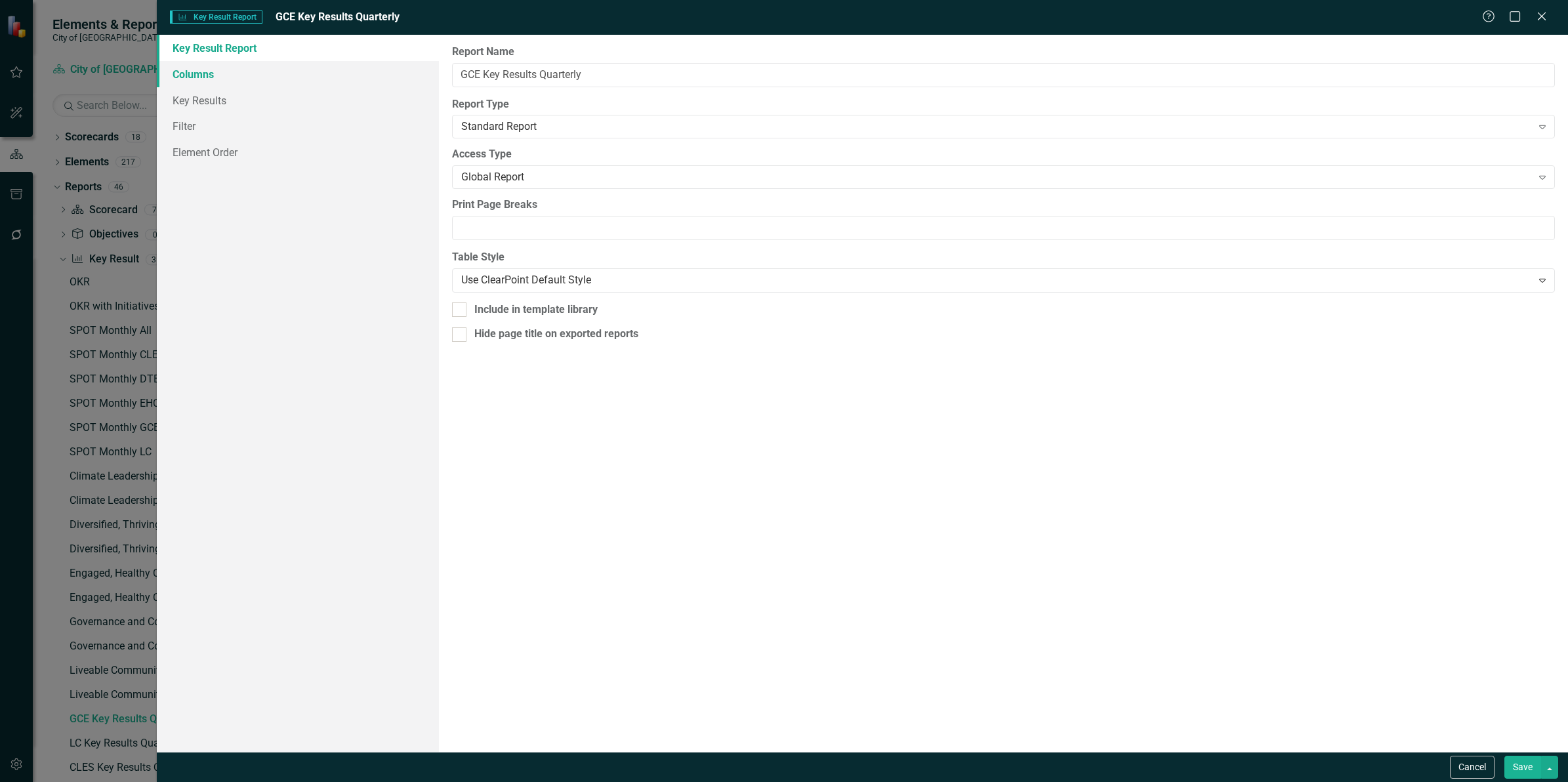
click at [194, 81] on link "Columns" at bounding box center [297, 74] width 282 height 26
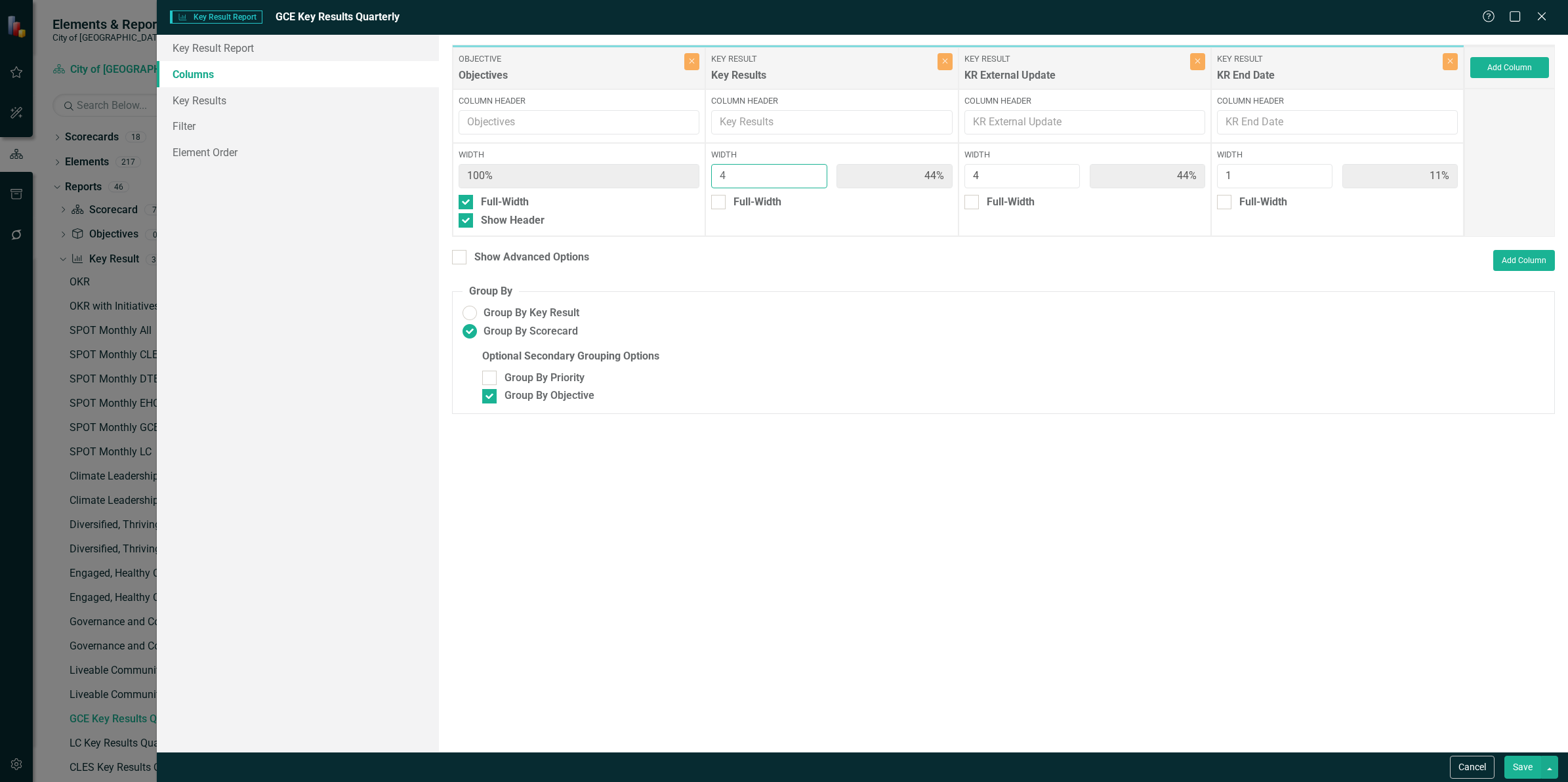
click at [806, 182] on input "4" at bounding box center [769, 176] width 116 height 24
type input "3"
type input "38%"
type input "50%"
type input "13%"
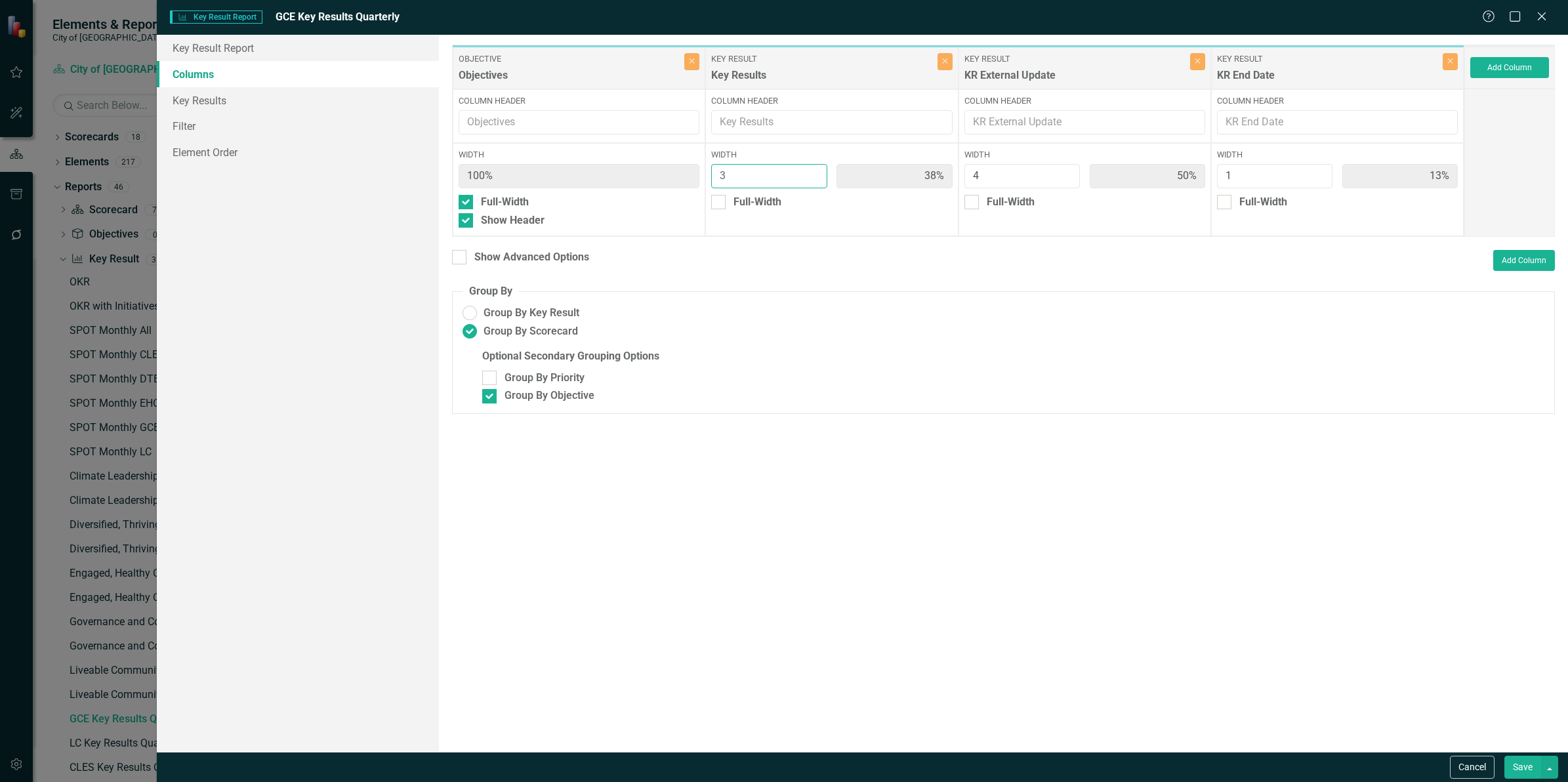
click at [812, 179] on input "3" at bounding box center [769, 176] width 116 height 24
type input "2"
type input "29%"
type input "57%"
type input "14%"
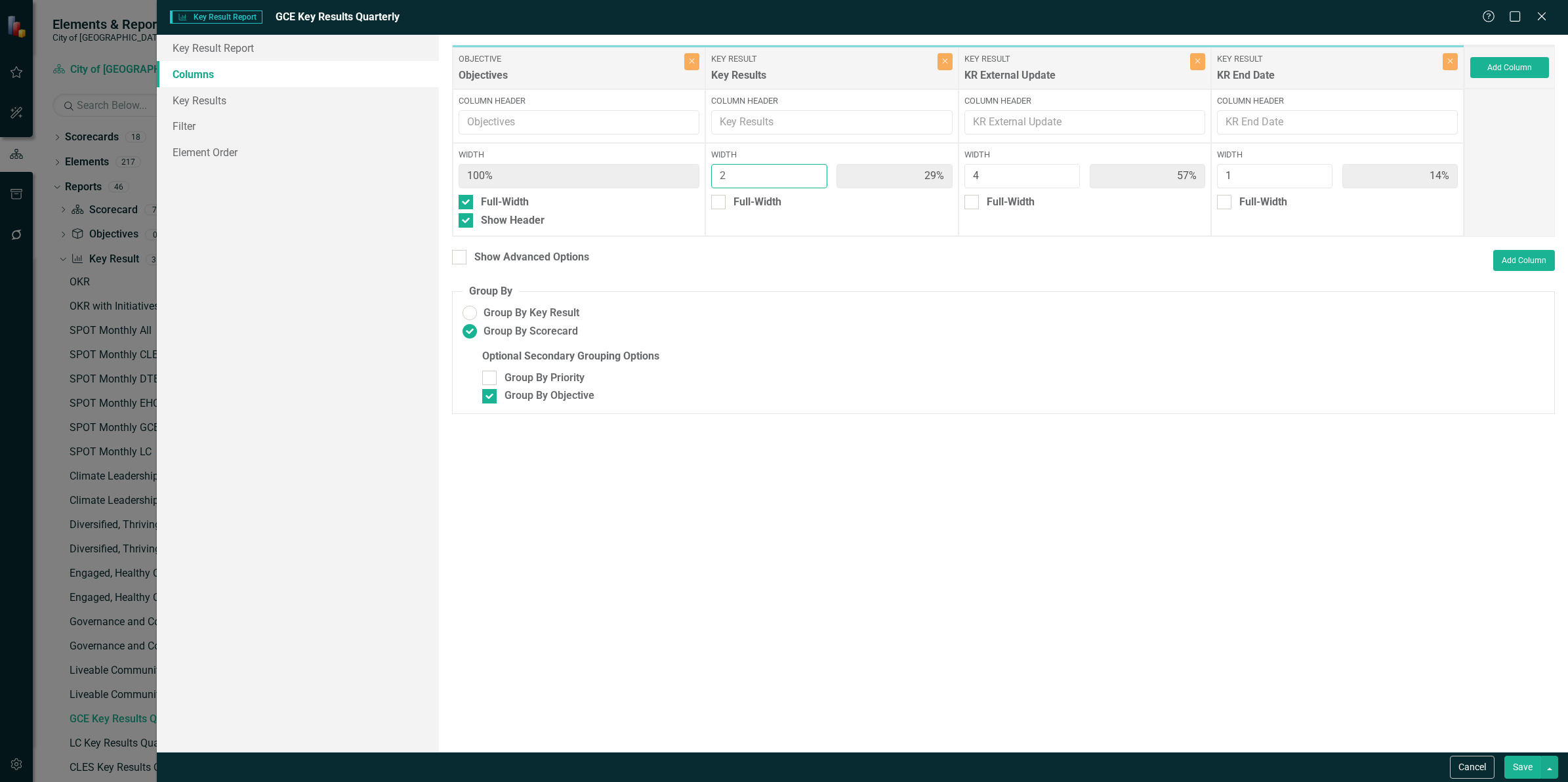
type input "2"
click at [812, 179] on input "2" at bounding box center [769, 176] width 116 height 24
click at [1522, 764] on button "Save" at bounding box center [1522, 767] width 37 height 23
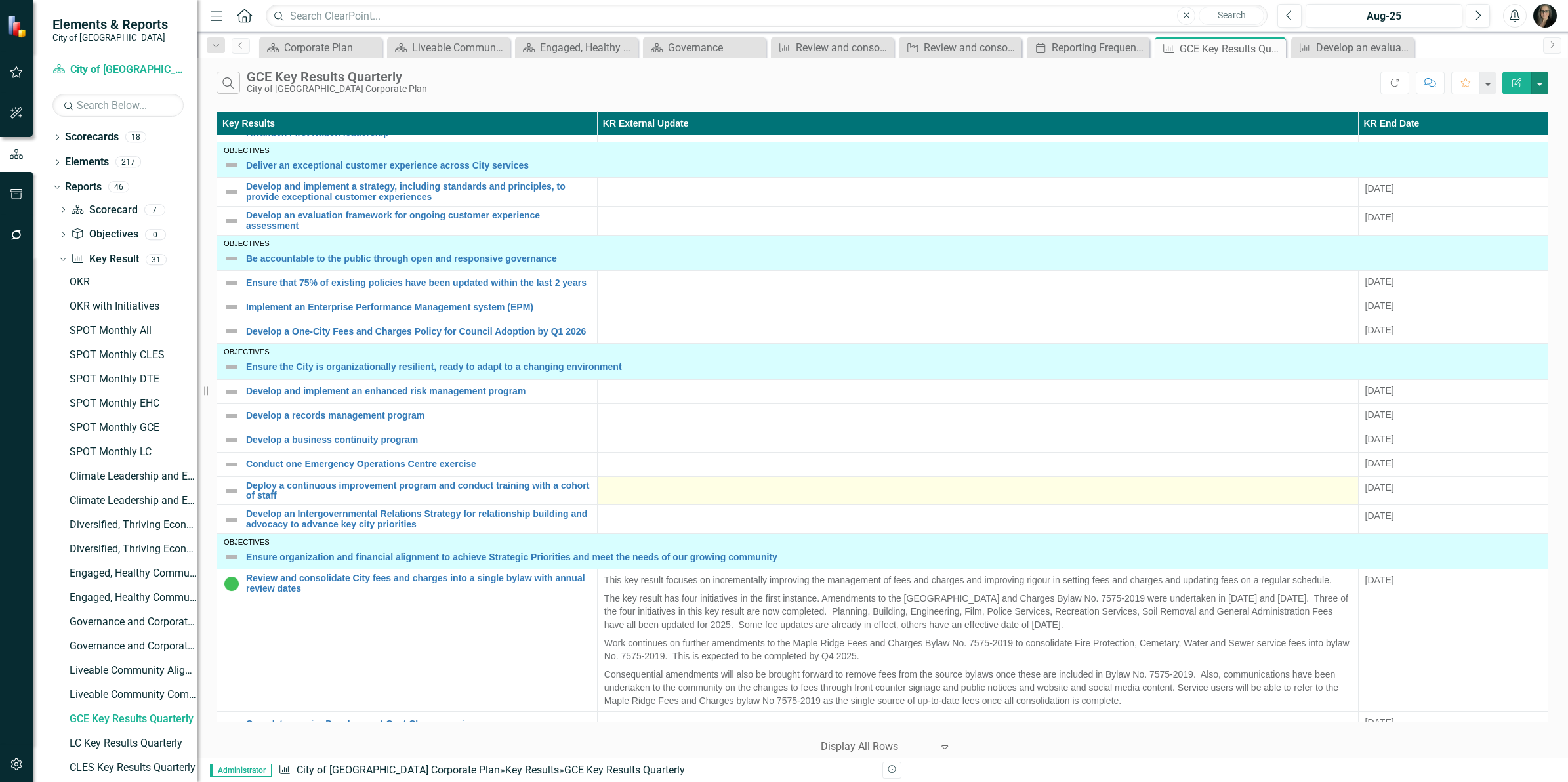
scroll to position [0, 0]
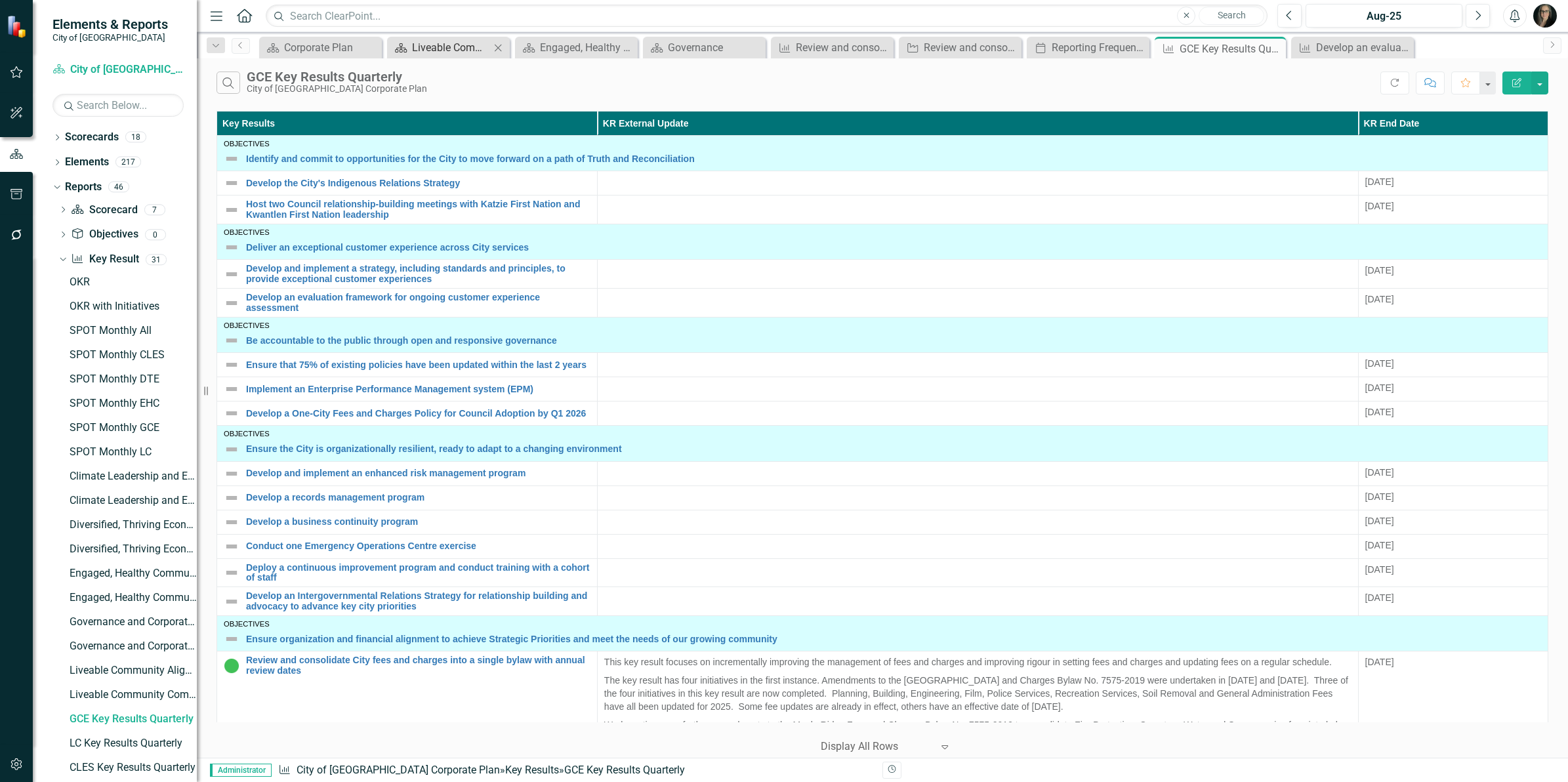
click at [443, 46] on div "Liveable Community" at bounding box center [451, 47] width 78 height 16
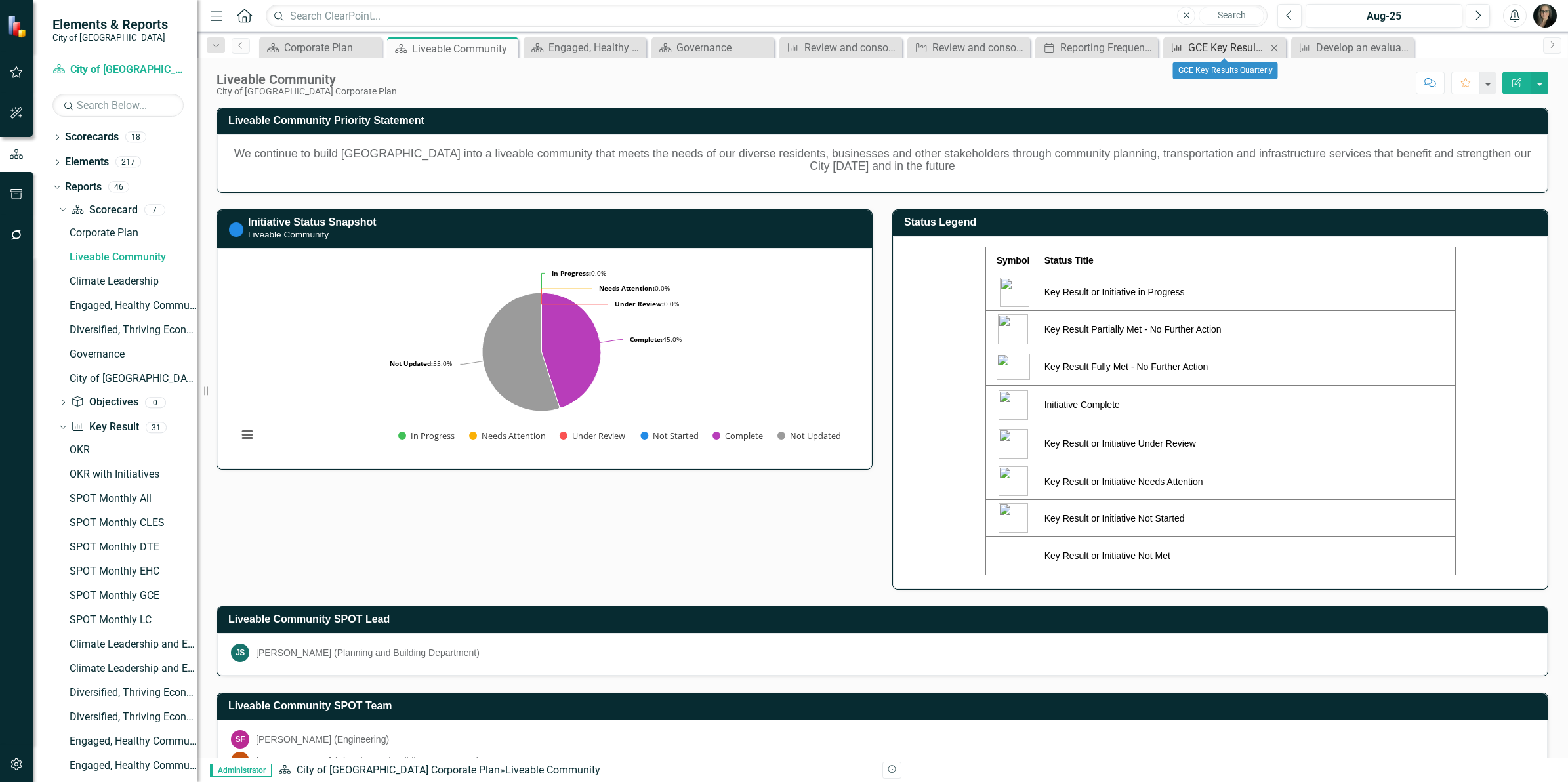
click at [1195, 47] on div "GCE Key Results Quarterly" at bounding box center [1227, 47] width 78 height 16
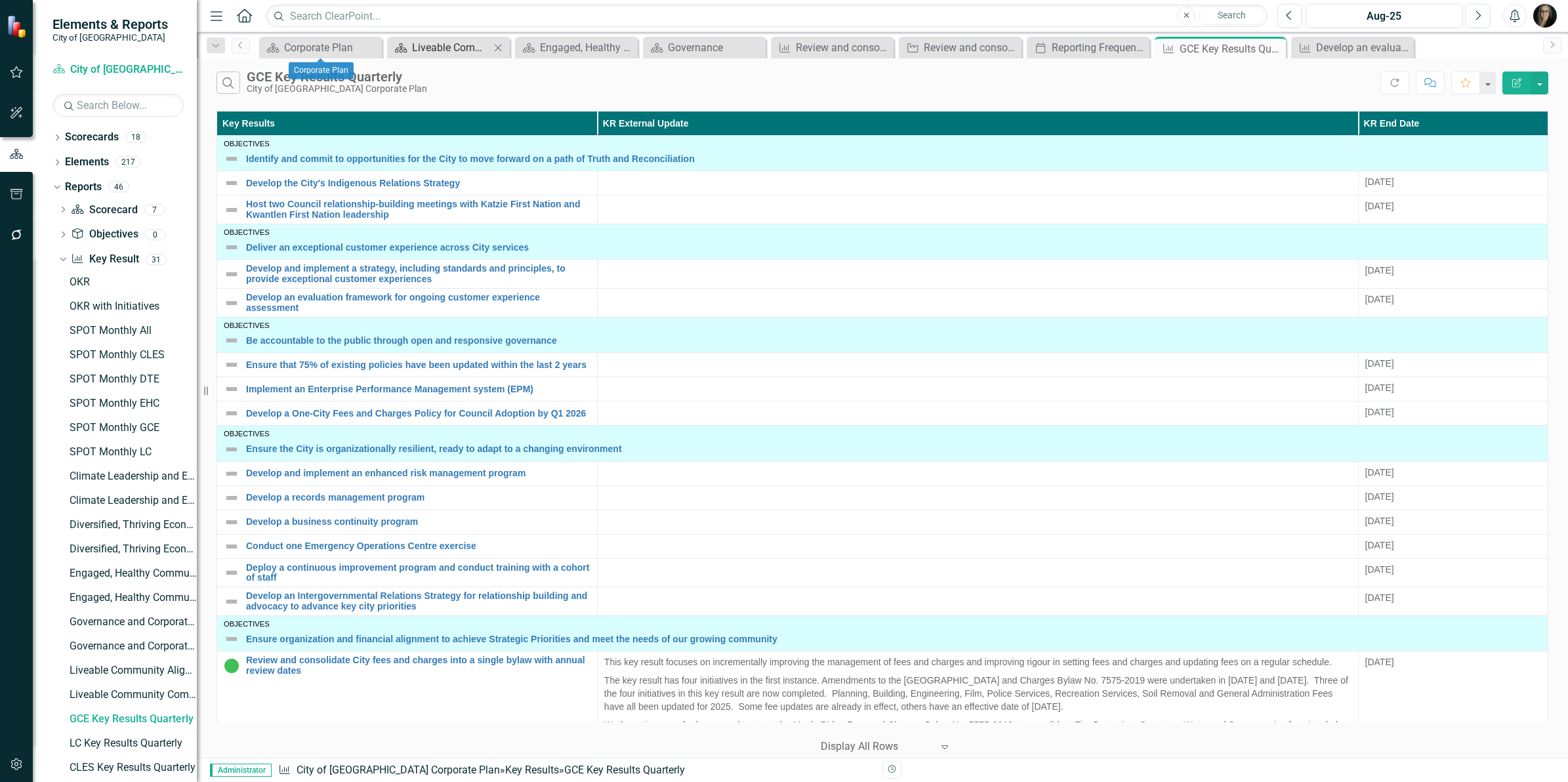
click at [408, 42] on link "Scorecard Liveable Community" at bounding box center [440, 47] width 99 height 16
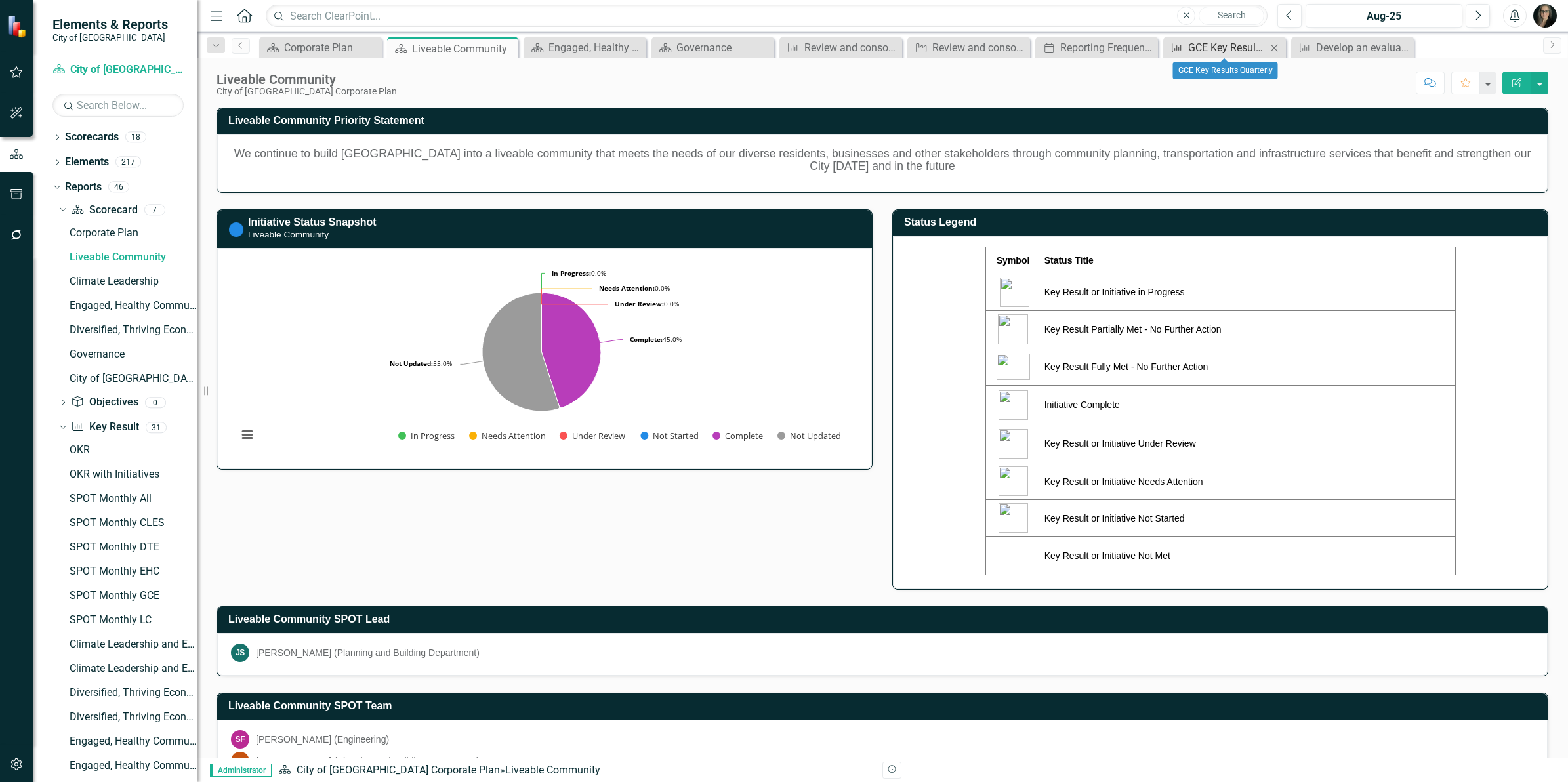
click at [1224, 45] on div "GCE Key Results Quarterly" at bounding box center [1227, 47] width 78 height 16
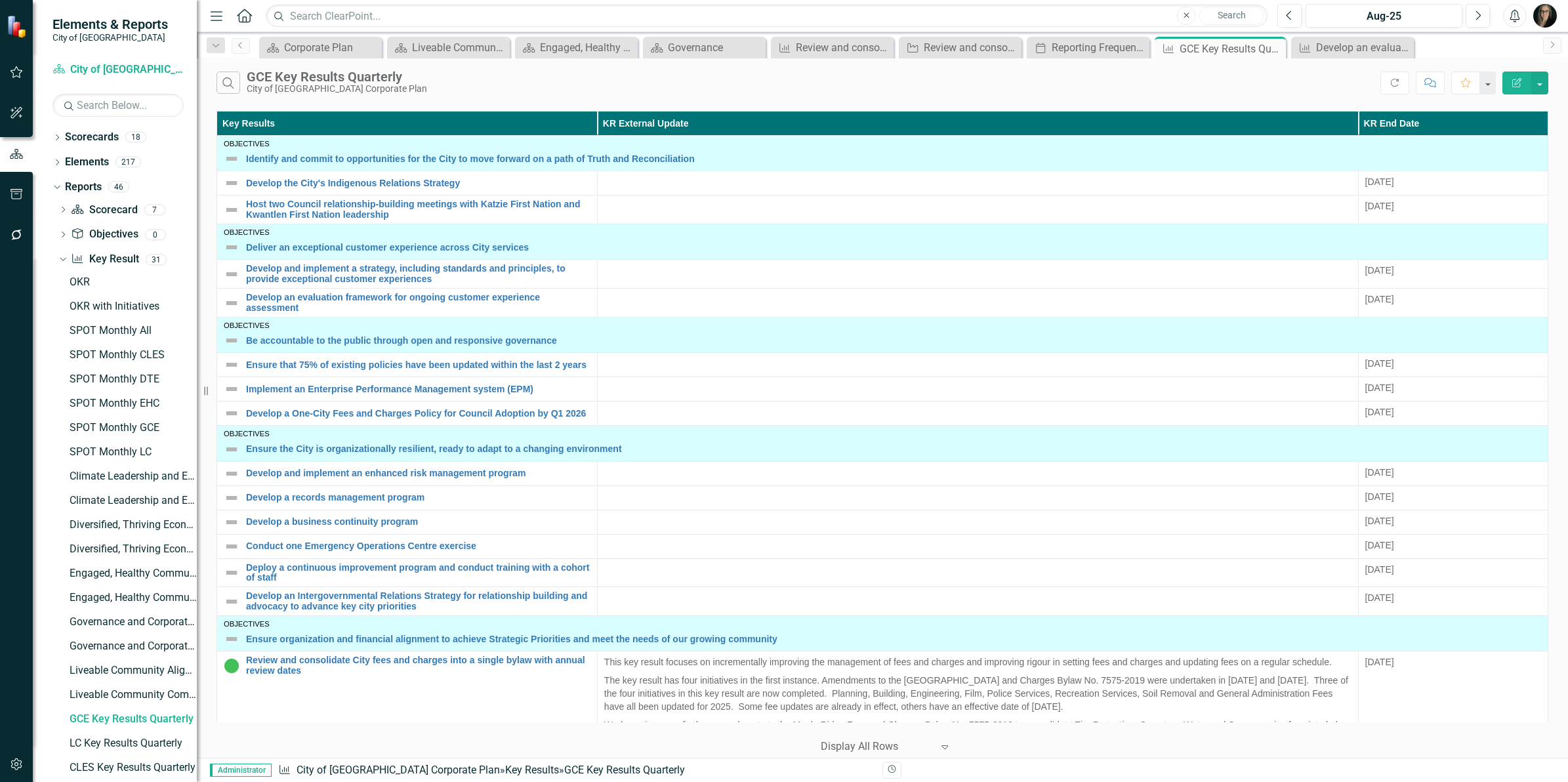
click at [817, 93] on div "Search GCE Key Results Quarterly City of [GEOGRAPHIC_DATA] Corporate Plan" at bounding box center [798, 82] width 1164 height 22
click at [1029, 96] on div "Search GCE Key Results Quarterly City of [GEOGRAPHIC_DATA] Corporate Plan Refre…" at bounding box center [882, 80] width 1371 height 42
click at [1228, 73] on div "Search GCE Key Results Quarterly City of [GEOGRAPHIC_DATA] Corporate Plan" at bounding box center [798, 82] width 1164 height 22
click at [1325, 51] on div "Develop an evaluation framework for ongoing customer experience assessment" at bounding box center [1355, 47] width 78 height 16
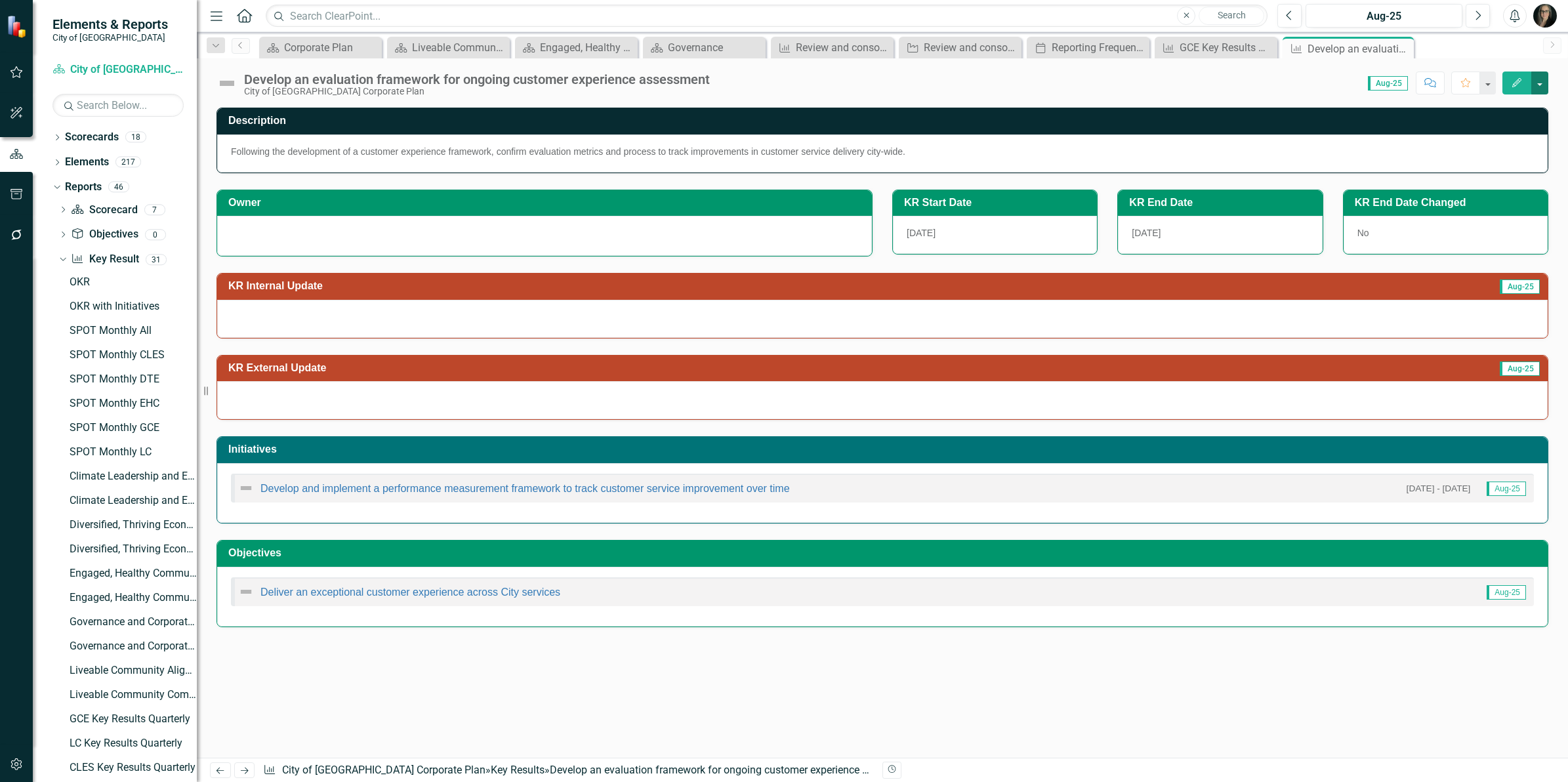
click at [1542, 90] on button "button" at bounding box center [1539, 83] width 17 height 23
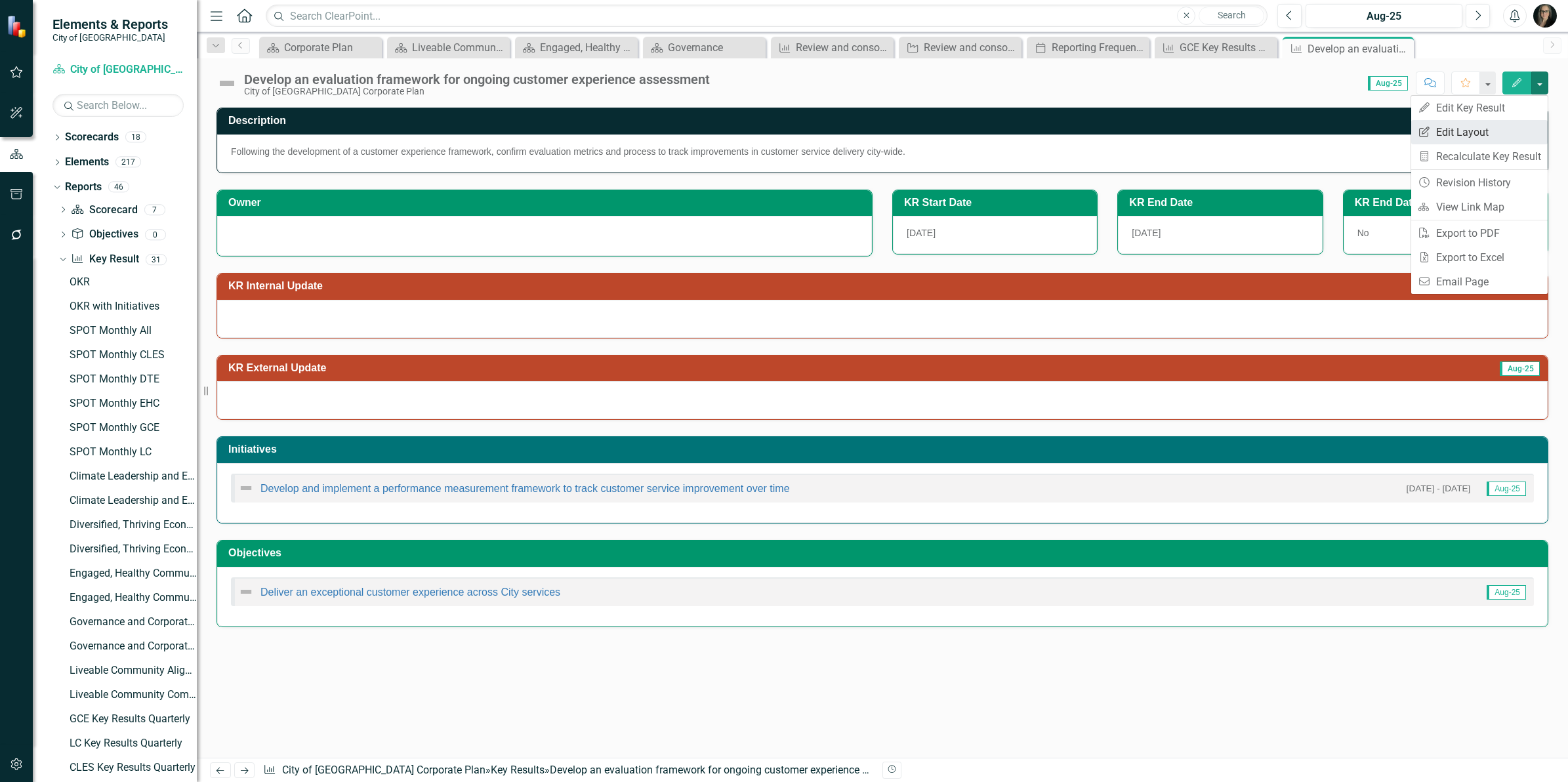
click at [1497, 128] on link "Edit Report Edit Layout" at bounding box center [1478, 132] width 136 height 24
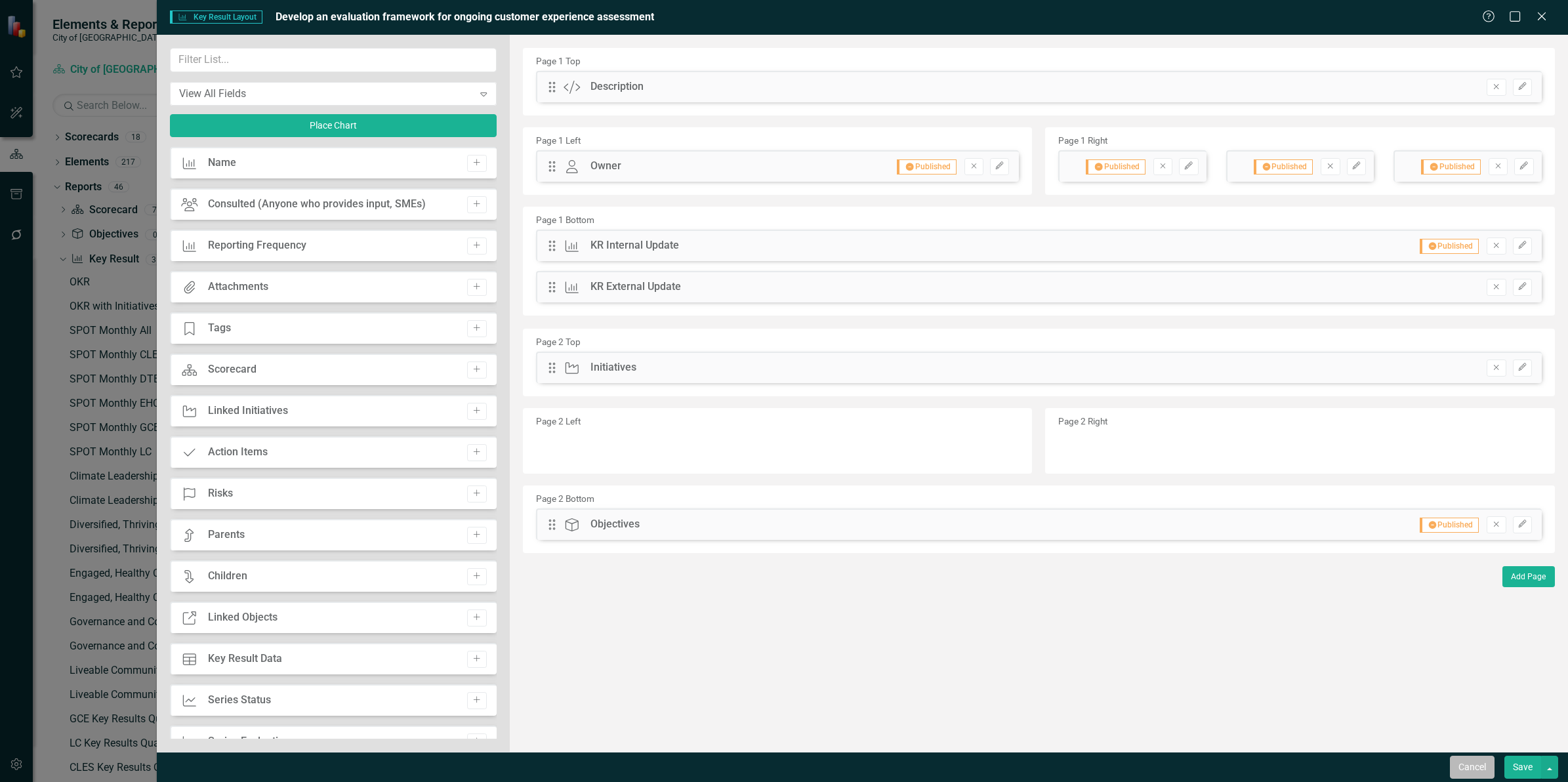
click at [1460, 770] on button "Cancel" at bounding box center [1472, 767] width 45 height 23
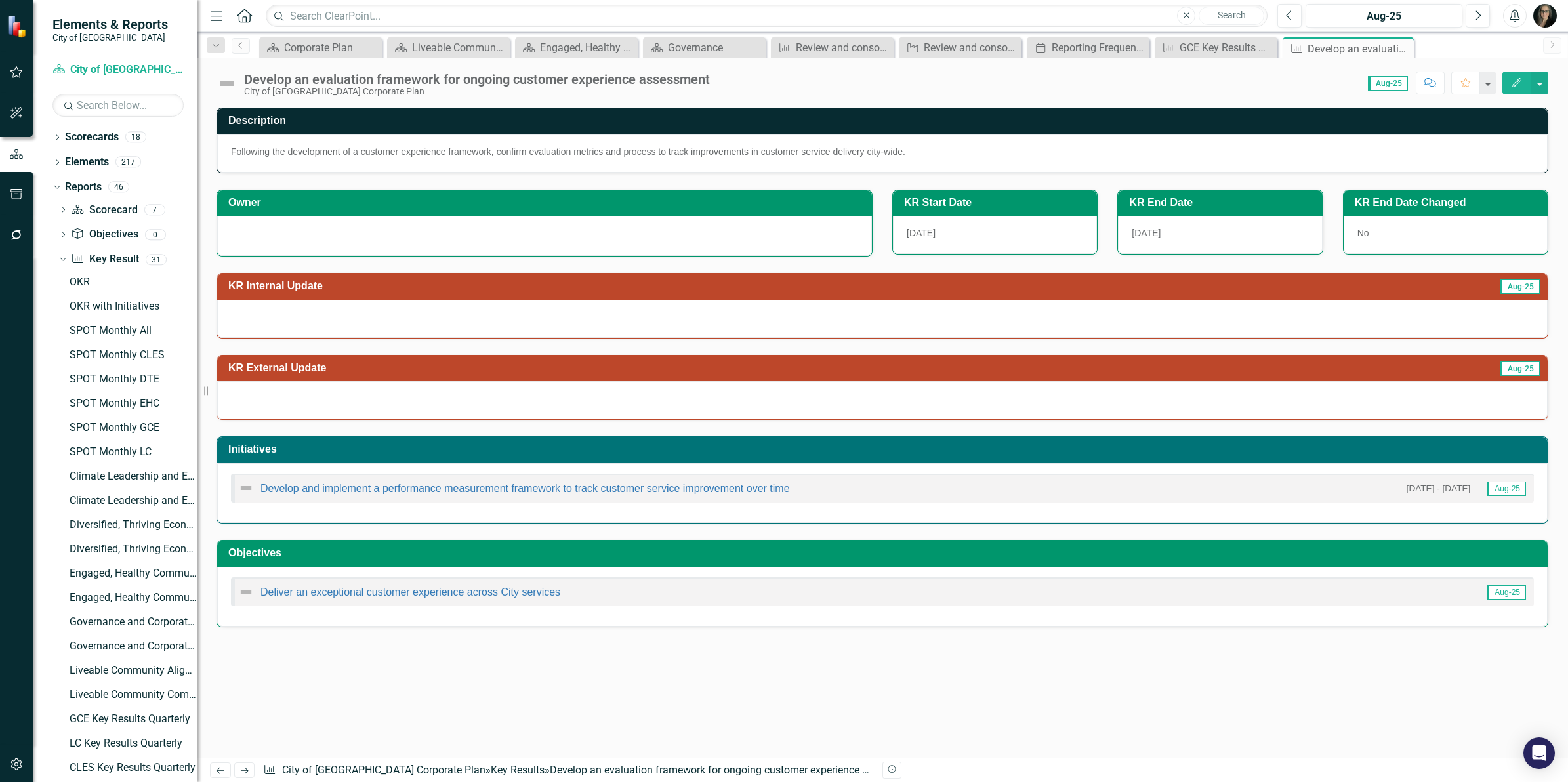
click at [1103, 94] on div "Develop an evaluation framework for ongoing customer experience assessment City…" at bounding box center [882, 78] width 1371 height 39
click at [1139, 86] on div "Score: 0.00 Aug-25 Completed Comment Favorite Edit" at bounding box center [1131, 82] width 832 height 22
click at [974, 49] on div "Review and consolidate Fire Protection, Cemetery, Water Service and Sewer Servi…" at bounding box center [963, 47] width 78 height 16
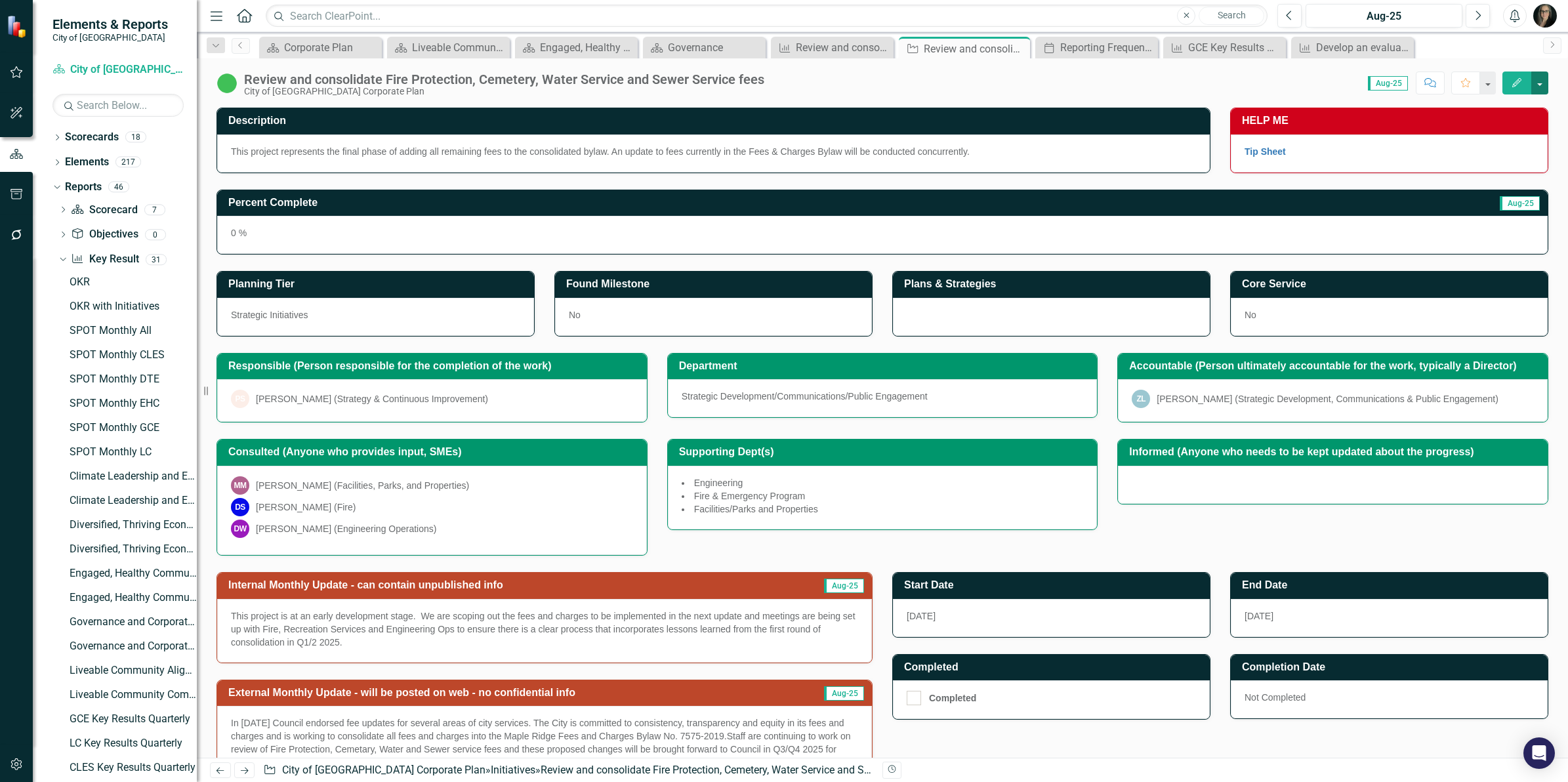
click at [1535, 82] on button "button" at bounding box center [1539, 83] width 17 height 23
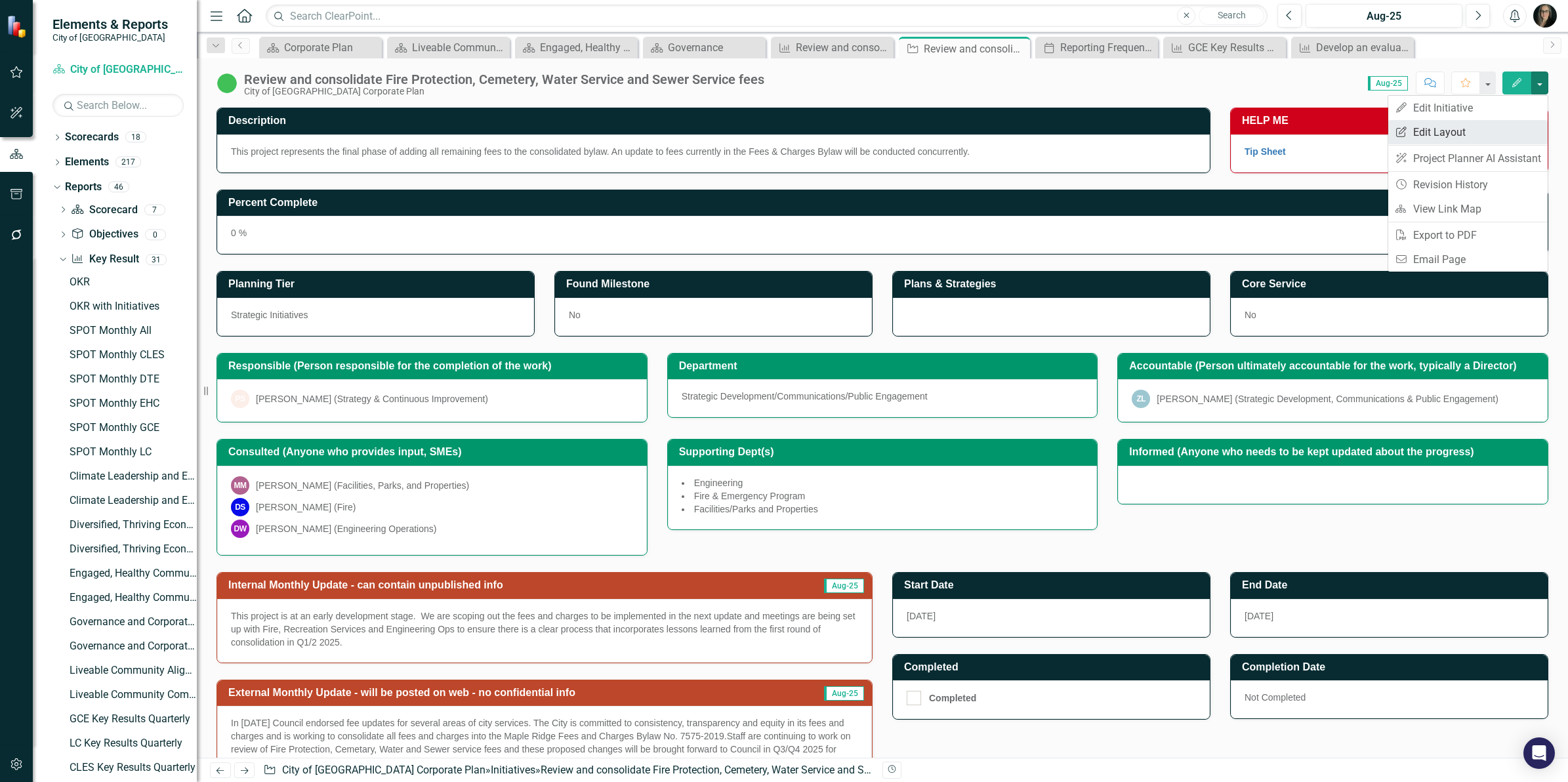
click at [1481, 126] on link "Edit Report Edit Layout" at bounding box center [1468, 132] width 160 height 24
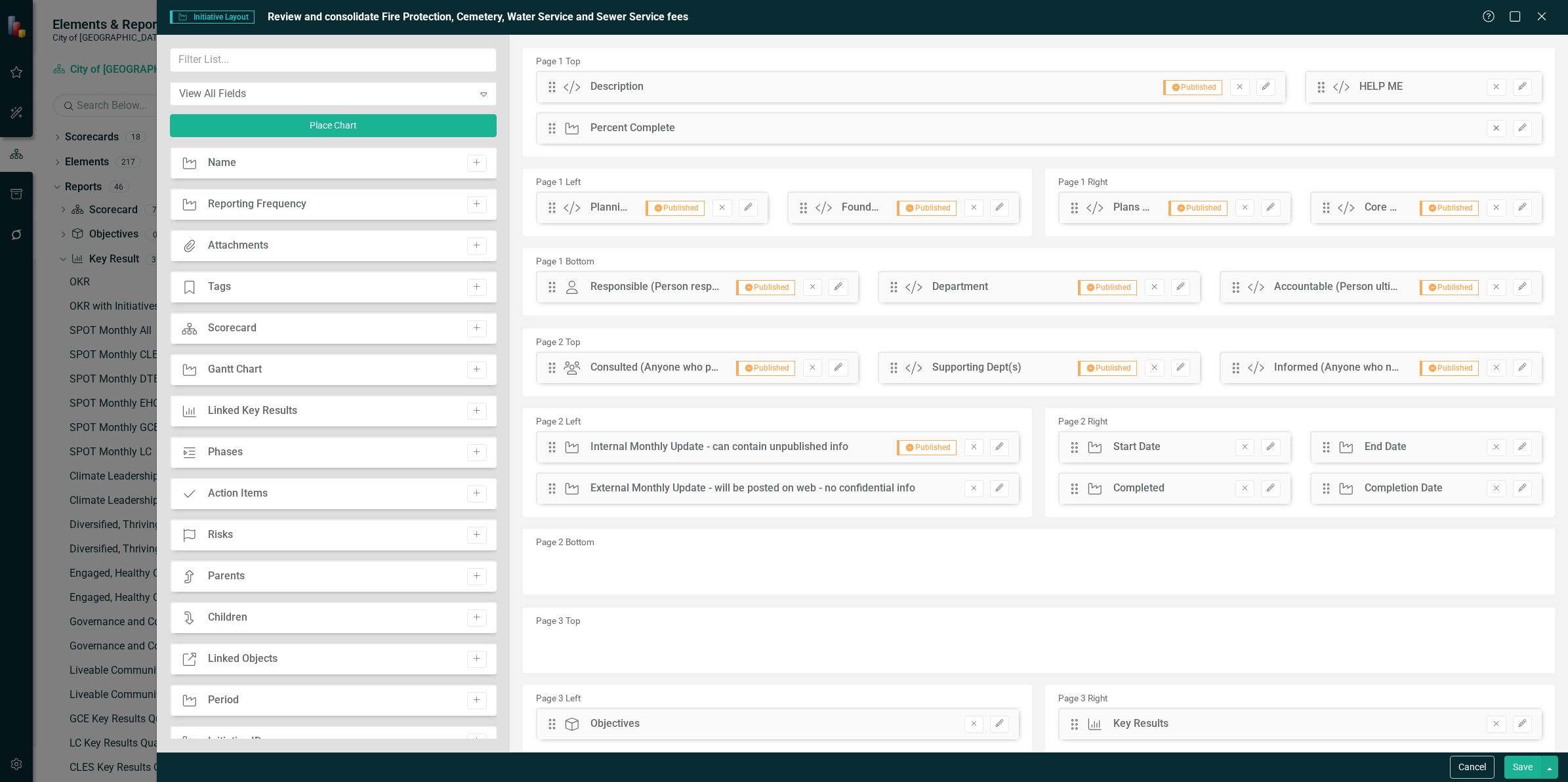
click at [1491, 130] on icon "Remove" at bounding box center [1496, 128] width 10 height 8
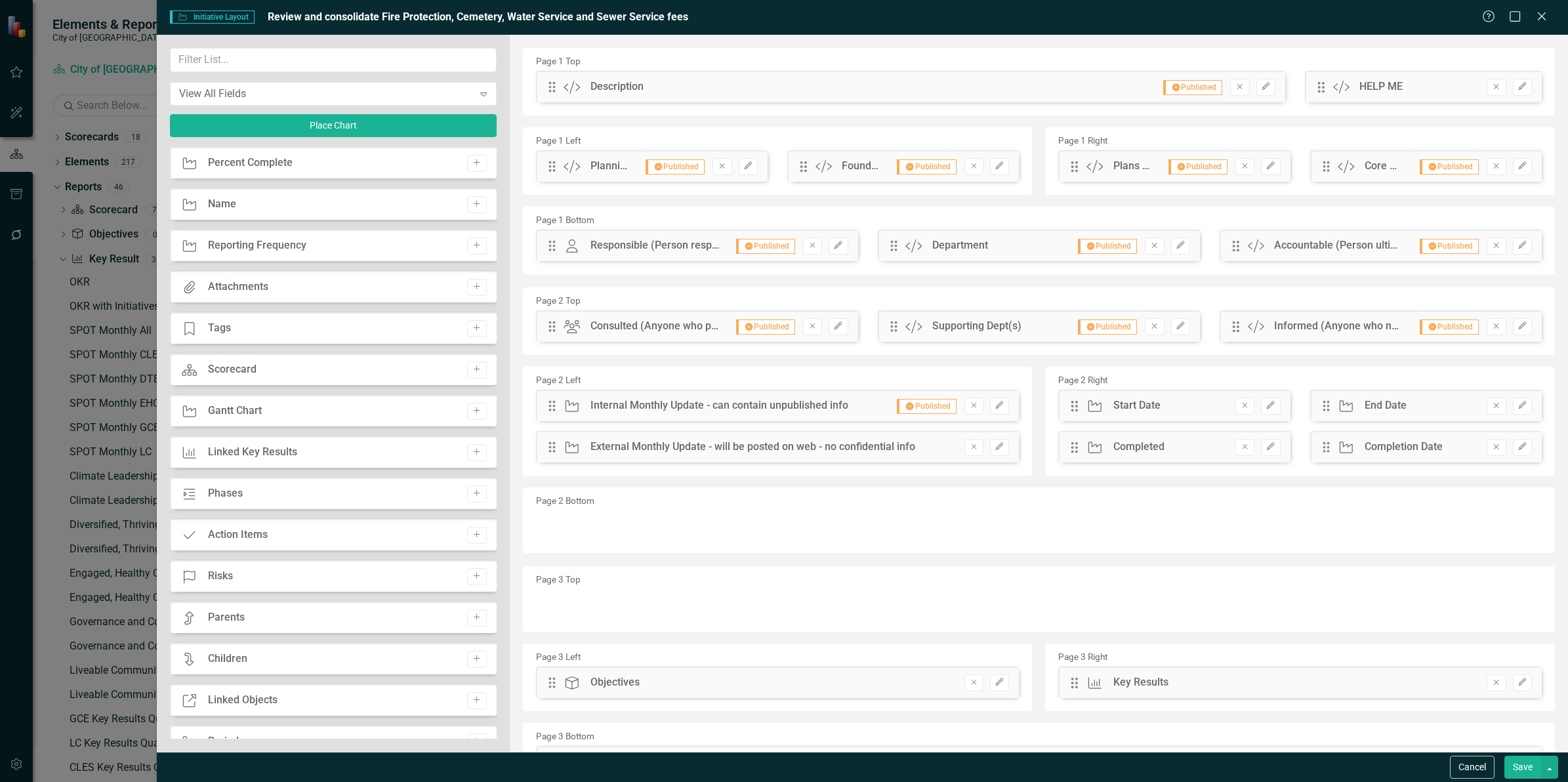
click at [1520, 766] on button "Save" at bounding box center [1522, 767] width 37 height 23
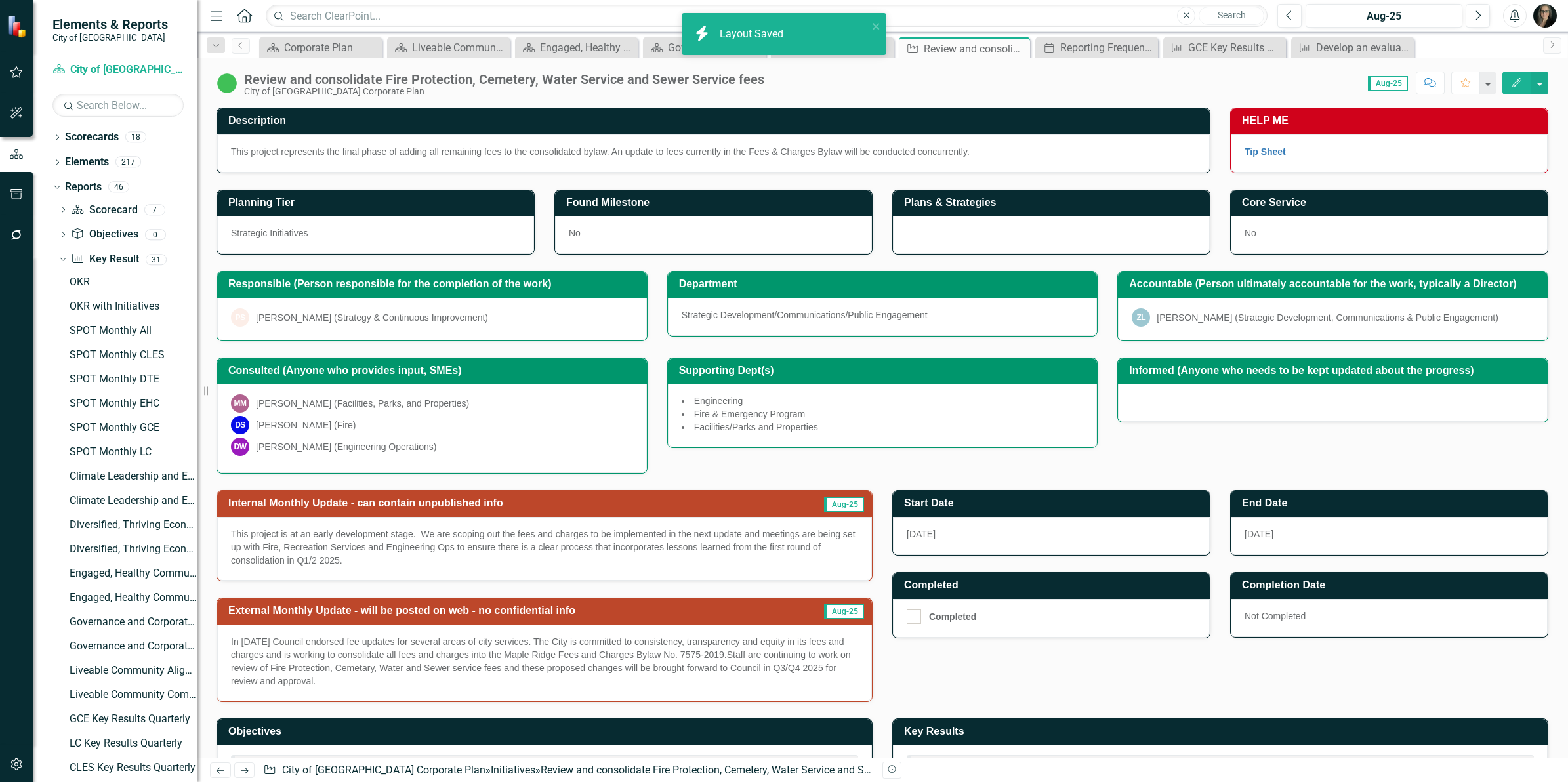
click at [1202, 81] on div "Score: 0.00 Aug-25 Completed Comment Favorite Edit" at bounding box center [1159, 82] width 777 height 22
click at [1330, 51] on div "Develop an evaluation framework for ongoing customer experience assessment" at bounding box center [1355, 47] width 78 height 16
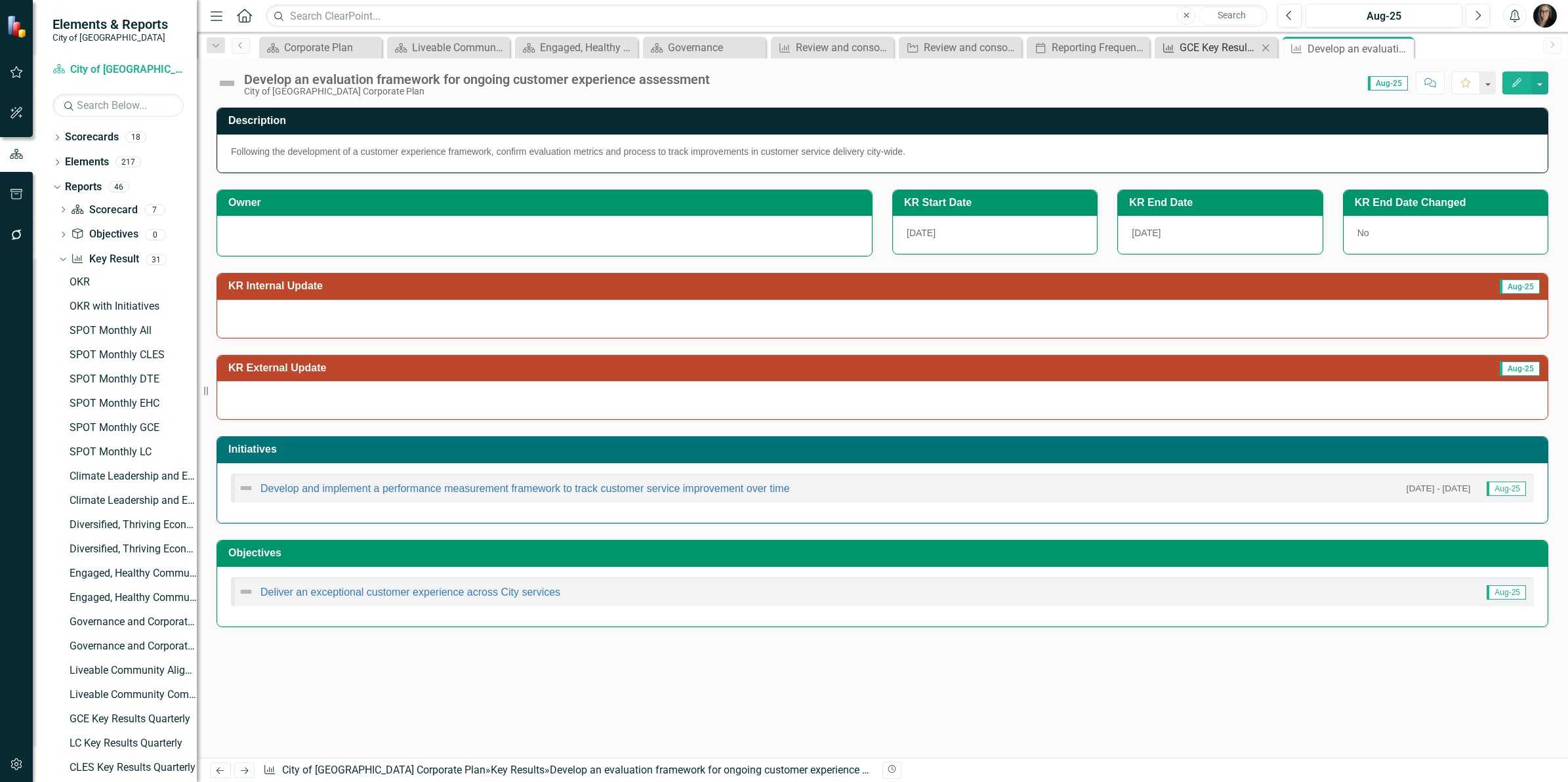
click at [1188, 50] on div "GCE Key Results Quarterly" at bounding box center [1219, 47] width 78 height 16
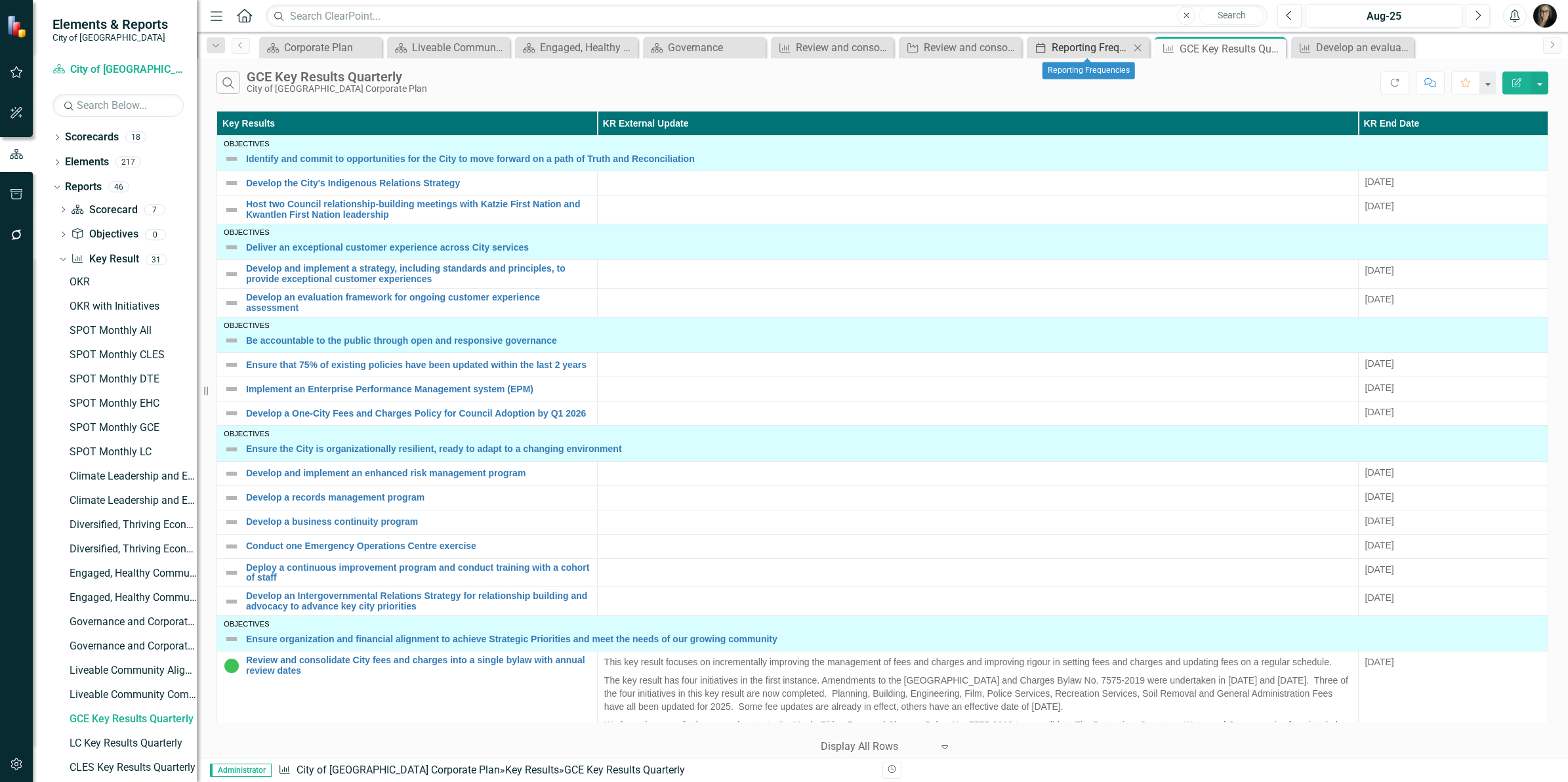
click at [1092, 47] on div "Reporting Frequencies" at bounding box center [1091, 47] width 78 height 16
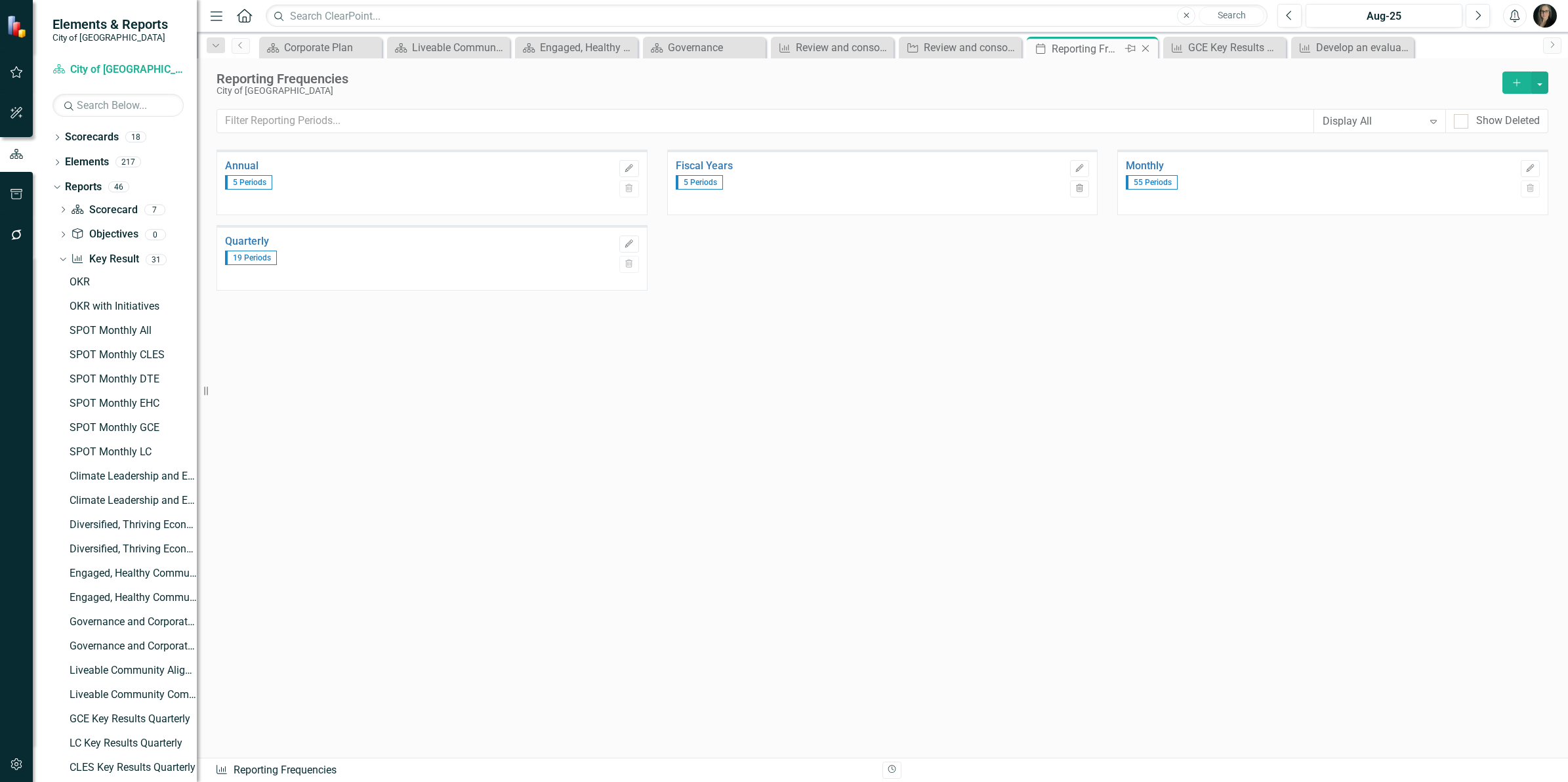
click at [1144, 48] on icon at bounding box center [1145, 49] width 7 height 7
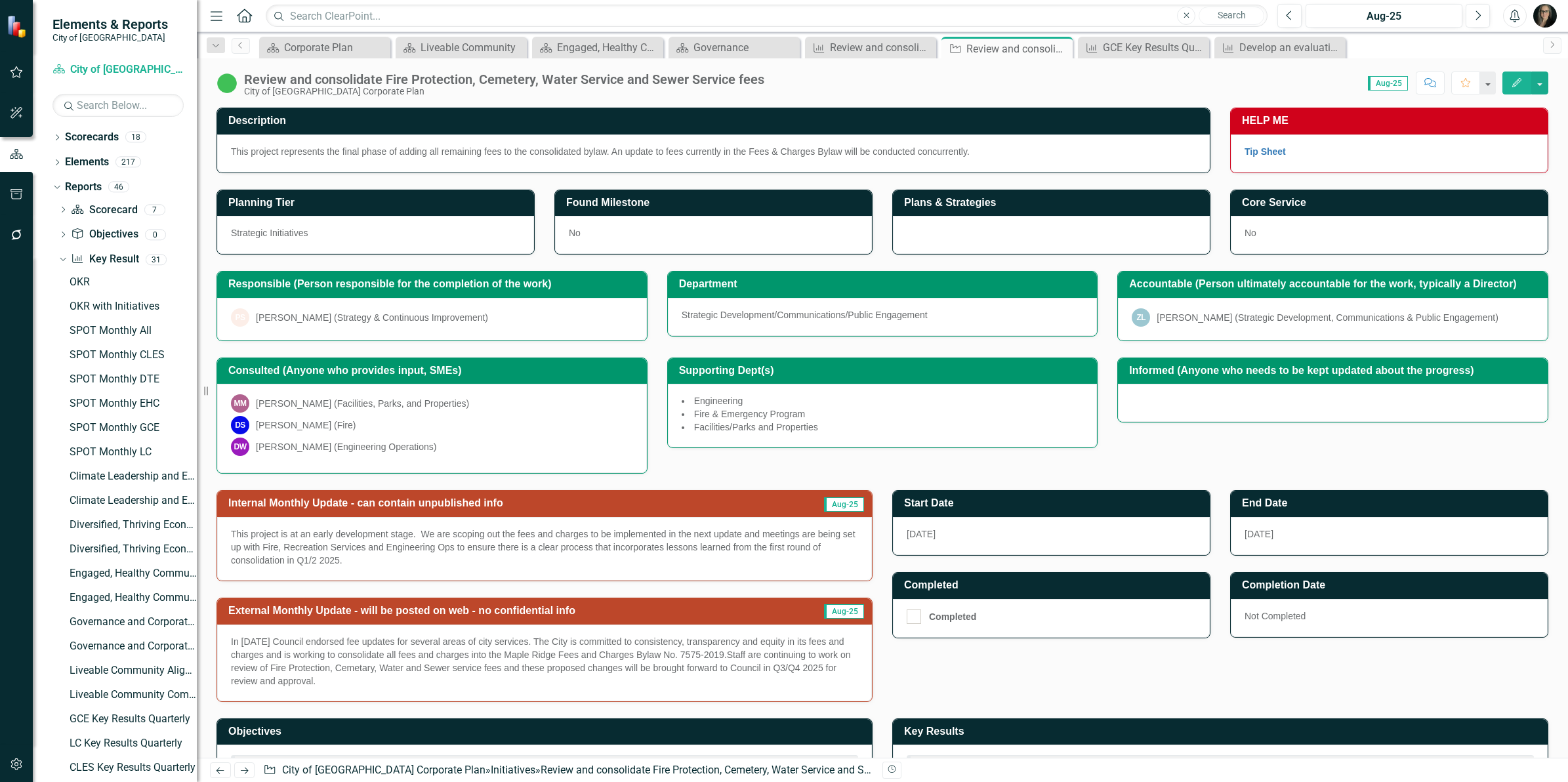
click at [552, 612] on h3 "External Monthly Update - will be posted on web - no confidential info" at bounding box center [512, 610] width 569 height 11
drag, startPoint x: 588, startPoint y: 608, endPoint x: 322, endPoint y: 627, distance: 266.7
click at [322, 627] on div "External Monthly Update - will be posted on web - no confidential info Aug-25 I…" at bounding box center [544, 650] width 656 height 104
click at [1289, 48] on div "Develop an evaluation framework for ongoing customer experience assessment" at bounding box center [1282, 47] width 86 height 16
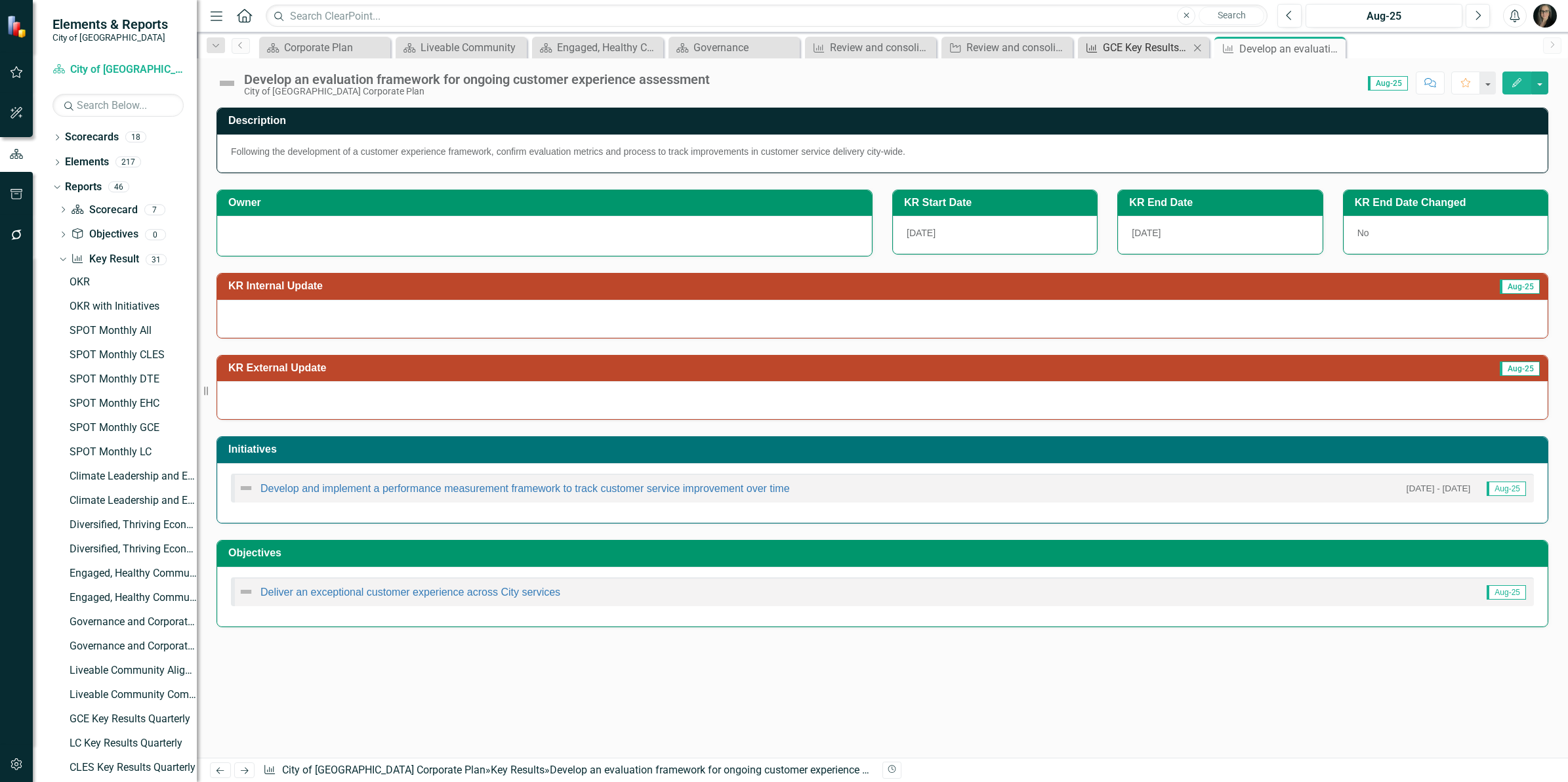
click at [1153, 44] on div "GCE Key Results Quarterly" at bounding box center [1146, 47] width 86 height 16
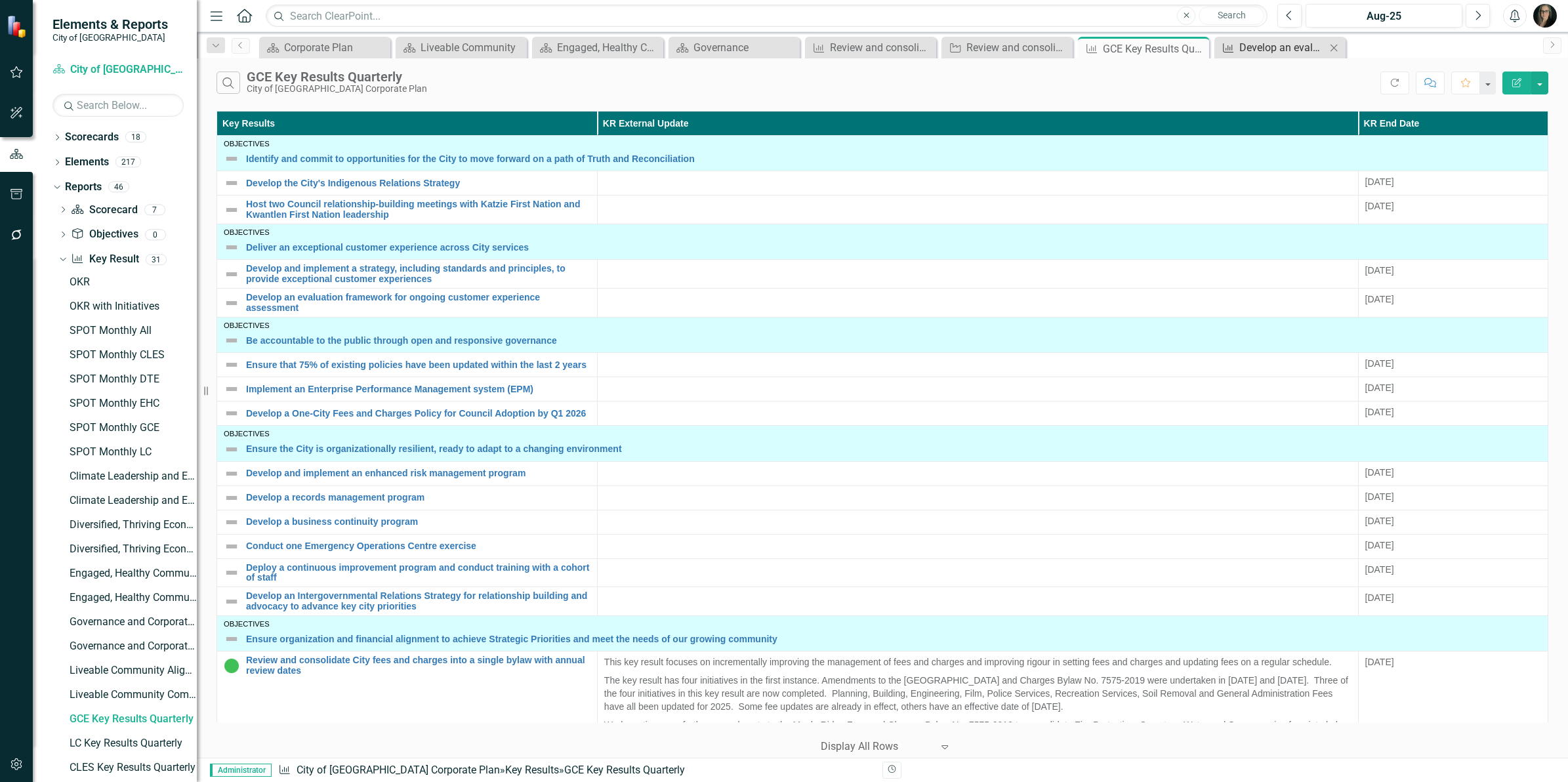
click at [1280, 46] on div "Develop an evaluation framework for ongoing customer experience assessment" at bounding box center [1282, 47] width 86 height 16
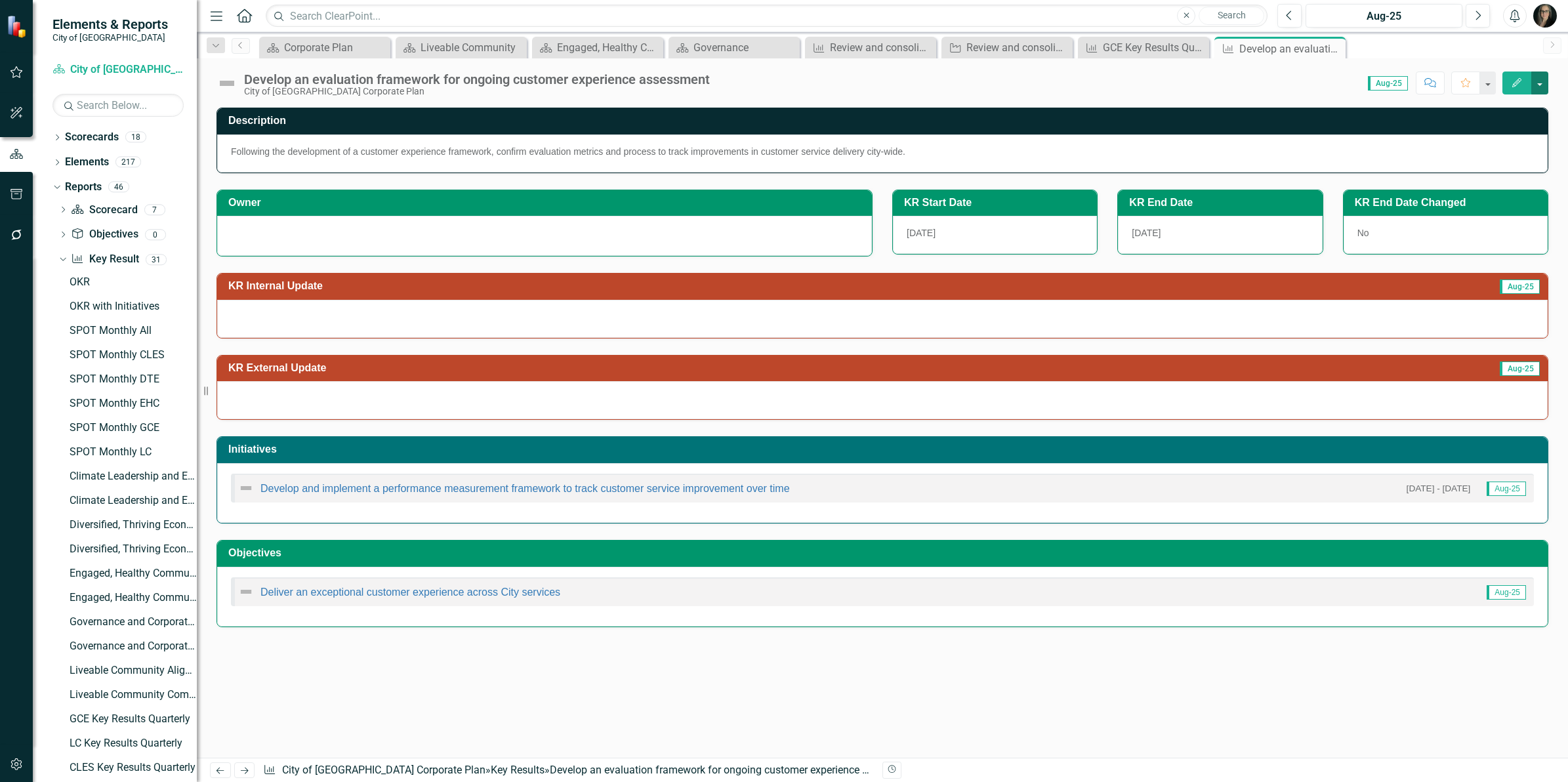
click at [1539, 89] on button "button" at bounding box center [1539, 83] width 17 height 23
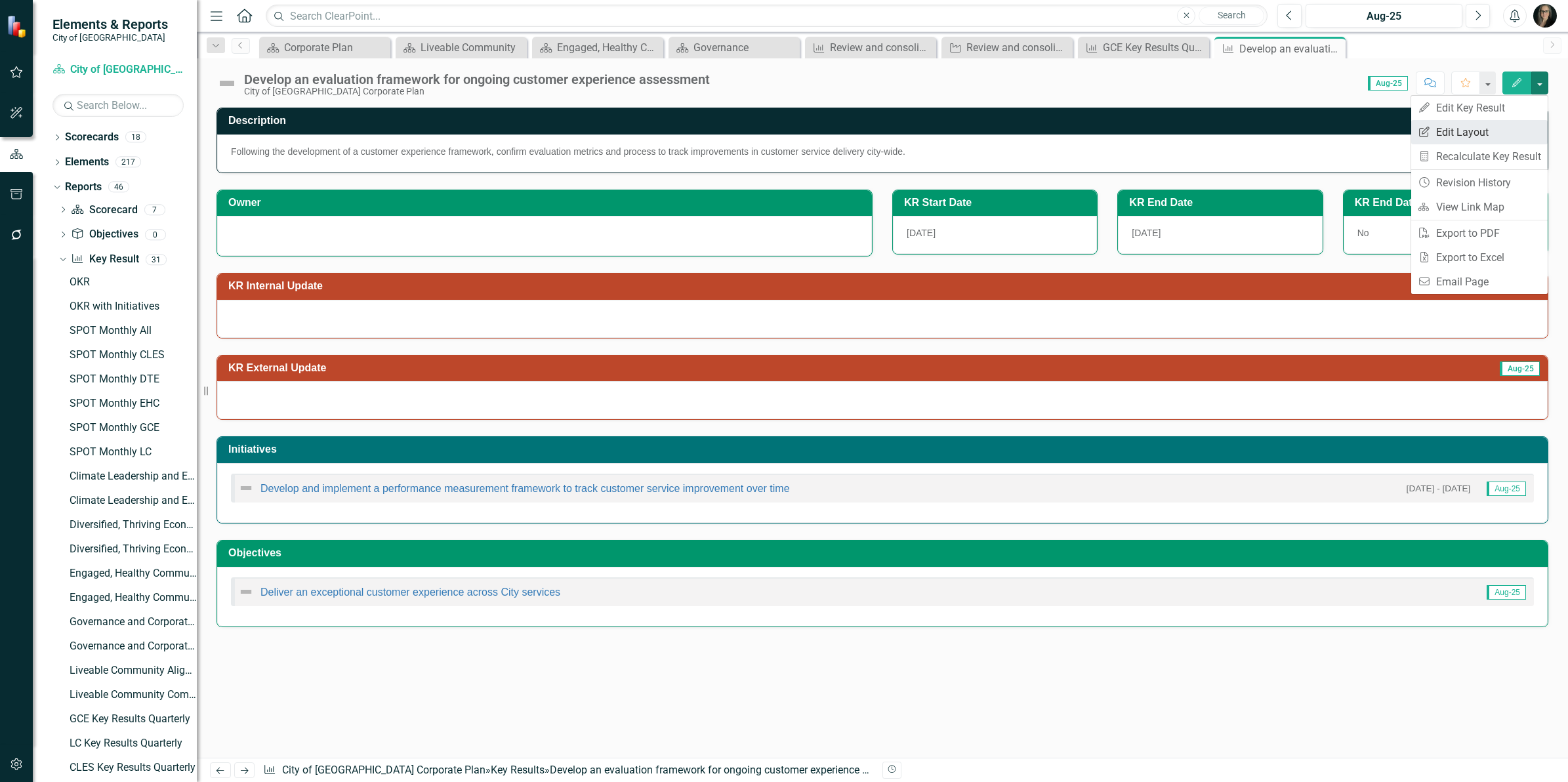
click at [1496, 126] on link "Edit Report Edit Layout" at bounding box center [1478, 132] width 136 height 24
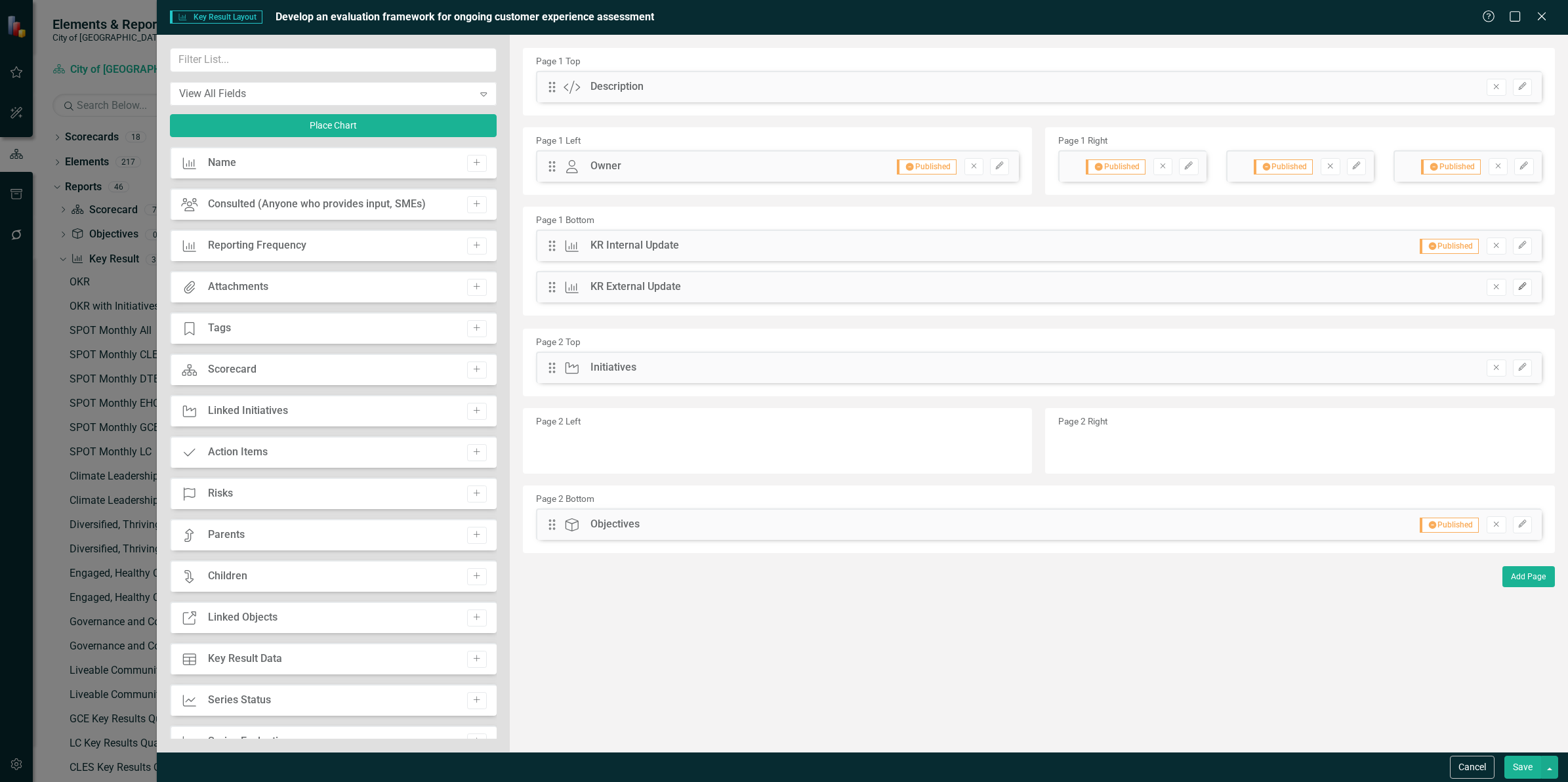
click at [1518, 288] on icon "button" at bounding box center [1522, 287] width 8 height 8
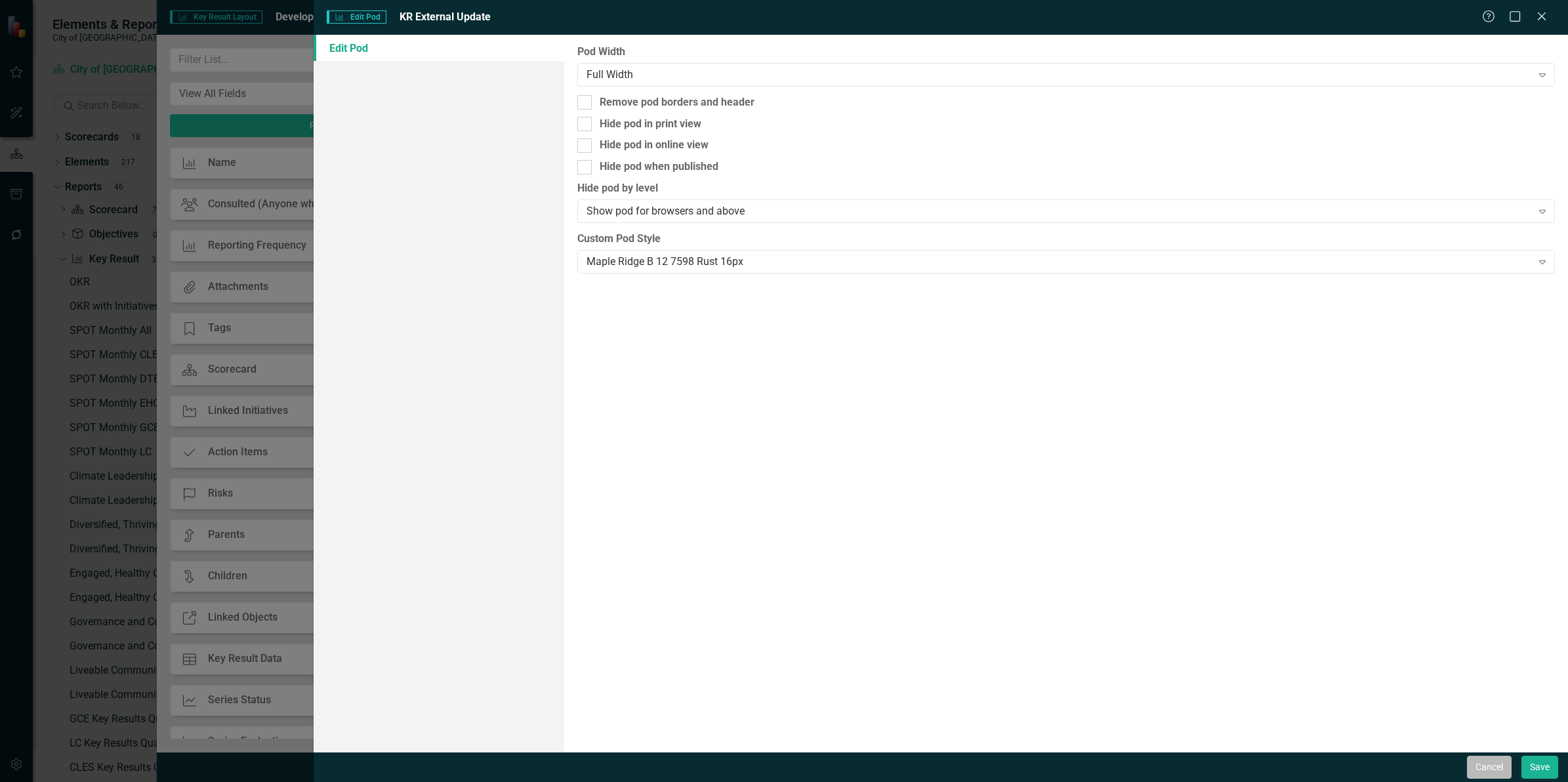
click at [1474, 770] on button "Cancel" at bounding box center [1489, 767] width 45 height 23
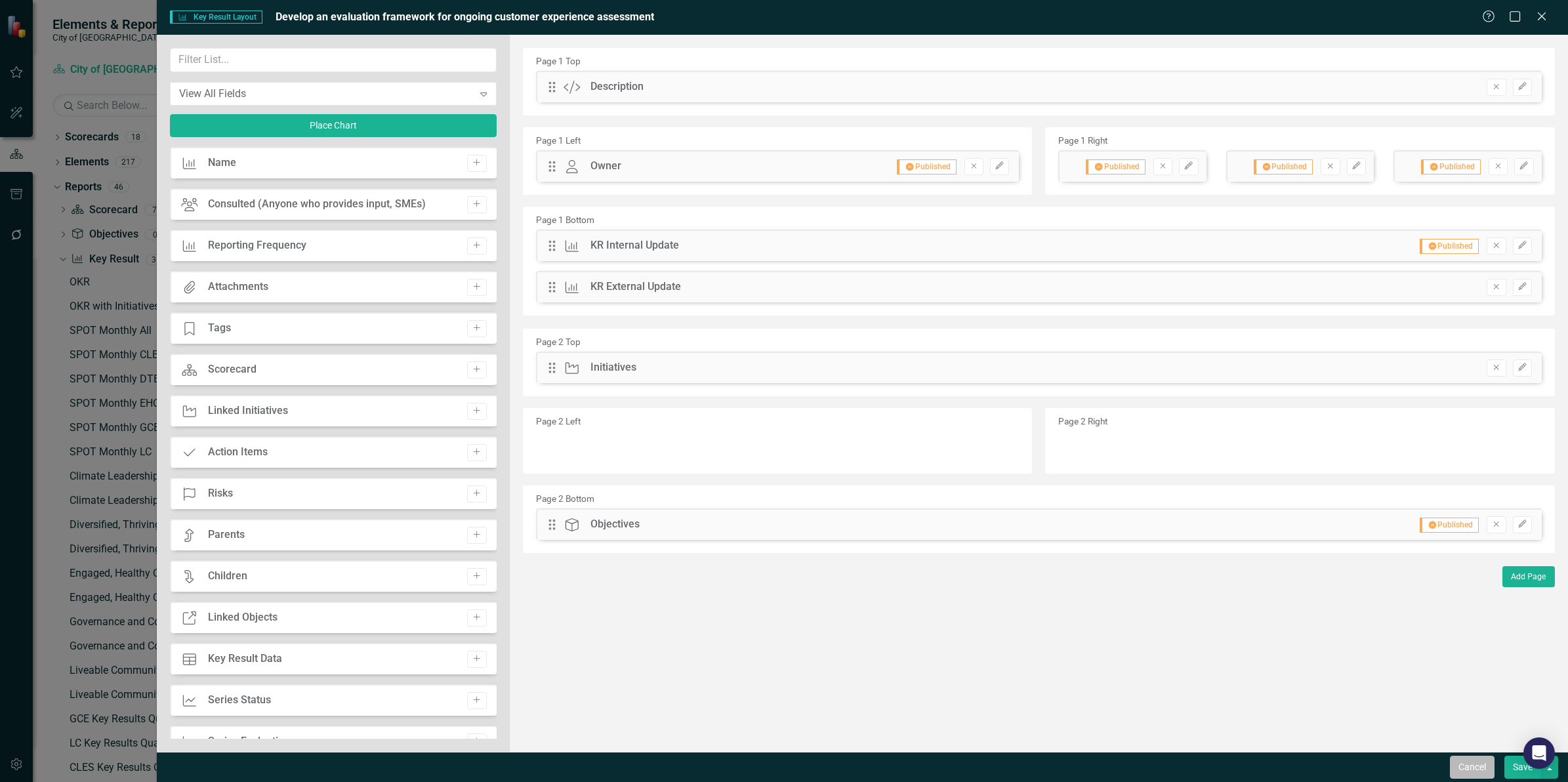
click at [1479, 774] on button "Cancel" at bounding box center [1472, 767] width 45 height 23
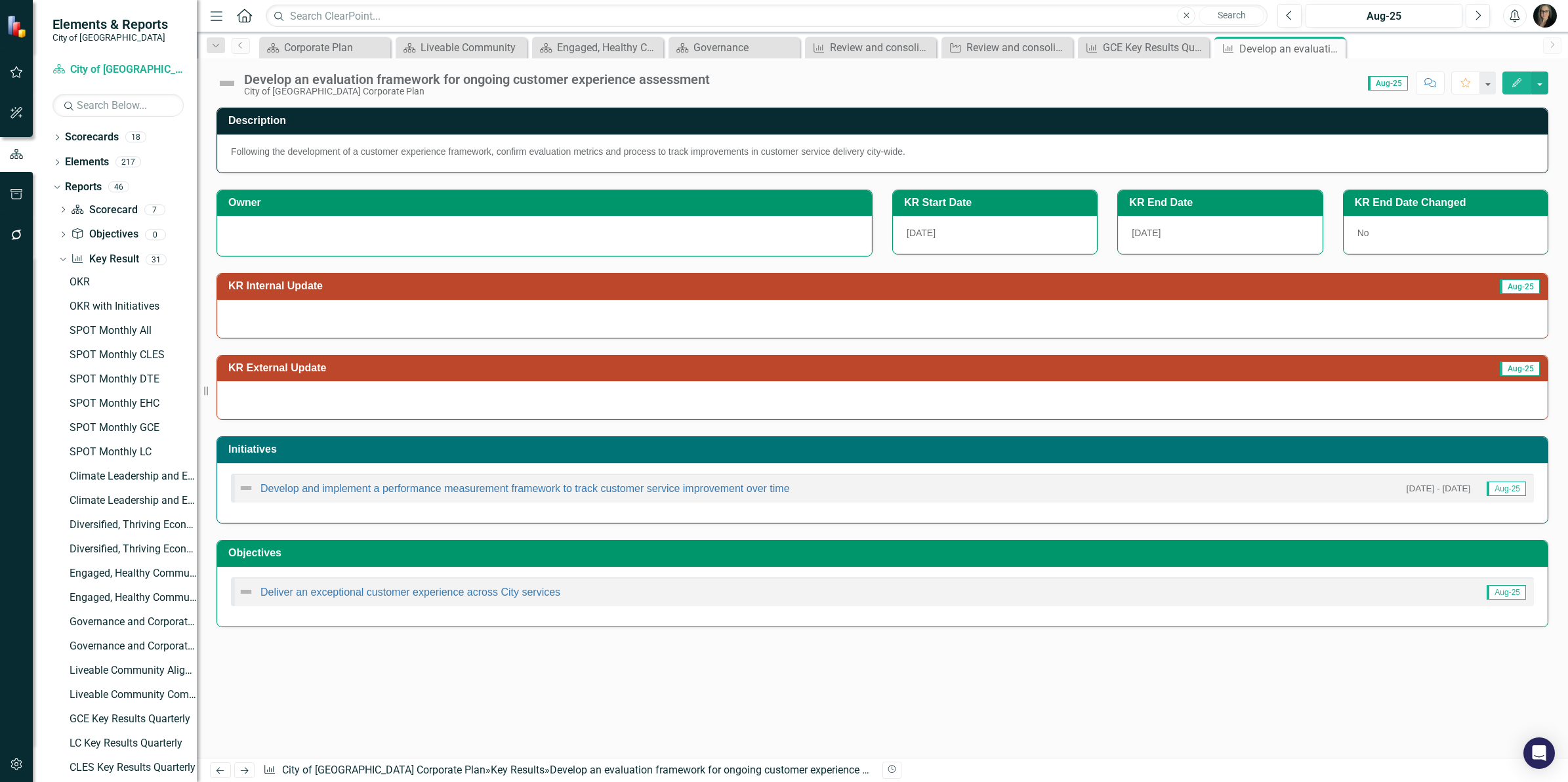
click at [1007, 110] on div "Description" at bounding box center [882, 121] width 1330 height 26
click at [1209, 109] on div "Description Following the development of a customer experience framework, confi…" at bounding box center [882, 140] width 1332 height 66
click at [1335, 47] on icon "Close" at bounding box center [1333, 48] width 13 height 11
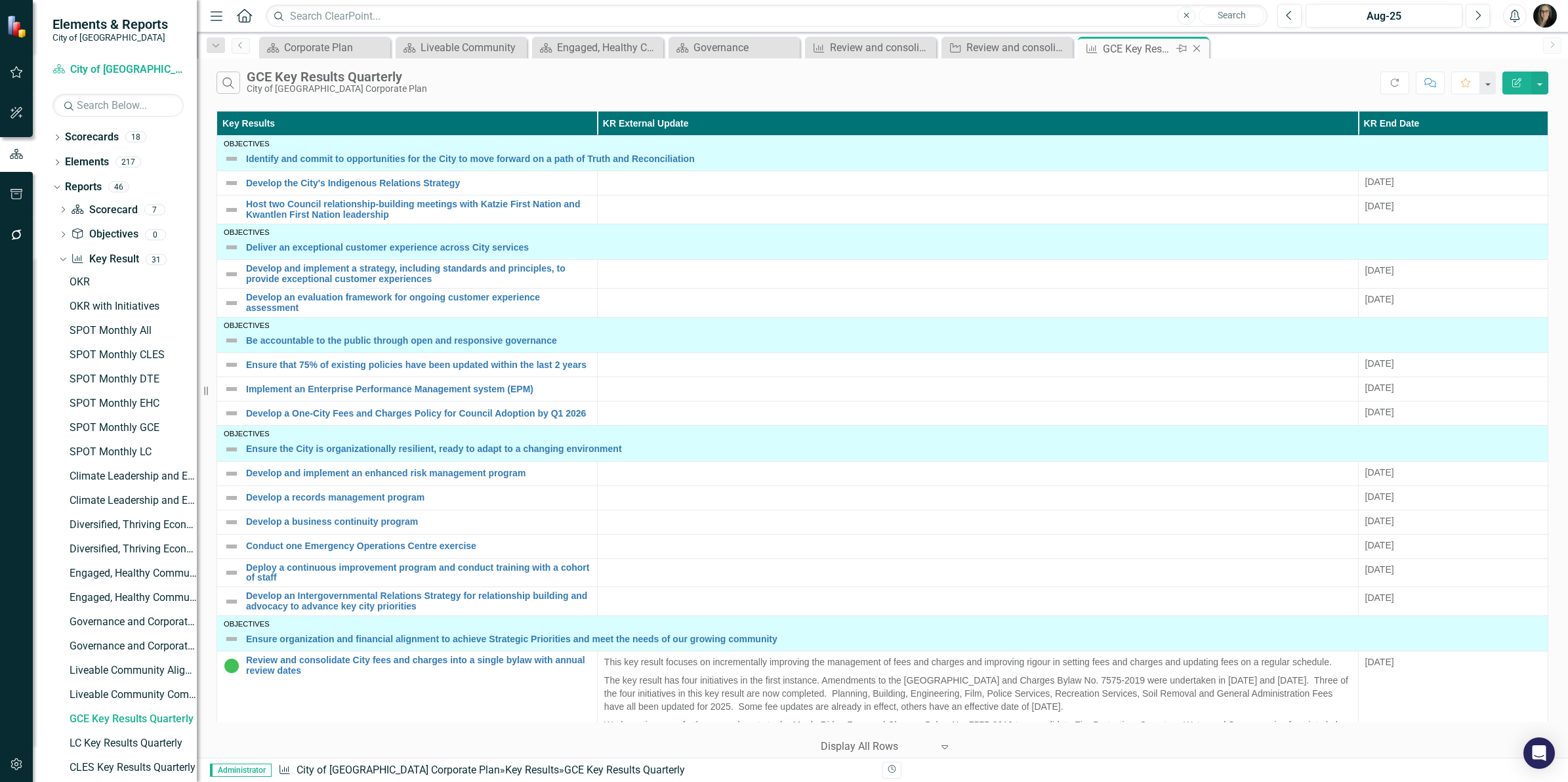
click at [1196, 50] on icon "Close" at bounding box center [1197, 48] width 13 height 11
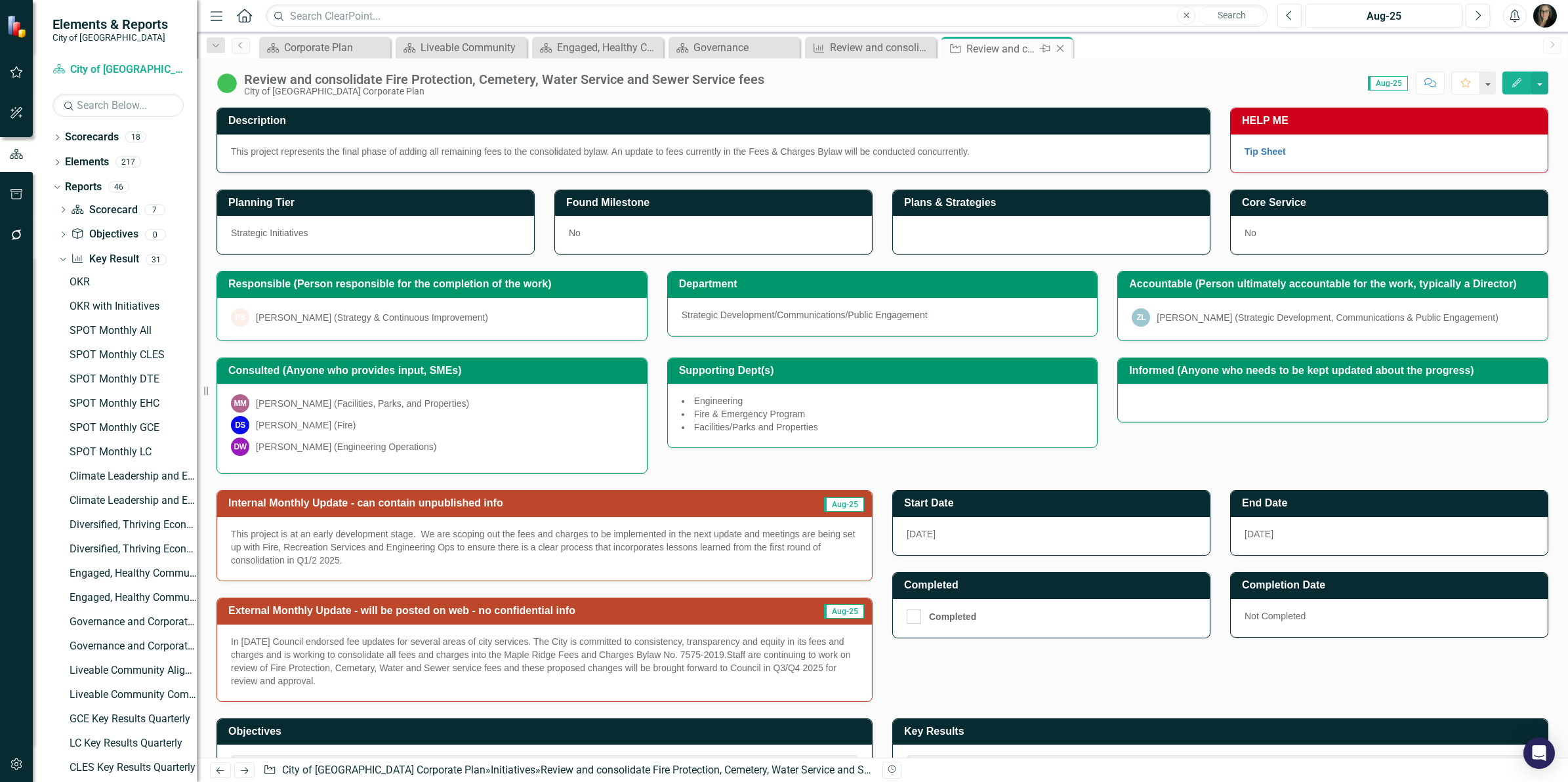
click at [1063, 50] on icon "Close" at bounding box center [1060, 48] width 13 height 11
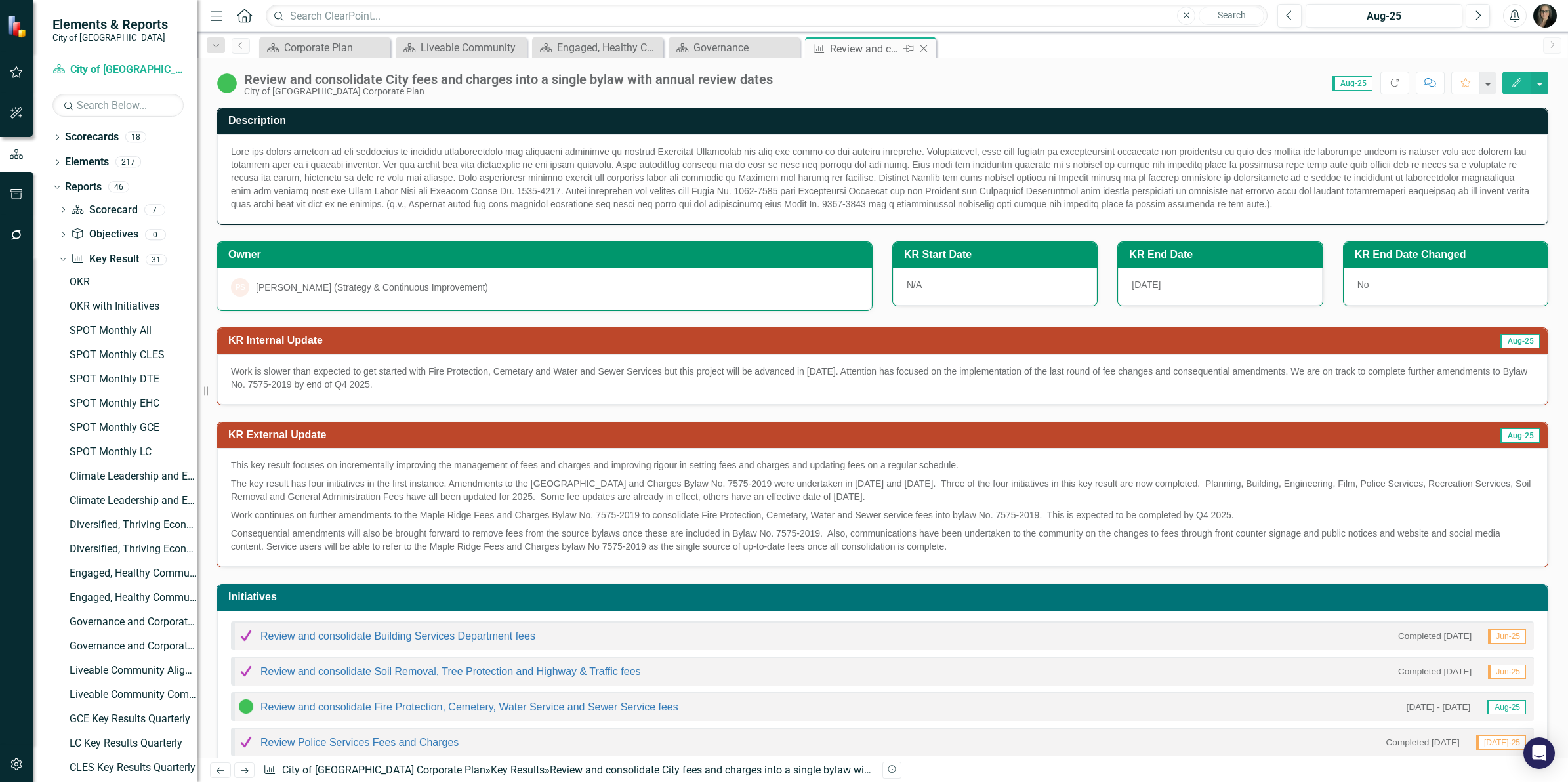
click at [919, 49] on icon "Close" at bounding box center [924, 48] width 13 height 11
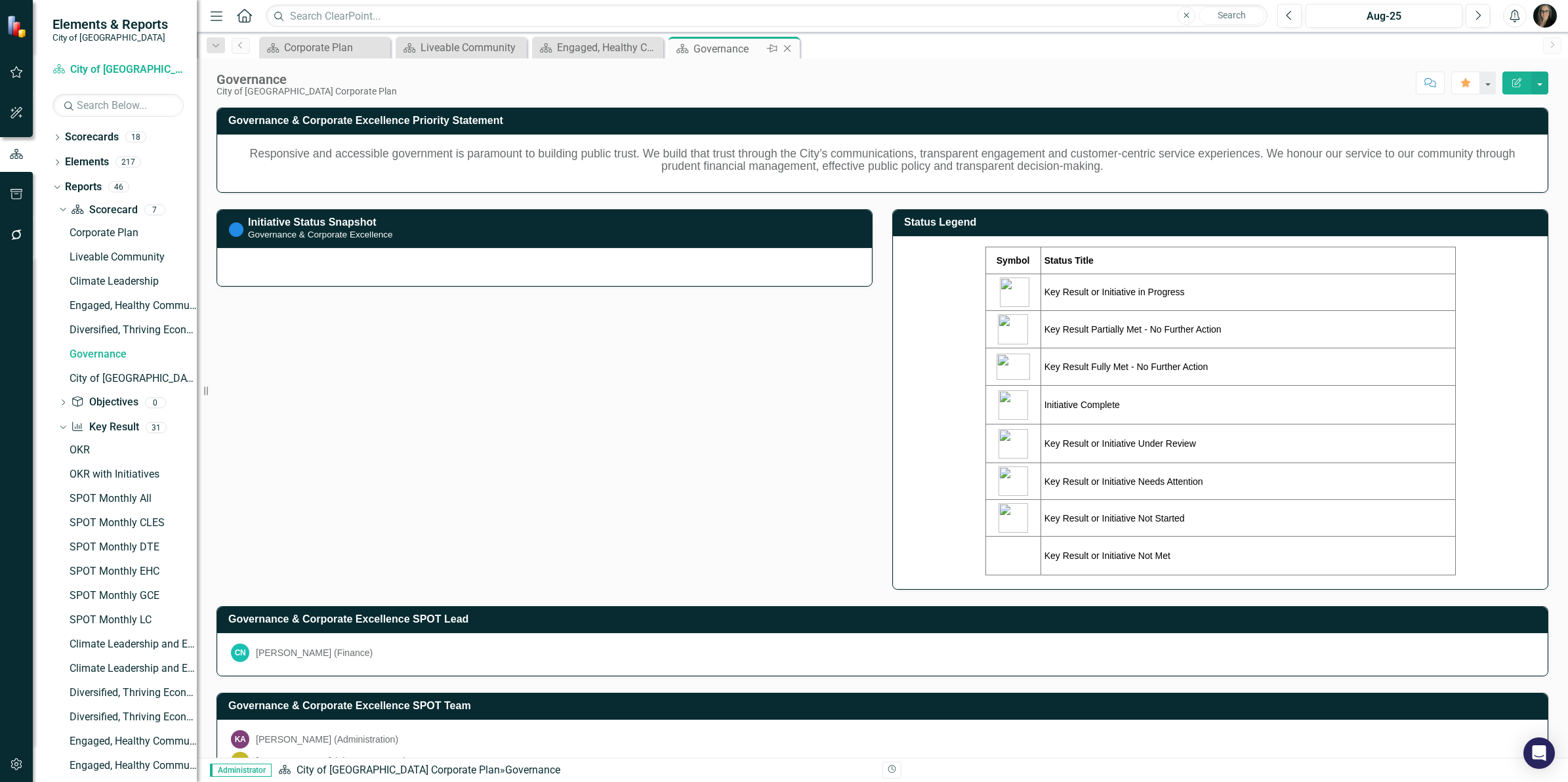
click at [788, 46] on icon at bounding box center [787, 49] width 7 height 7
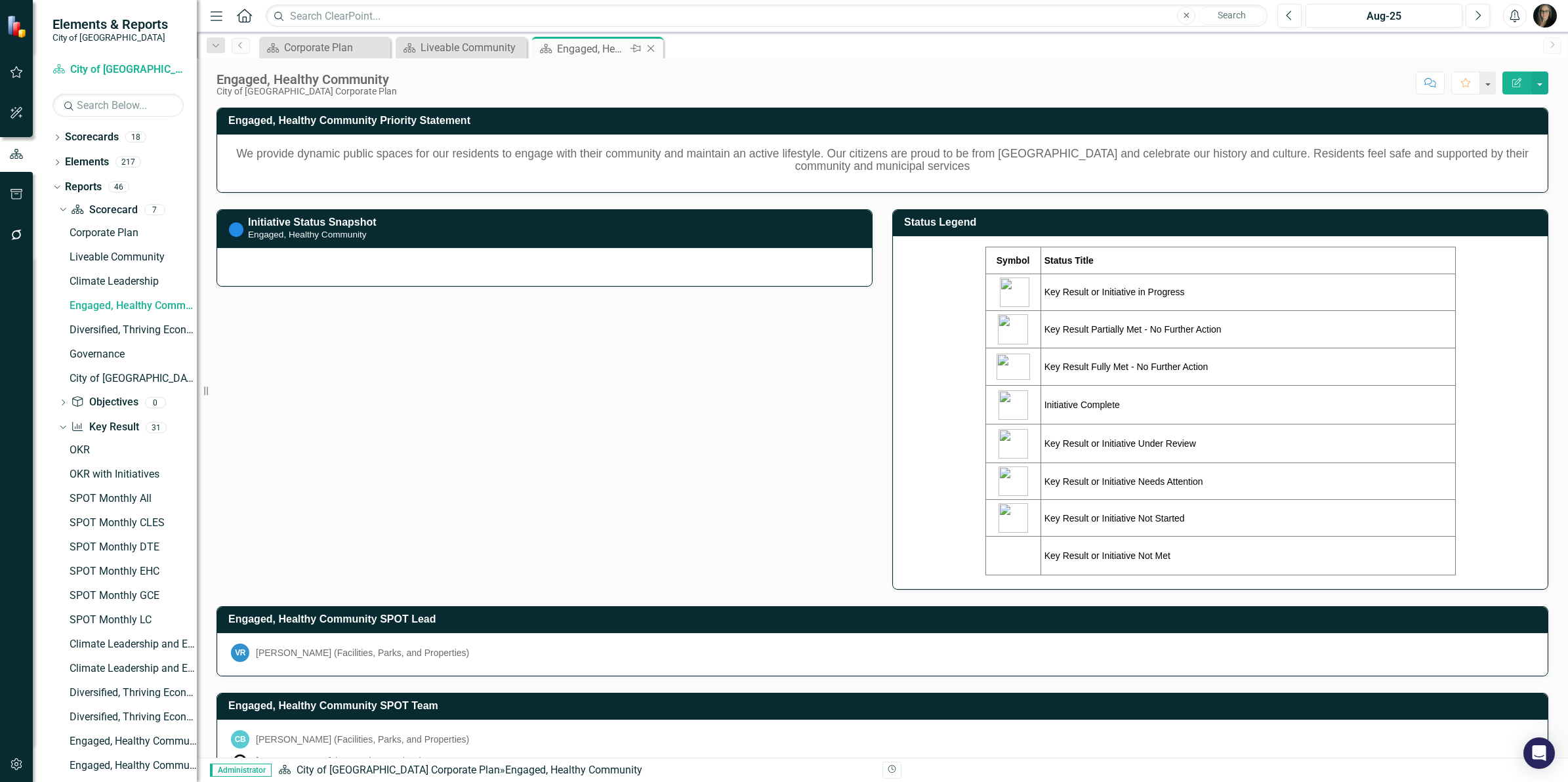
click at [649, 50] on icon at bounding box center [651, 49] width 7 height 7
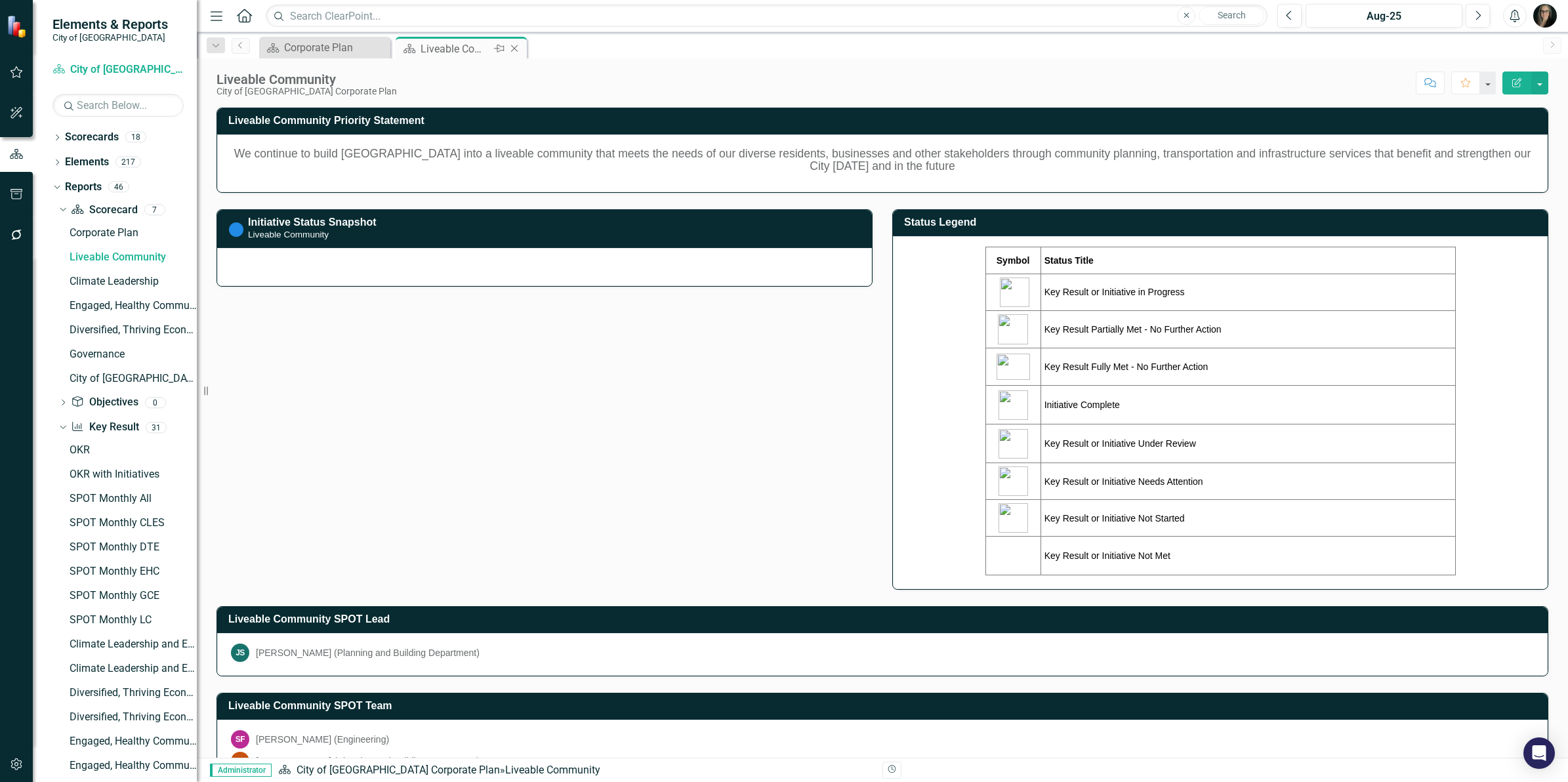
click at [510, 50] on icon "Close" at bounding box center [514, 48] width 13 height 11
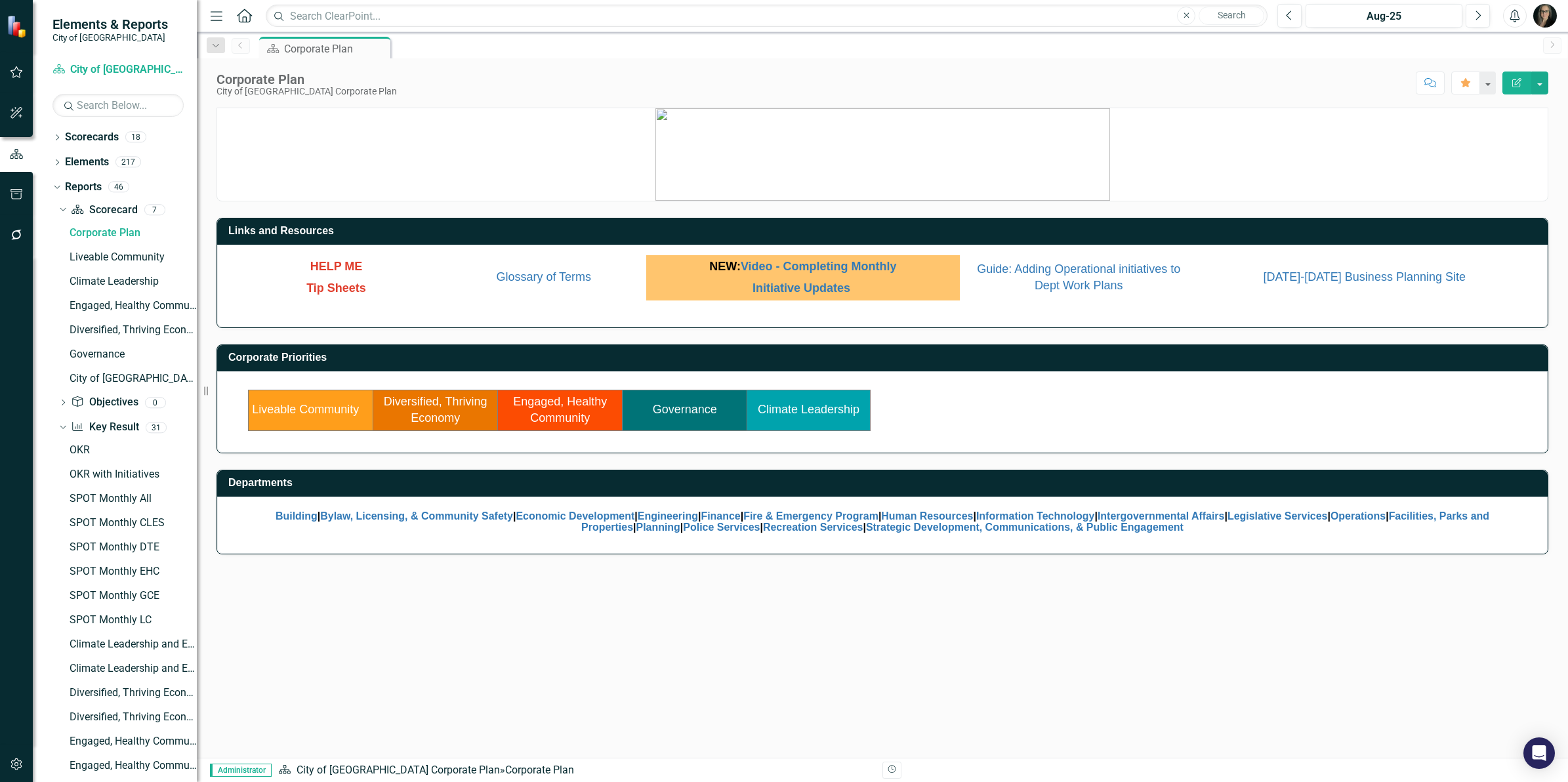
click at [463, 93] on div "Score: N/A Aug-25 Completed Comment Favorite Edit Report" at bounding box center [975, 82] width 1144 height 22
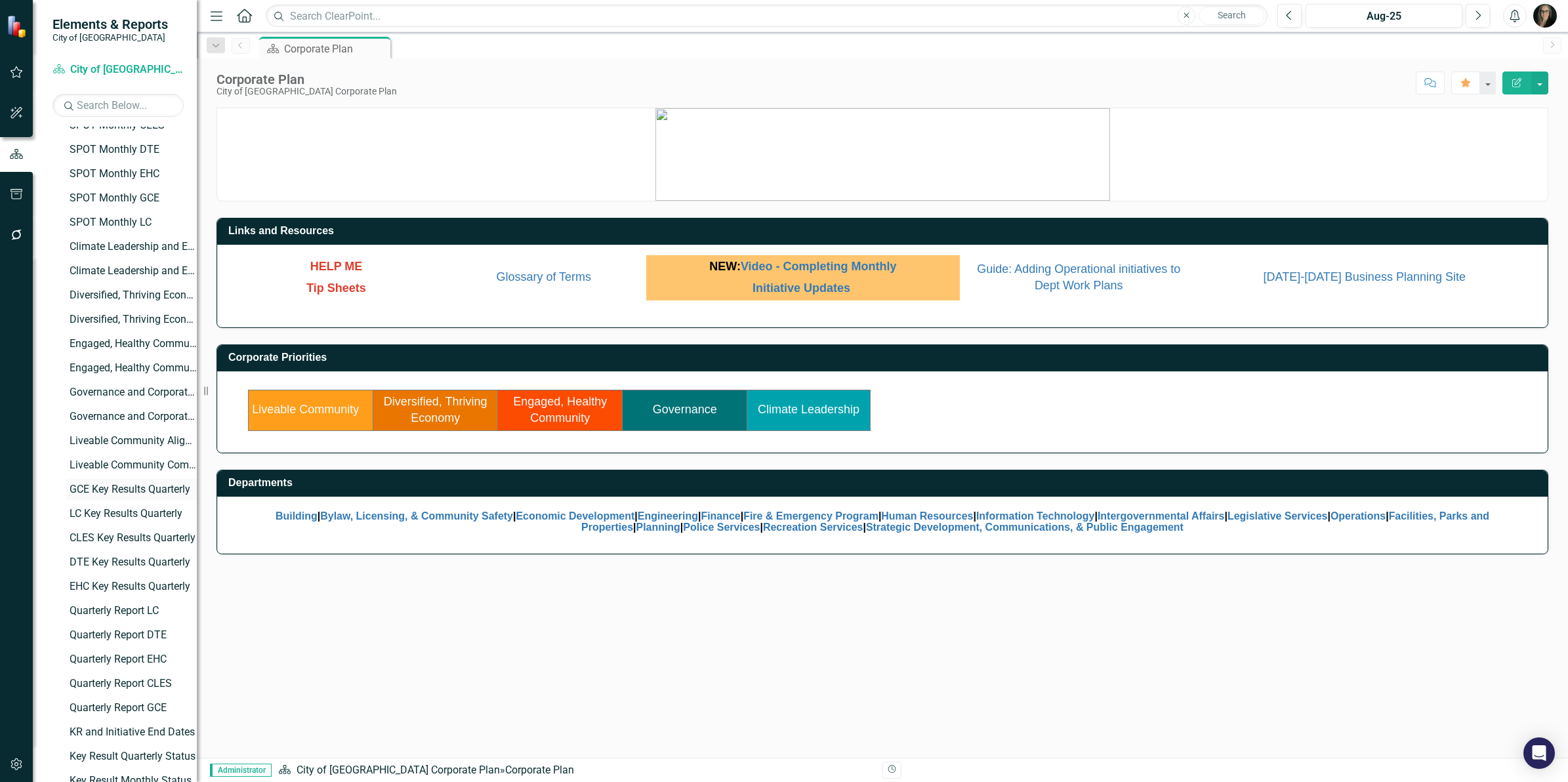
scroll to position [410, 0]
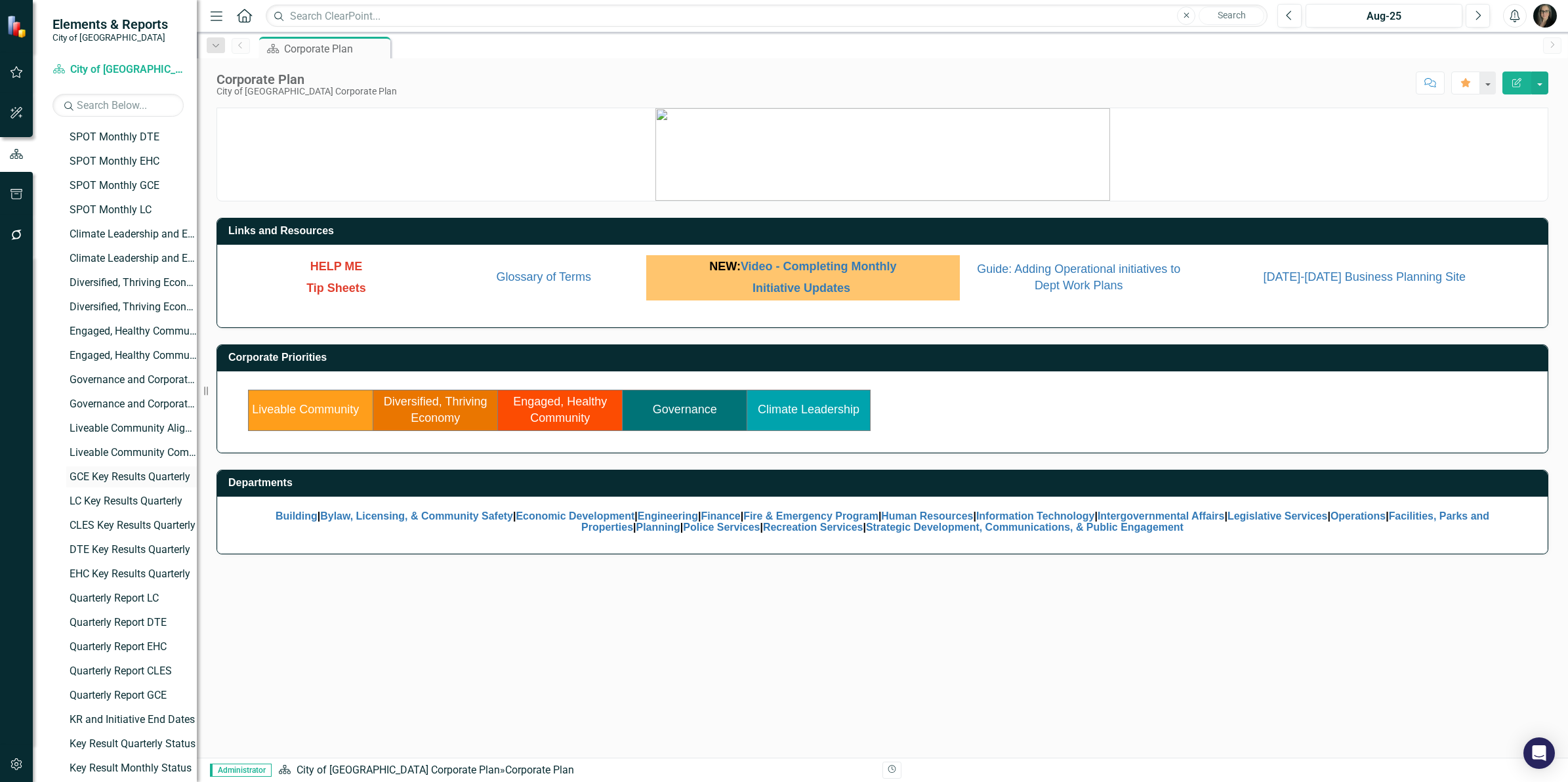
click at [120, 473] on div "GCE Key Results Quarterly" at bounding box center [133, 477] width 127 height 11
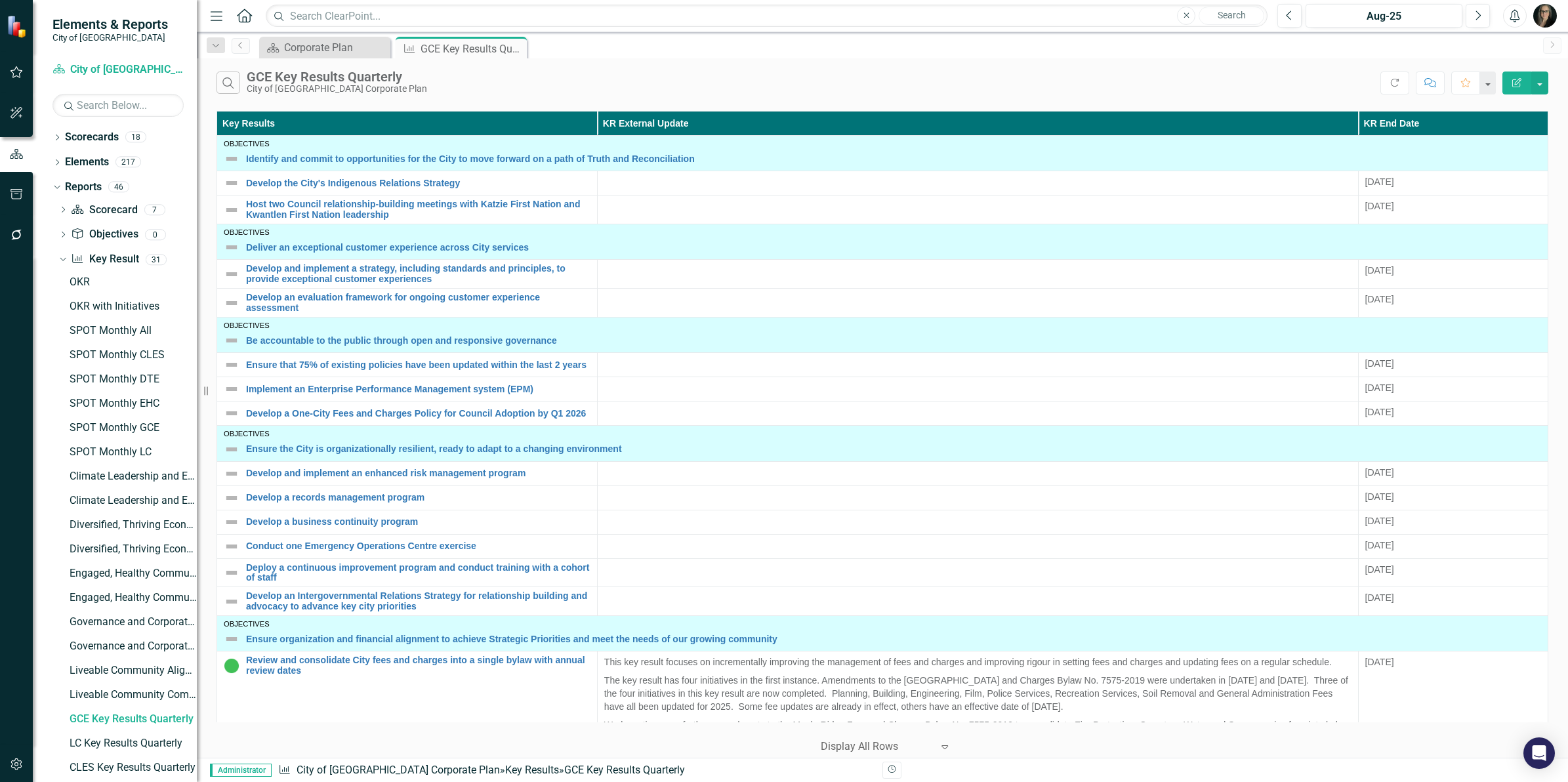
click at [694, 76] on div "Search GCE Key Results Quarterly City of [GEOGRAPHIC_DATA] Corporate Plan" at bounding box center [798, 82] width 1164 height 22
click at [217, 15] on icon "button" at bounding box center [216, 15] width 11 height 9
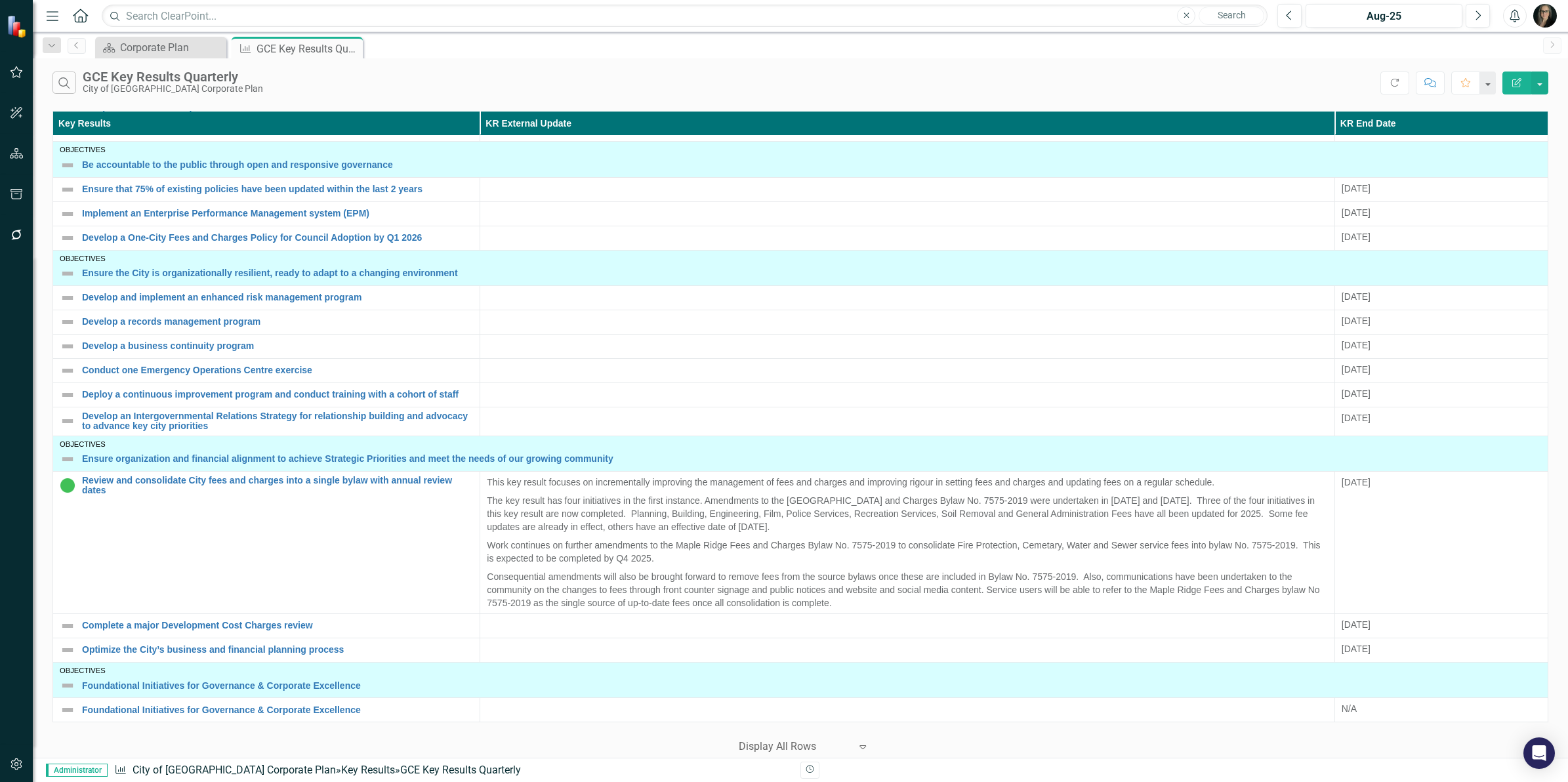
scroll to position [176, 0]
click at [631, 77] on div "Search GCE Key Results Quarterly City of [GEOGRAPHIC_DATA] Corporate Plan" at bounding box center [716, 82] width 1328 height 22
click at [543, 64] on div "Search GCE Key Results Quarterly City of [GEOGRAPHIC_DATA] Corporate Plan Refre…" at bounding box center [800, 80] width 1535 height 42
